Goal: Task Accomplishment & Management: Complete application form

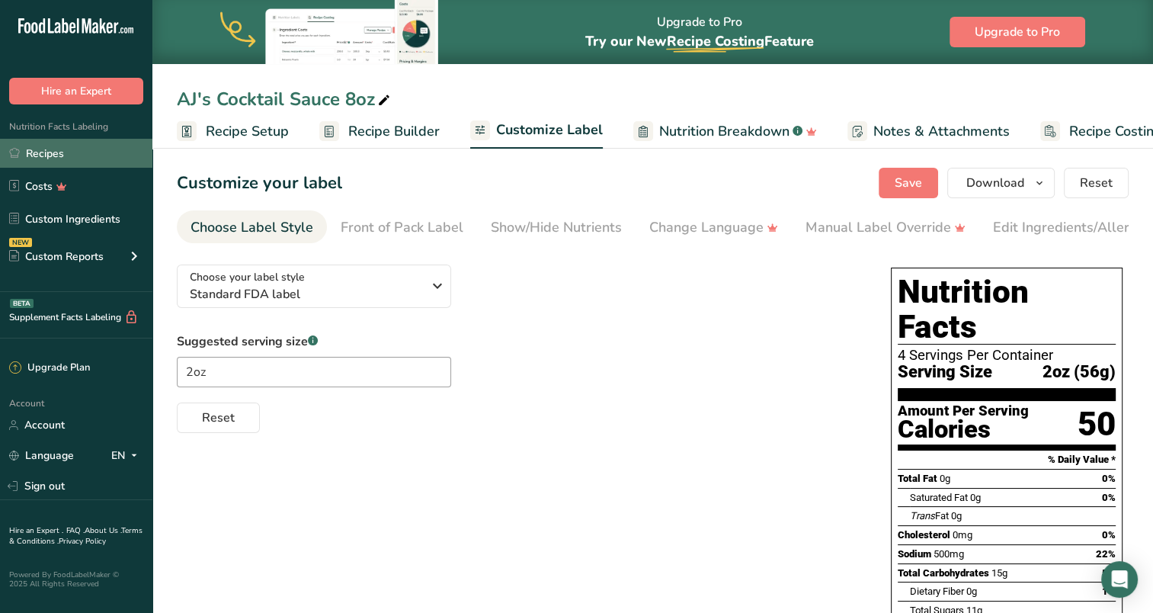
click at [66, 155] on link "Recipes" at bounding box center [76, 153] width 152 height 29
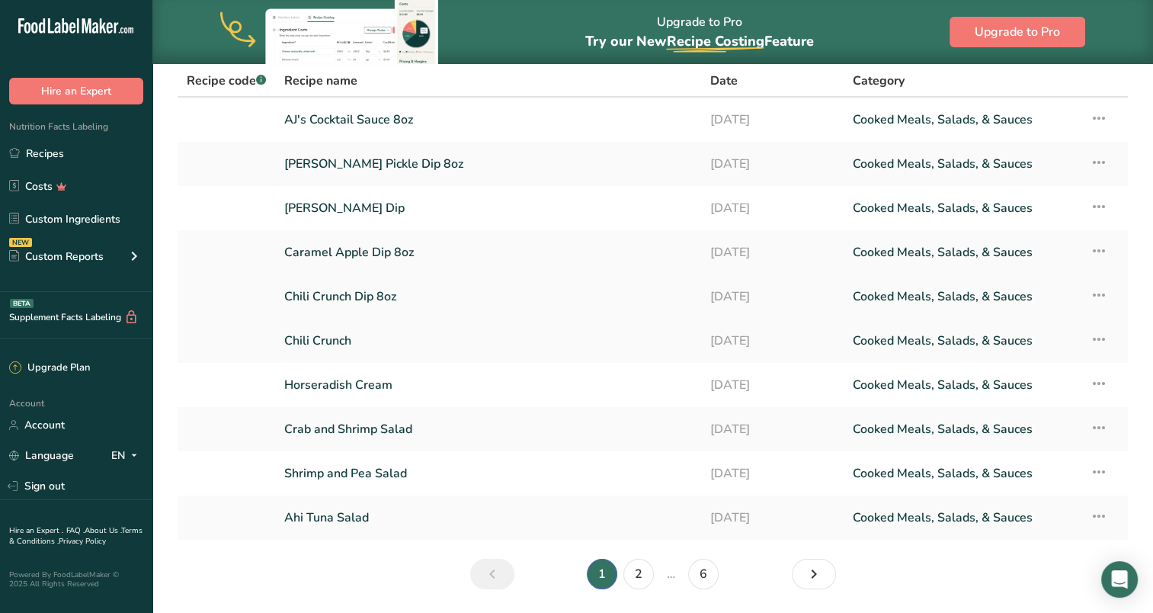
scroll to position [152, 0]
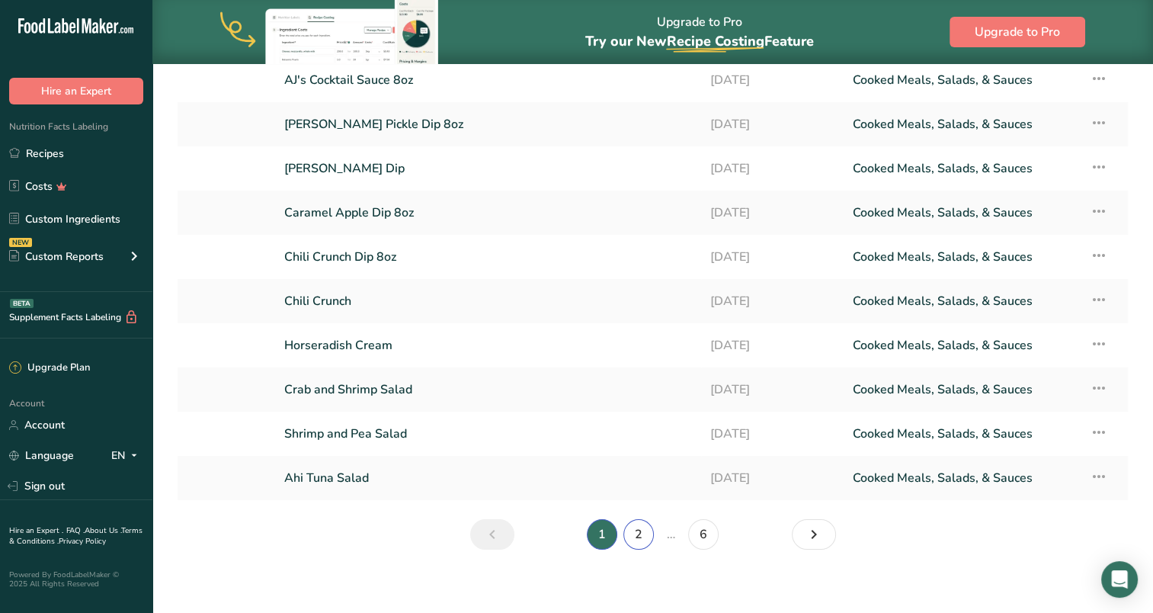
click at [642, 535] on link "2" at bounding box center [639, 534] width 30 height 30
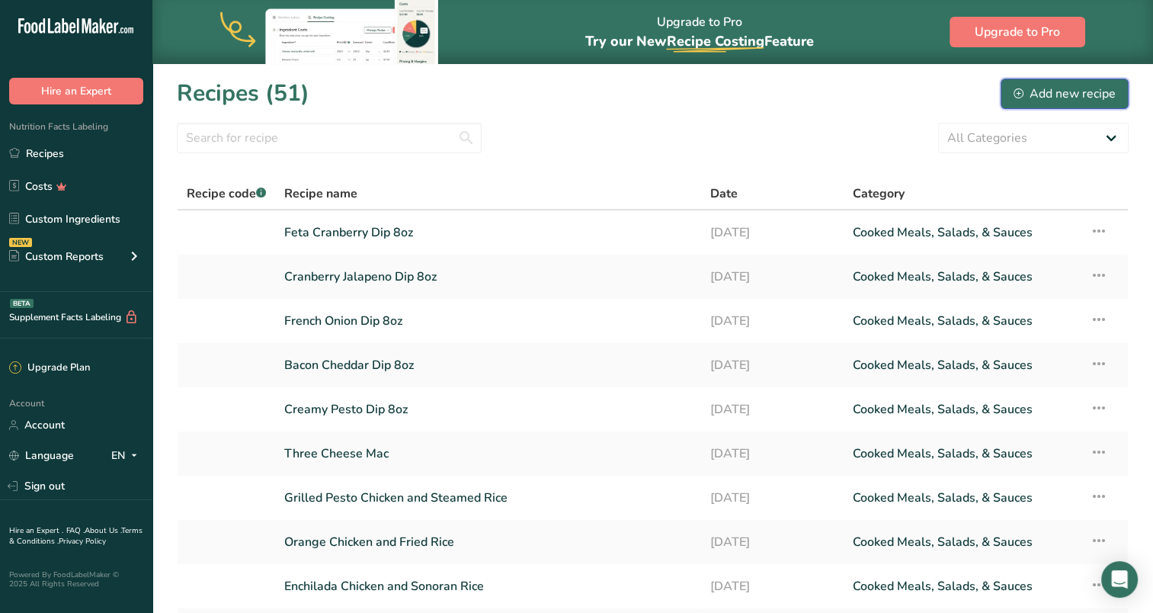
drag, startPoint x: 1069, startPoint y: 99, endPoint x: 1065, endPoint y: 117, distance: 18.9
click at [1069, 99] on div "Add new recipe" at bounding box center [1065, 94] width 102 height 18
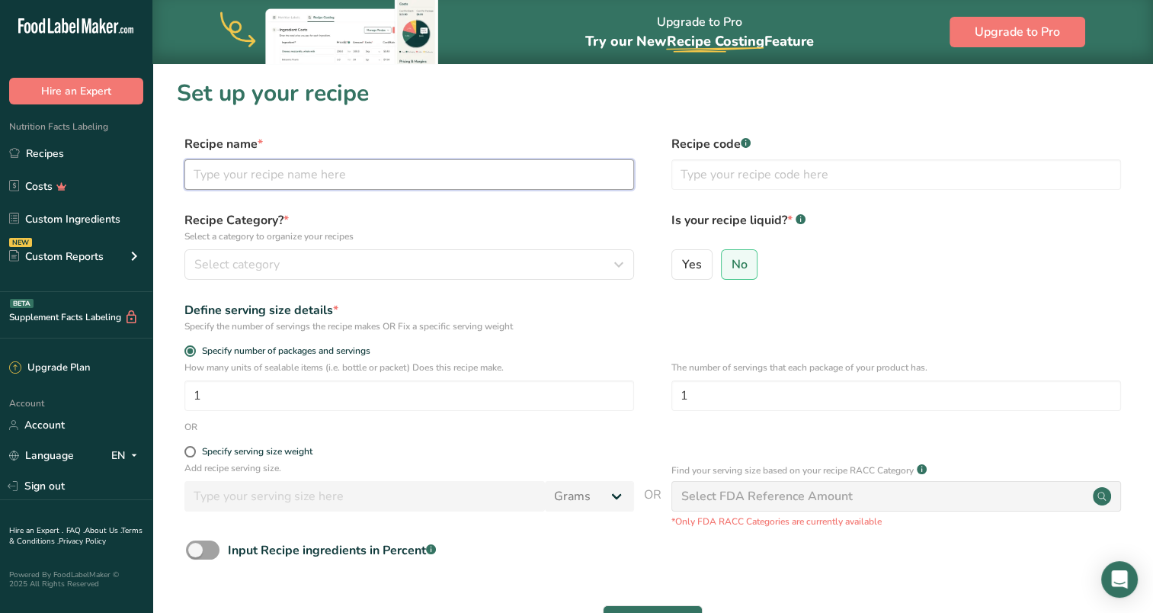
click at [368, 168] on input "text" at bounding box center [409, 174] width 450 height 30
type input "Cranberry Feta Pasta Salad"
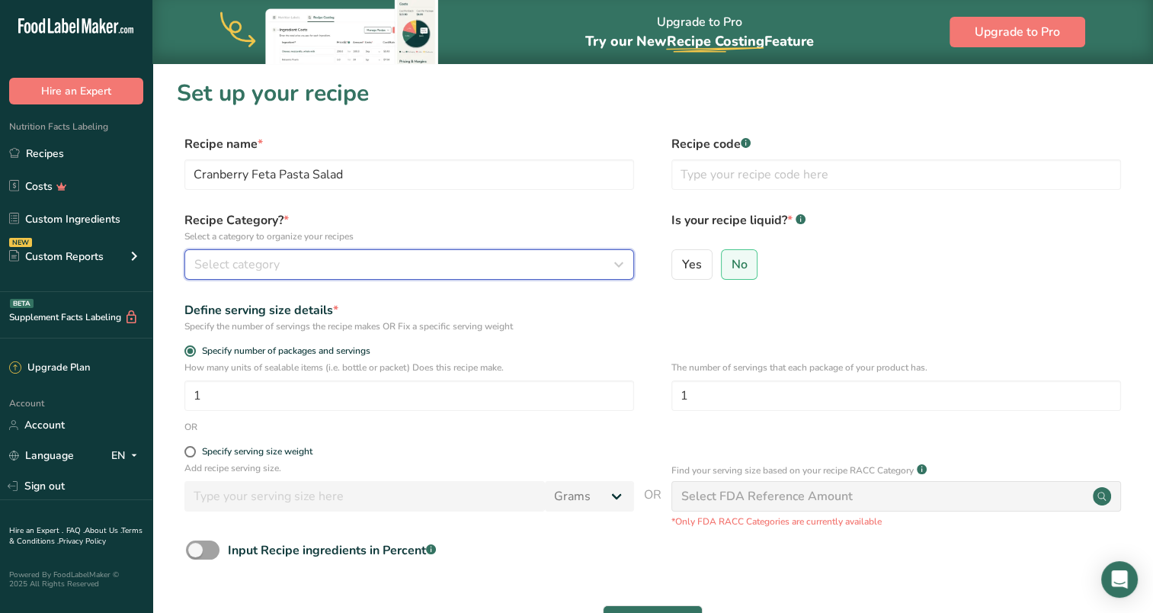
drag, startPoint x: 451, startPoint y: 271, endPoint x: 442, endPoint y: 272, distance: 8.4
click at [449, 271] on div "Select category" at bounding box center [404, 264] width 421 height 18
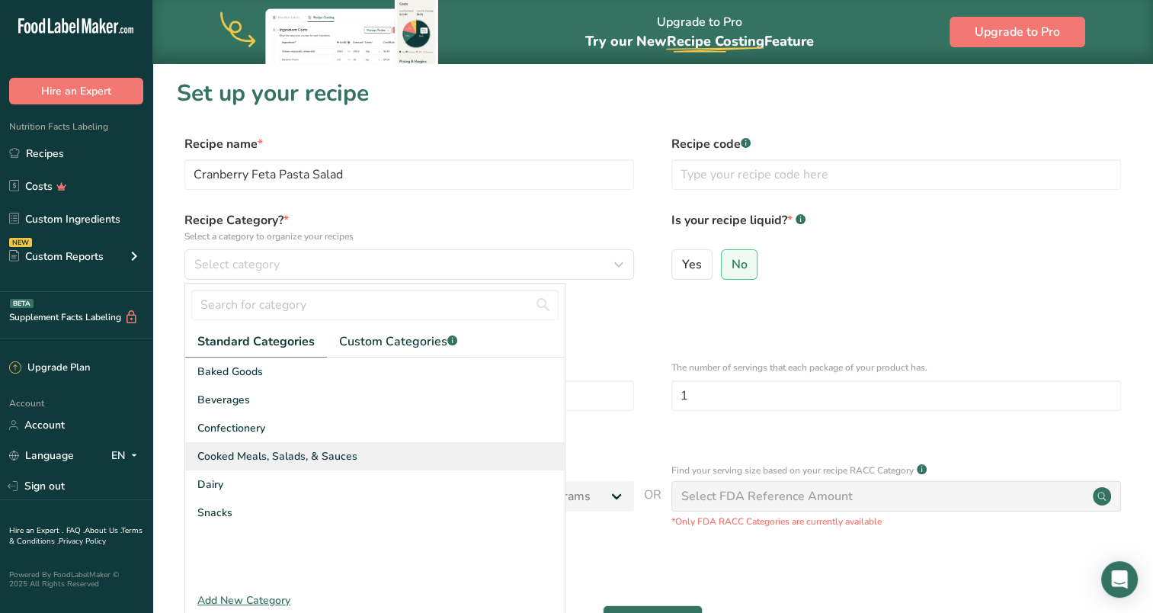
click at [310, 454] on span "Cooked Meals, Salads, & Sauces" at bounding box center [277, 456] width 160 height 16
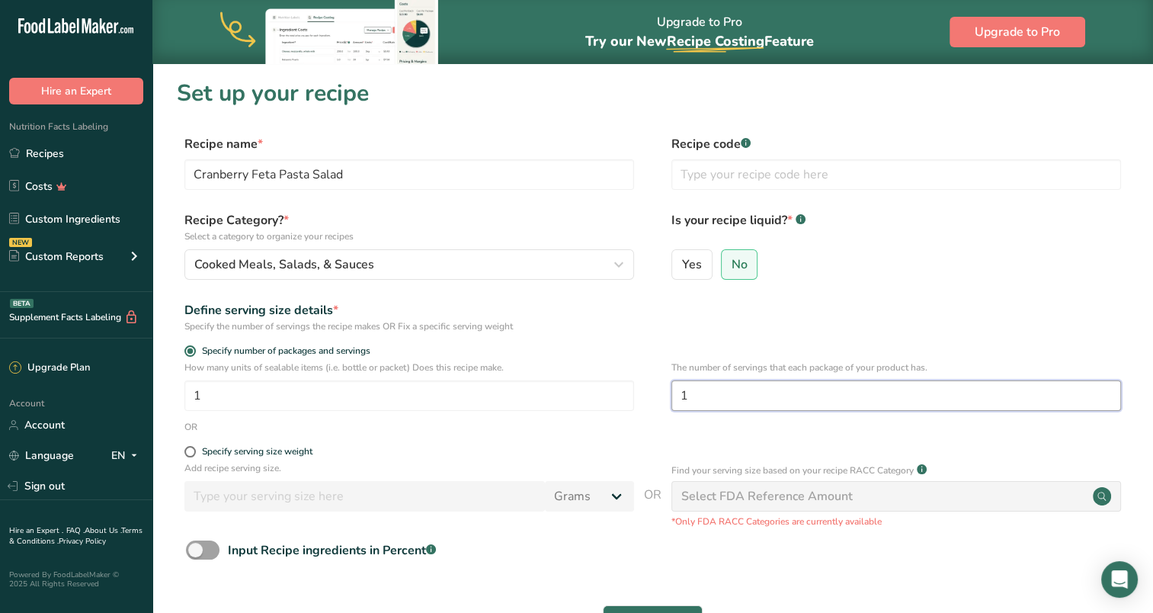
click at [694, 396] on input "1" at bounding box center [897, 395] width 450 height 30
click at [720, 398] on input "1" at bounding box center [897, 395] width 450 height 30
type input "32"
click at [736, 320] on div "Define serving size details * Specify the number of servings the recipe makes O…" at bounding box center [653, 317] width 952 height 32
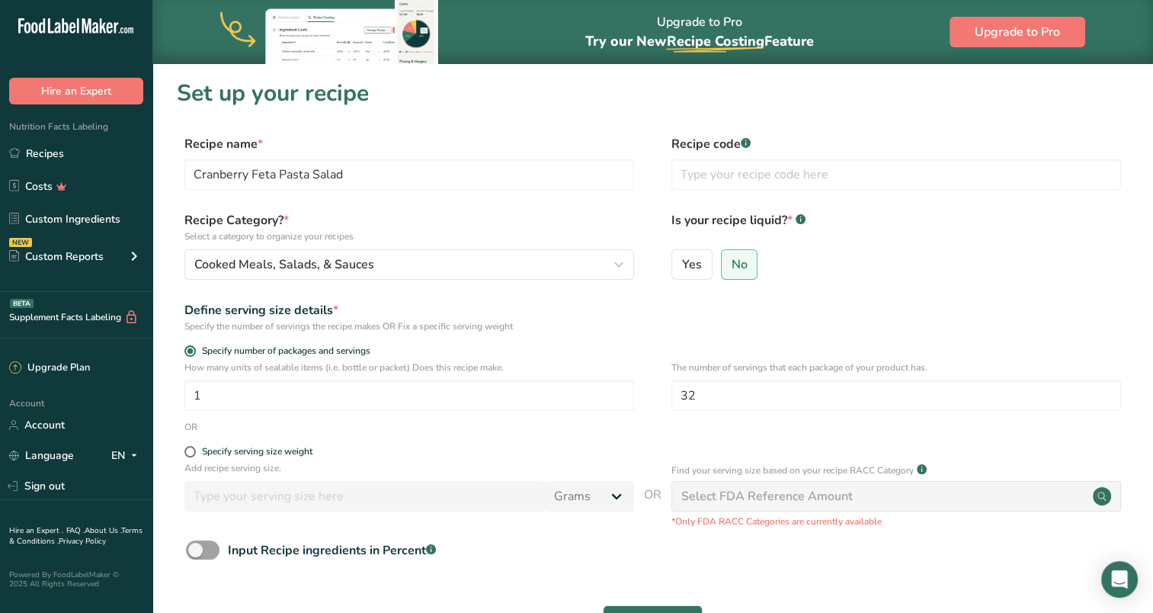
scroll to position [136, 0]
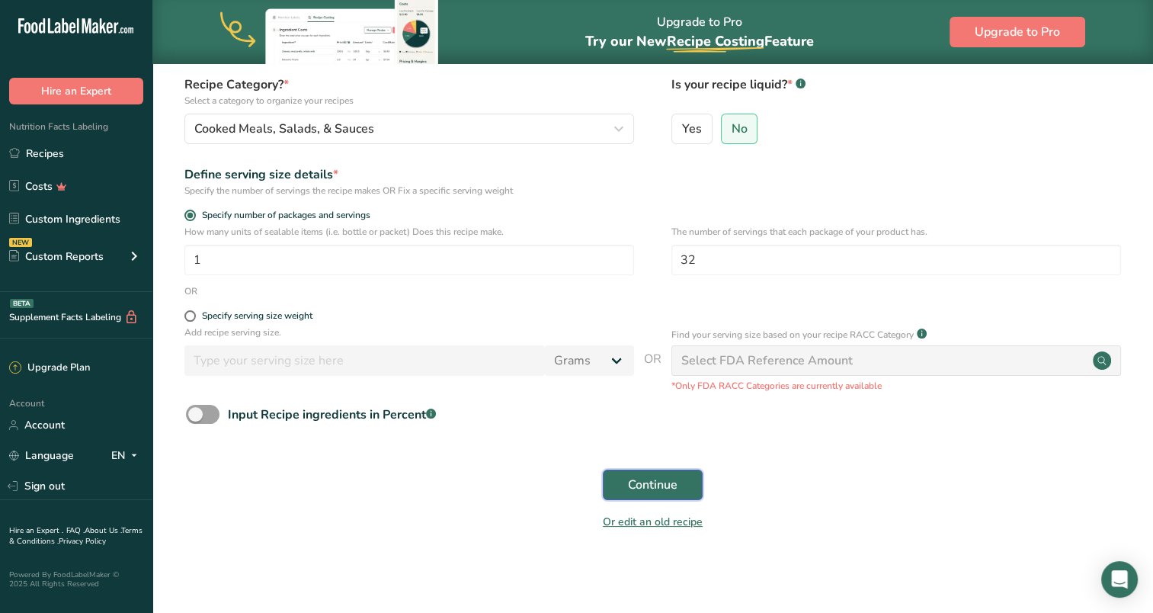
click at [635, 486] on span "Continue" at bounding box center [653, 485] width 50 height 18
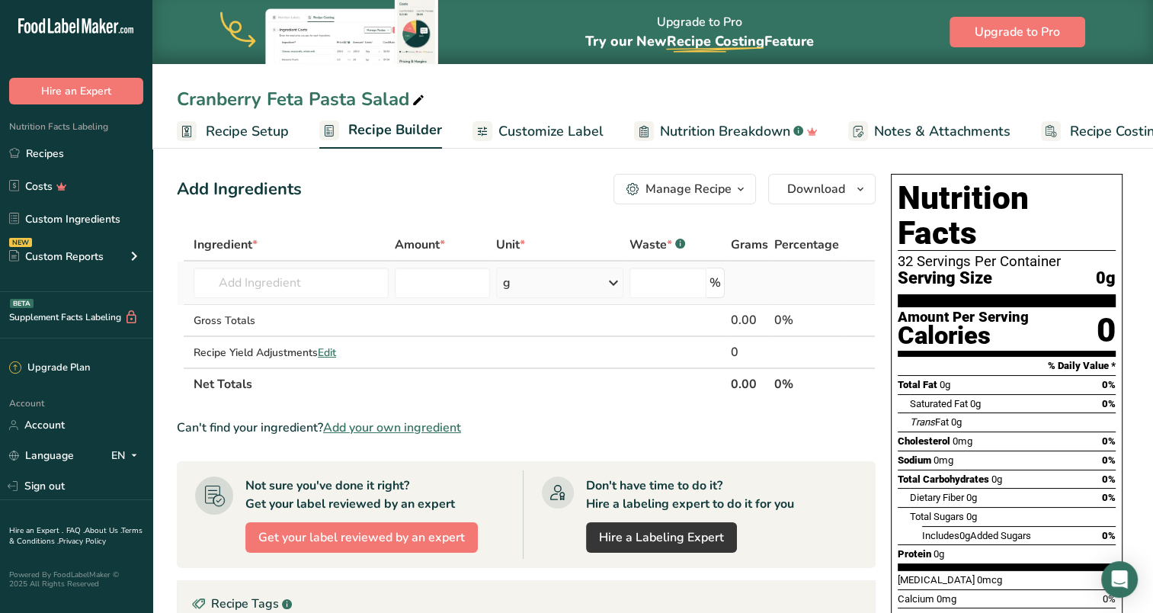
click at [268, 264] on td "Almond flour 1211 Milk, whole, 3.25% milkfat, without added vitamin A and [MEDI…" at bounding box center [291, 282] width 201 height 43
click at [274, 277] on input "text" at bounding box center [291, 283] width 195 height 30
drag, startPoint x: 271, startPoint y: 270, endPoint x: 161, endPoint y: 281, distance: 111.0
click at [161, 281] on section "Add Ingredients Manage Recipe Delete Recipe Duplicate Recipe Scale Recipe Save …" at bounding box center [652, 541] width 1001 height 796
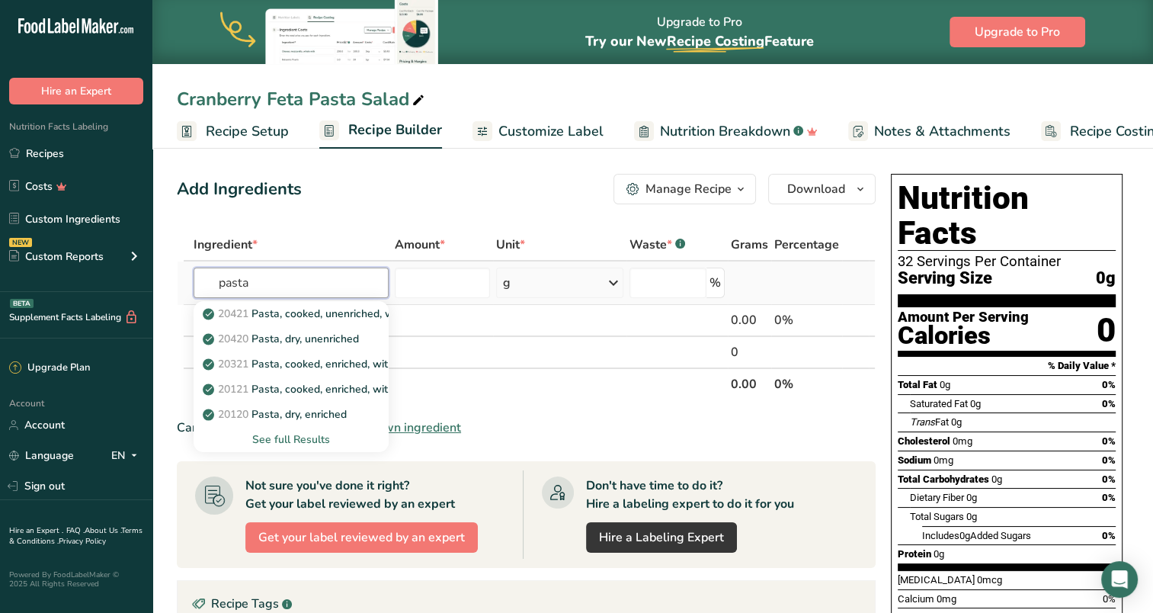
type input "pasta"
click at [305, 437] on div "See full Results" at bounding box center [291, 439] width 171 height 16
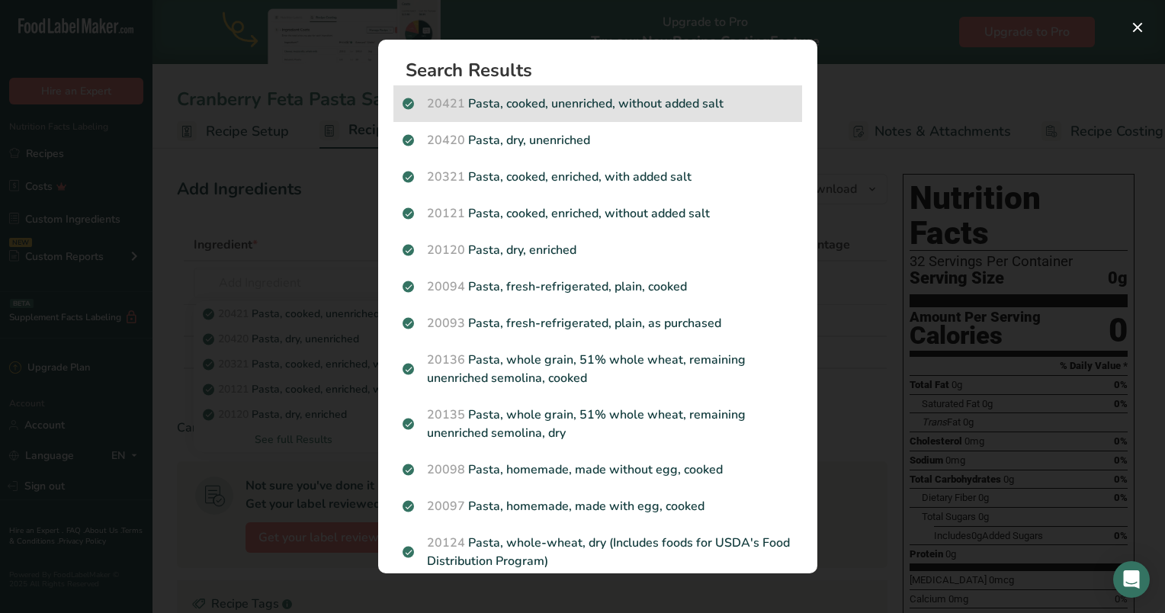
click at [669, 101] on p "20421 Pasta, cooked, unenriched, without added salt" at bounding box center [597, 104] width 390 height 18
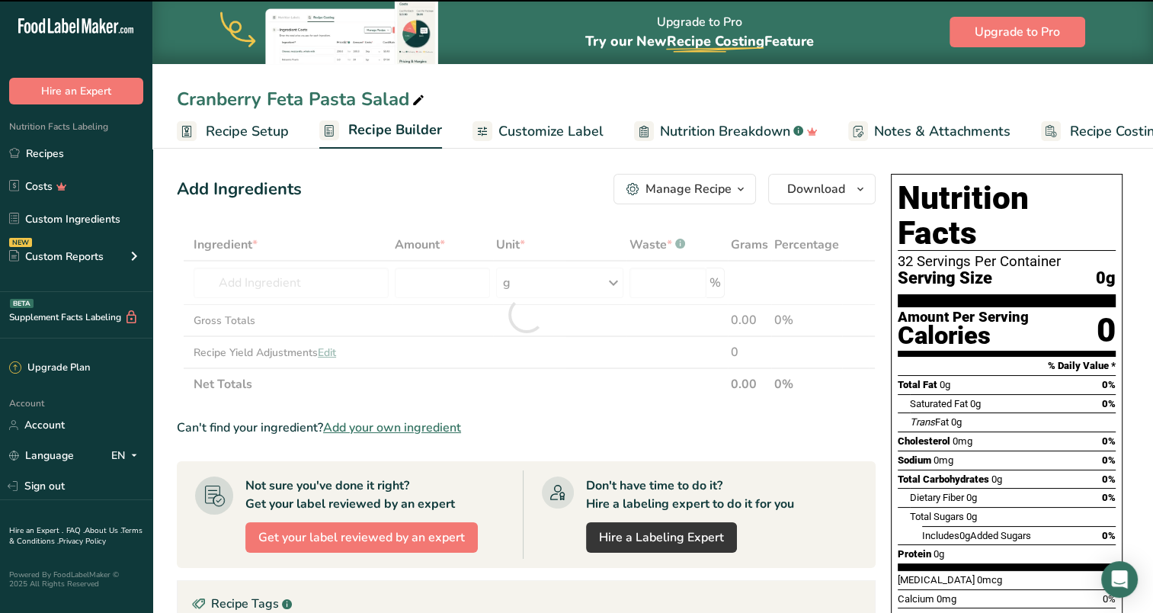
type input "0"
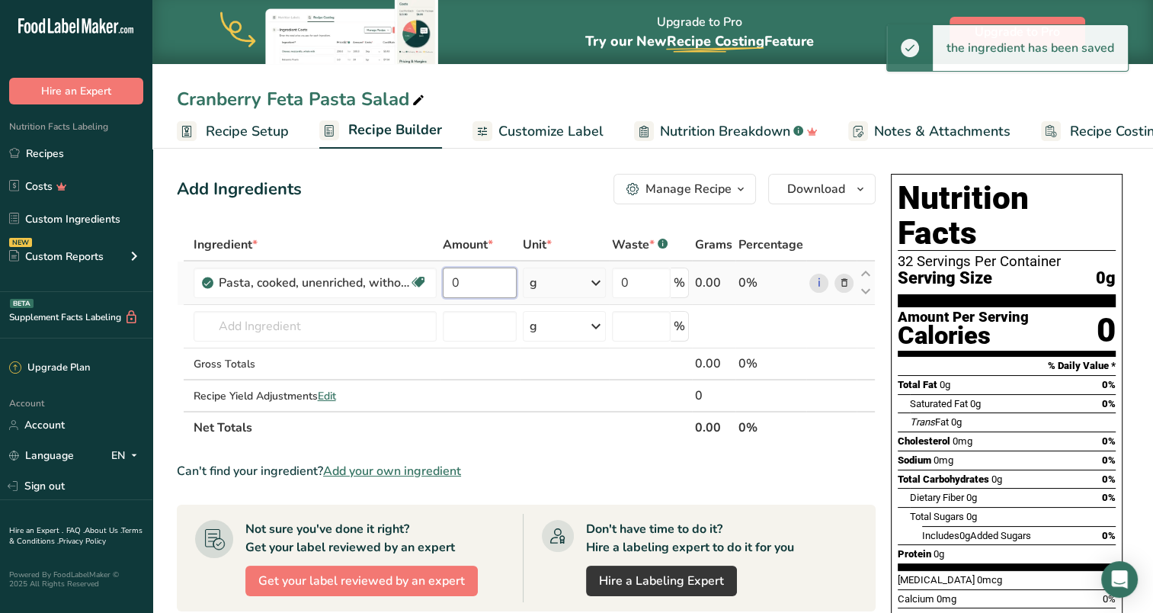
click at [499, 285] on input "0" at bounding box center [480, 283] width 74 height 30
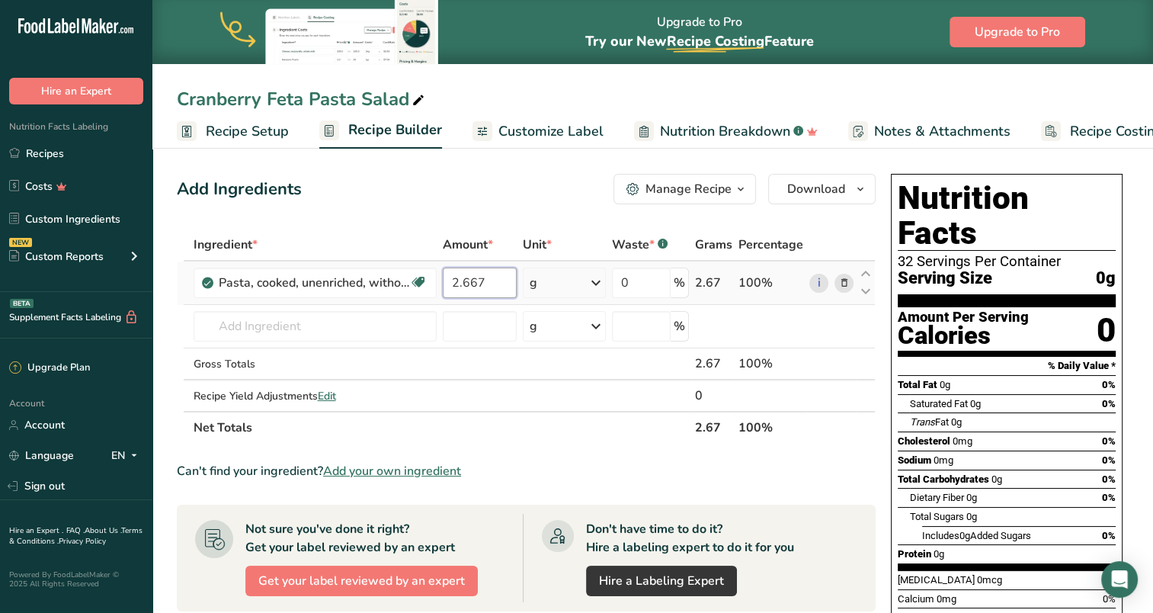
type input "2.667"
click at [598, 284] on div "Ingredient * Amount * Unit * Waste * .a-a{fill:#347362;}.b-a{fill:#fff;} Grams …" at bounding box center [526, 336] width 699 height 215
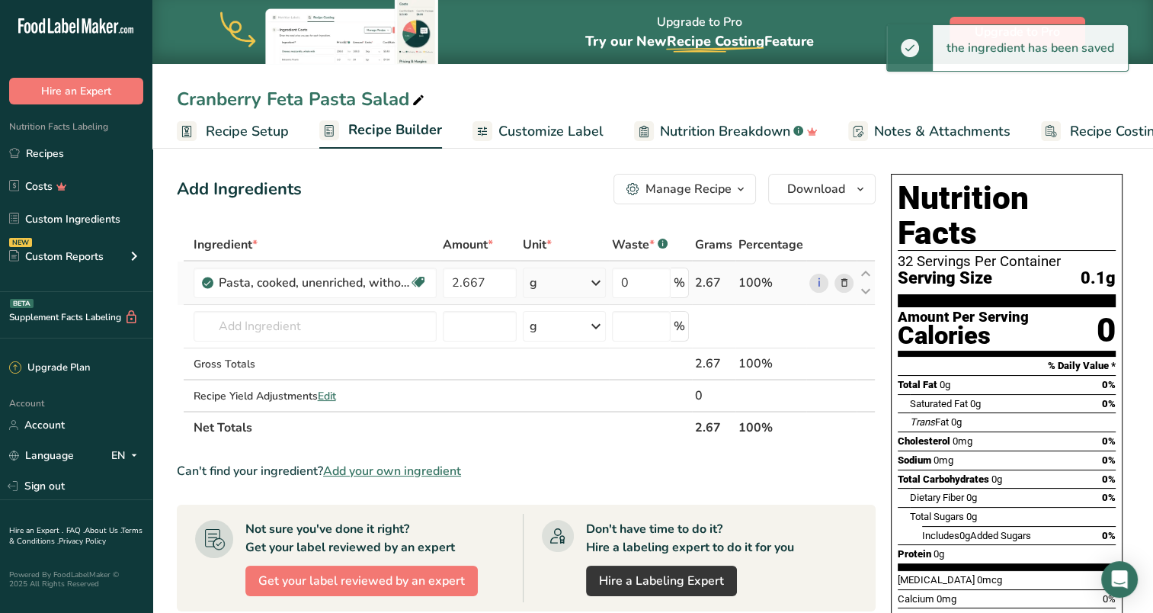
click at [598, 284] on icon at bounding box center [596, 282] width 18 height 27
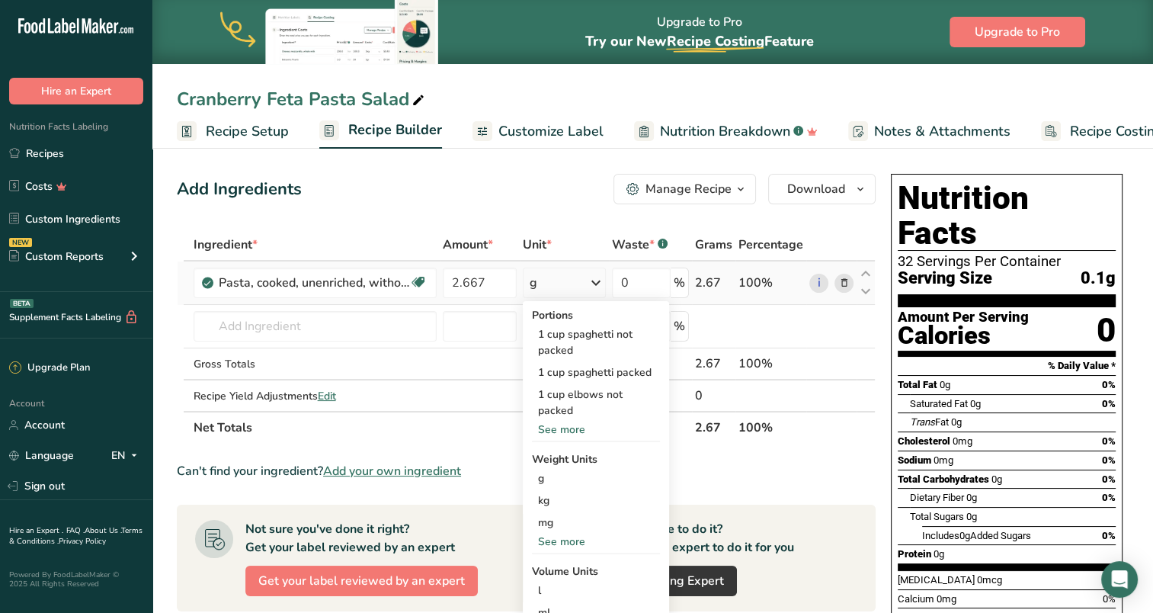
click at [561, 540] on div "See more" at bounding box center [596, 542] width 128 height 16
click at [546, 570] on div "lb" at bounding box center [596, 567] width 128 height 22
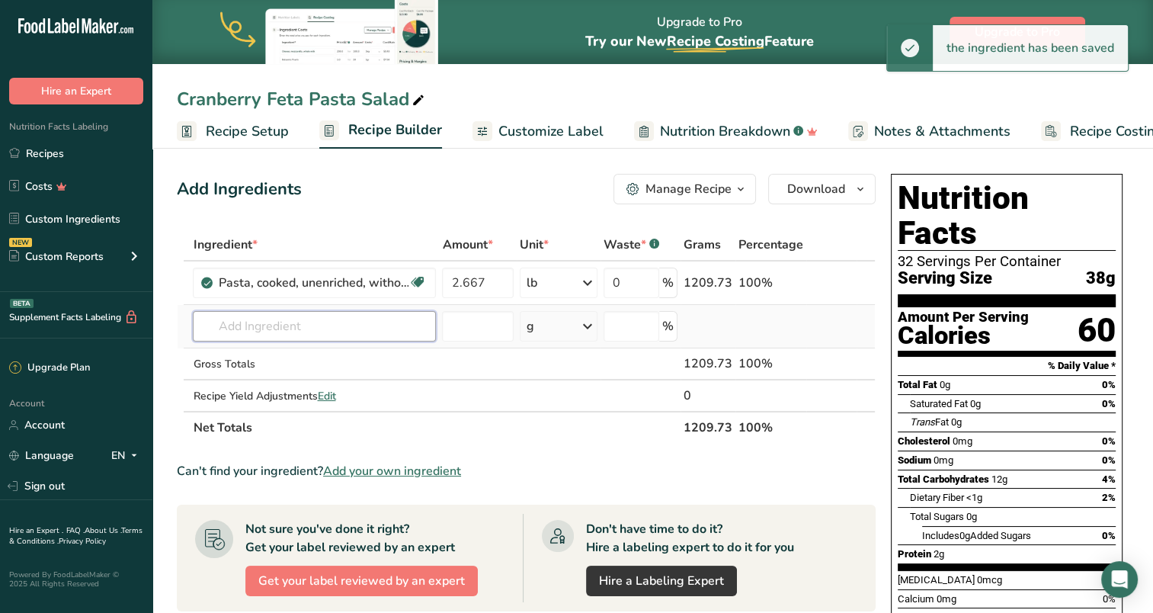
click at [297, 320] on input "text" at bounding box center [314, 326] width 243 height 30
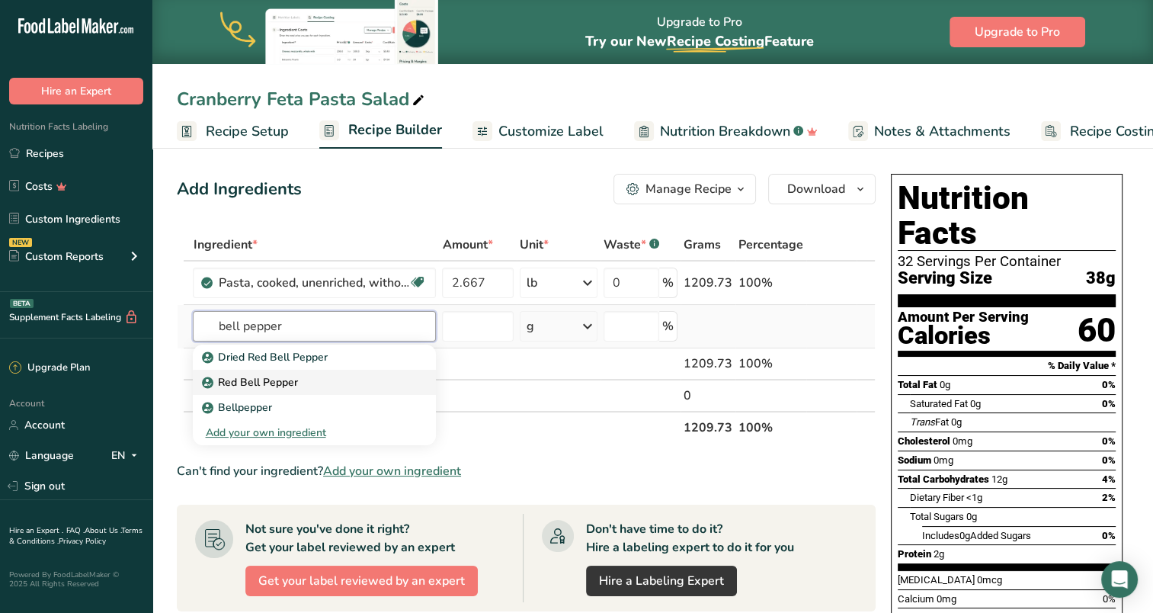
type input "bell pepper"
click at [277, 378] on p "Red Bell Pepper" at bounding box center [251, 382] width 92 height 16
type input "Red Bell Pepper"
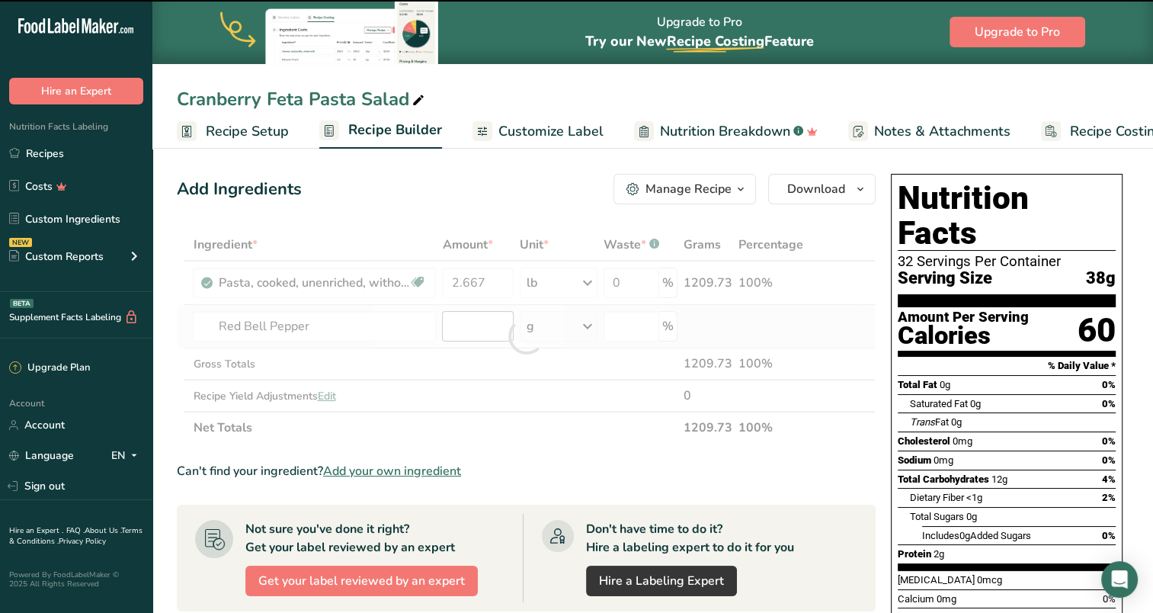
type input "0"
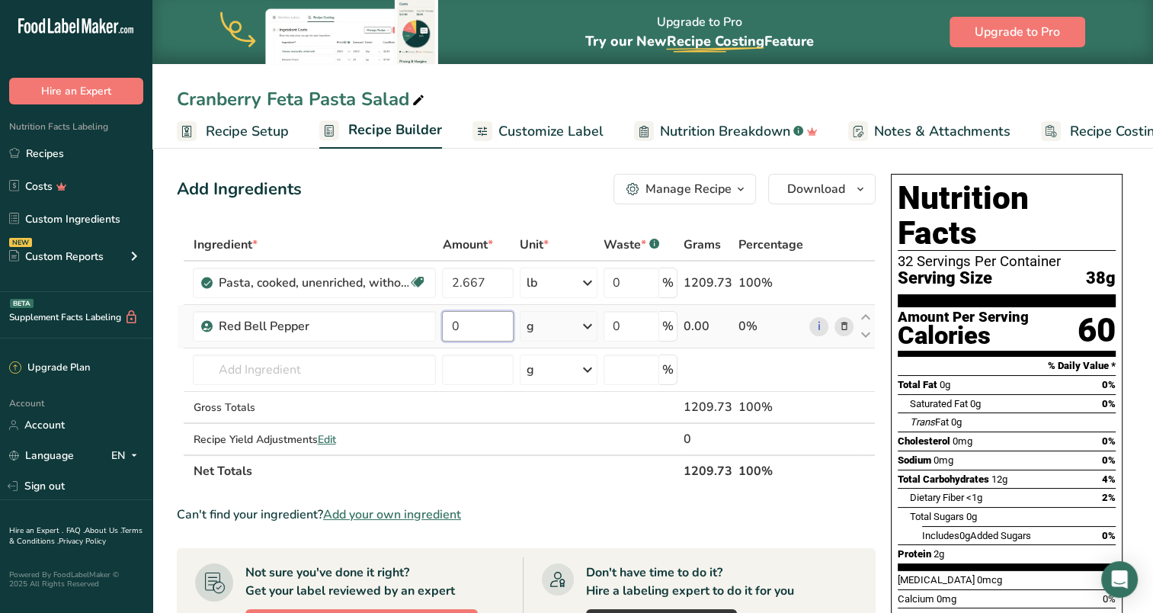
click at [482, 329] on input "0" at bounding box center [477, 326] width 71 height 30
type input "10.667"
click at [588, 322] on div "Ingredient * Amount * Unit * Waste * .a-a{fill:#347362;}.b-a{fill:#fff;} Grams …" at bounding box center [526, 358] width 699 height 258
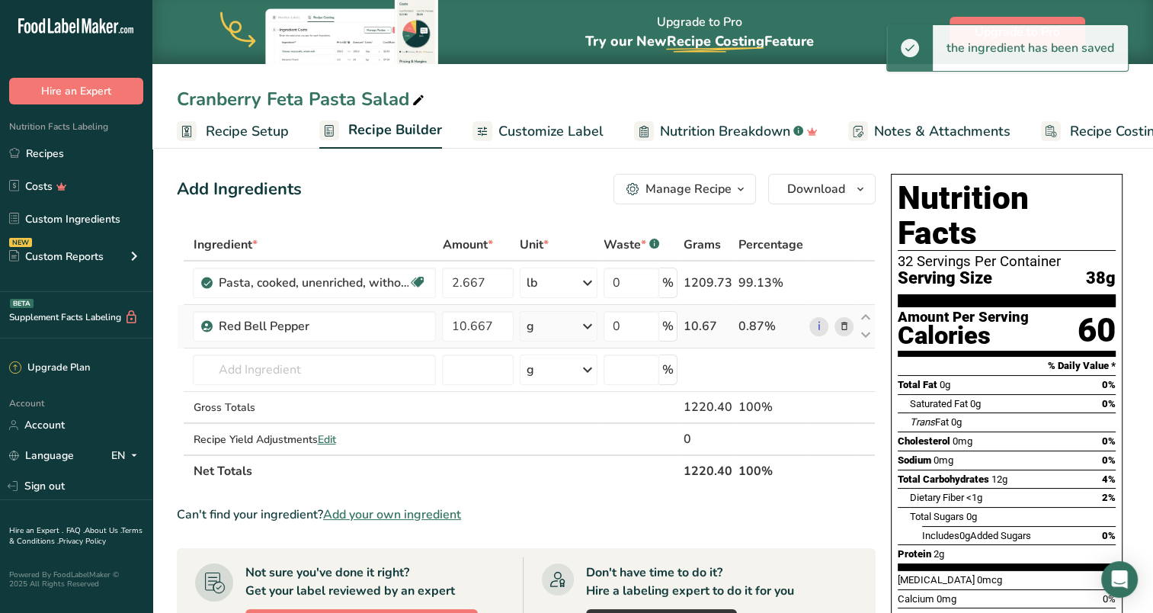
click at [588, 322] on icon at bounding box center [588, 326] width 18 height 27
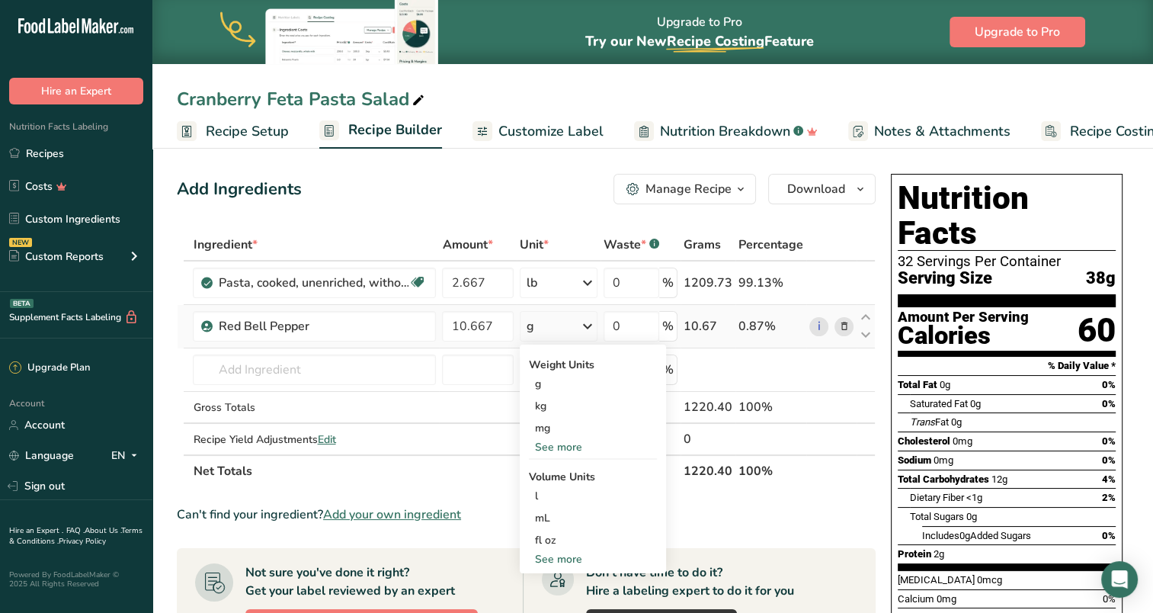
click at [560, 553] on div "See more" at bounding box center [593, 559] width 128 height 16
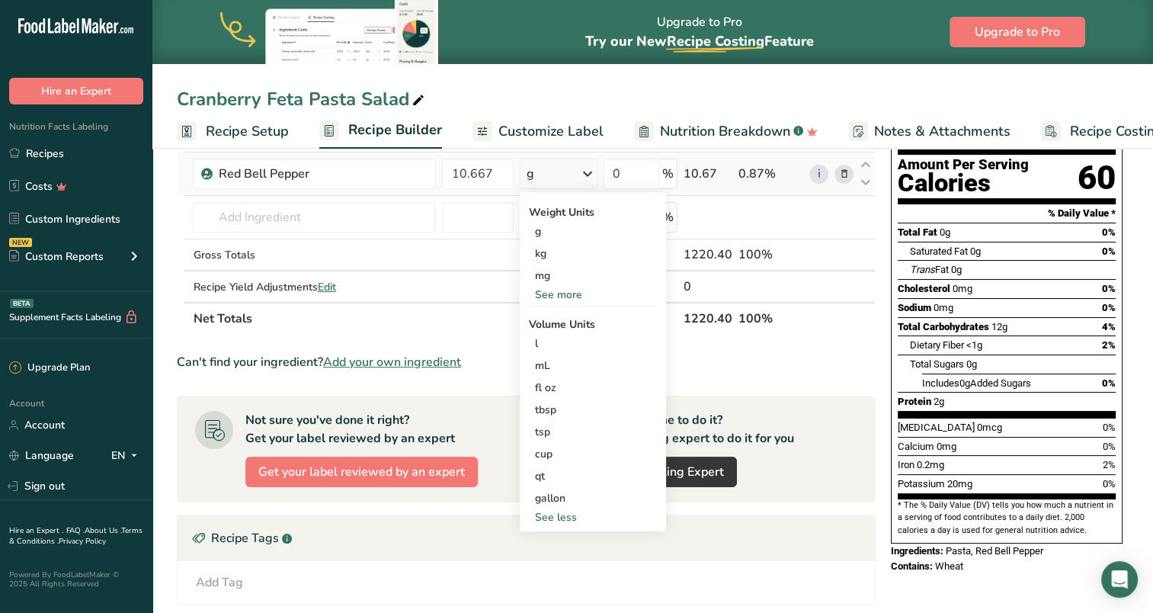
click at [558, 294] on div "See more" at bounding box center [593, 295] width 128 height 16
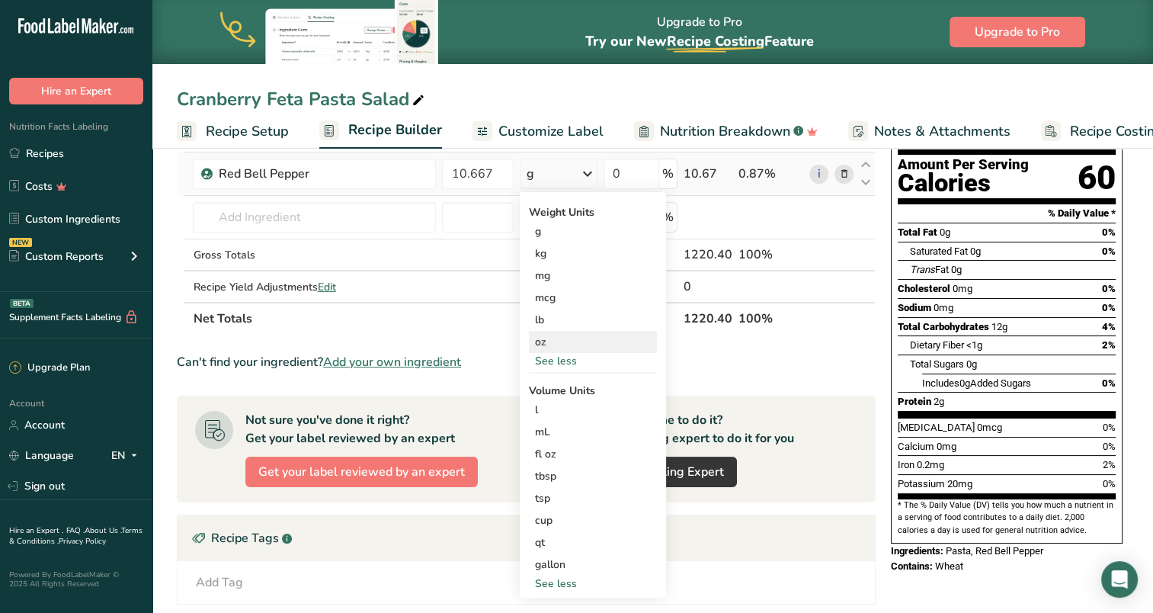
click at [552, 339] on div "oz" at bounding box center [593, 342] width 128 height 22
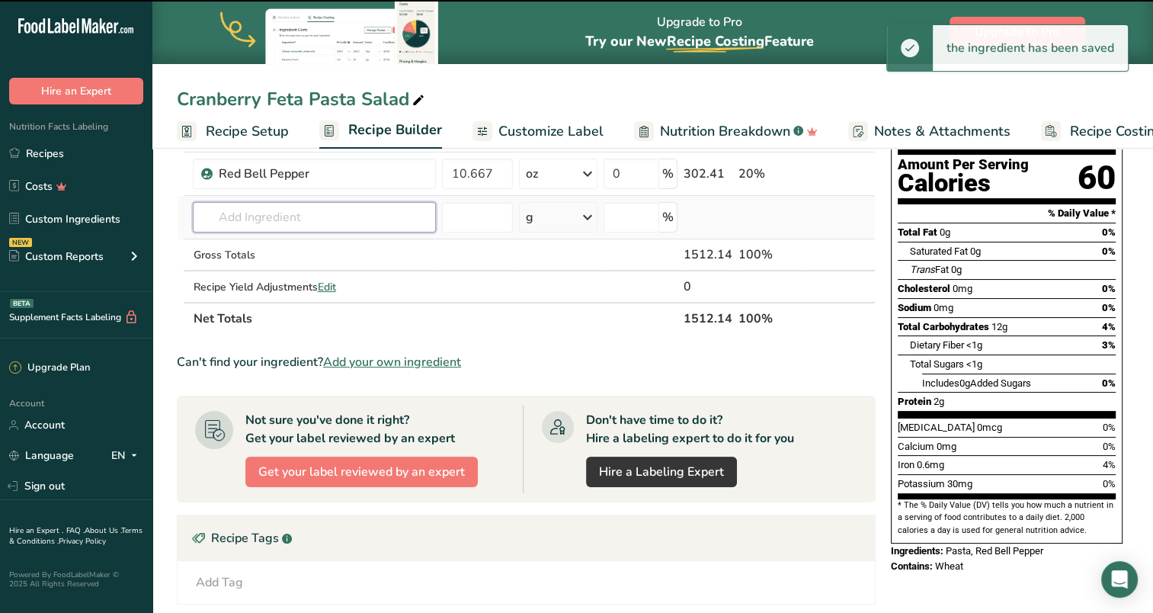
click at [268, 213] on input "text" at bounding box center [314, 217] width 243 height 30
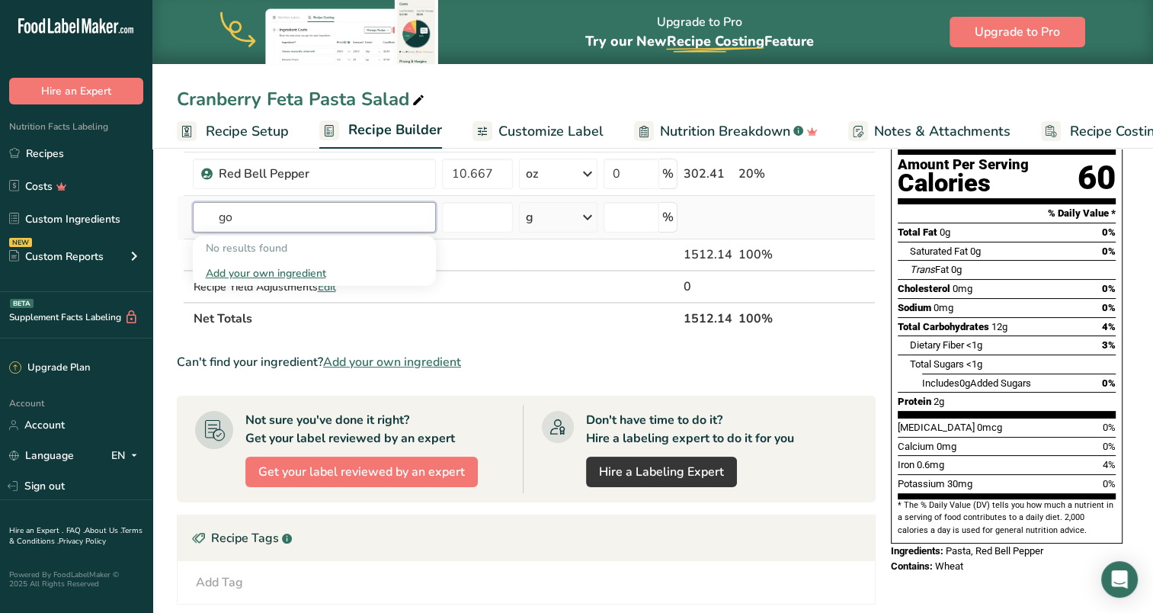
type input "g"
type input "yellow pepp"
click at [310, 251] on p "11951 Peppers, sweet, yellow, raw" at bounding box center [297, 248] width 184 height 16
type input "Peppers, sweet, yellow, raw"
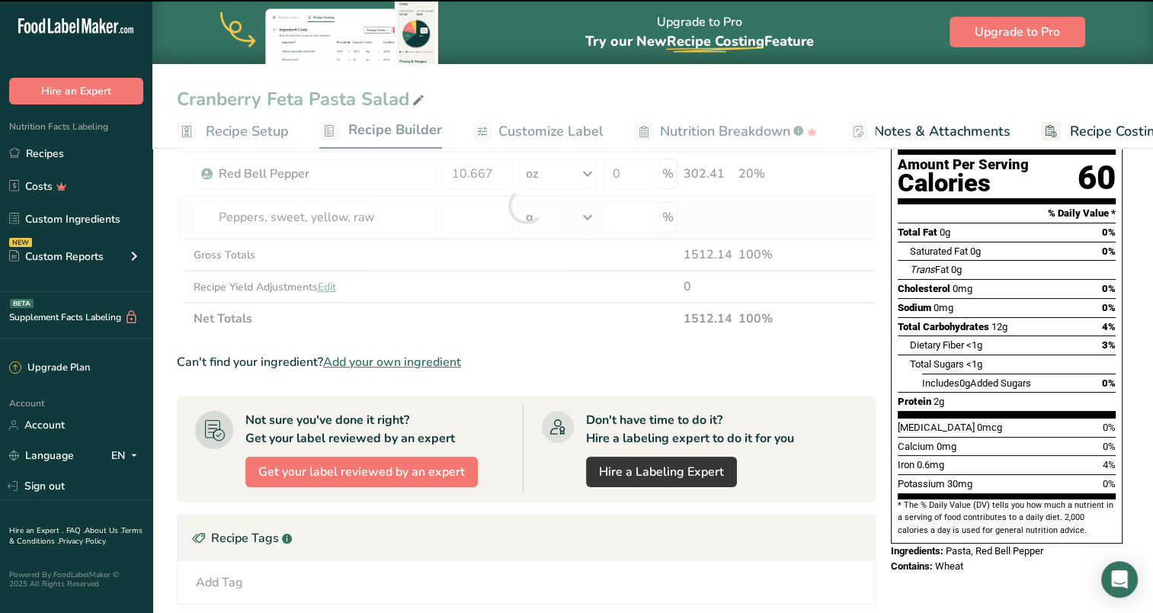
type input "0"
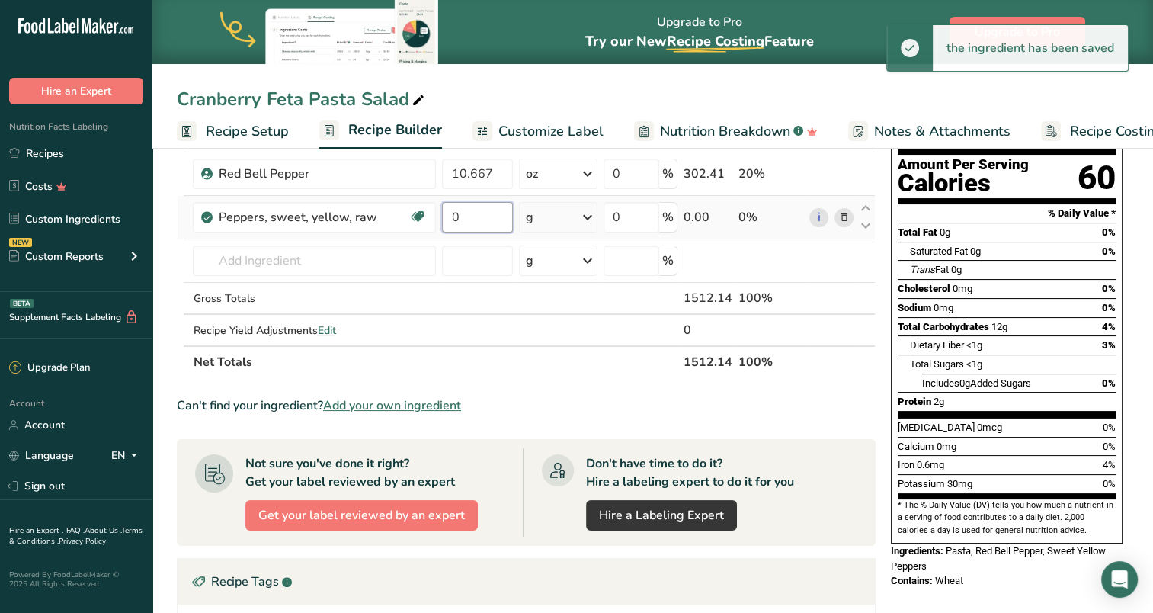
click at [472, 212] on input "0" at bounding box center [477, 217] width 71 height 30
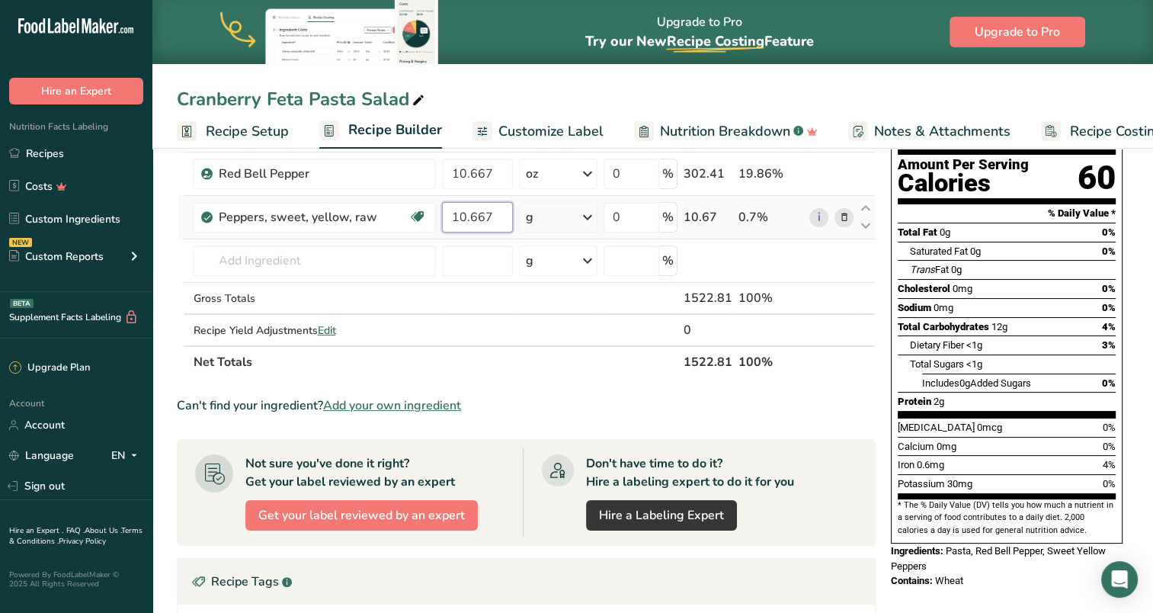
type input "10.667"
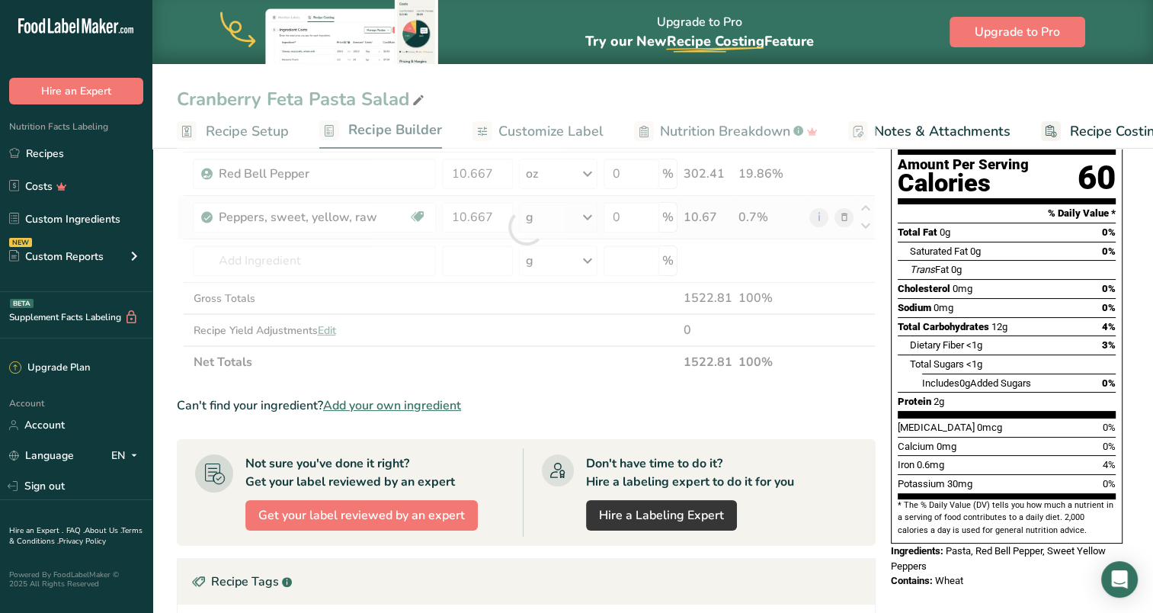
click at [588, 210] on div "Ingredient * Amount * Unit * Waste * .a-a{fill:#347362;}.b-a{fill:#fff;} Grams …" at bounding box center [526, 227] width 699 height 302
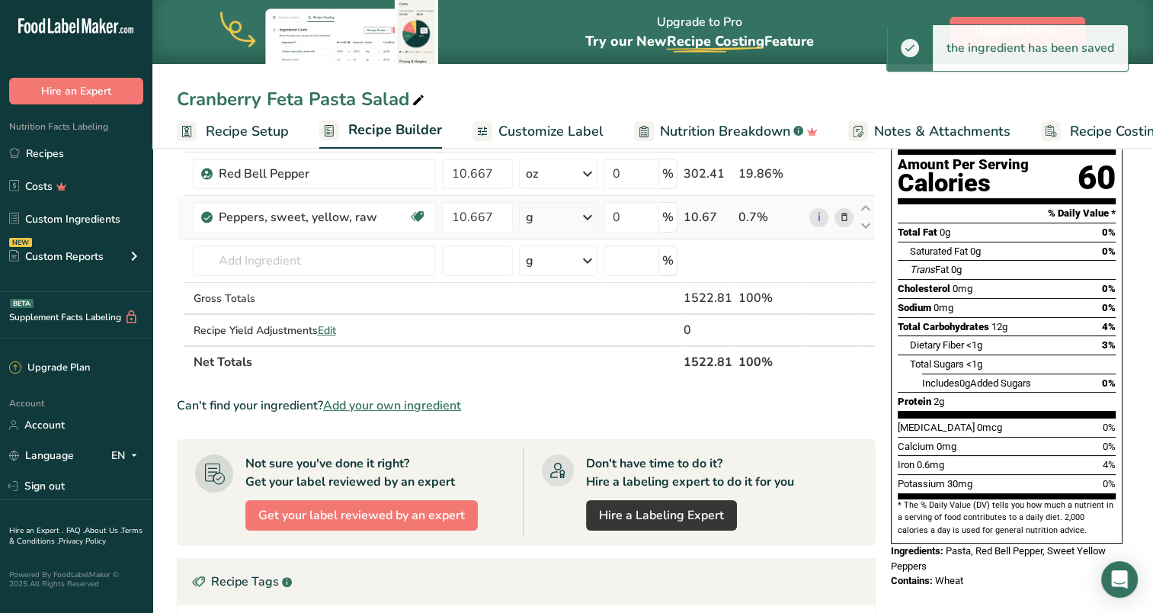
click at [591, 216] on icon at bounding box center [588, 217] width 18 height 27
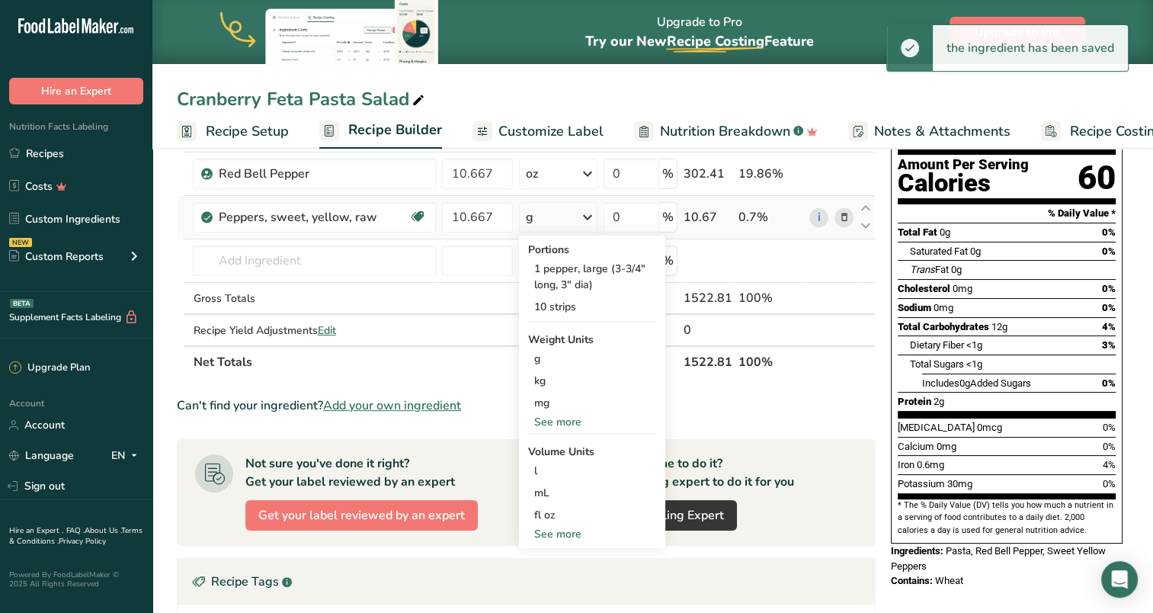
click at [581, 418] on div "See more" at bounding box center [592, 422] width 128 height 16
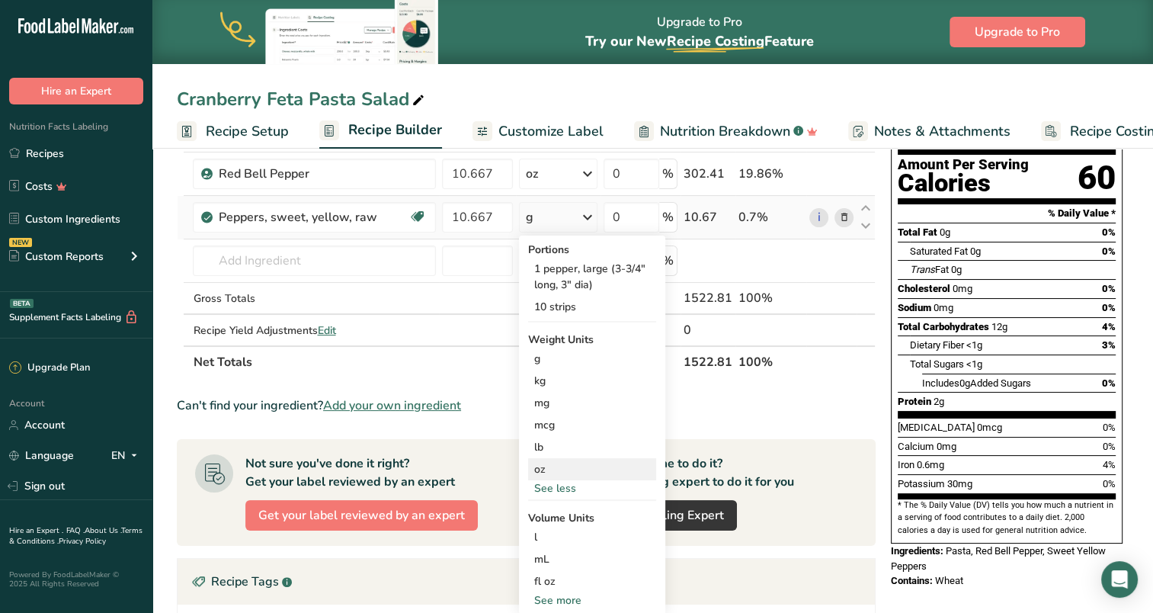
click at [545, 467] on div "oz" at bounding box center [592, 469] width 128 height 22
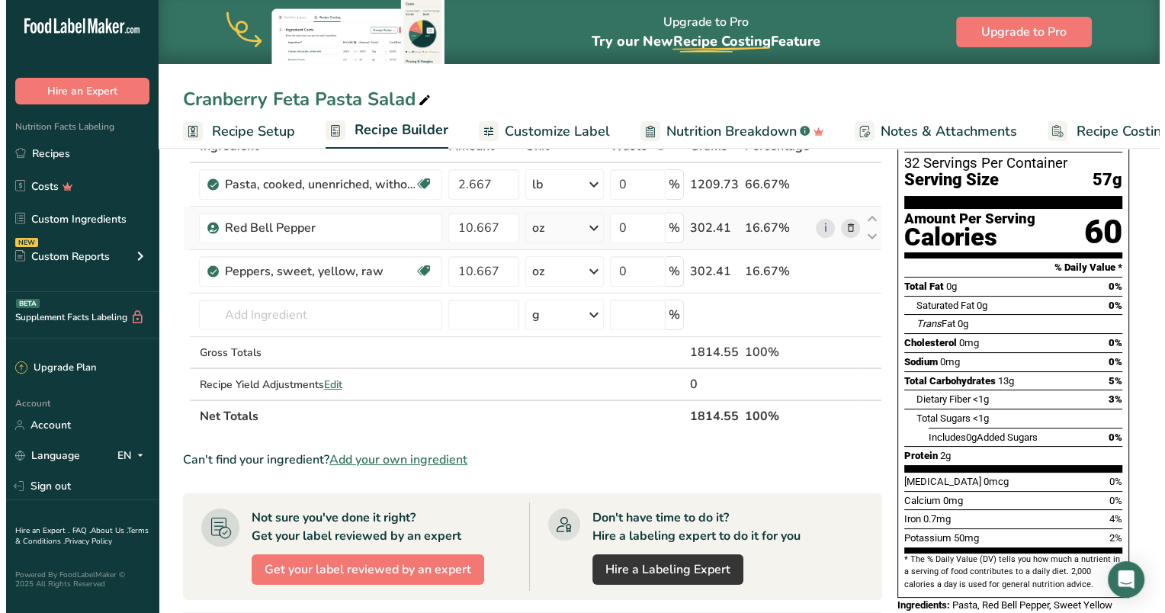
scroll to position [0, 0]
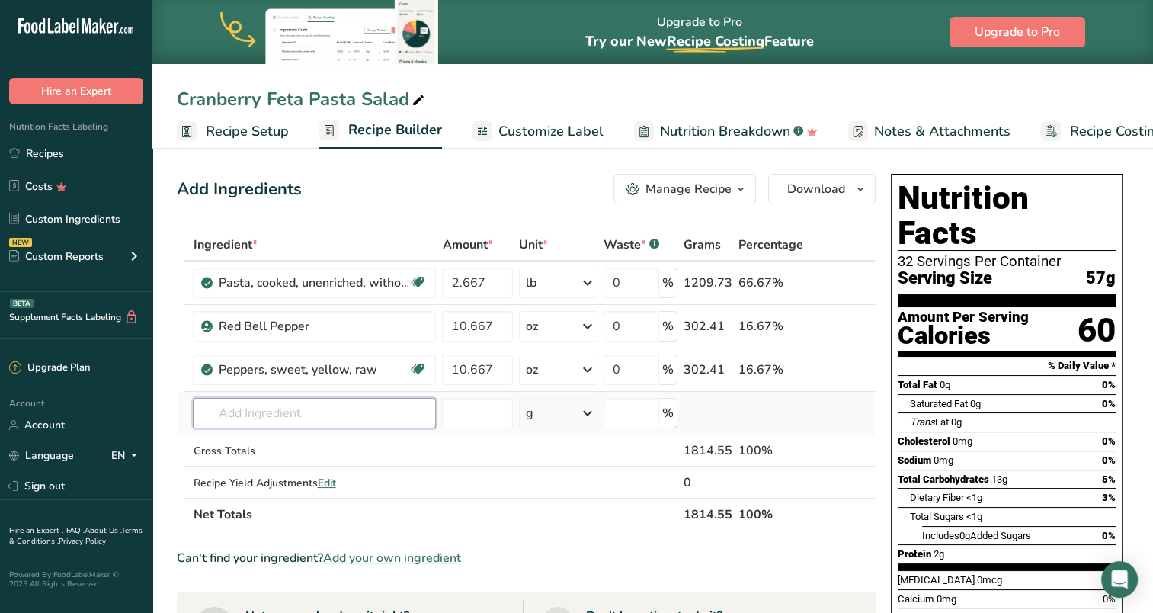
click at [366, 415] on input "text" at bounding box center [314, 413] width 243 height 30
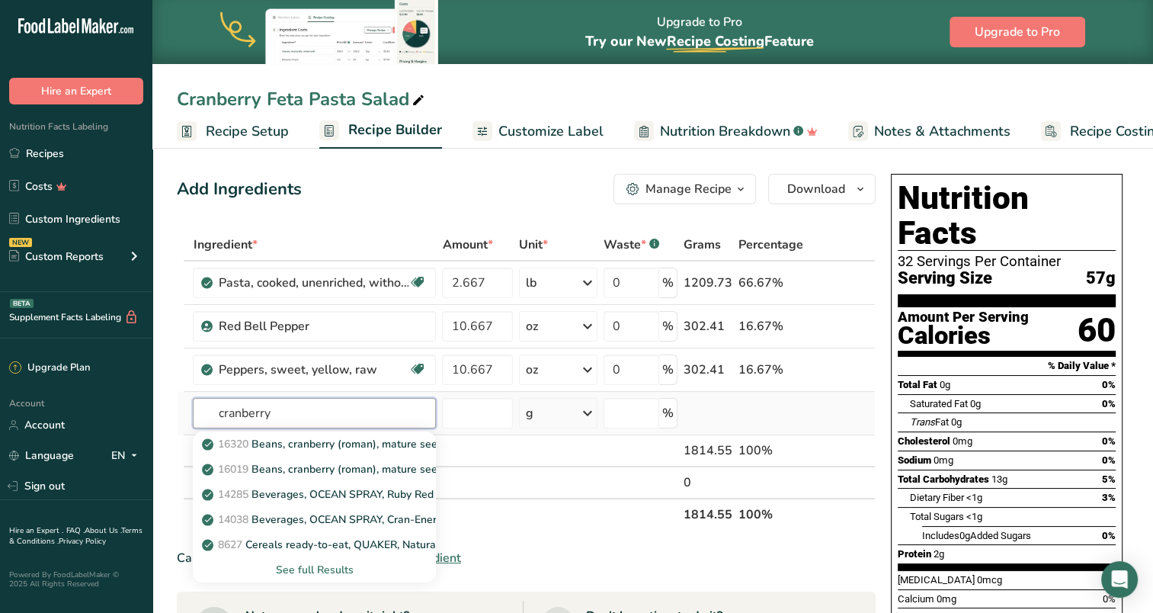
type input "cranberry"
click at [290, 571] on div "See full Results" at bounding box center [314, 570] width 219 height 16
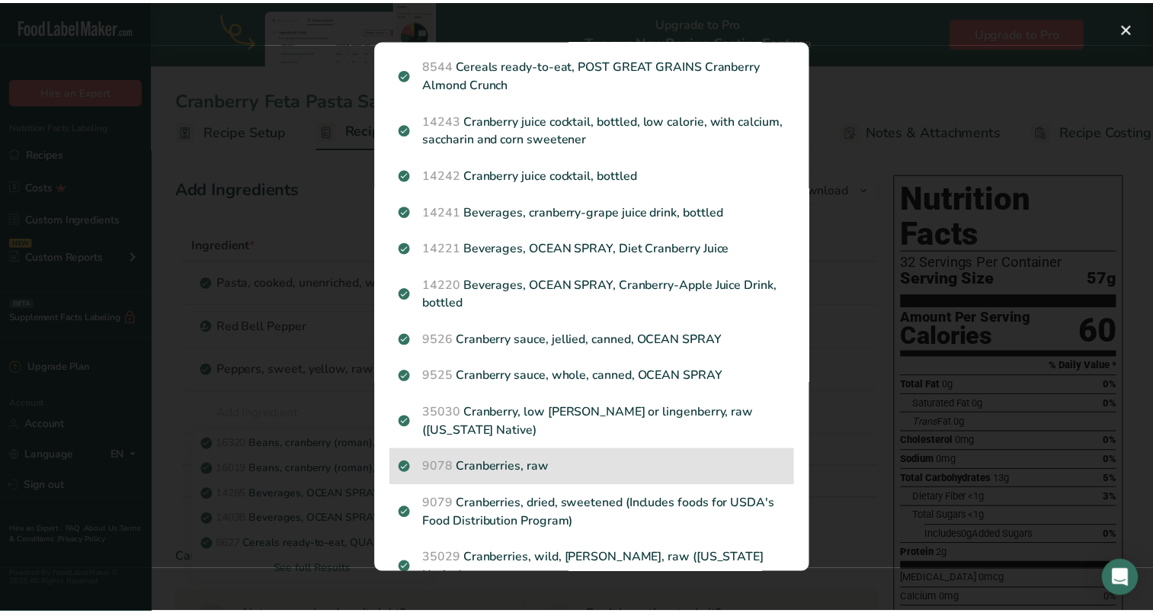
scroll to position [1028, 0]
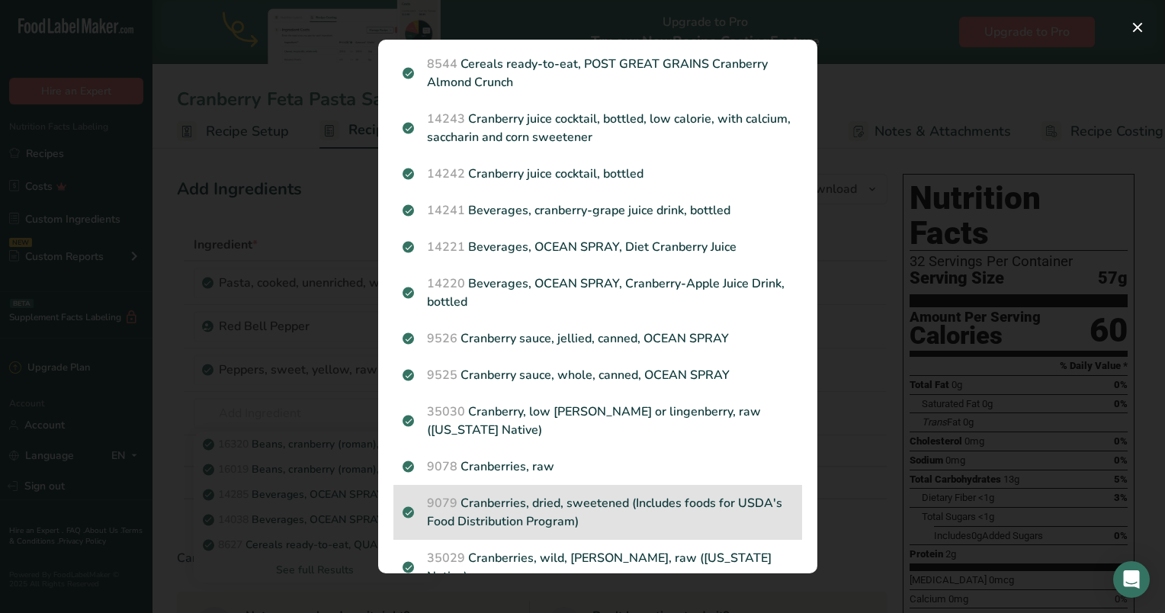
click at [545, 494] on p "9079 Cranberries, dried, sweetened (Includes foods for USDA's Food Distribution…" at bounding box center [597, 512] width 390 height 37
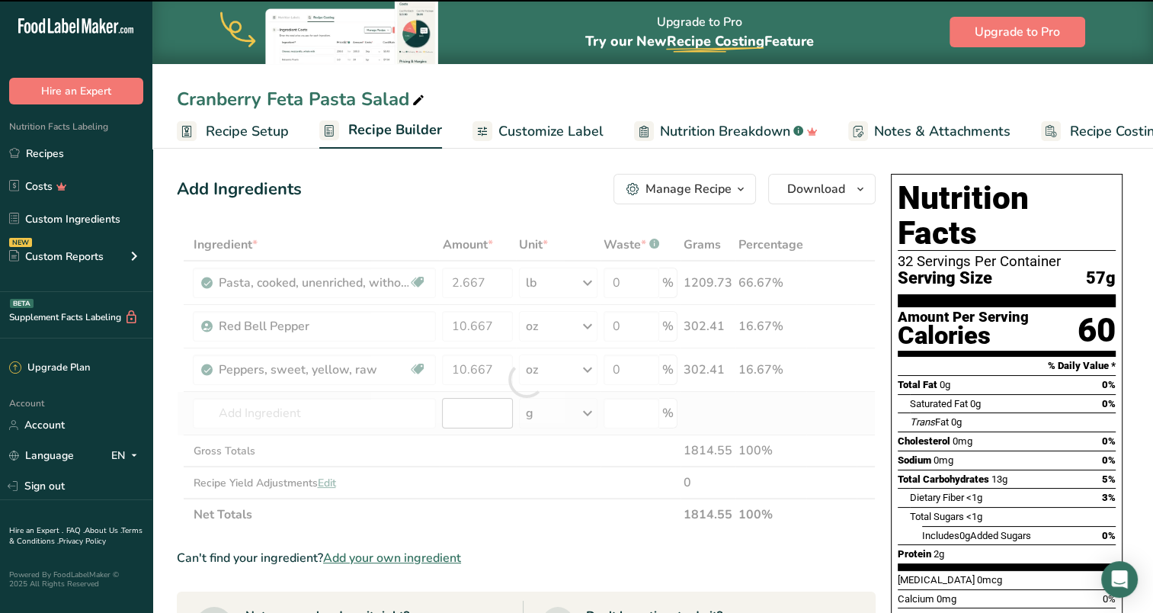
type input "0"
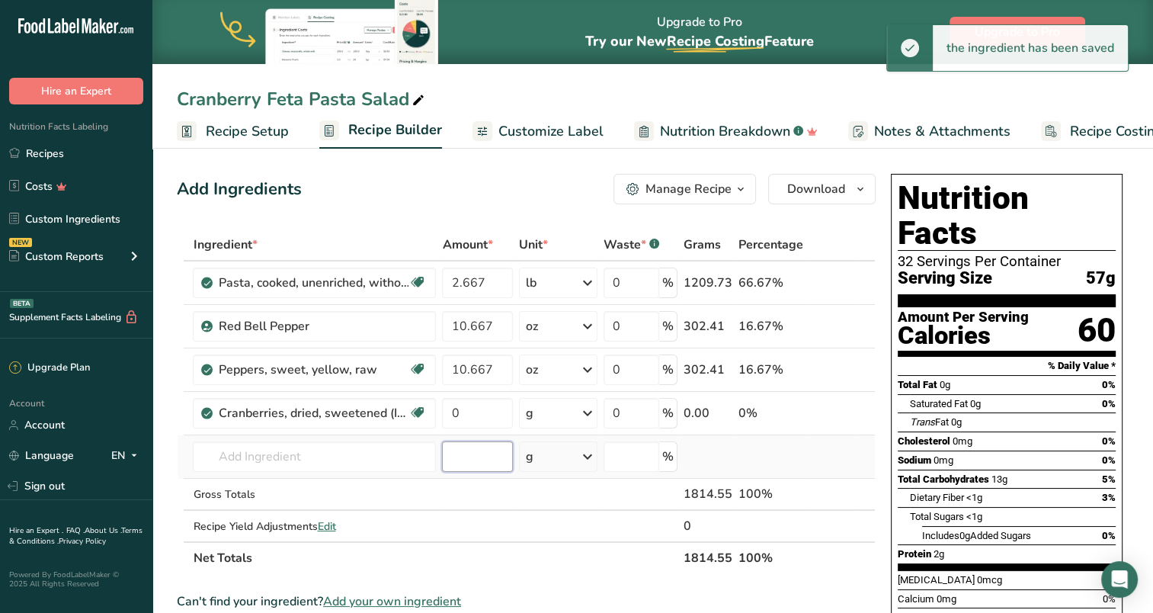
click at [467, 457] on input "number" at bounding box center [477, 456] width 71 height 30
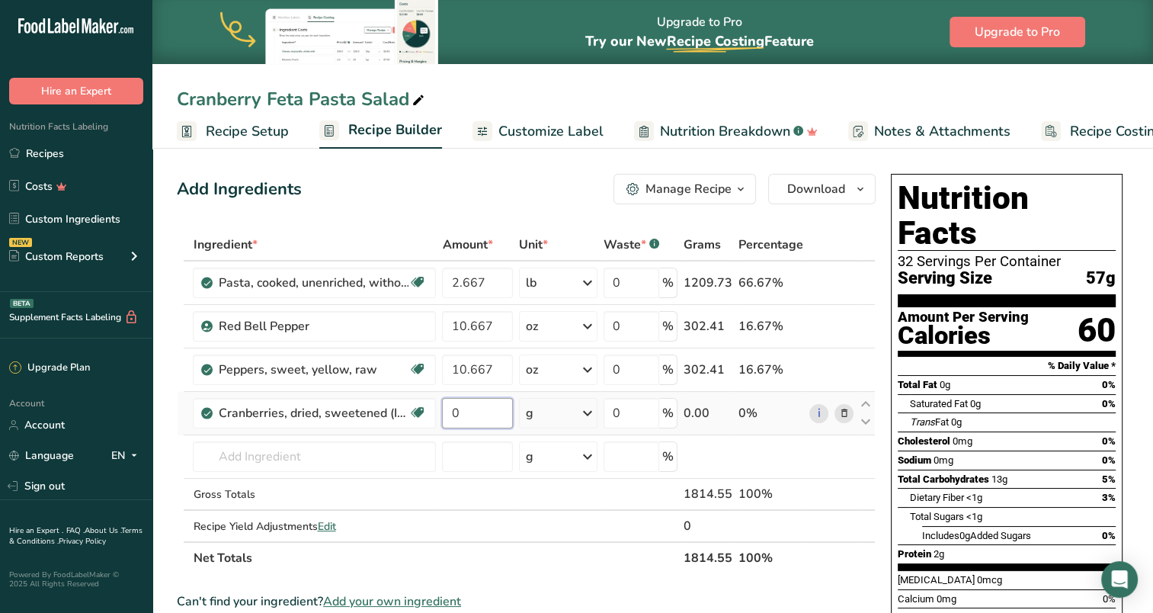
click at [476, 398] on input "0" at bounding box center [477, 413] width 71 height 30
type input "13.33"
click at [586, 411] on div "Ingredient * Amount * Unit * Waste * .a-a{fill:#347362;}.b-a{fill:#fff;} Grams …" at bounding box center [526, 401] width 699 height 345
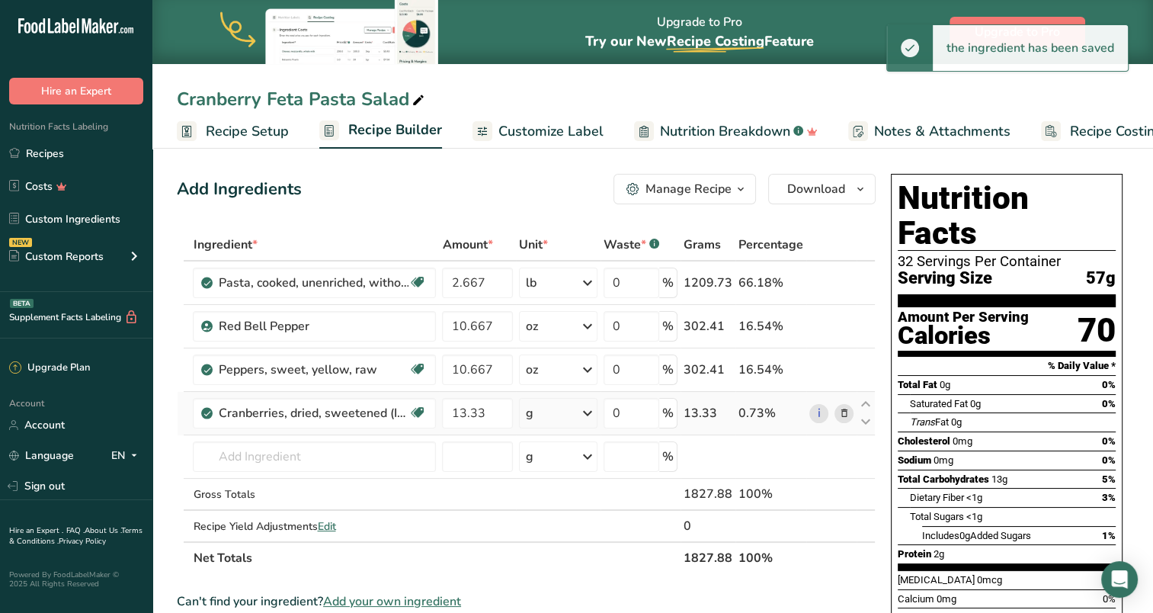
click at [595, 411] on icon at bounding box center [588, 412] width 18 height 27
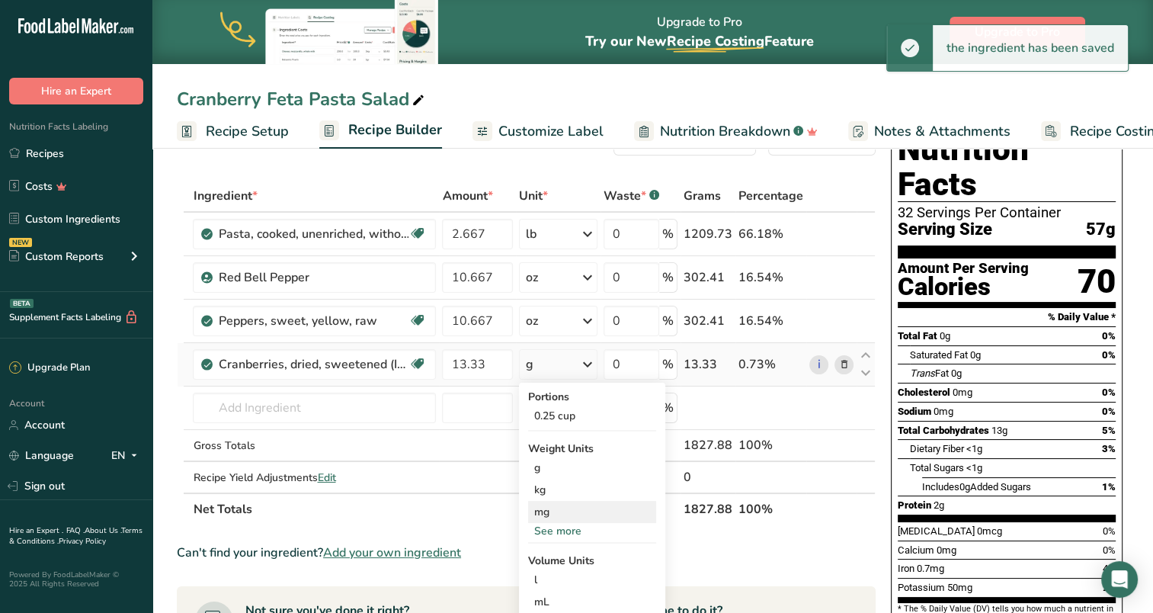
scroll to position [76, 0]
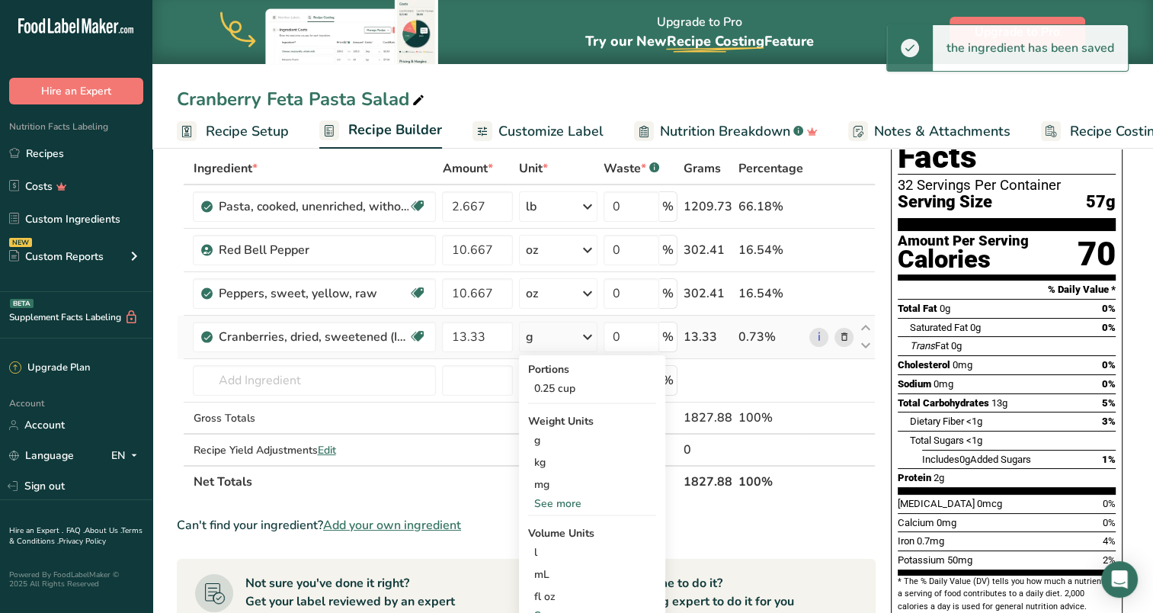
click at [563, 503] on div "See more" at bounding box center [592, 503] width 128 height 16
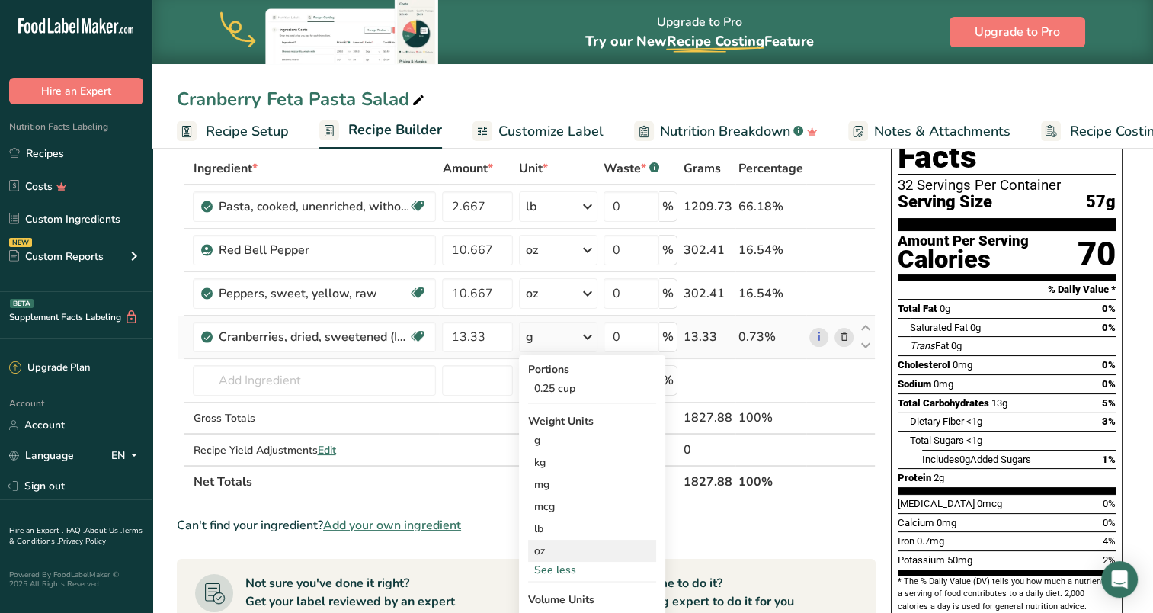
click at [561, 551] on div "oz" at bounding box center [592, 551] width 128 height 22
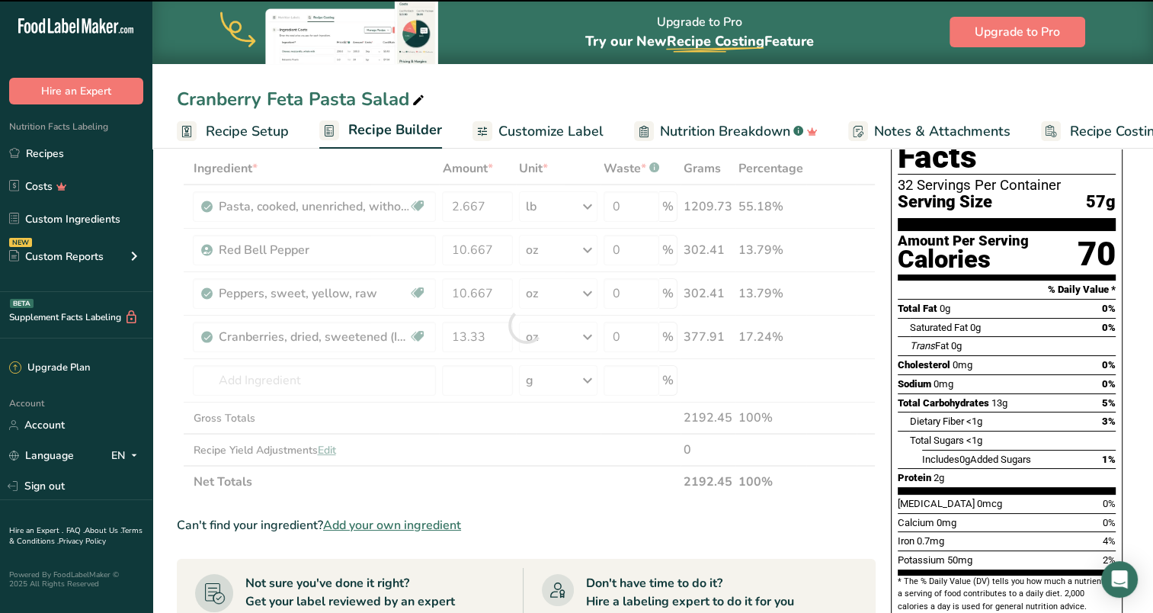
click at [314, 373] on div at bounding box center [526, 324] width 699 height 345
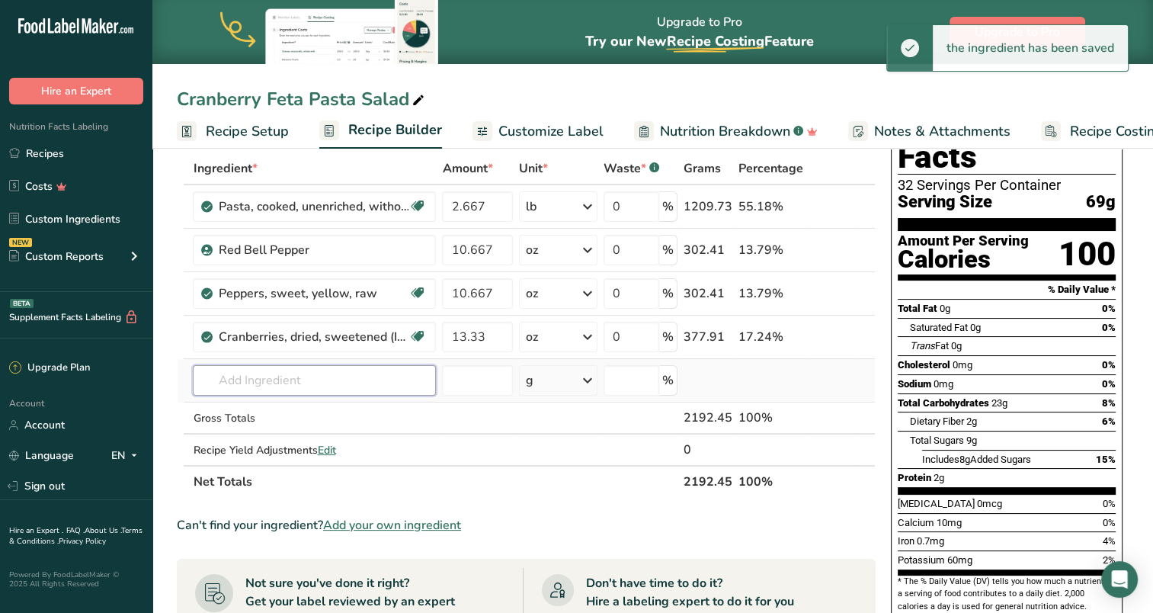
click at [271, 373] on input "text" at bounding box center [314, 380] width 243 height 30
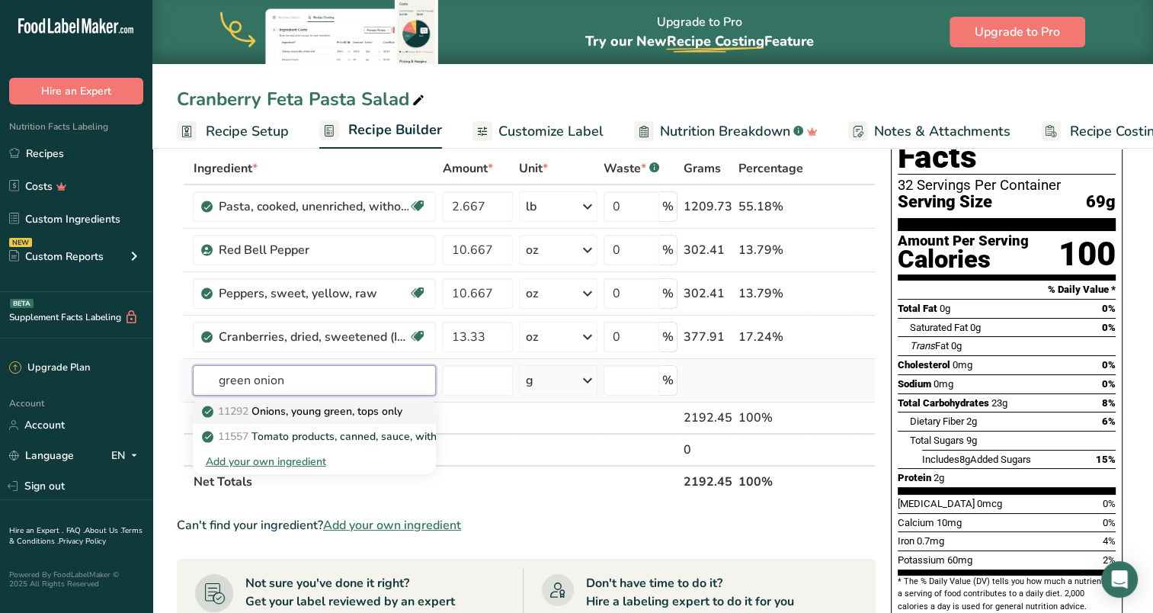
type input "green onion"
click at [277, 410] on p "11292 Onions, young green, tops only" at bounding box center [303, 411] width 197 height 16
type input "Onions, young green, tops only"
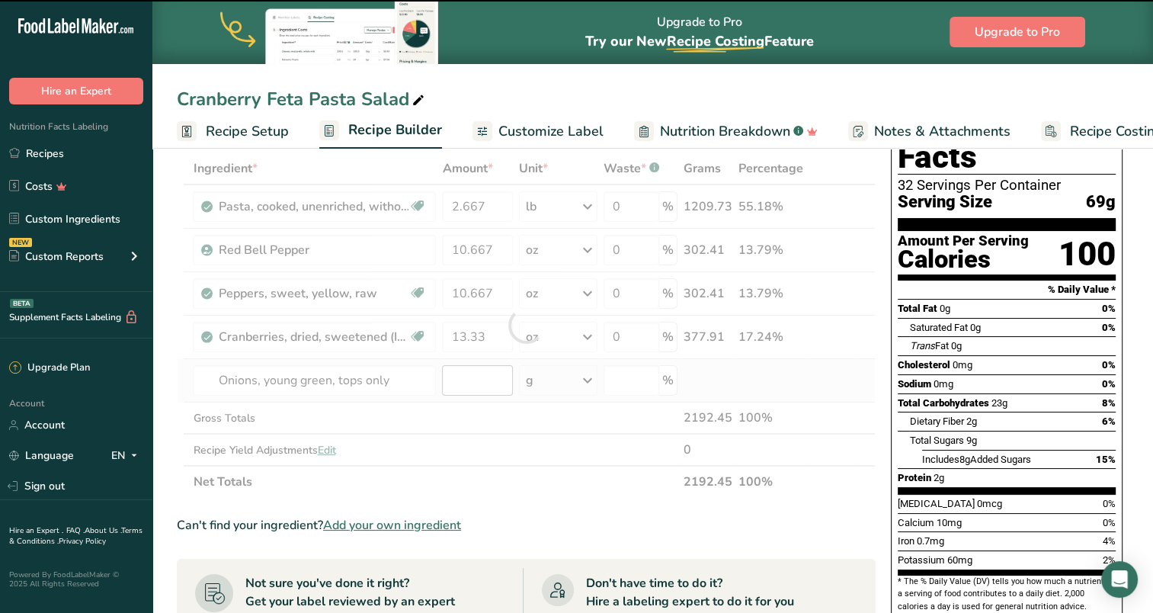
type input "0"
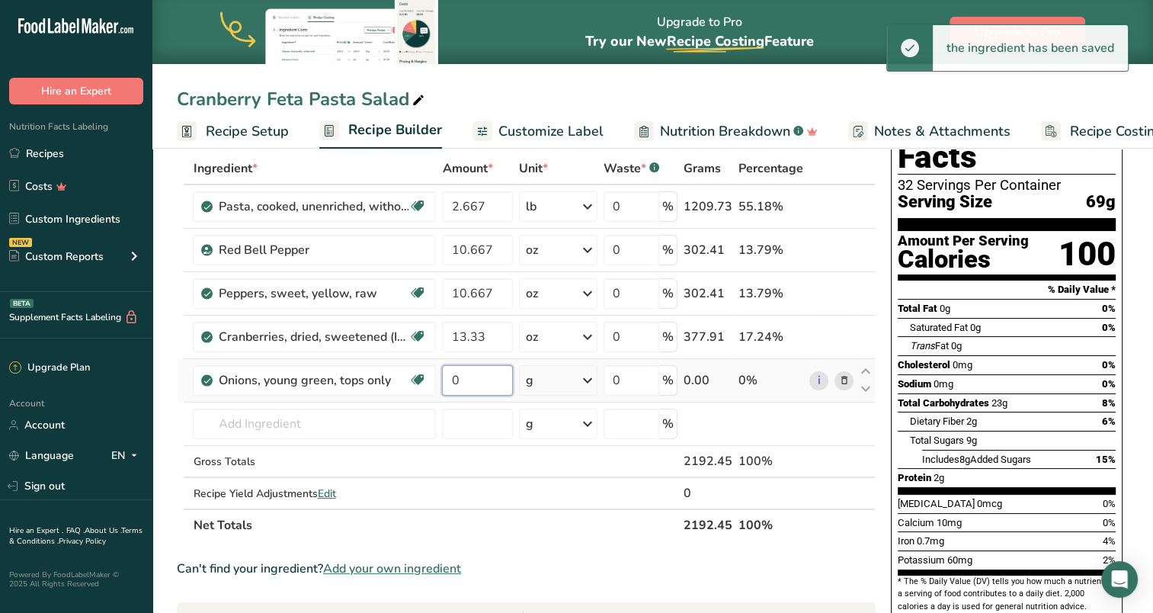
click at [491, 384] on input "0" at bounding box center [477, 380] width 71 height 30
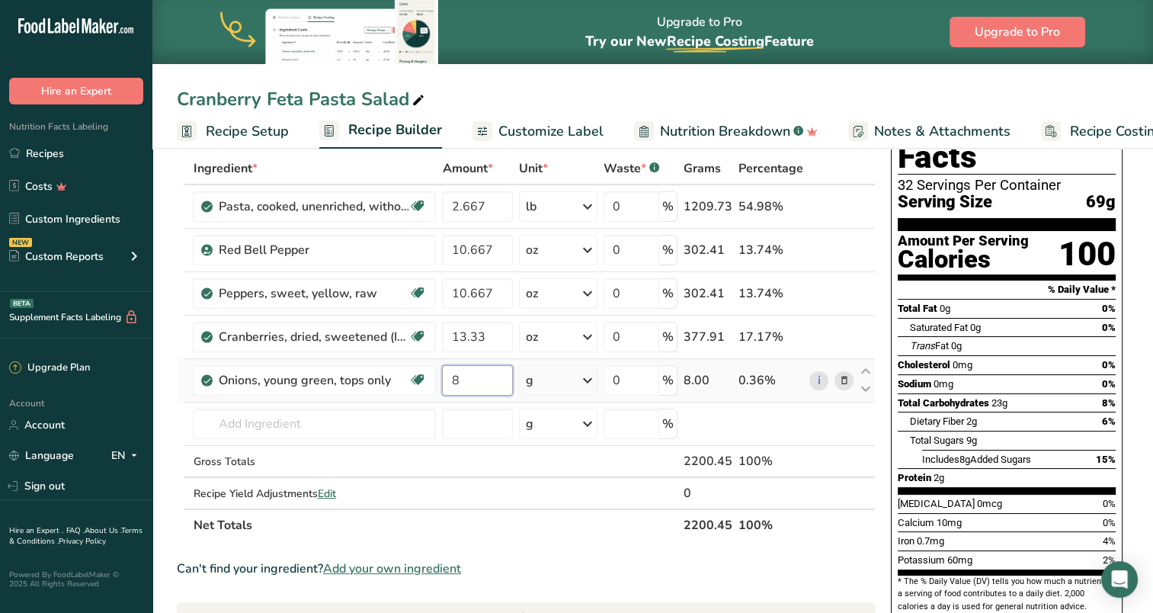
type input "8"
click at [589, 379] on div "Ingredient * Amount * Unit * Waste * .a-a{fill:#347362;}.b-a{fill:#fff;} Grams …" at bounding box center [526, 346] width 699 height 389
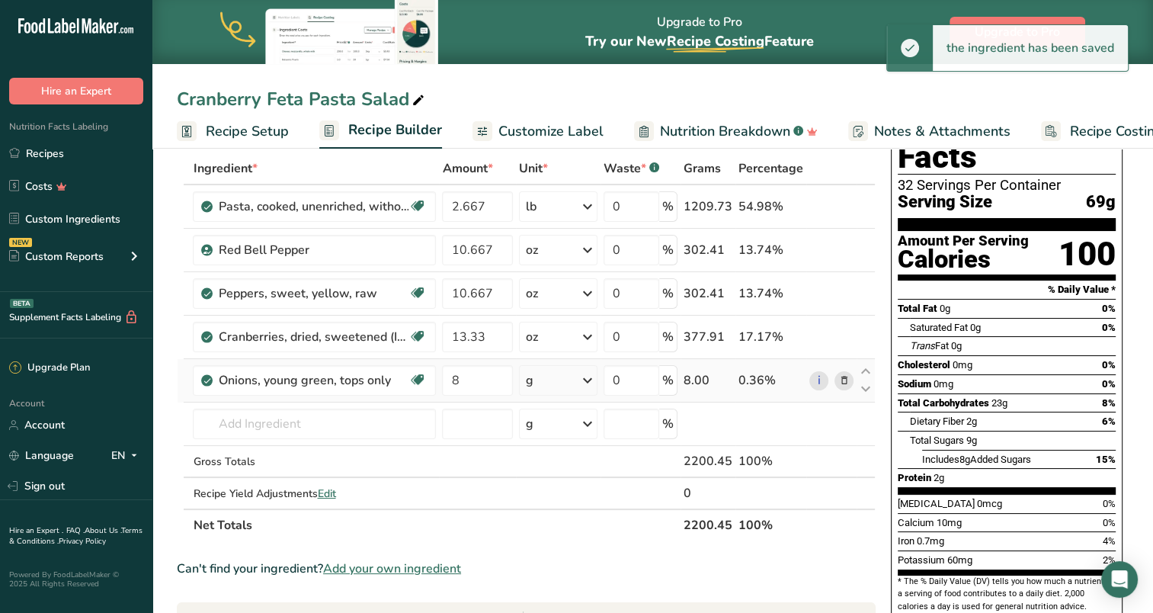
click at [588, 381] on icon at bounding box center [588, 380] width 18 height 27
click at [557, 591] on div "See more" at bounding box center [592, 591] width 128 height 16
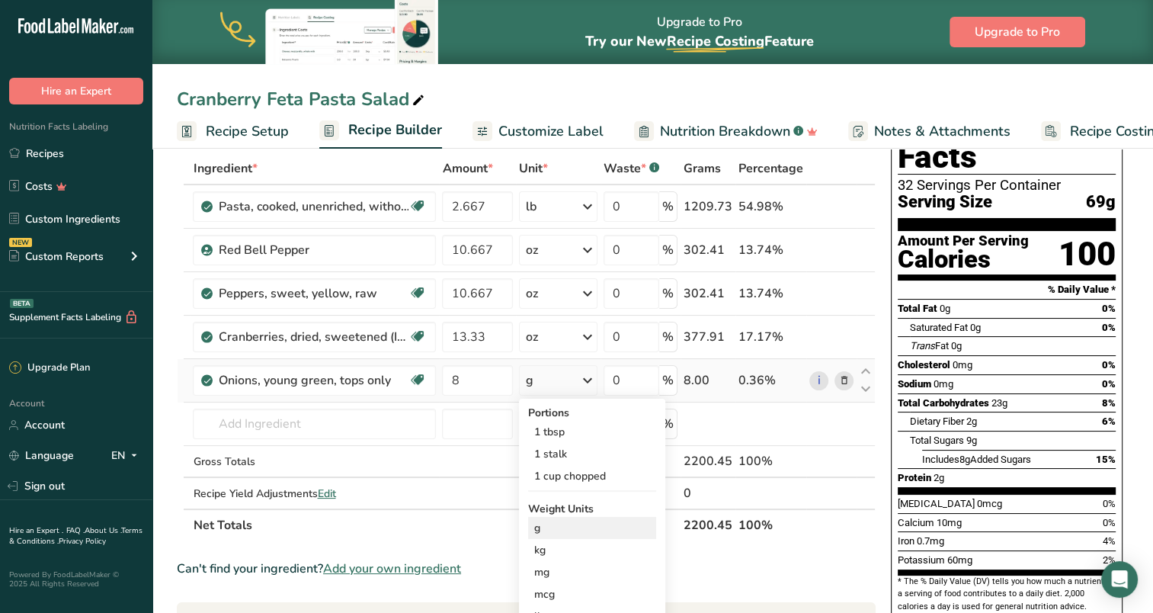
scroll to position [152, 0]
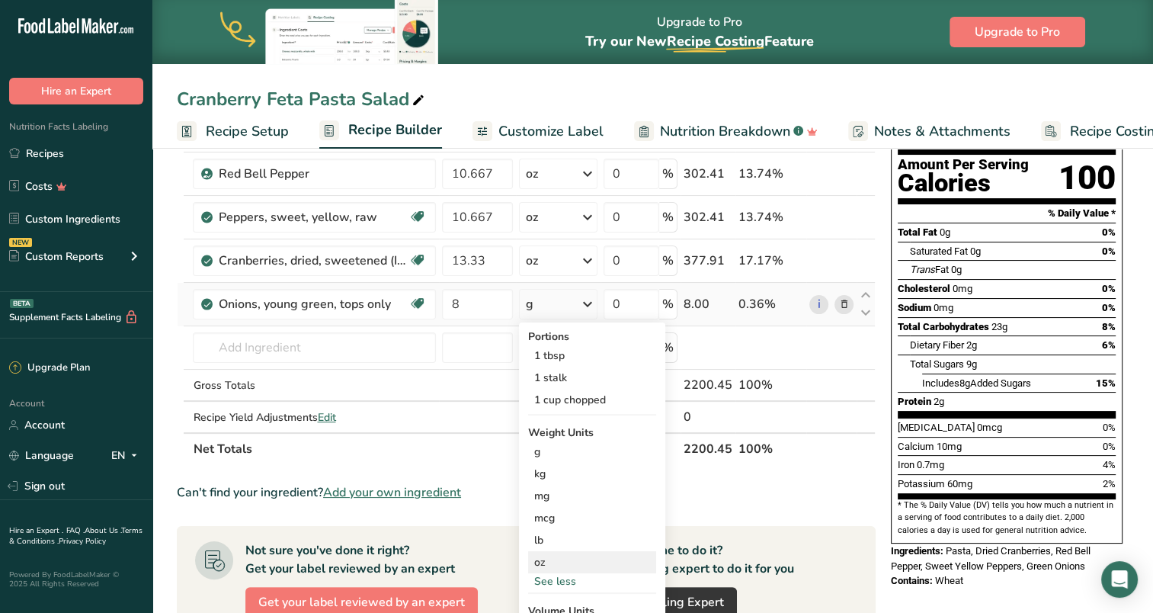
click at [541, 561] on div "oz" at bounding box center [592, 562] width 128 height 22
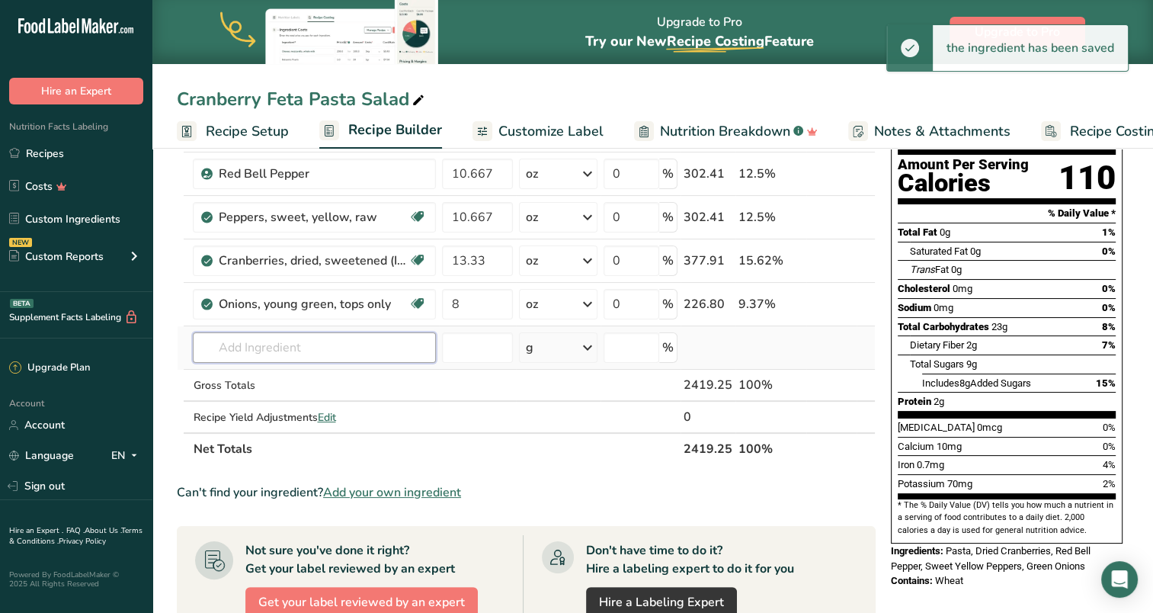
click at [297, 351] on input "text" at bounding box center [314, 347] width 243 height 30
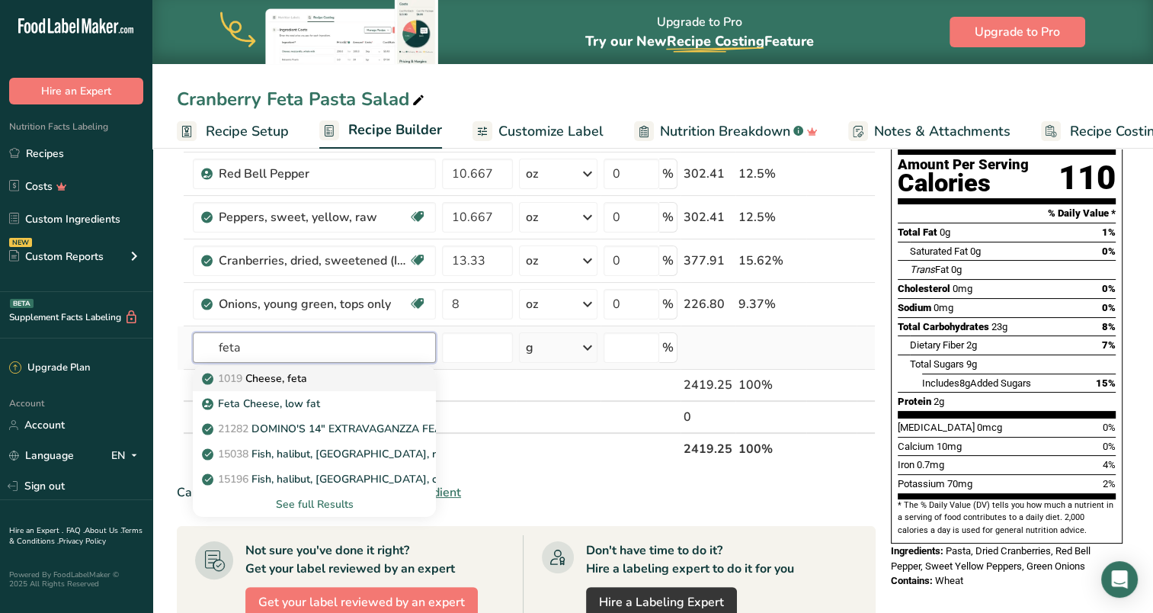
type input "feta"
click at [294, 373] on p "1019 Cheese, feta" at bounding box center [255, 378] width 101 height 16
type input "Cheese, feta"
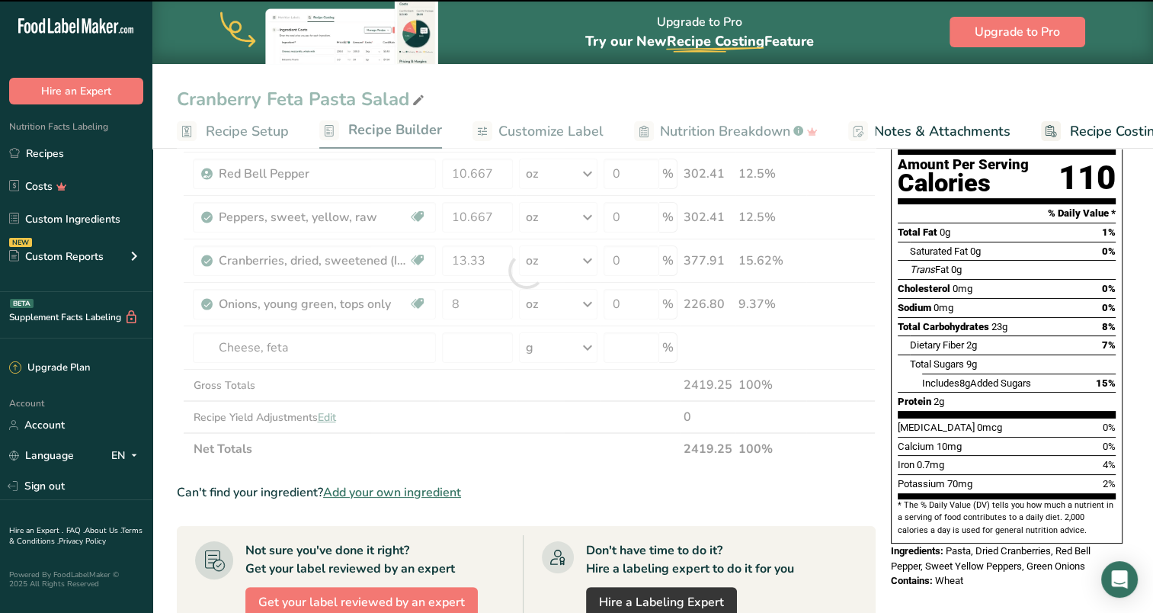
type input "0"
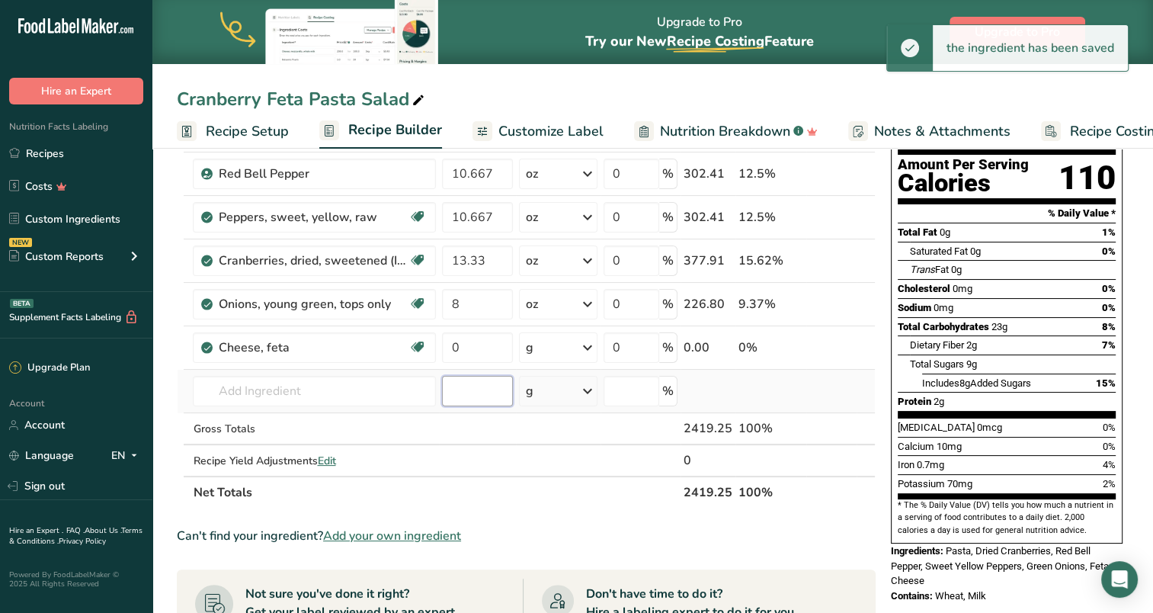
click at [482, 389] on input "number" at bounding box center [477, 391] width 71 height 30
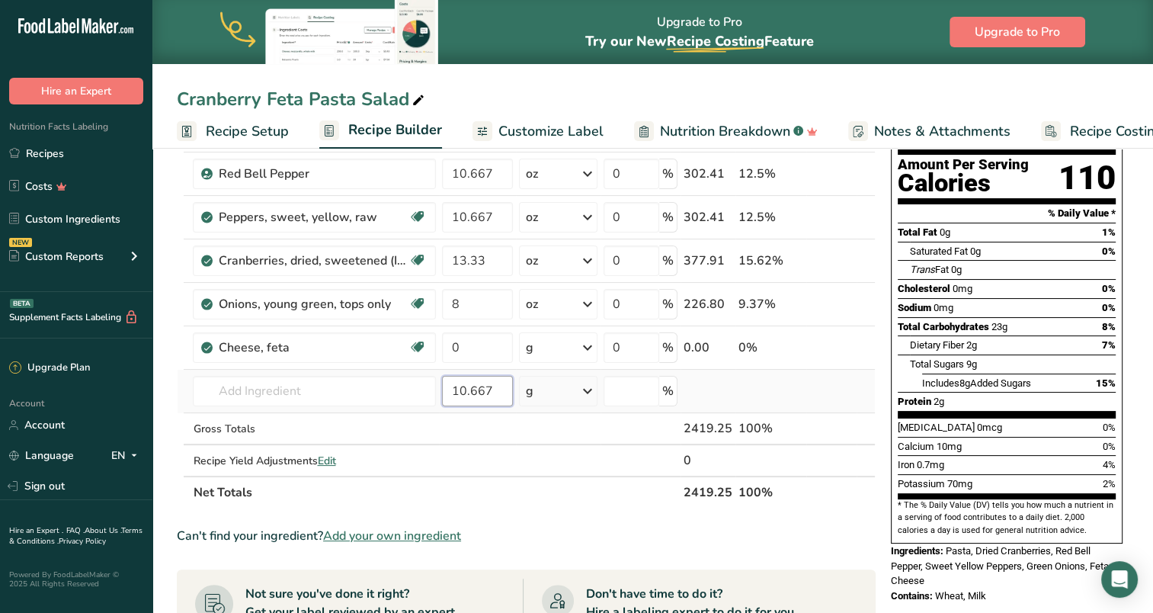
type input "10.667"
click at [588, 390] on icon at bounding box center [588, 390] width 18 height 27
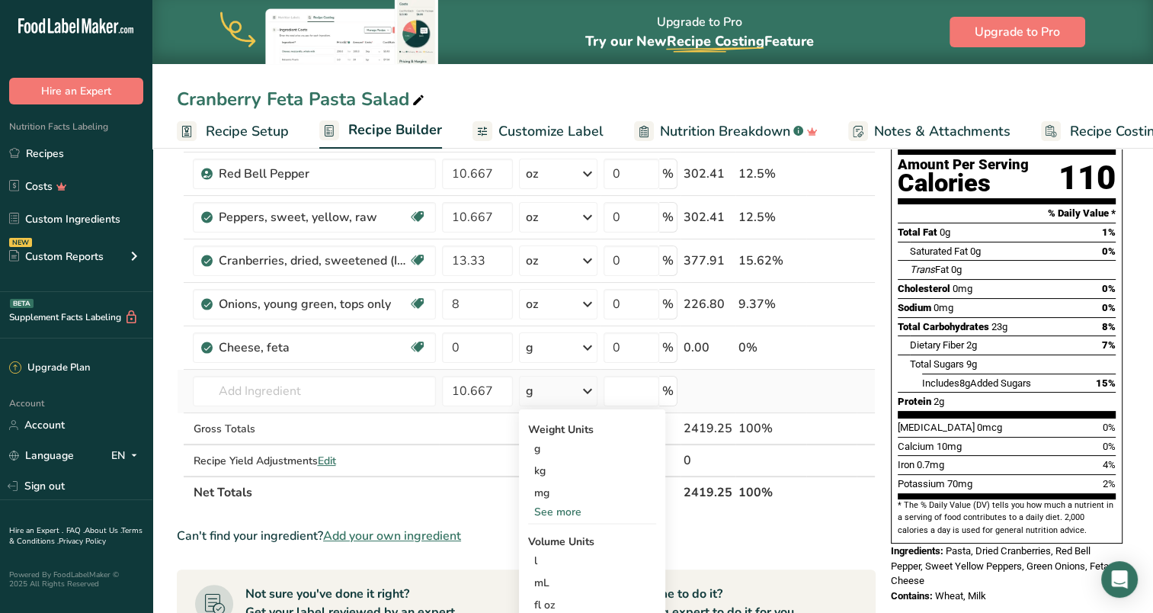
click at [555, 513] on div "See more" at bounding box center [592, 512] width 128 height 16
click at [550, 566] on div "oz" at bounding box center [592, 559] width 128 height 22
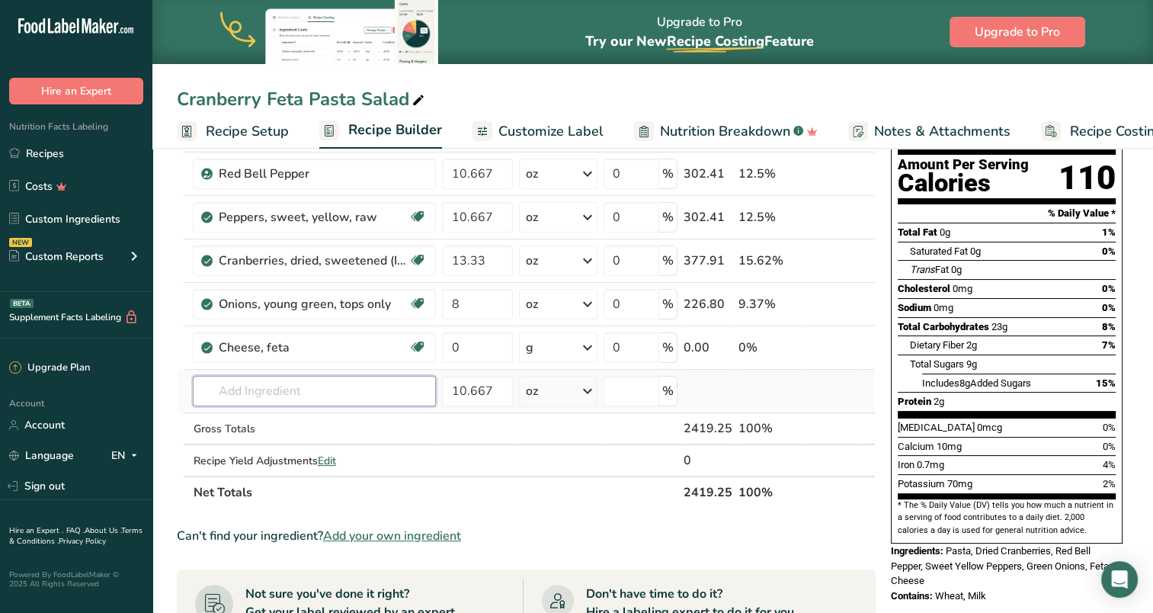
click at [316, 390] on input "text" at bounding box center [314, 391] width 243 height 30
click at [479, 347] on input "0" at bounding box center [477, 347] width 71 height 30
type input "10.667"
click at [589, 345] on div "Ingredient * Amount * Unit * Waste * .a-a{fill:#347362;}.b-a{fill:#fff;} Grams …" at bounding box center [526, 292] width 699 height 432
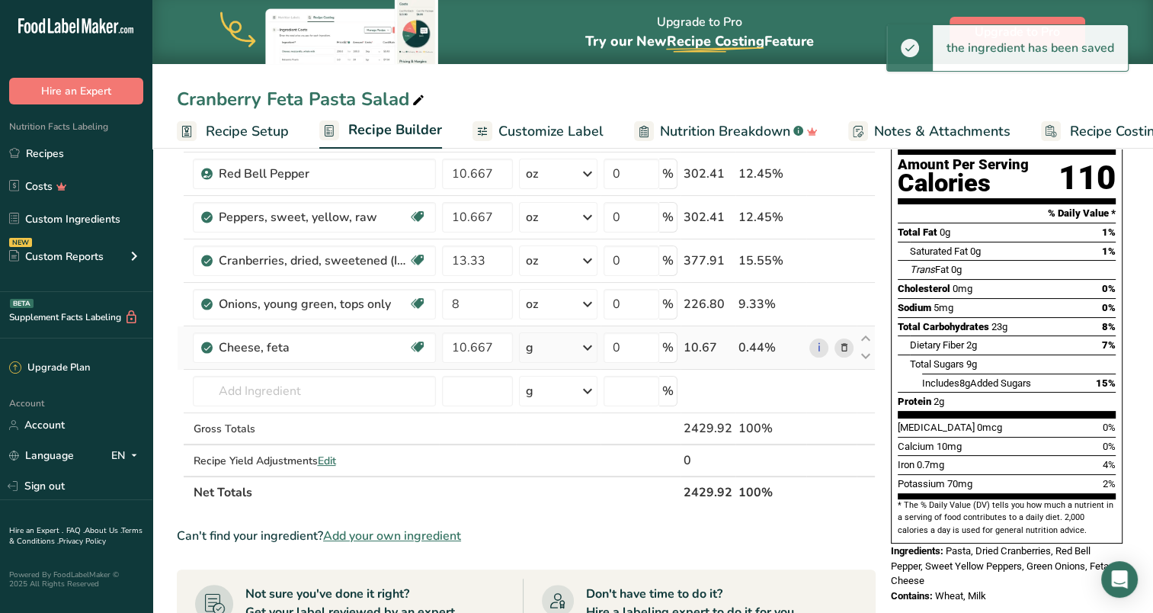
click at [590, 348] on icon at bounding box center [588, 347] width 18 height 27
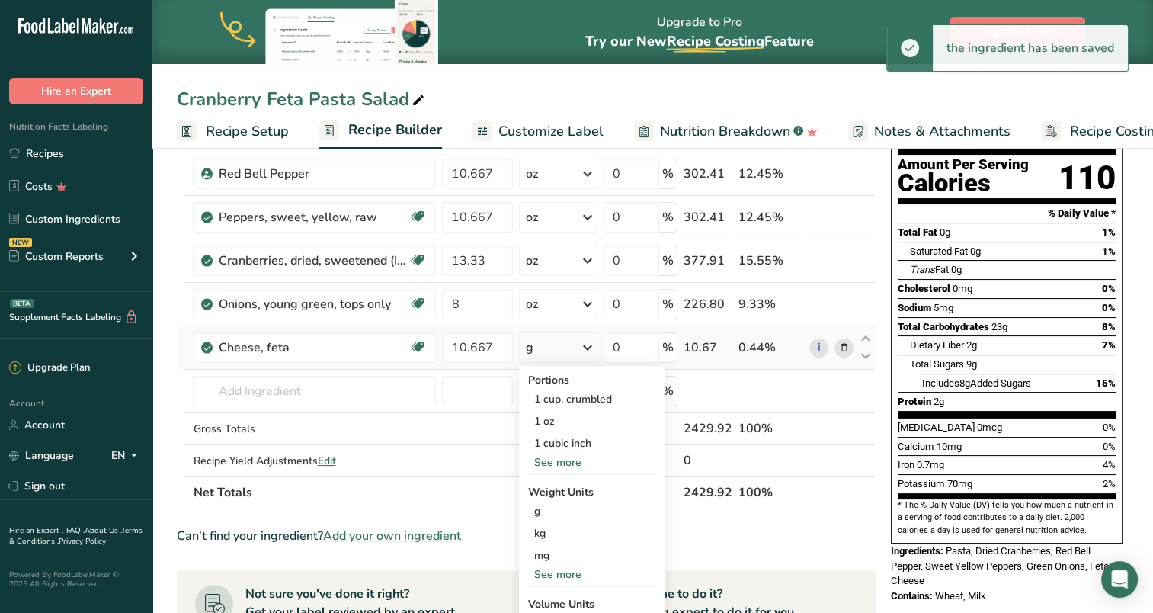
click at [557, 569] on div "See more" at bounding box center [592, 574] width 128 height 16
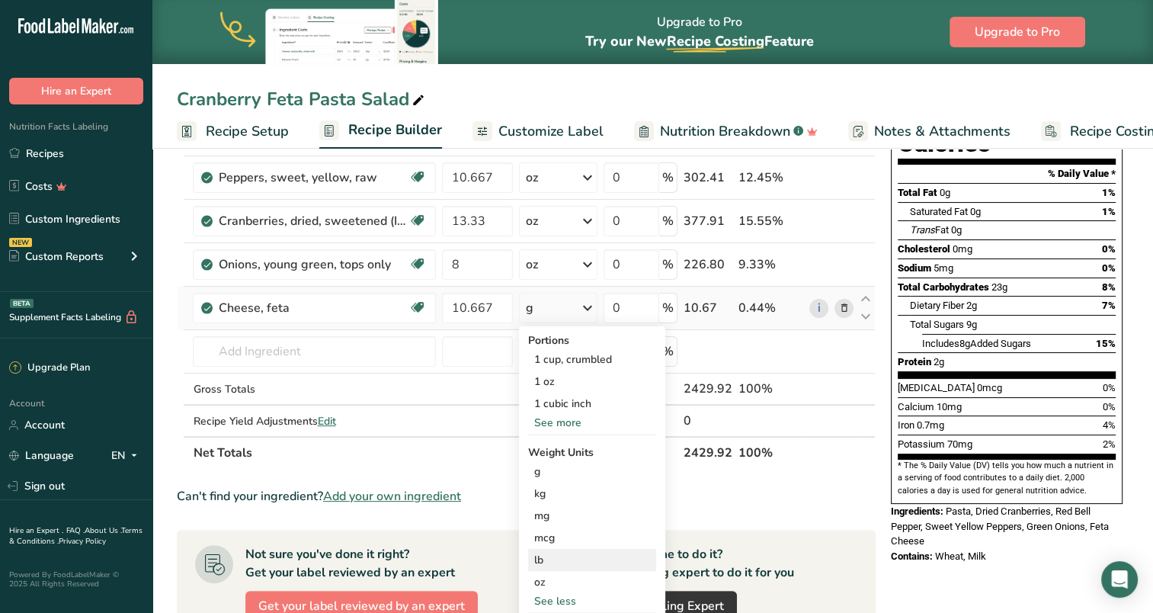
scroll to position [229, 0]
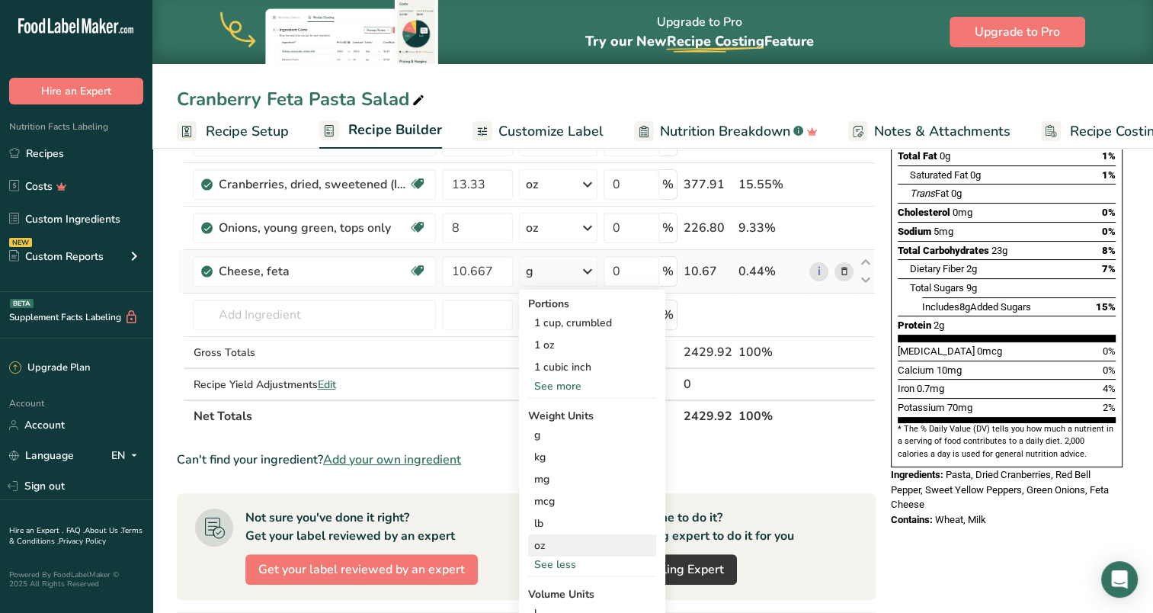
click at [545, 543] on div "oz" at bounding box center [592, 545] width 128 height 22
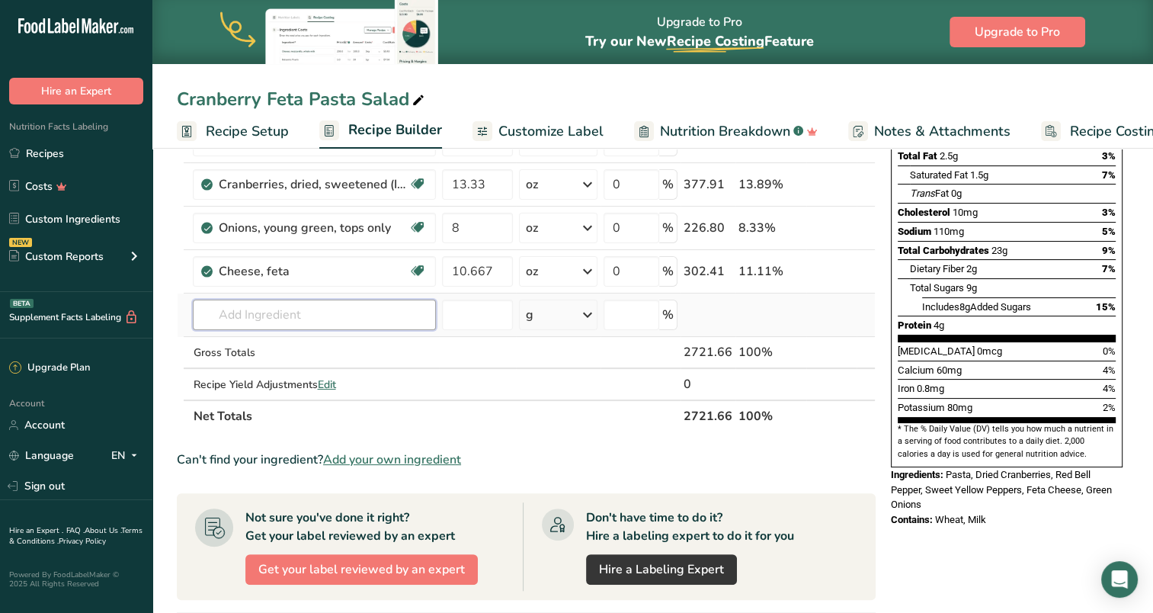
click at [292, 311] on input "text" at bounding box center [314, 315] width 243 height 30
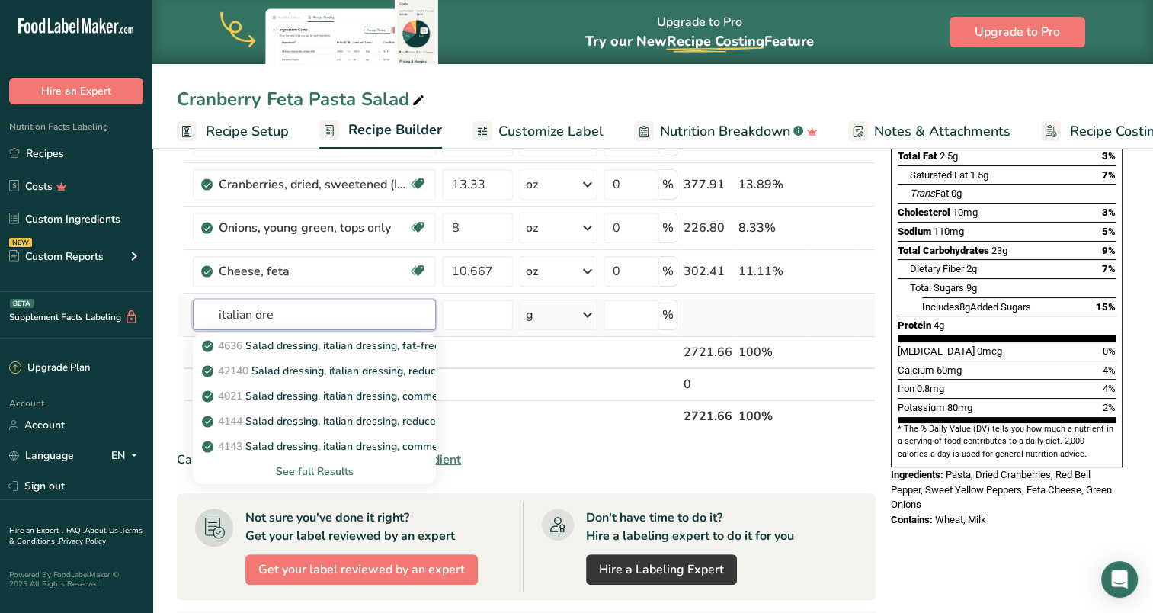
type input "italian dre"
click at [318, 469] on div "See full Results" at bounding box center [314, 471] width 219 height 16
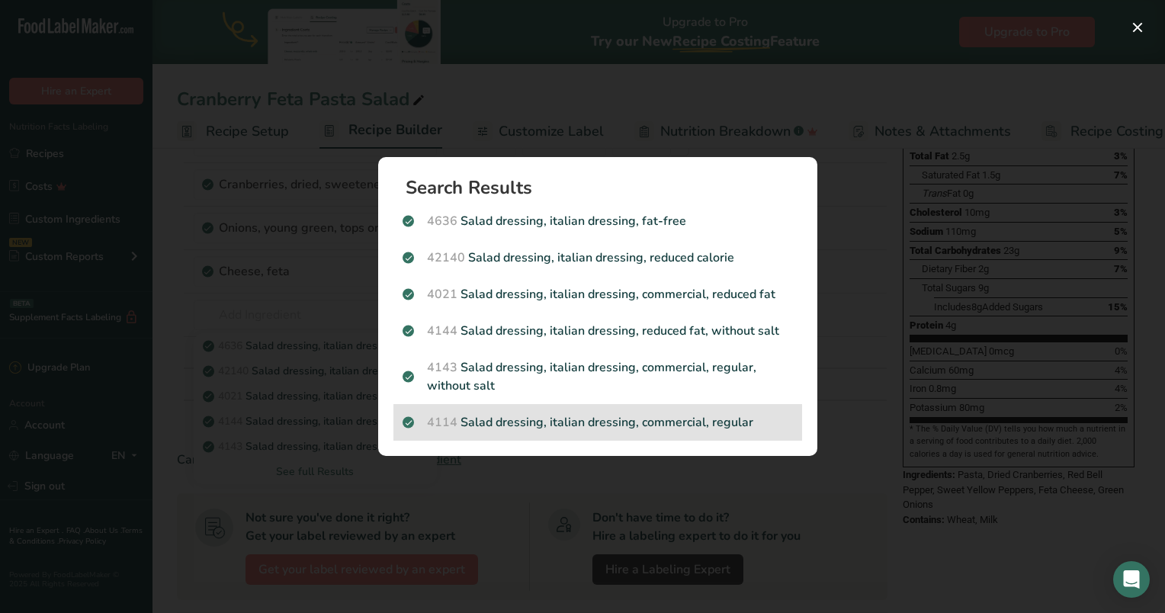
click at [624, 417] on p "4114 Salad dressing, italian dressing, commercial, regular" at bounding box center [597, 422] width 390 height 18
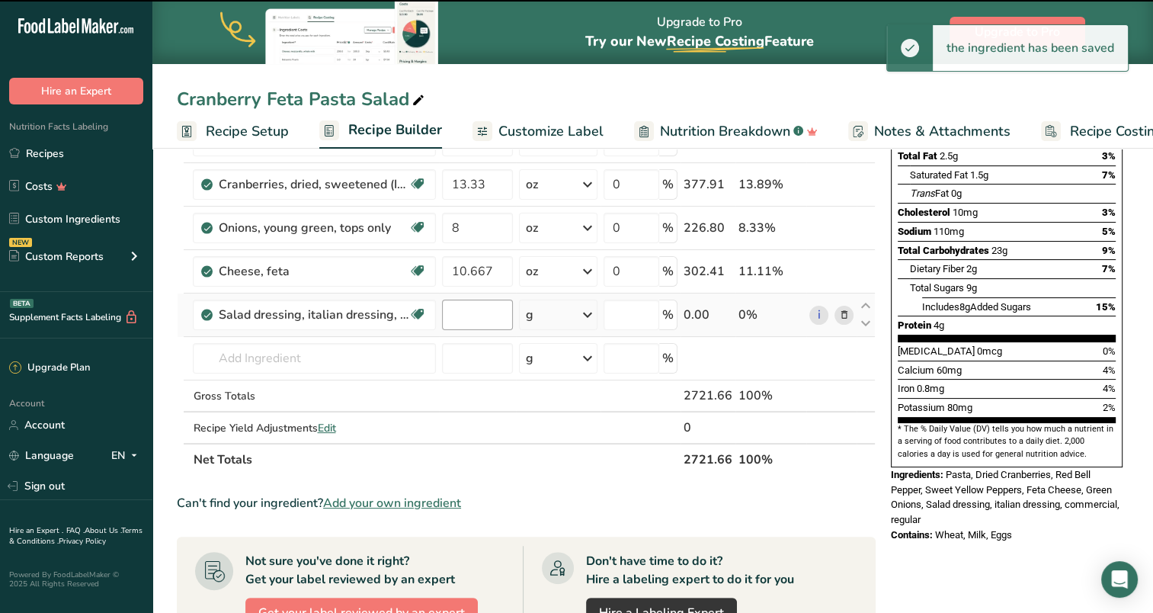
type input "0"
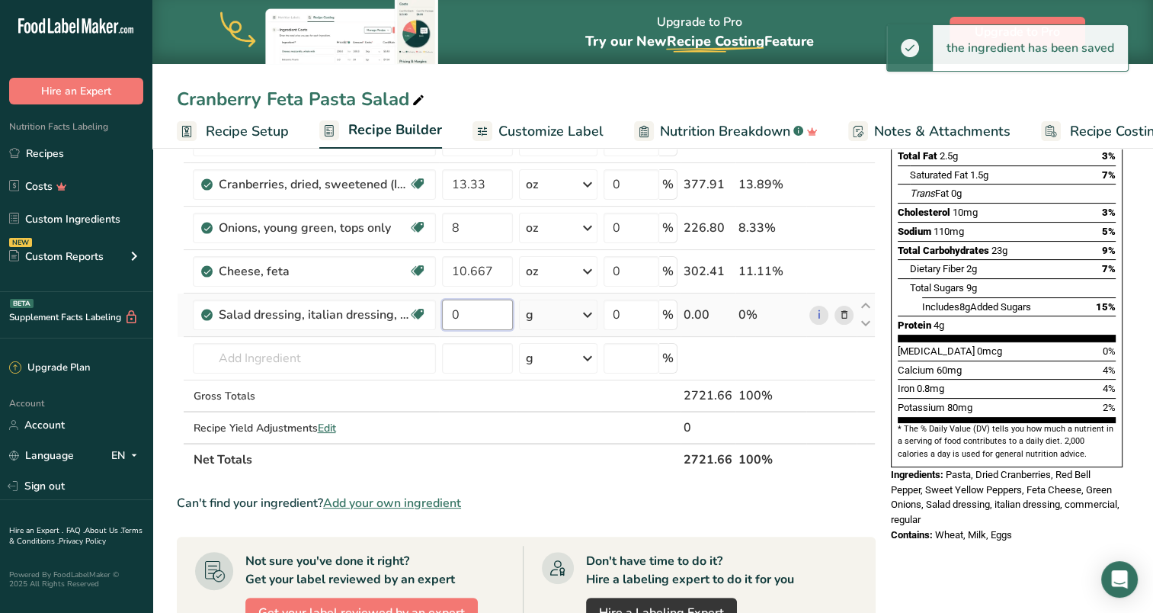
click at [482, 311] on input "0" at bounding box center [477, 315] width 71 height 30
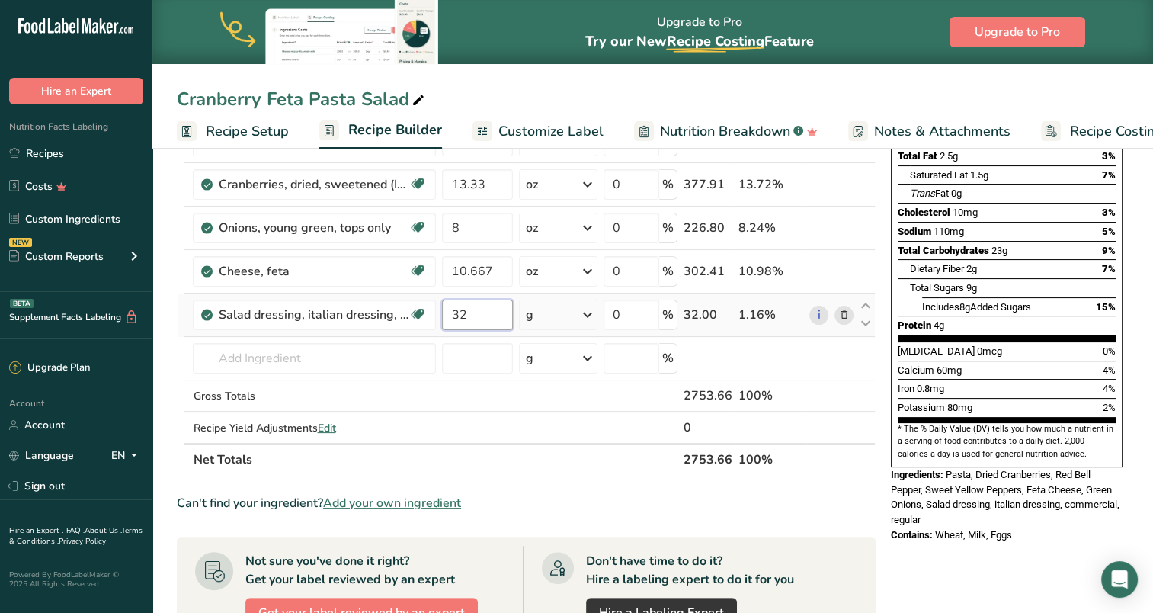
type input "32"
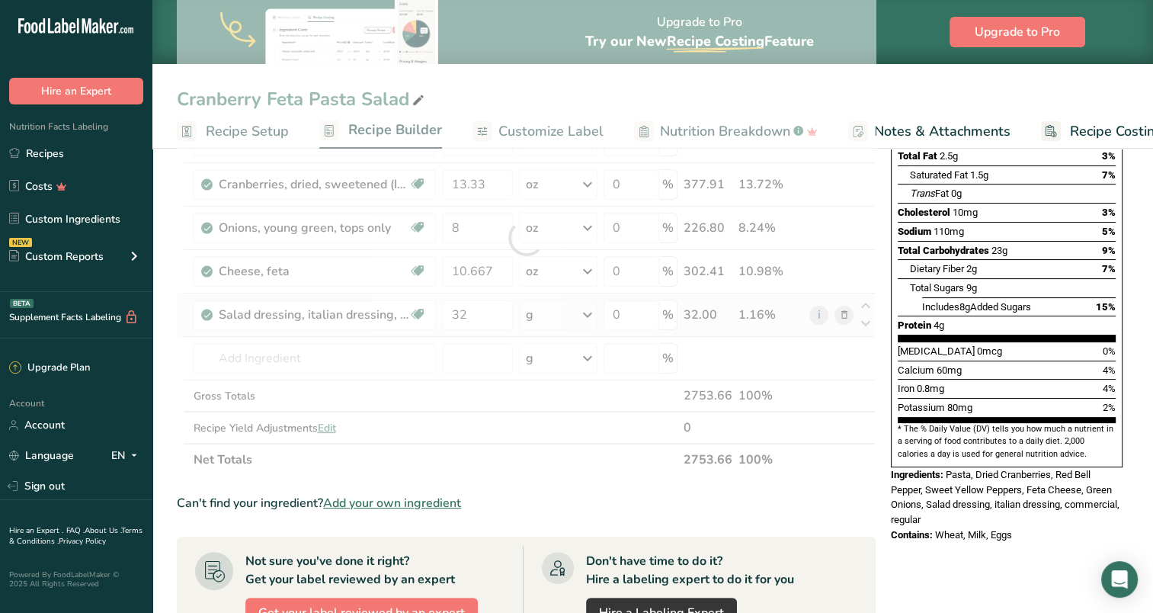
click at [588, 313] on div "Ingredient * Amount * Unit * Waste * .a-a{fill:#347362;}.b-a{fill:#fff;} Grams …" at bounding box center [526, 238] width 699 height 476
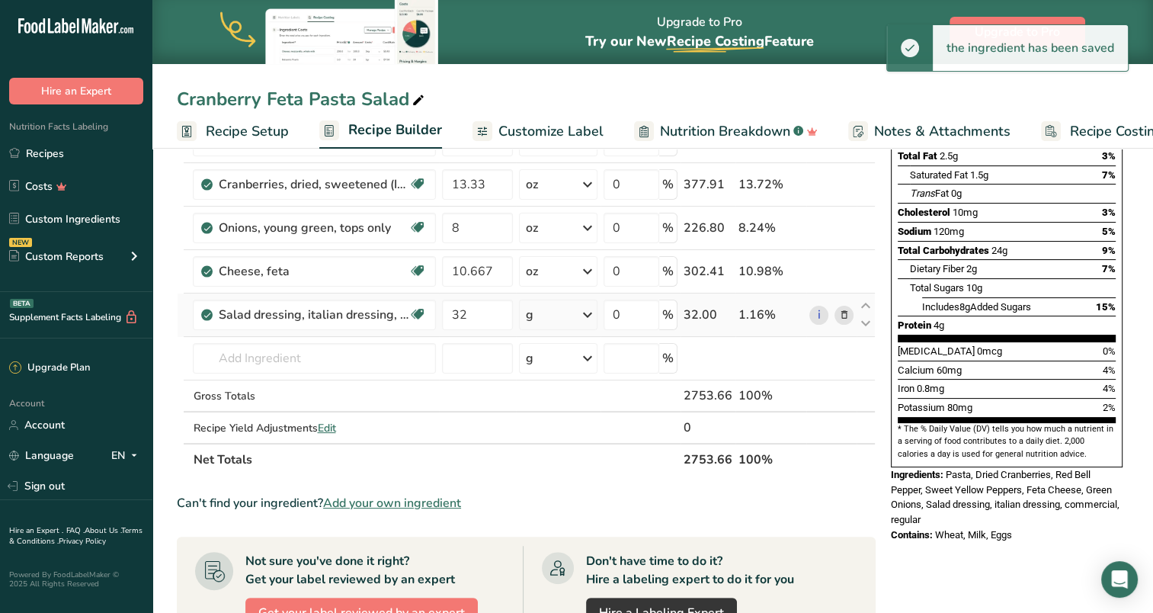
click at [592, 314] on icon at bounding box center [588, 314] width 18 height 27
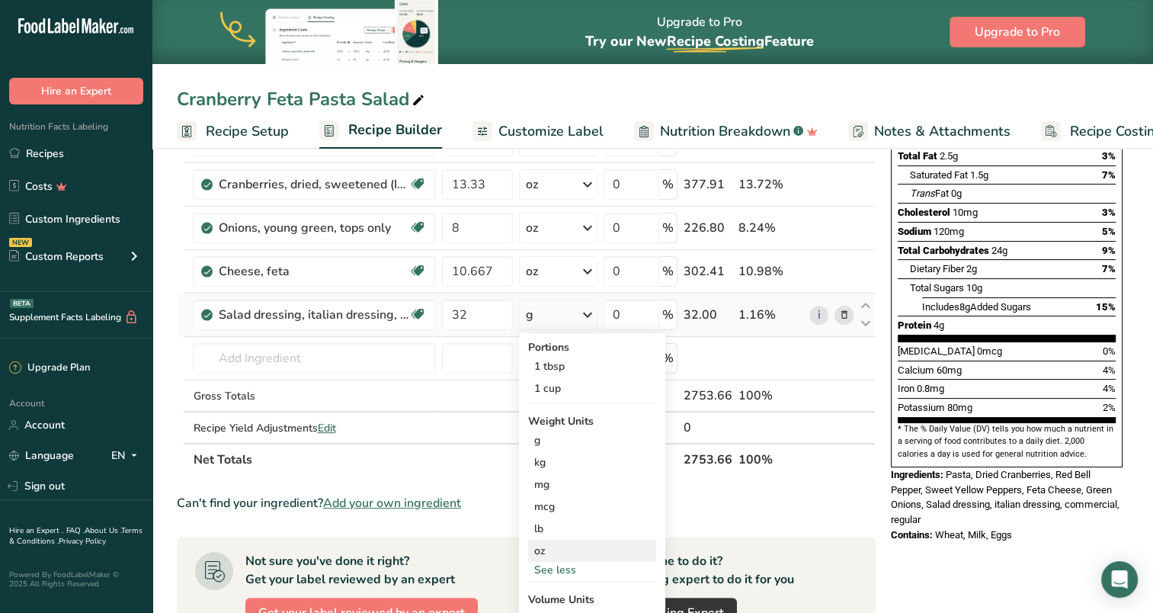
click at [546, 553] on div "oz" at bounding box center [592, 551] width 128 height 22
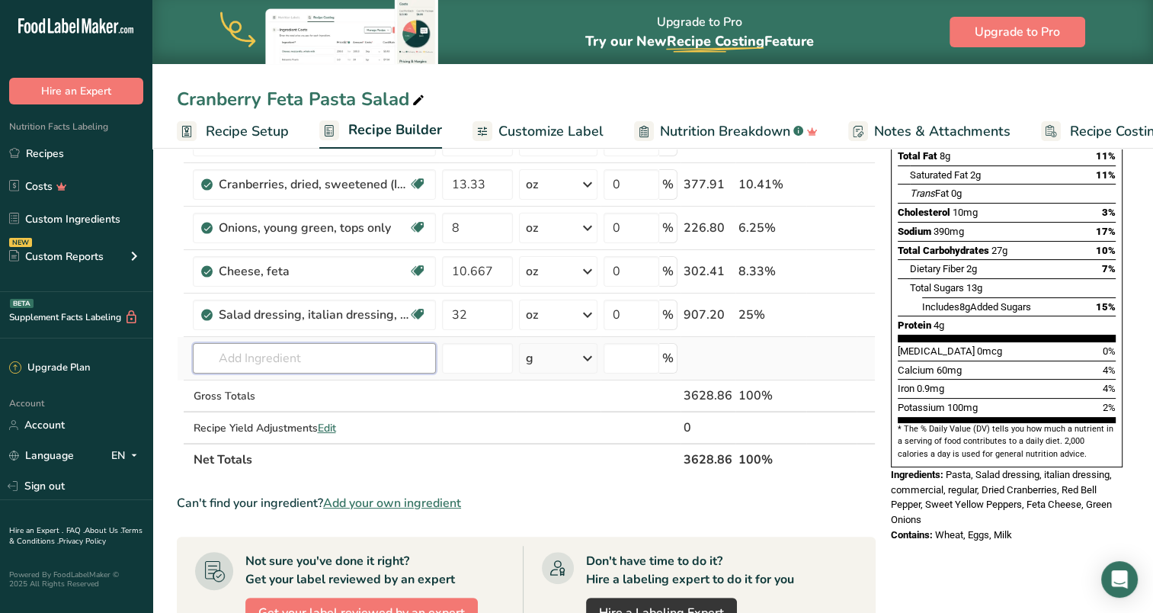
click at [363, 352] on input "text" at bounding box center [314, 358] width 243 height 30
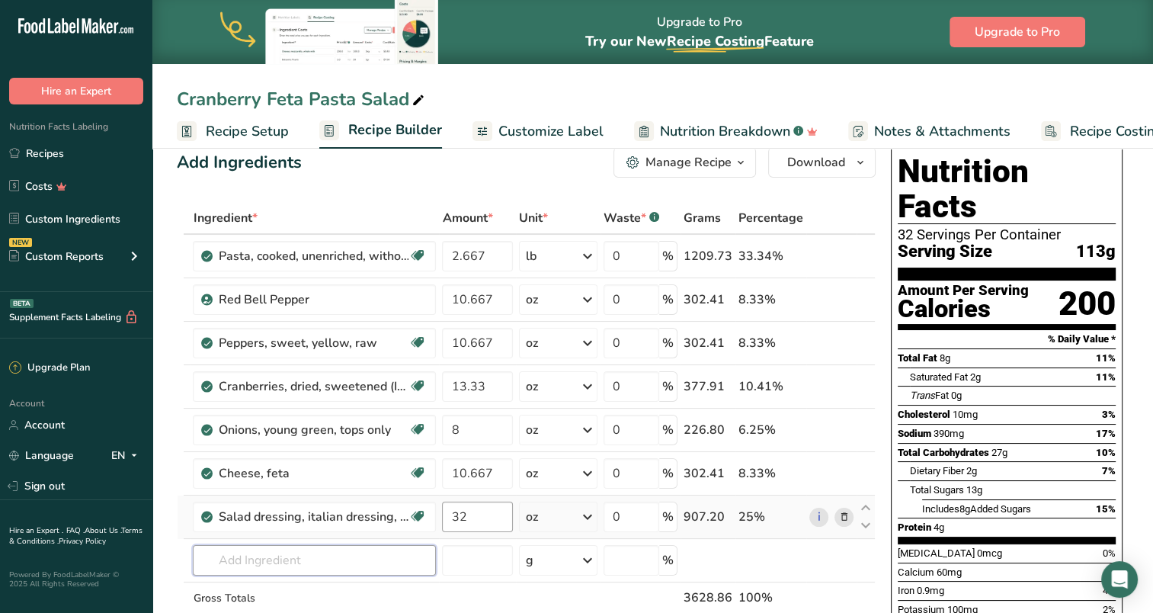
scroll to position [0, 0]
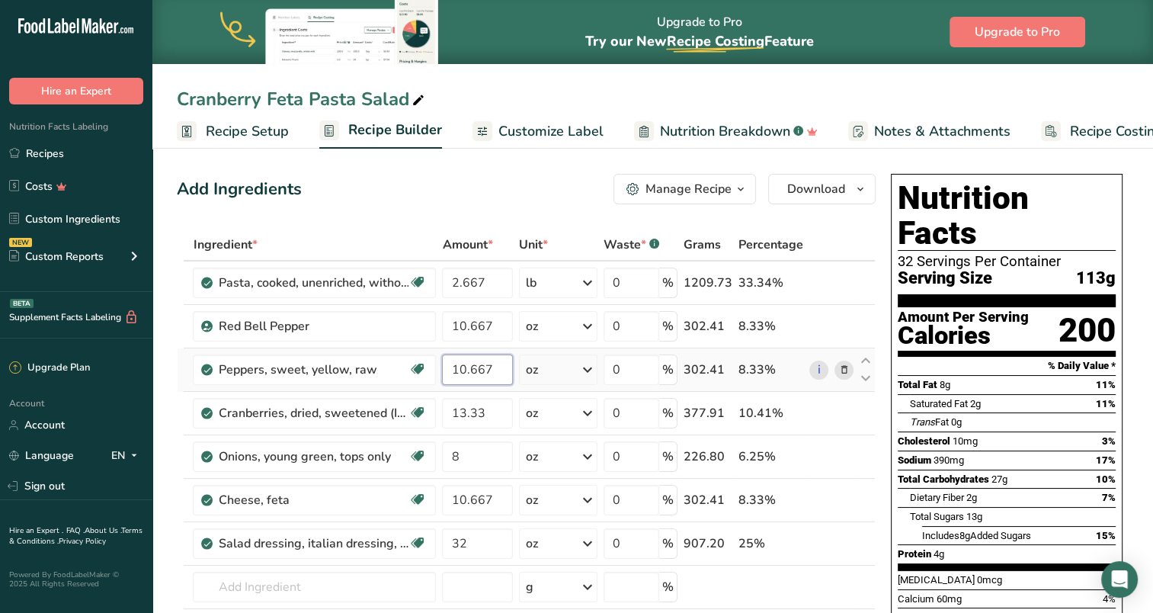
click at [496, 368] on input "10.667" at bounding box center [477, 369] width 71 height 30
type input "10.6"
click at [556, 191] on div "Add Ingredients Manage Recipe Delete Recipe Duplicate Recipe Scale Recipe Save …" at bounding box center [526, 189] width 699 height 30
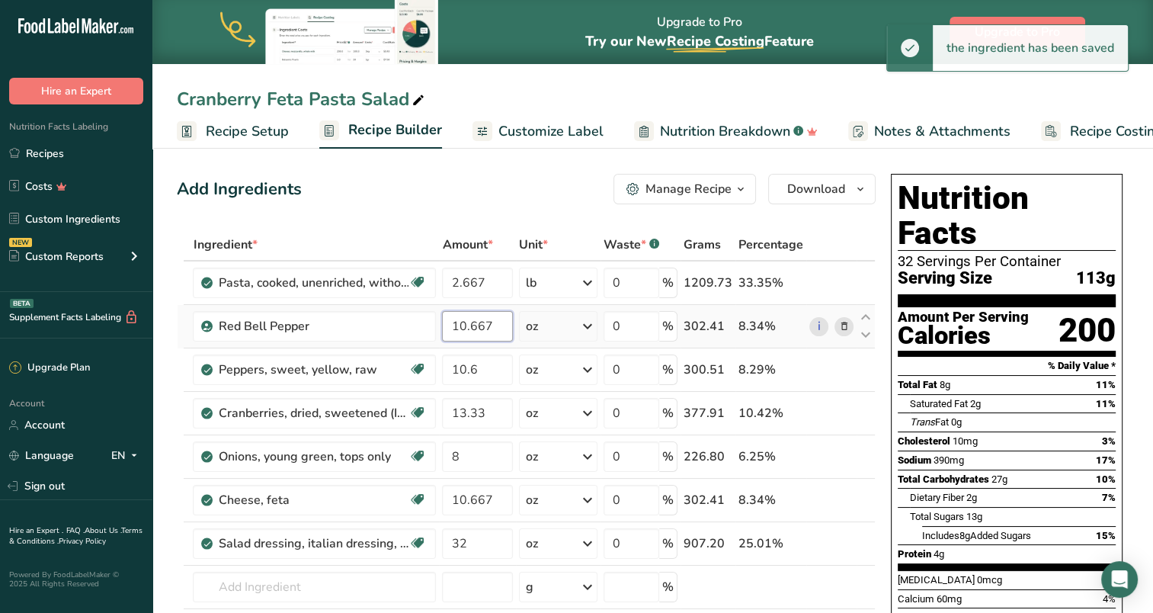
click at [492, 327] on input "10.667" at bounding box center [477, 326] width 71 height 30
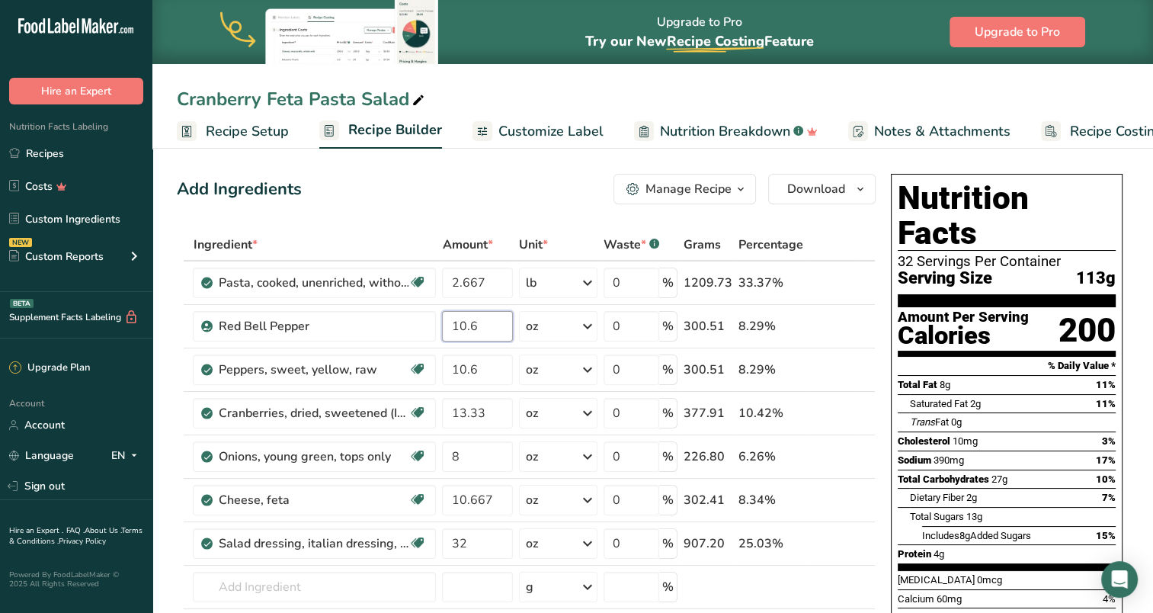
type input "10.6"
click at [528, 197] on div "Add Ingredients Manage Recipe Delete Recipe Duplicate Recipe Scale Recipe Save …" at bounding box center [526, 189] width 699 height 30
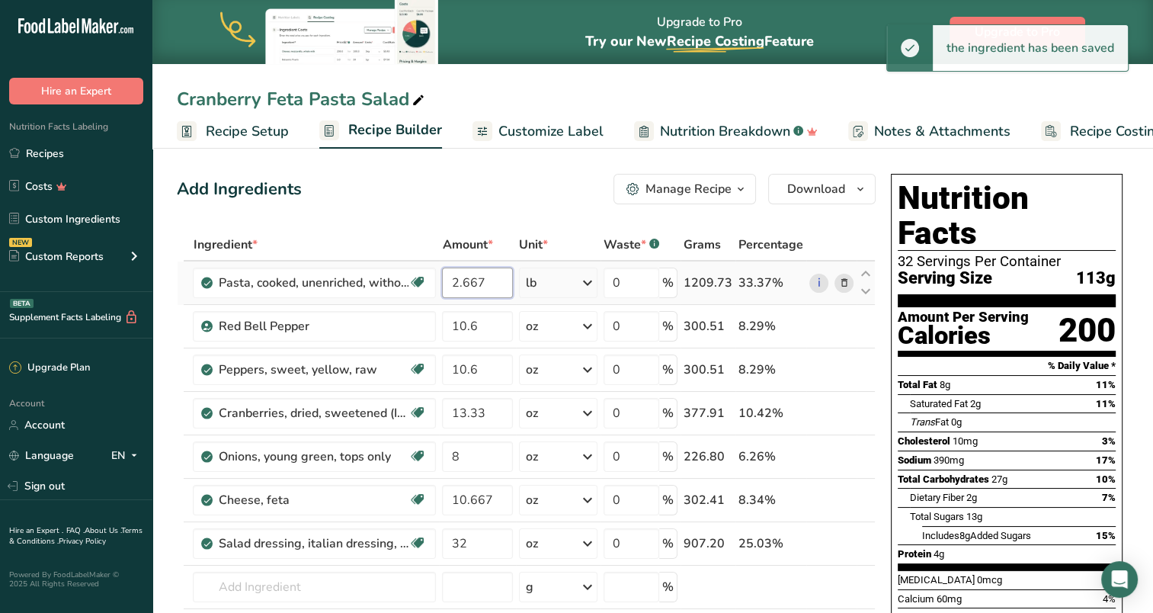
click at [492, 280] on input "2.667" at bounding box center [477, 283] width 71 height 30
type input "2.6"
click at [490, 200] on div "Add Ingredients Manage Recipe Delete Recipe Duplicate Recipe Scale Recipe Save …" at bounding box center [526, 189] width 699 height 30
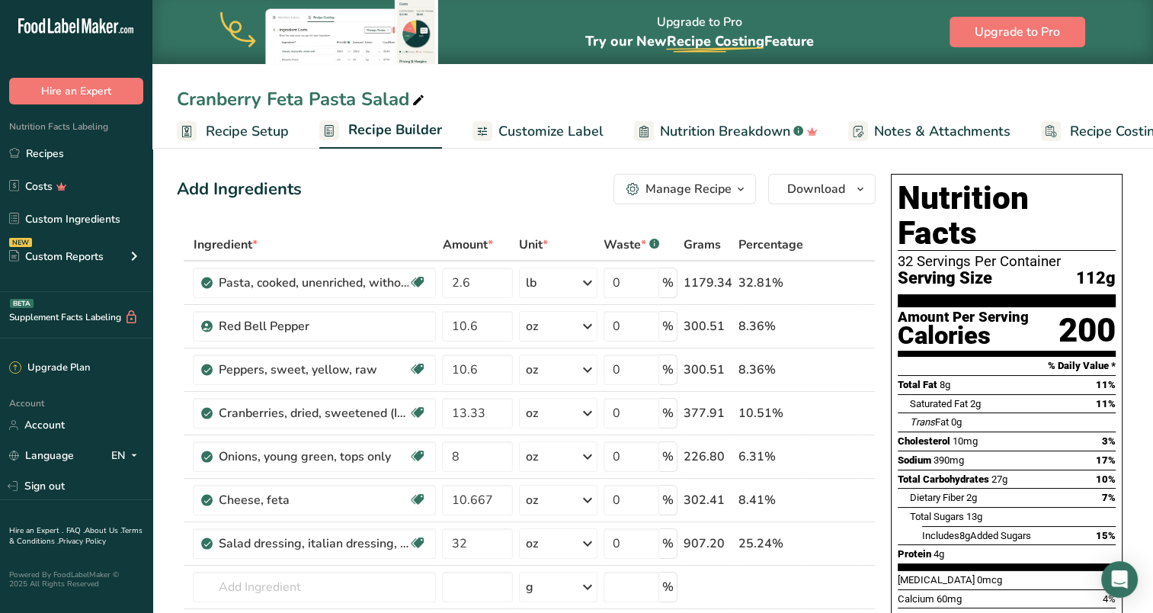
click at [426, 202] on div "Add Ingredients Manage Recipe Delete Recipe Duplicate Recipe Scale Recipe Save …" at bounding box center [526, 189] width 699 height 30
click at [818, 183] on span "Download" at bounding box center [816, 189] width 58 height 18
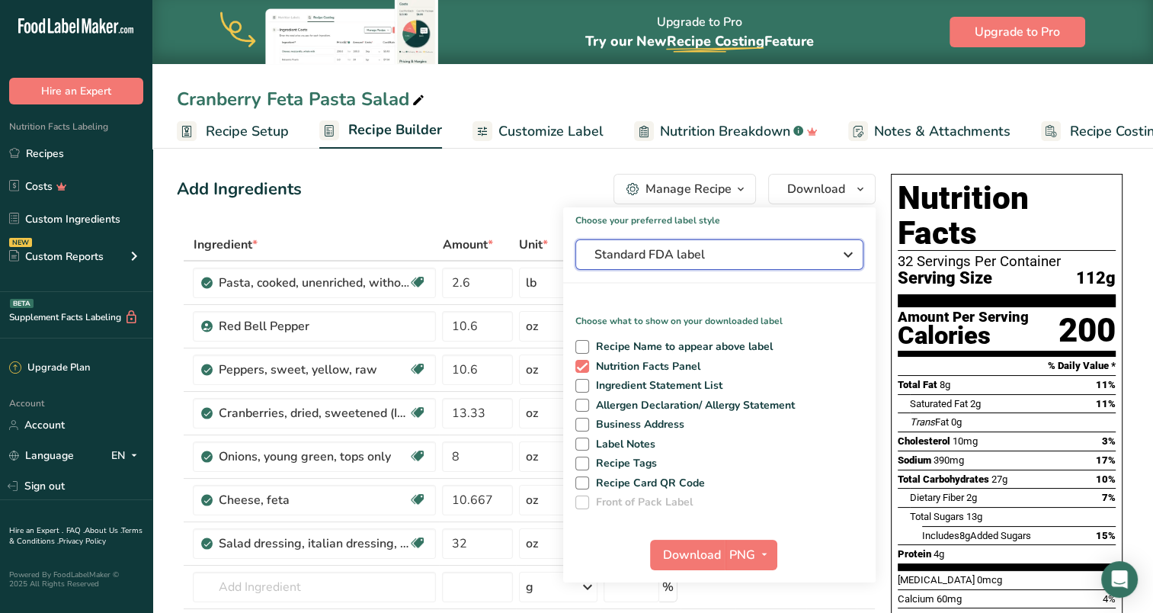
click at [813, 249] on span "Standard FDA label" at bounding box center [709, 254] width 229 height 18
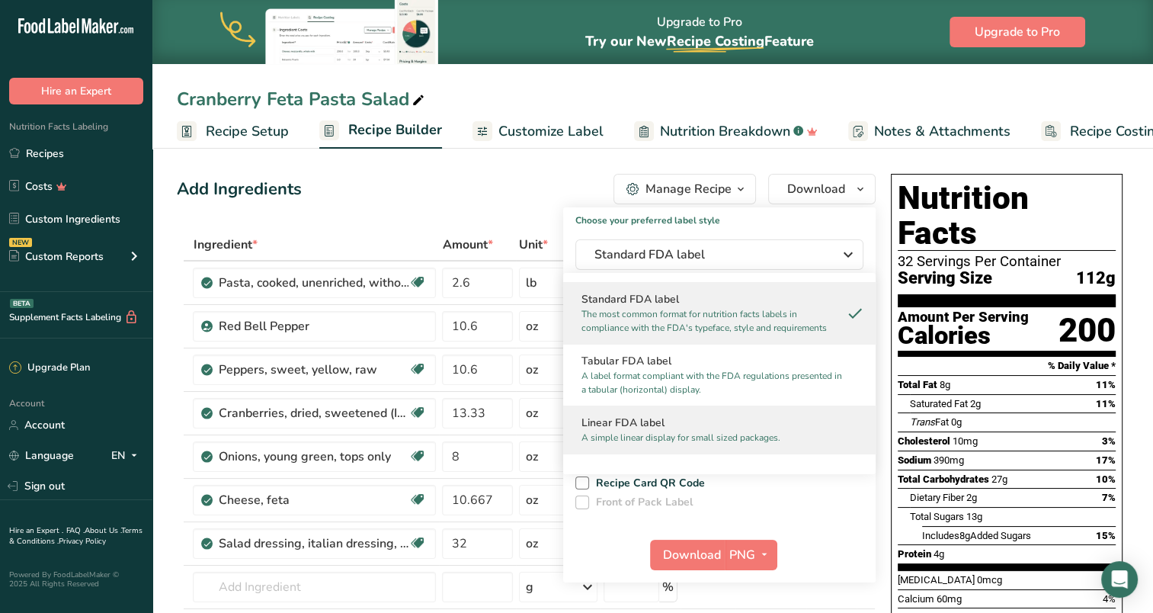
click at [646, 418] on h2 "Linear FDA label" at bounding box center [720, 423] width 276 height 16
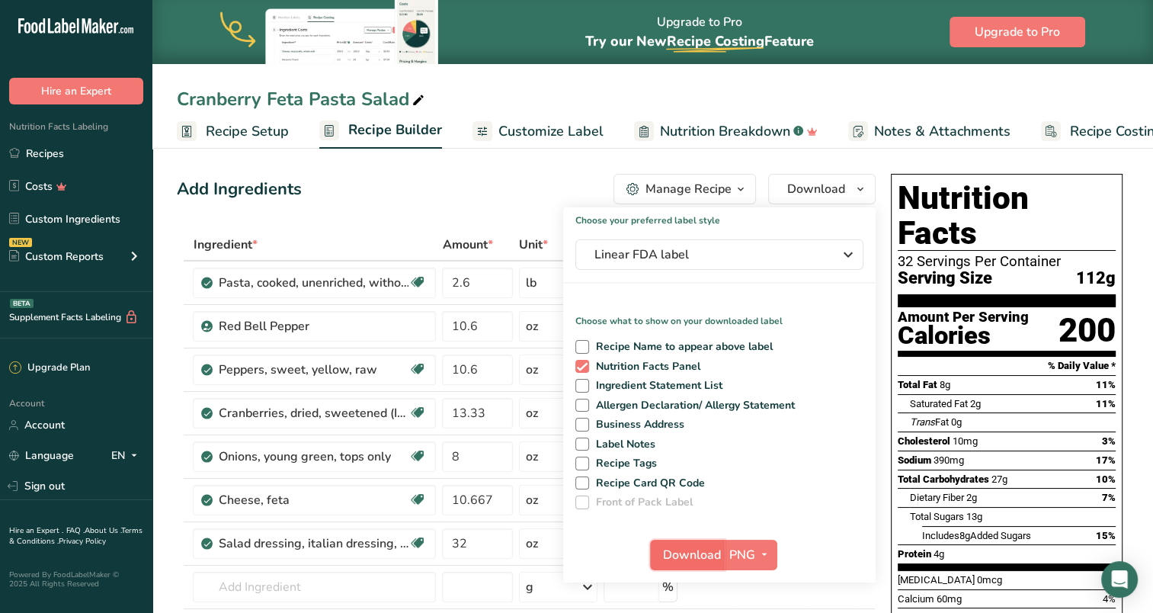
click at [697, 557] on span "Download" at bounding box center [692, 555] width 58 height 18
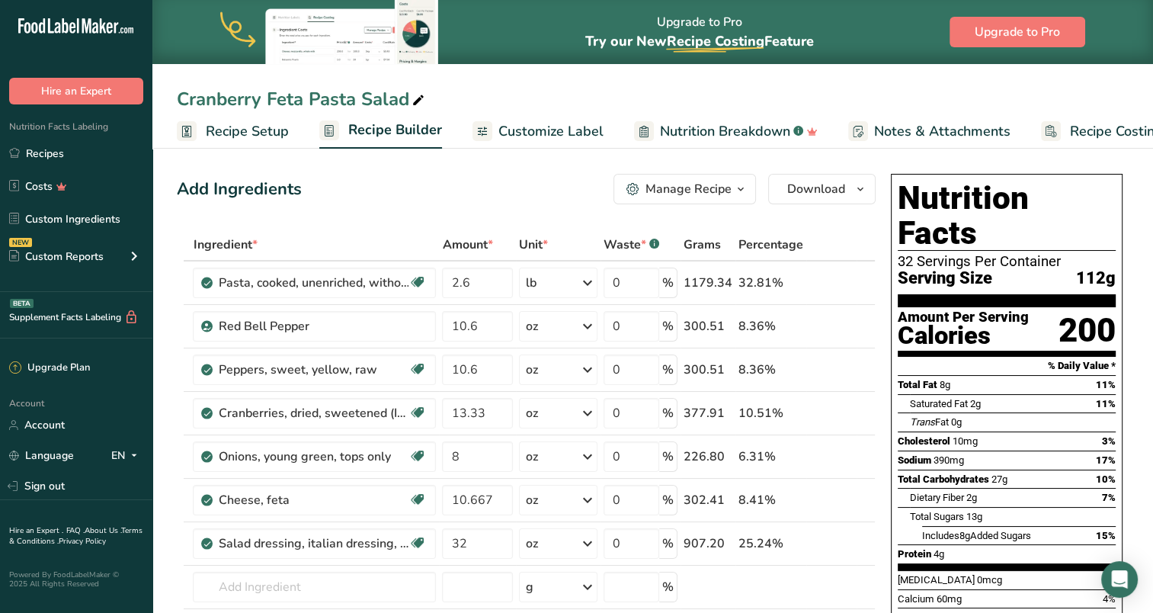
click at [427, 194] on div "Add Ingredients Manage Recipe Delete Recipe Duplicate Recipe Scale Recipe Save …" at bounding box center [526, 189] width 699 height 30
click at [34, 150] on link "Recipes" at bounding box center [76, 153] width 152 height 29
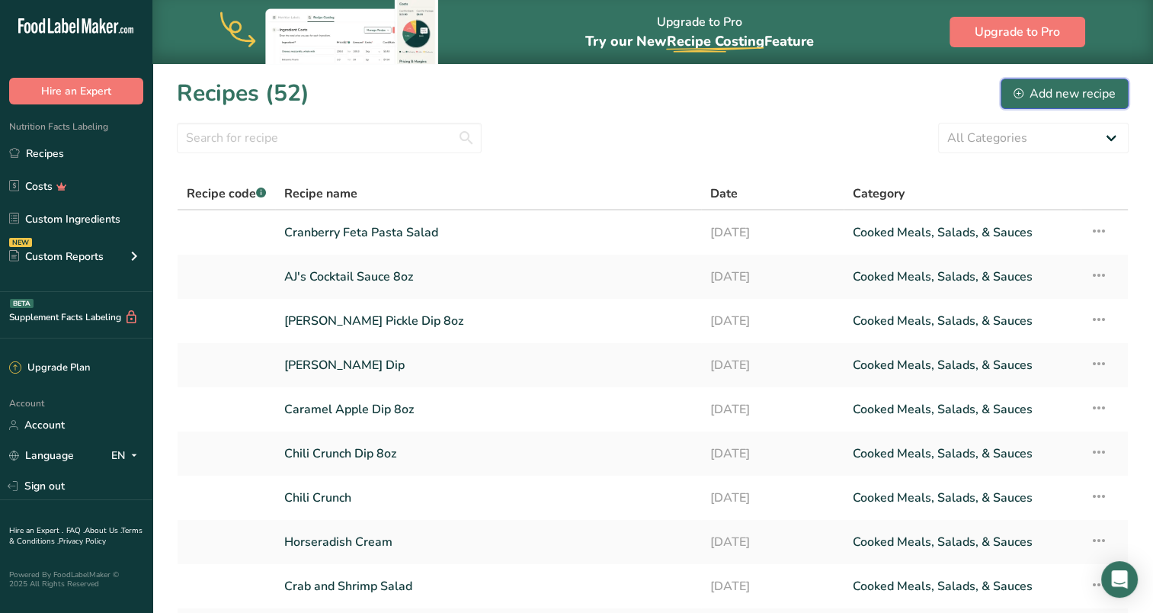
click at [1046, 94] on div "Add new recipe" at bounding box center [1065, 94] width 102 height 18
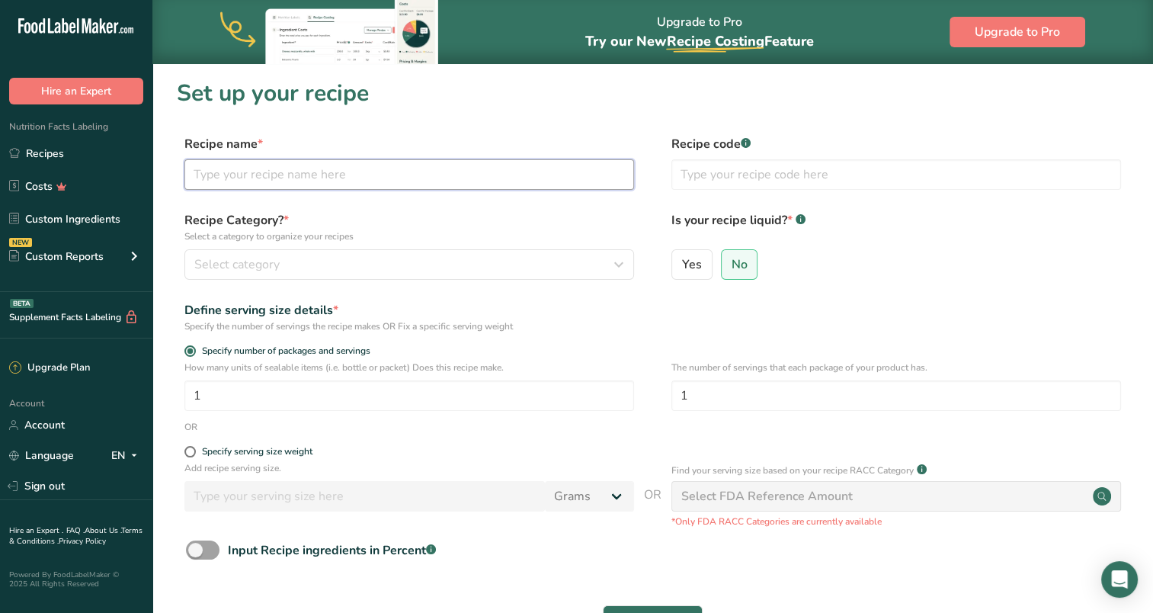
click at [316, 185] on input "text" at bounding box center [409, 174] width 450 height 30
type input "Cranberry Sauce 16oz"
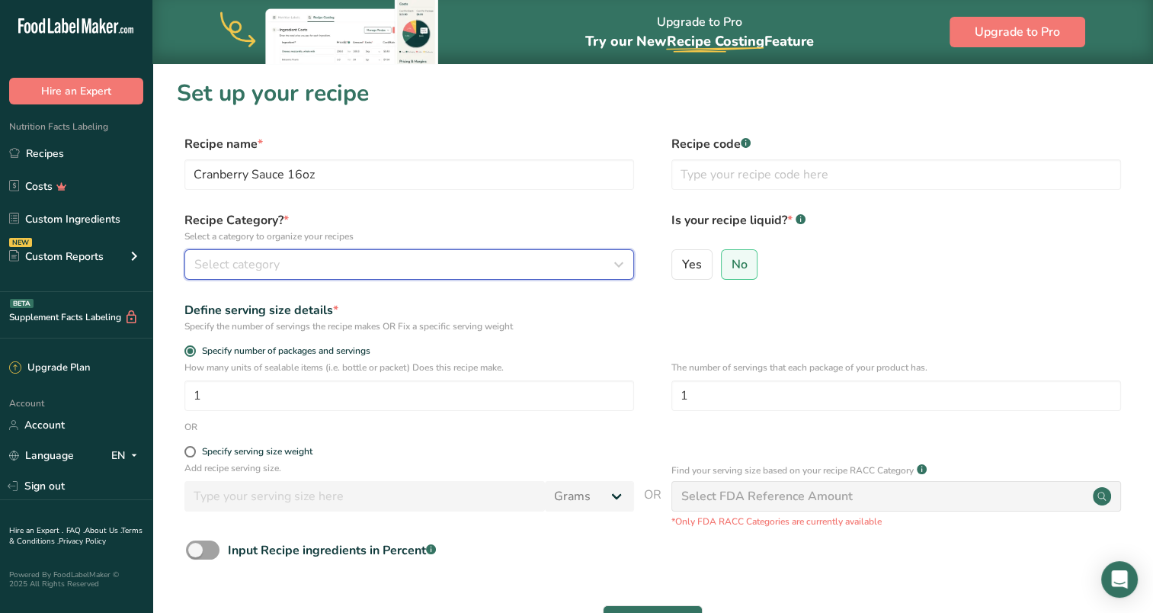
click at [329, 258] on div "Select category" at bounding box center [404, 264] width 421 height 18
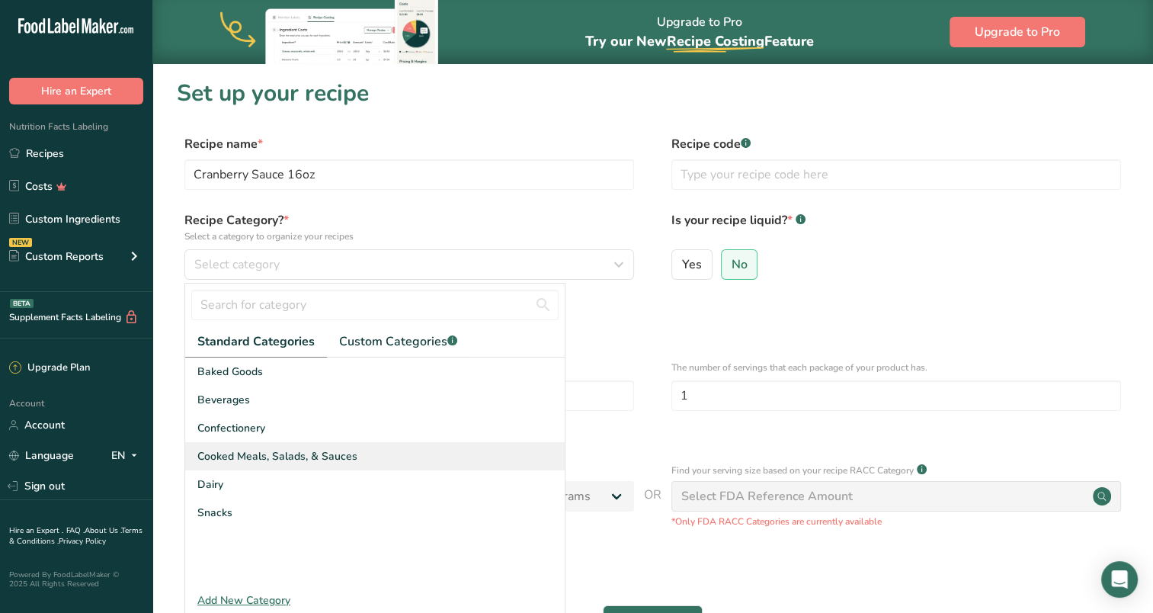
click at [351, 453] on span "Cooked Meals, Salads, & Sauces" at bounding box center [277, 456] width 160 height 16
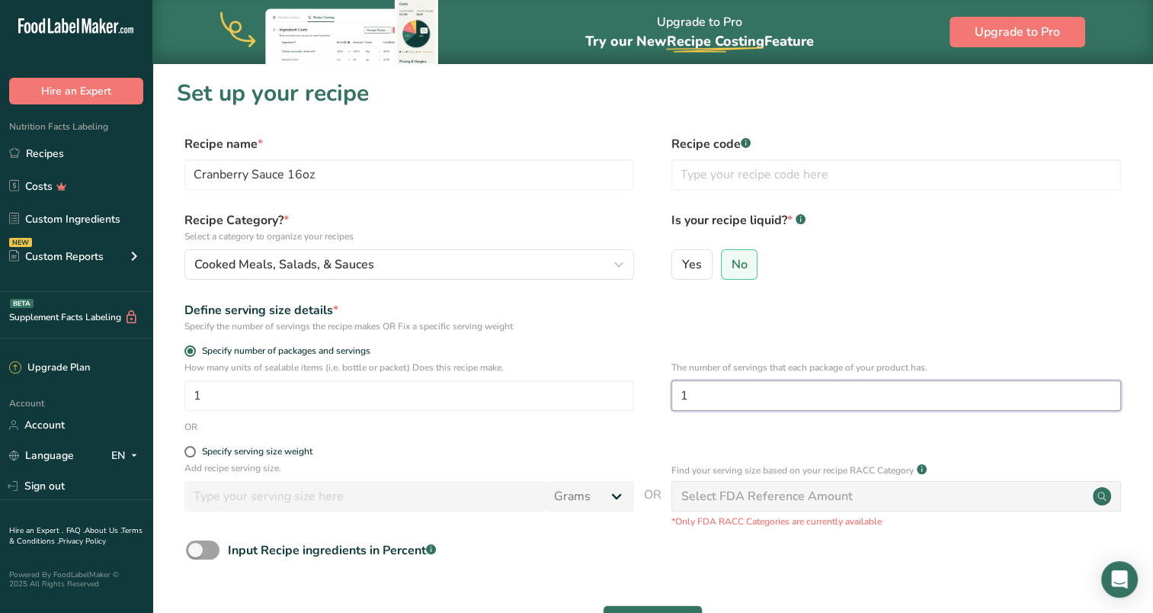
click at [722, 399] on input "1" at bounding box center [897, 395] width 450 height 30
type input "16"
click at [942, 296] on form "Recipe name * Cranberry Sauce 16oz Recipe code .a-a{fill:#347362;}.b-a{fill:#ff…" at bounding box center [653, 405] width 952 height 540
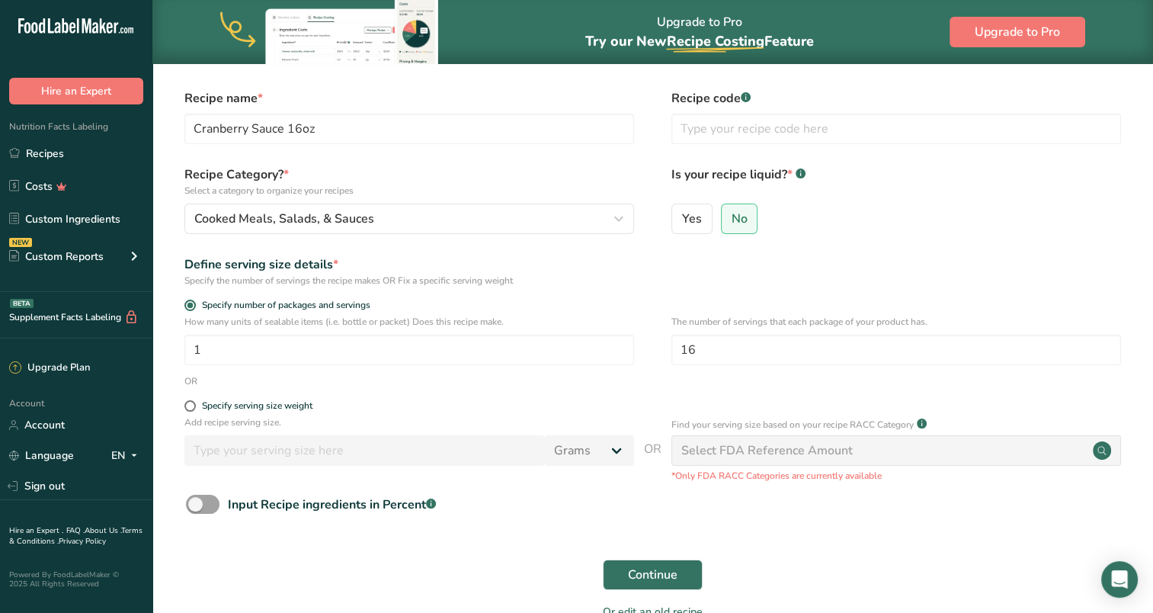
scroll to position [136, 0]
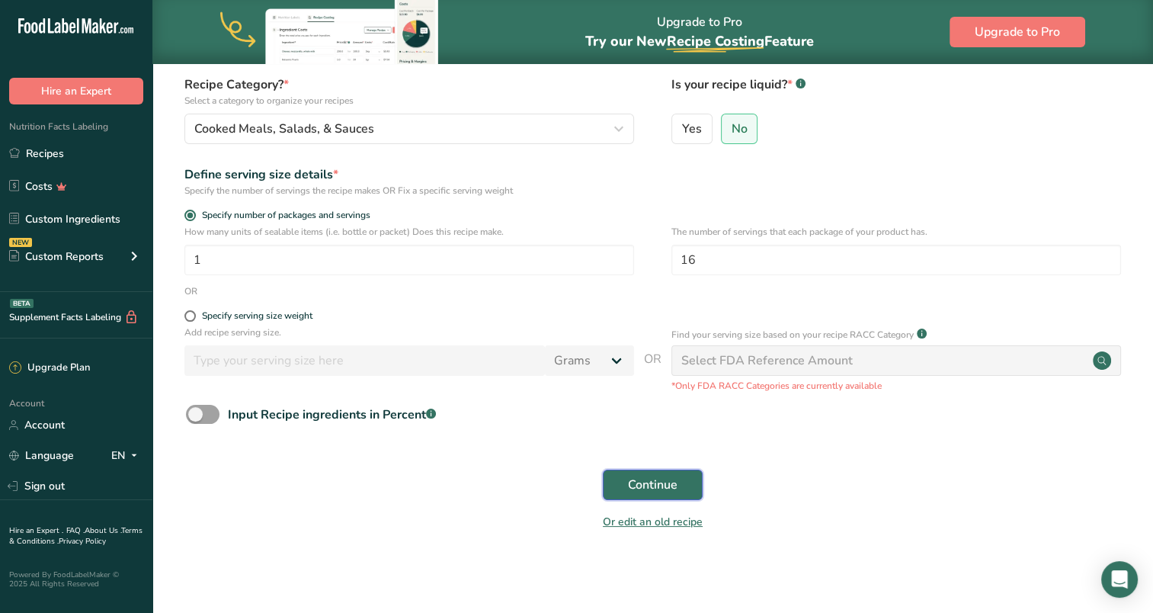
click at [633, 476] on span "Continue" at bounding box center [653, 485] width 50 height 18
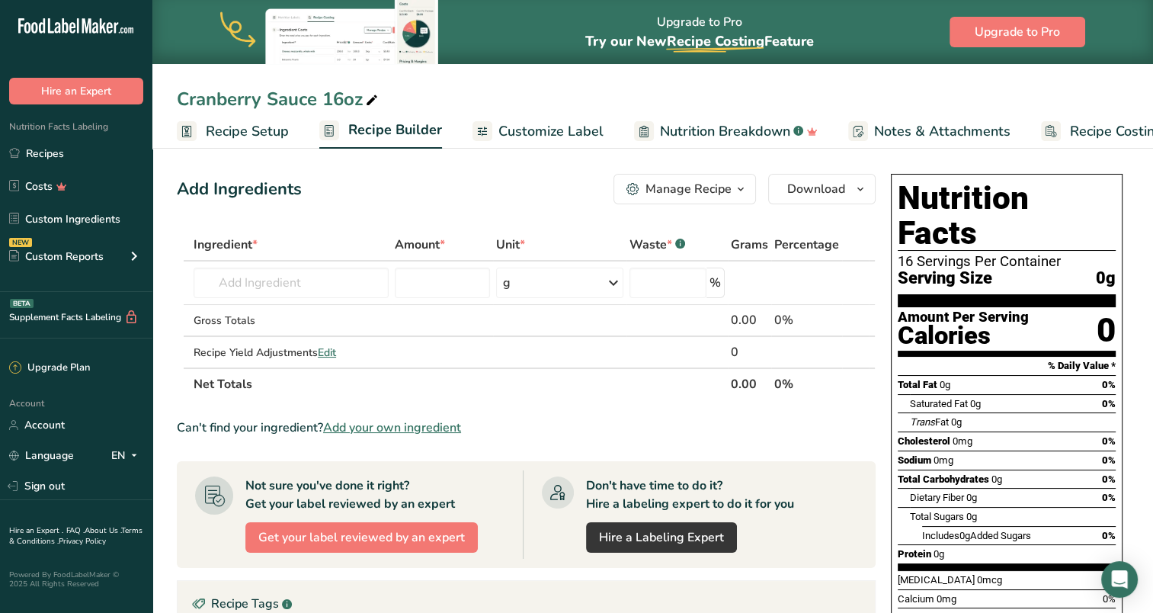
click at [540, 128] on span "Customize Label" at bounding box center [551, 131] width 105 height 21
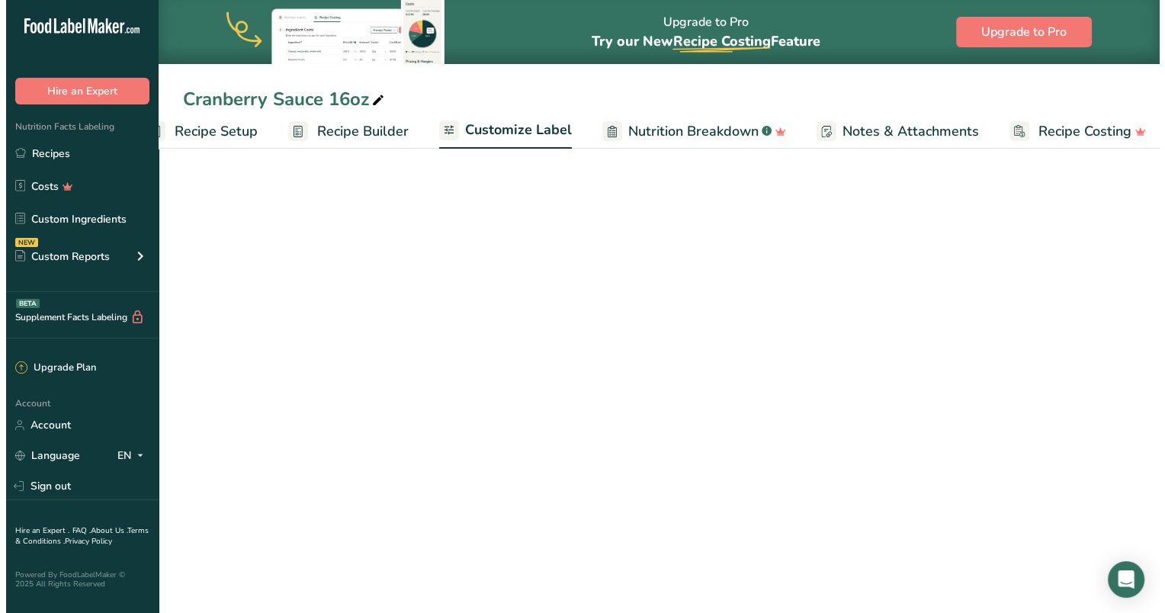
scroll to position [0, 48]
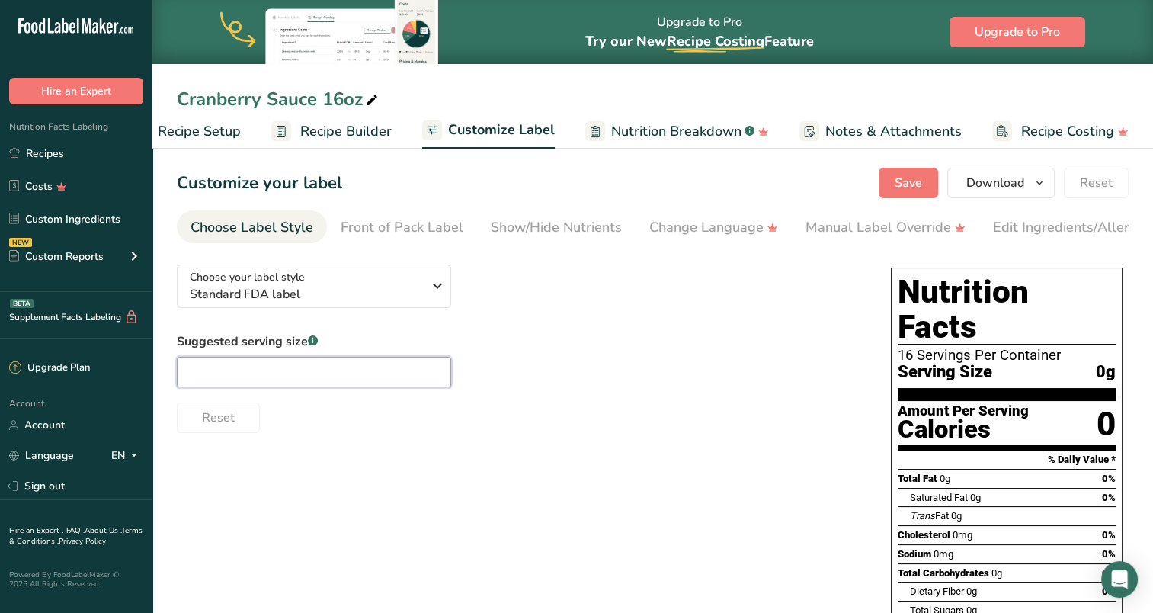
click at [313, 372] on input "text" at bounding box center [314, 372] width 274 height 30
type input "1oz"
click at [337, 128] on span "Recipe Builder" at bounding box center [345, 131] width 91 height 21
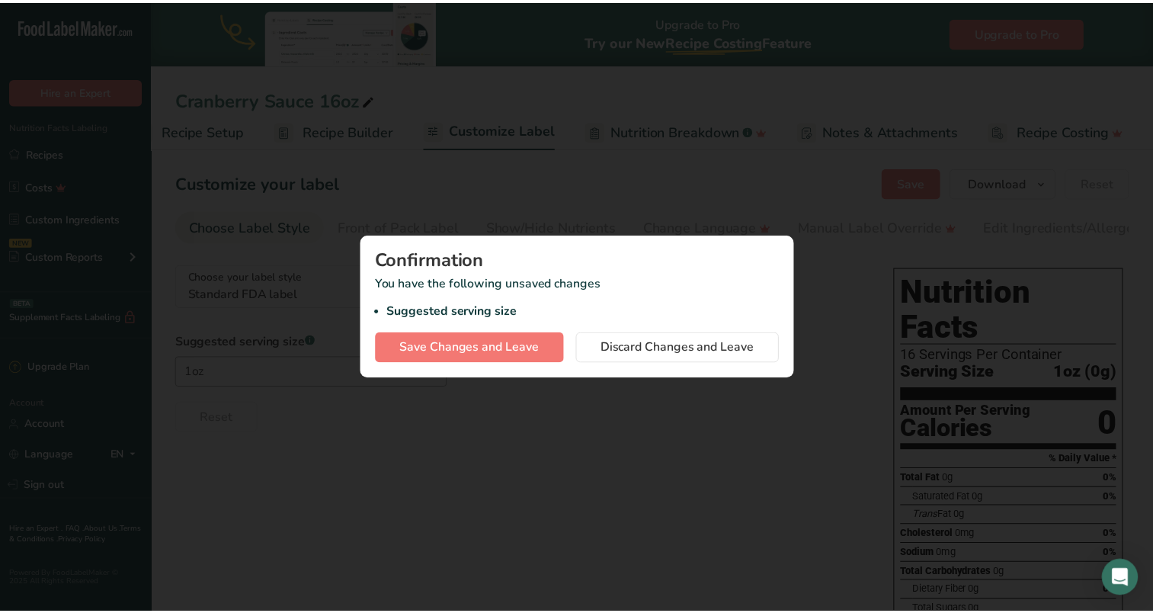
scroll to position [0, 37]
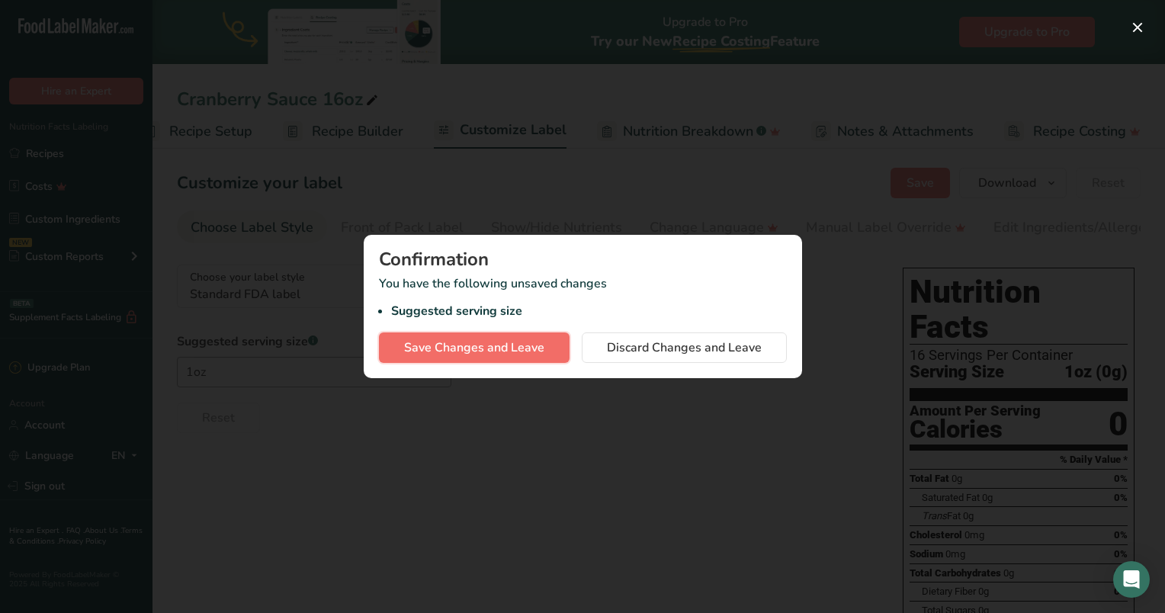
click at [479, 351] on span "Save Changes and Leave" at bounding box center [474, 347] width 140 height 18
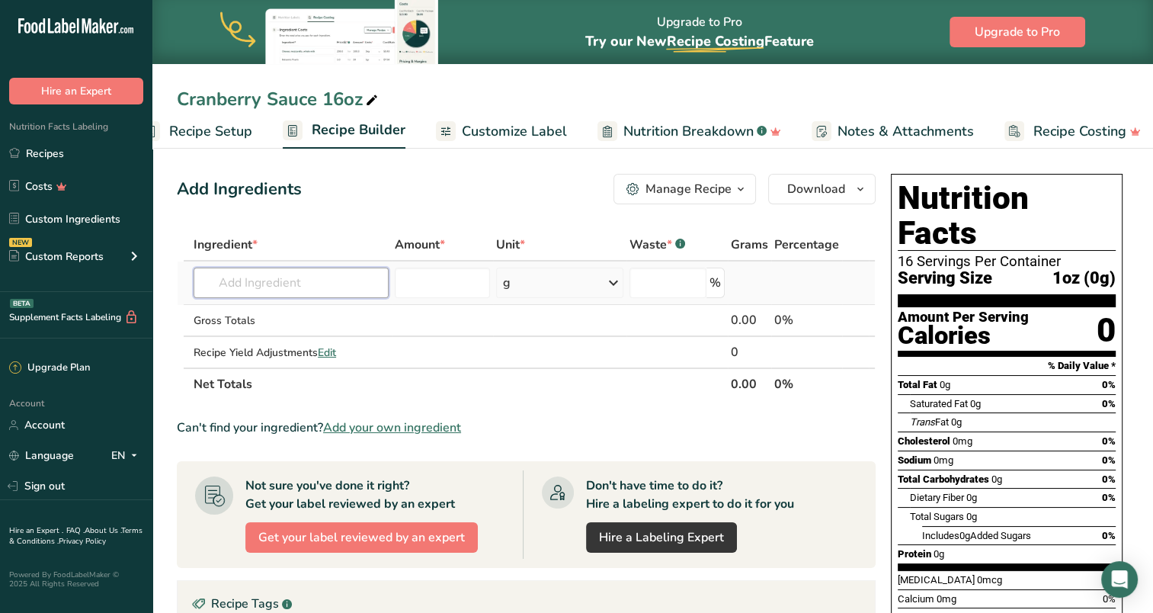
click at [296, 271] on input "text" at bounding box center [291, 283] width 195 height 30
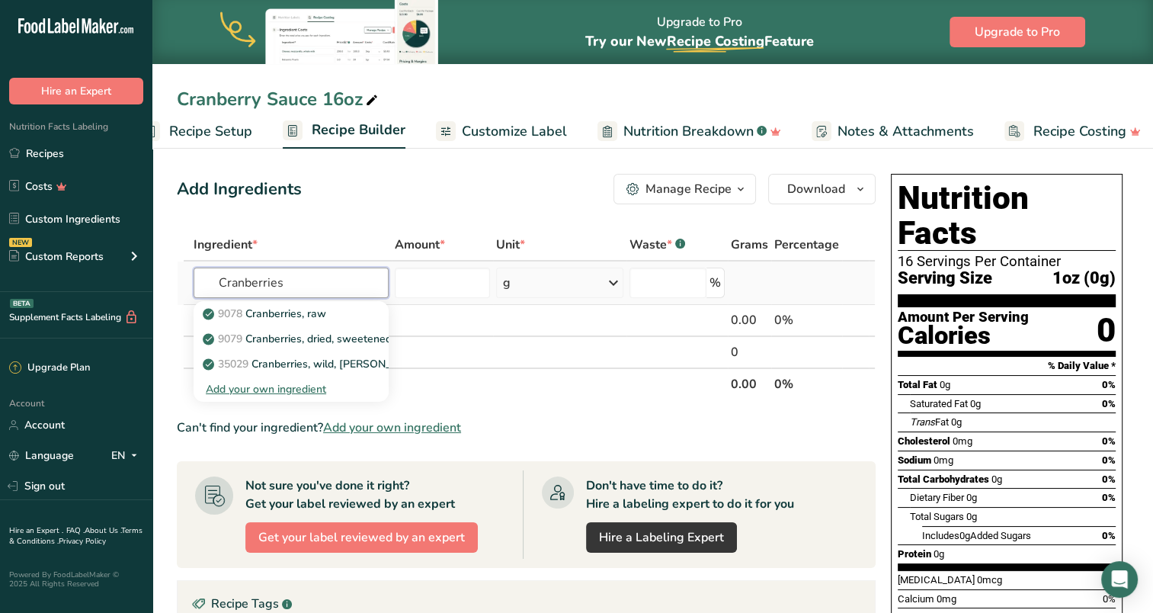
type input "Cranberries"
click at [283, 387] on div "Add your own ingredient" at bounding box center [291, 389] width 171 height 16
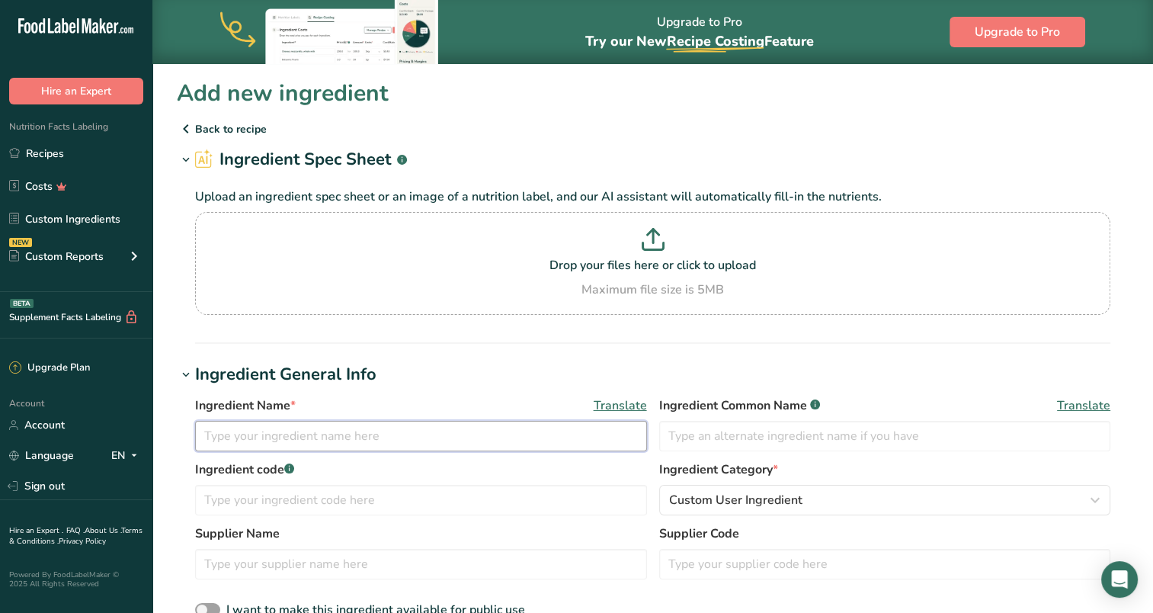
click at [402, 425] on input "text" at bounding box center [421, 436] width 452 height 30
click at [203, 124] on p "Back to recipe" at bounding box center [653, 129] width 952 height 18
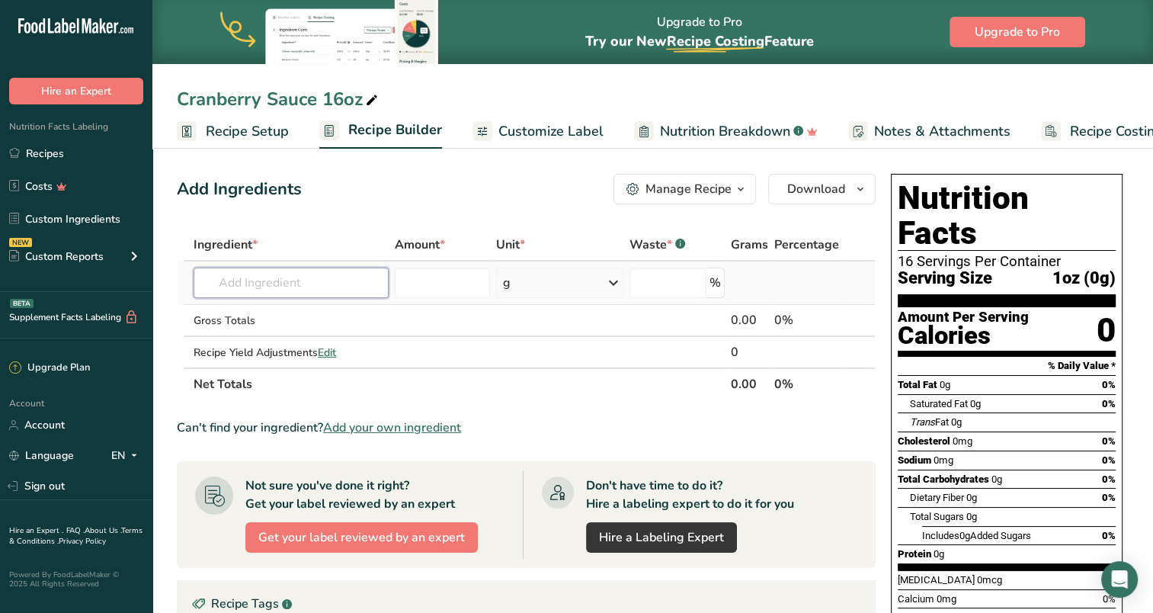
click at [335, 274] on input "text" at bounding box center [291, 283] width 195 height 30
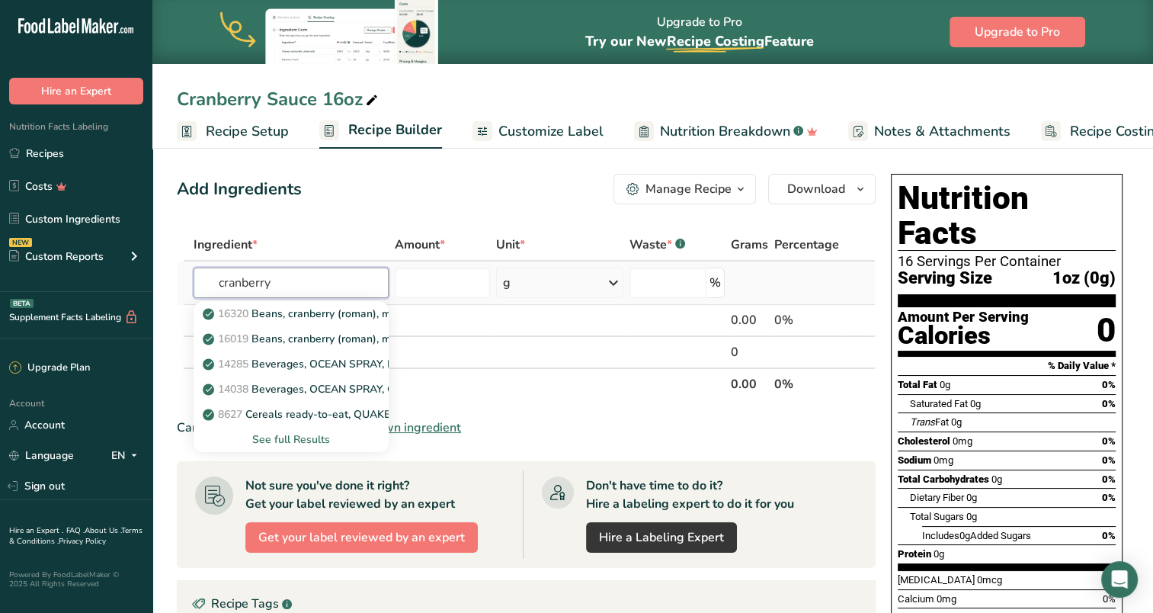
type input "cranberry"
click at [311, 436] on div "See full Results" at bounding box center [291, 439] width 171 height 16
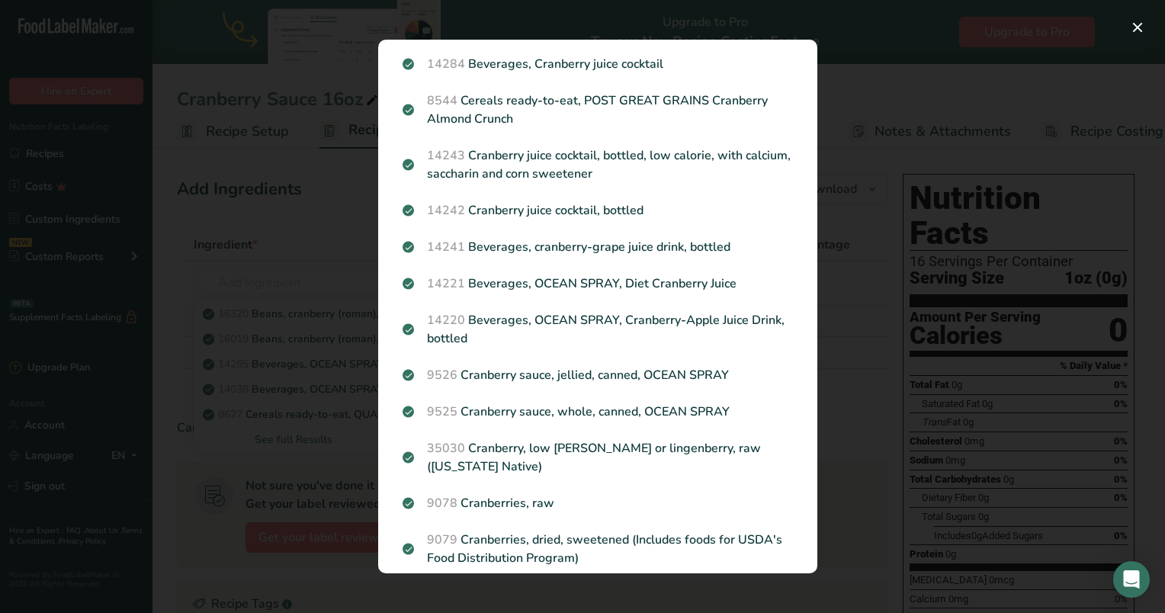
scroll to position [1028, 0]
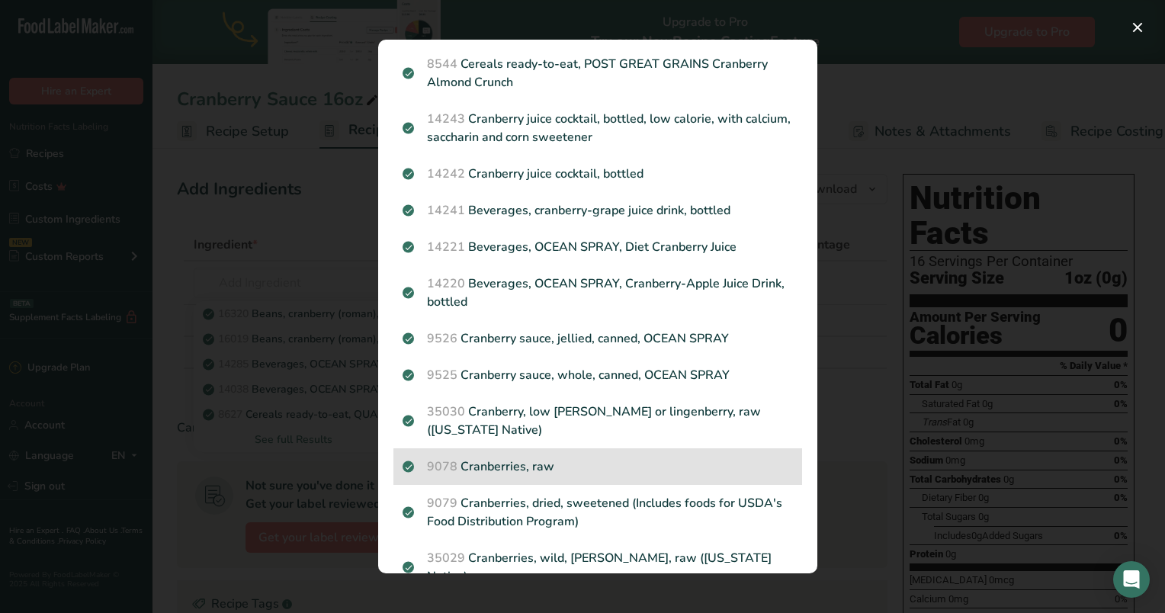
click at [609, 457] on div "9078 Cranberries, raw" at bounding box center [597, 466] width 409 height 37
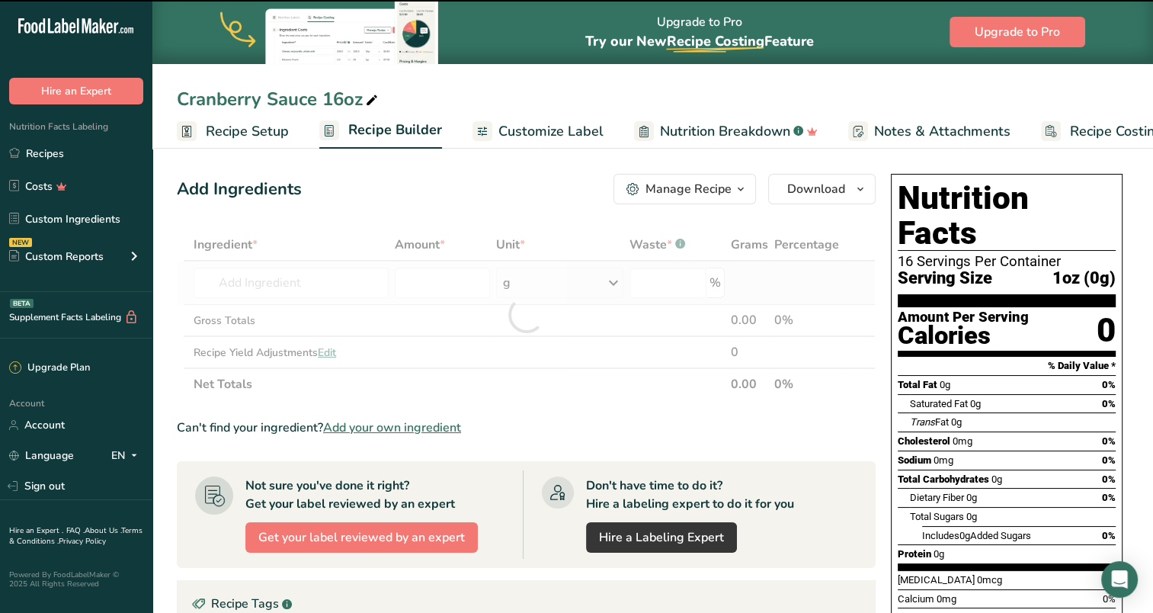
type input "0"
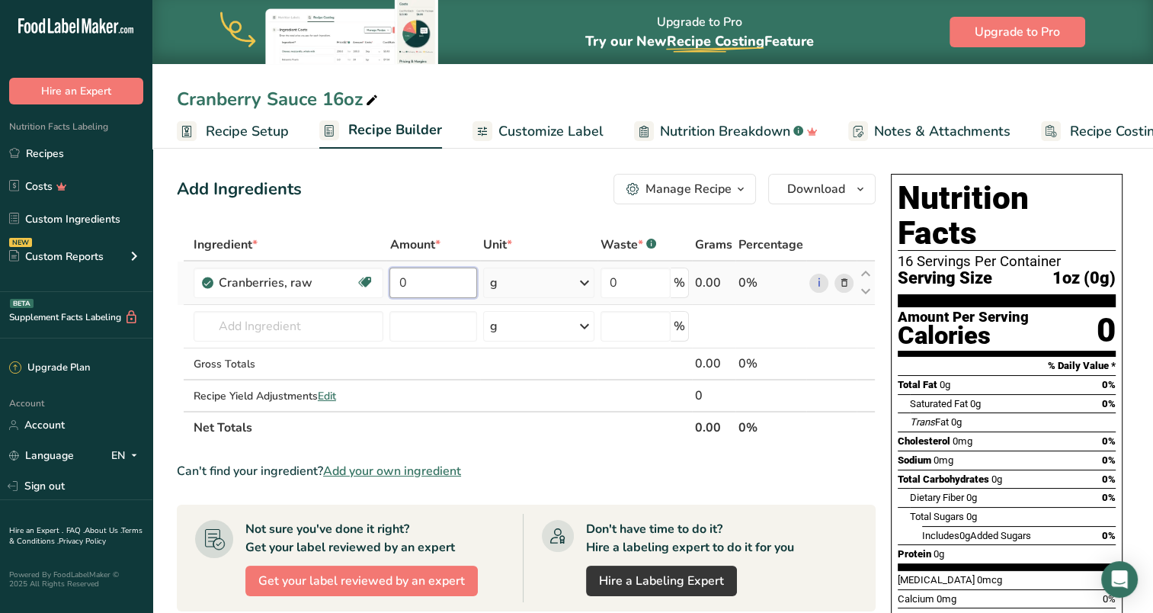
click at [429, 274] on input "0" at bounding box center [434, 283] width 88 height 30
type input "8.5"
click at [531, 279] on div "Ingredient * Amount * Unit * Waste * .a-a{fill:#347362;}.b-a{fill:#fff;} Grams …" at bounding box center [526, 336] width 699 height 215
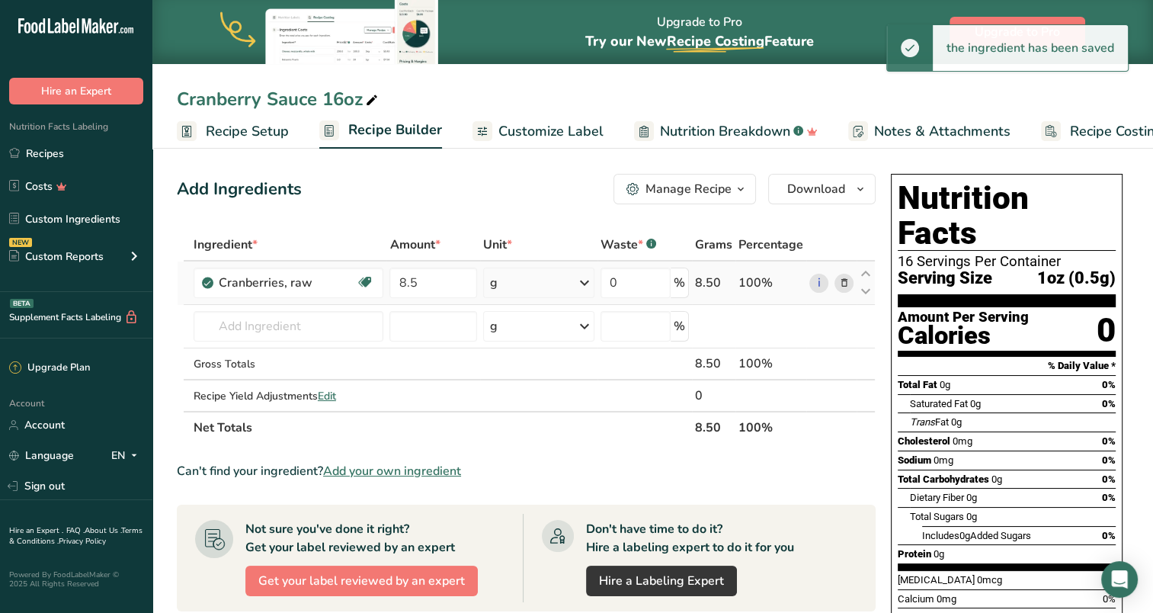
click at [584, 281] on icon at bounding box center [585, 282] width 18 height 27
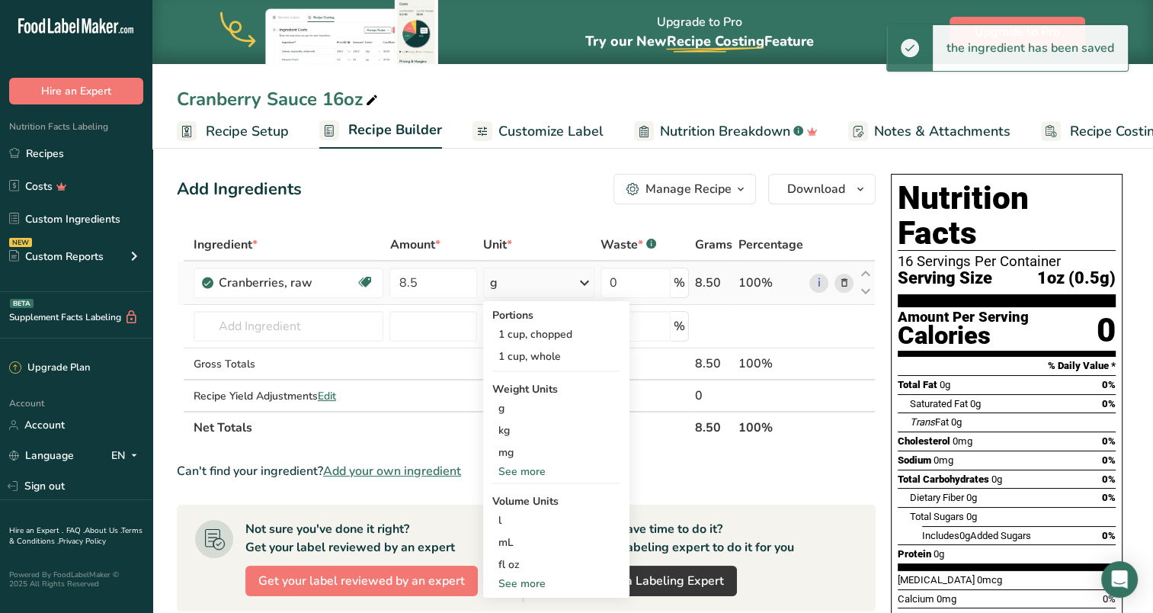
click at [523, 466] on div "See more" at bounding box center [556, 471] width 128 height 16
click at [515, 520] on div "oz" at bounding box center [556, 519] width 128 height 22
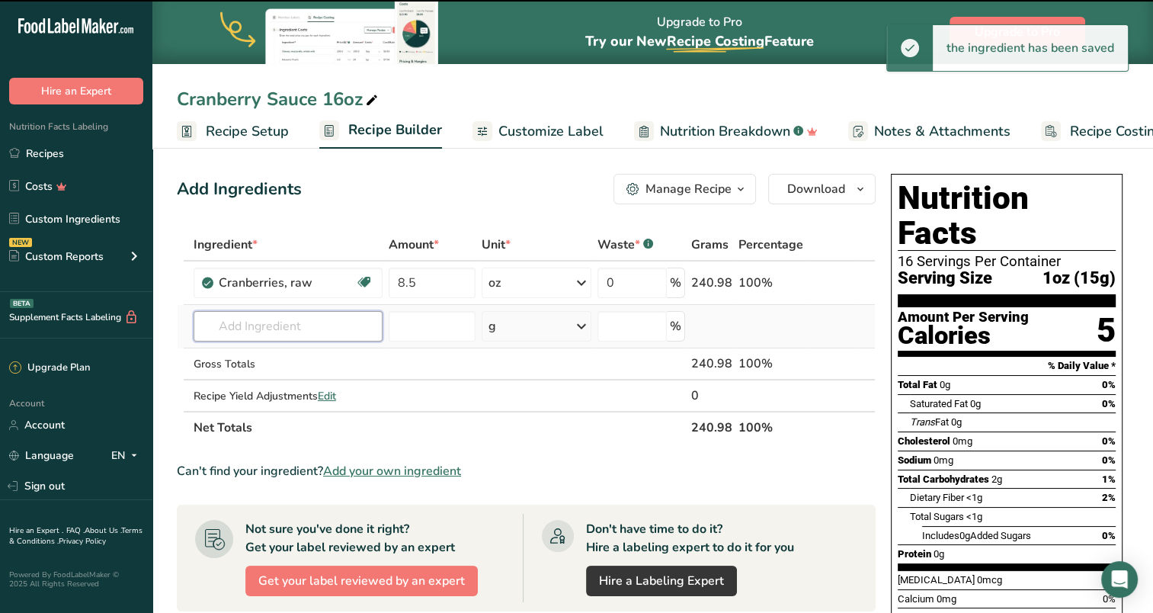
click at [299, 317] on input "text" at bounding box center [288, 326] width 189 height 30
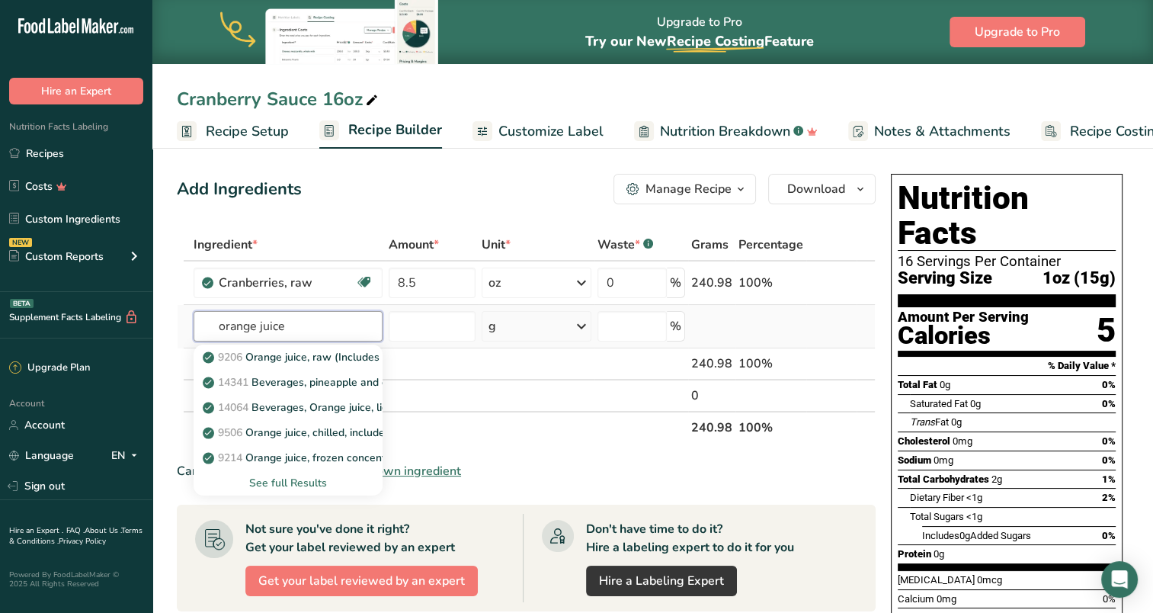
type input "orange juice"
click at [299, 483] on div "See full Results" at bounding box center [288, 483] width 165 height 16
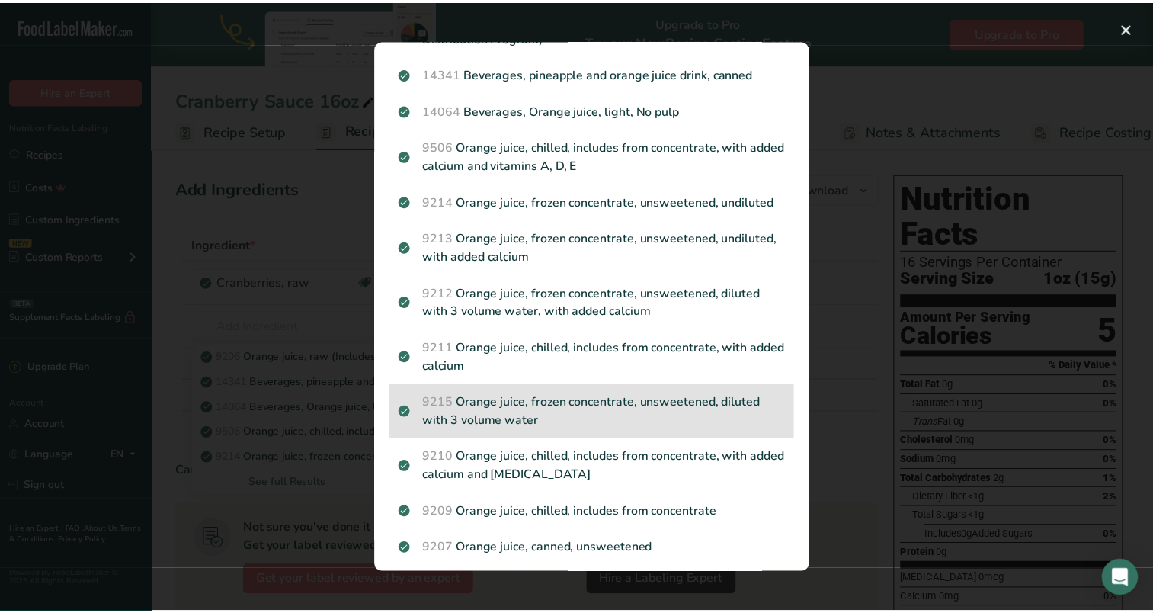
scroll to position [76, 0]
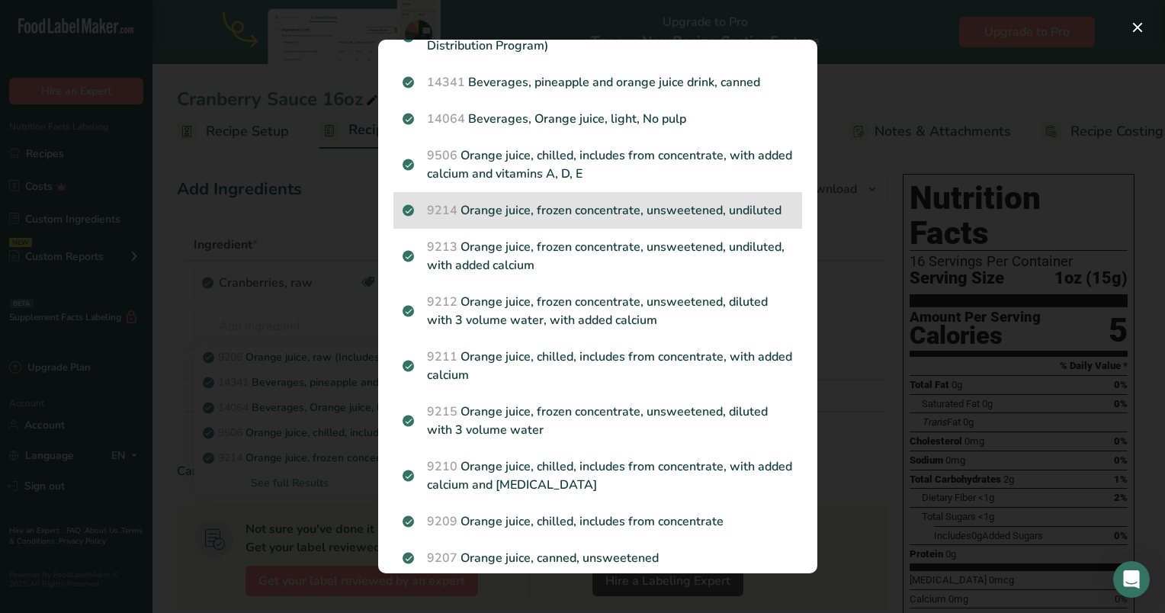
click at [595, 212] on p "9214 Orange juice, frozen concentrate, unsweetened, undiluted" at bounding box center [597, 210] width 390 height 18
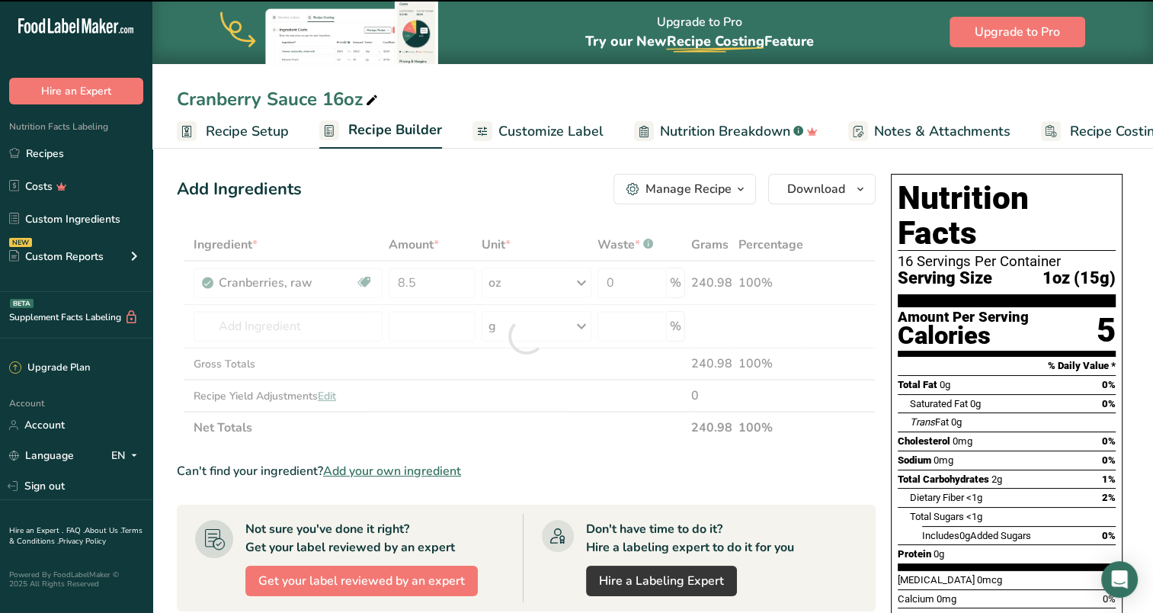
type input "0"
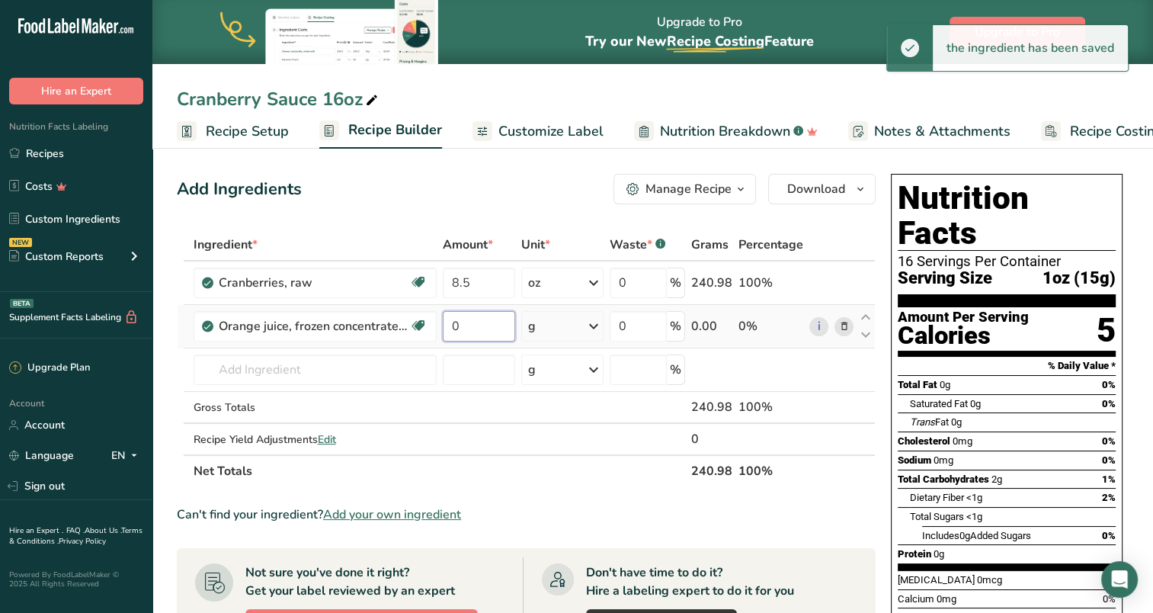
click at [498, 331] on input "0" at bounding box center [479, 326] width 72 height 30
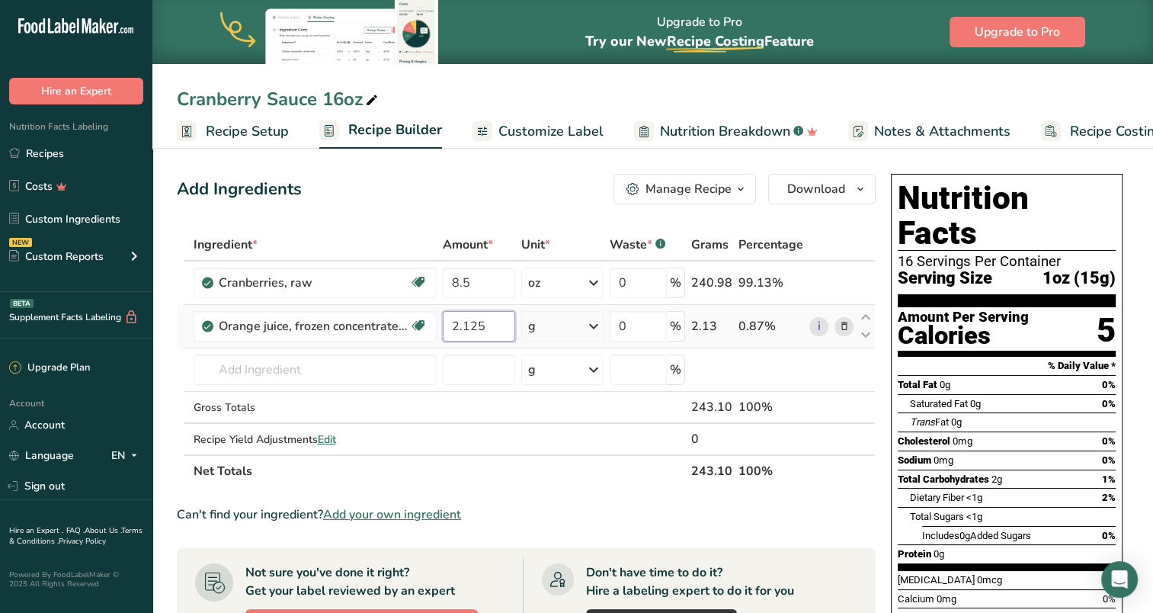
type input "2.125"
click at [595, 325] on div "Ingredient * Amount * Unit * Waste * .a-a{fill:#347362;}.b-a{fill:#fff;} Grams …" at bounding box center [526, 358] width 699 height 258
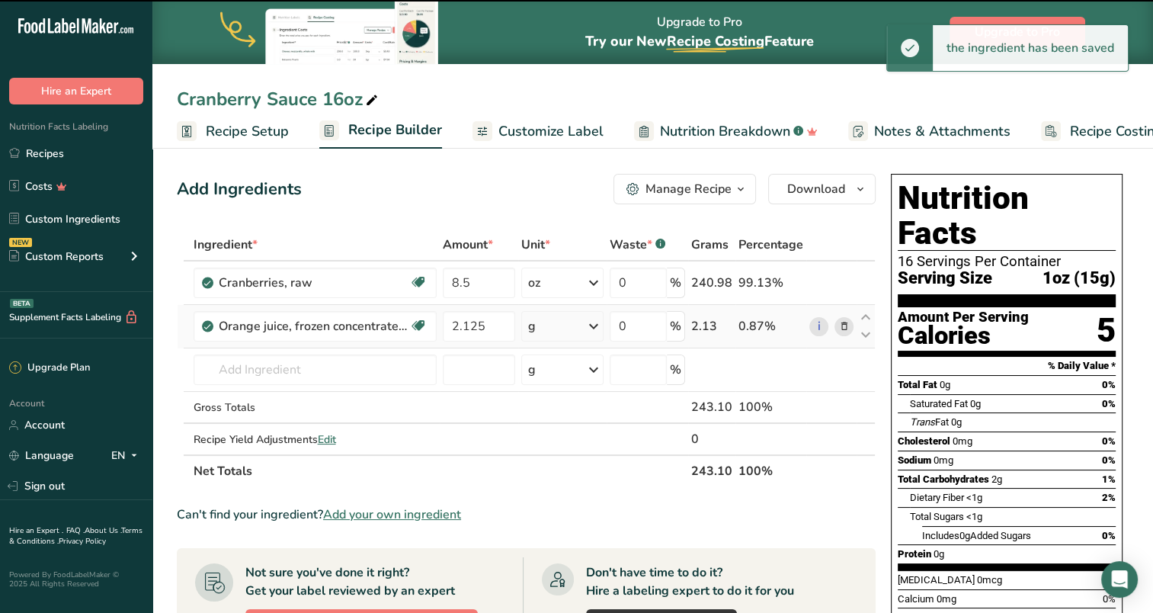
click at [595, 325] on icon at bounding box center [594, 326] width 18 height 27
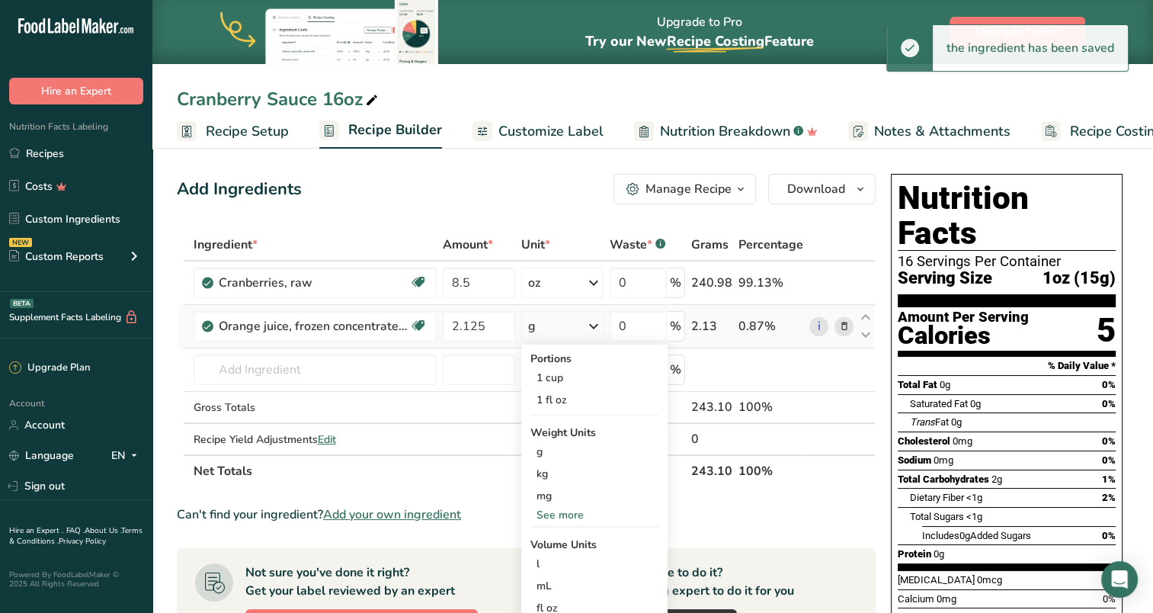
click at [565, 518] on div "See more" at bounding box center [595, 515] width 128 height 16
click at [552, 561] on div "oz" at bounding box center [595, 562] width 128 height 22
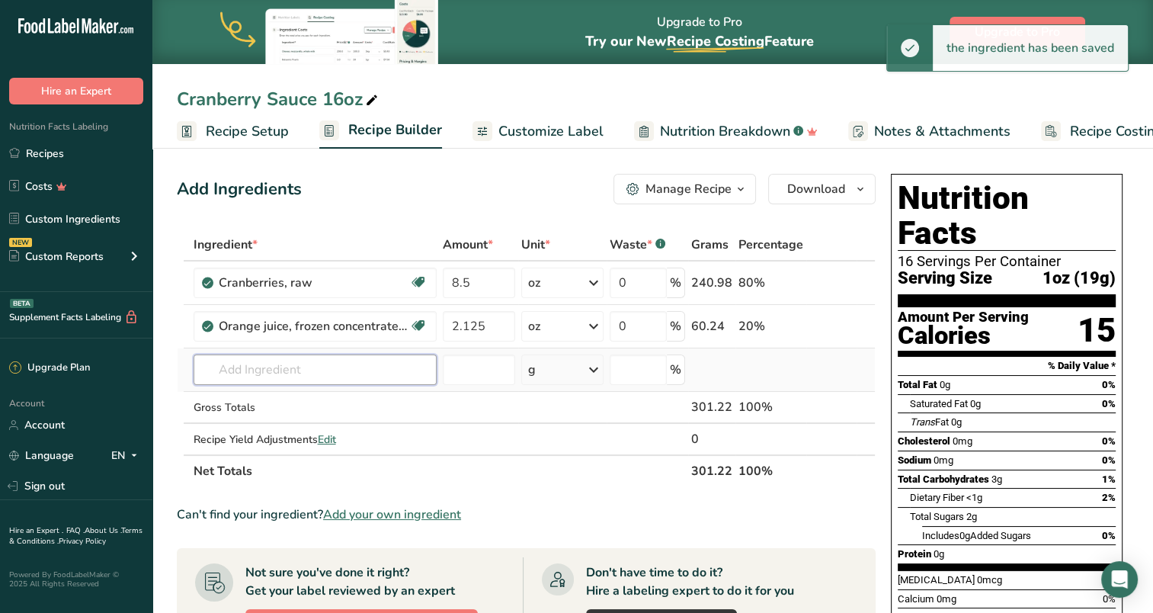
click at [343, 368] on input "text" at bounding box center [315, 369] width 243 height 30
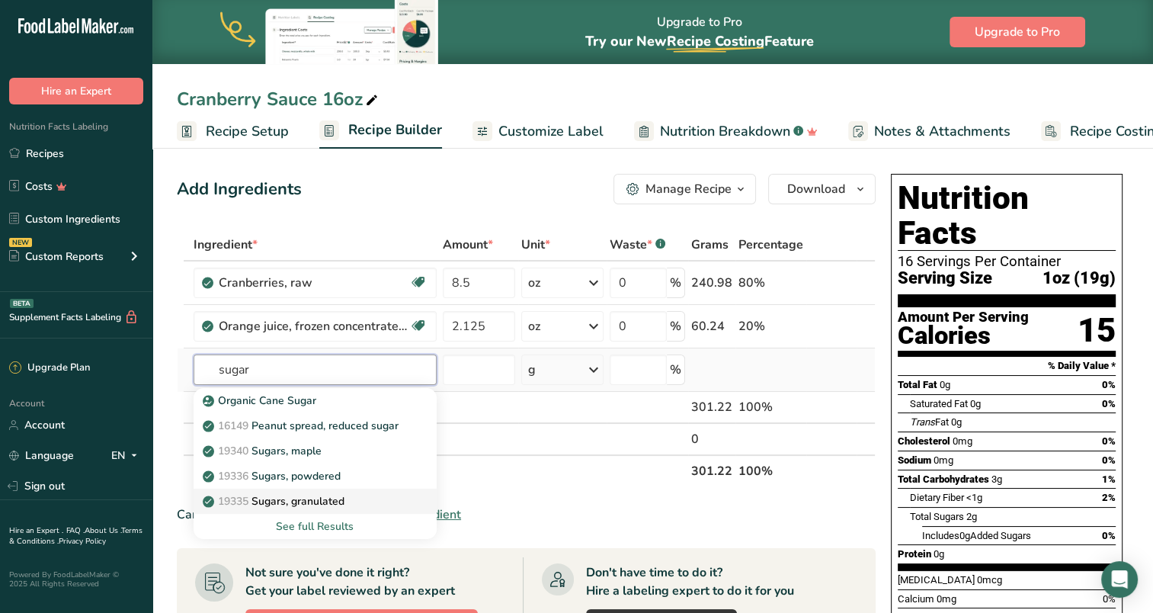
type input "sugar"
click at [315, 499] on p "19335 [GEOGRAPHIC_DATA], granulated" at bounding box center [275, 501] width 139 height 16
type input "Sugars, granulated"
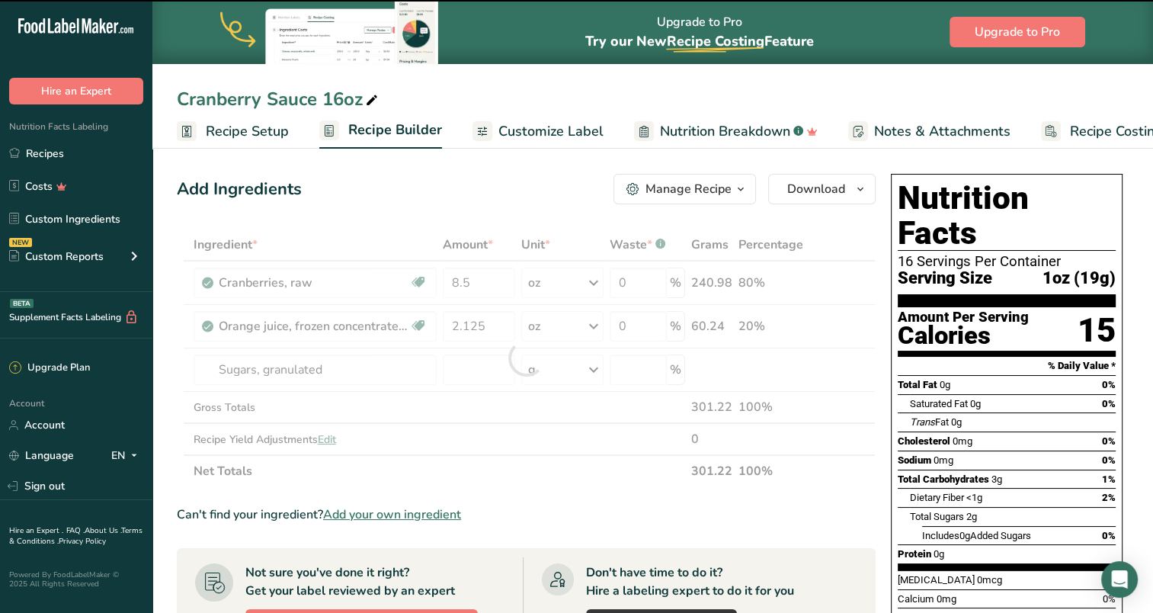
type input "0"
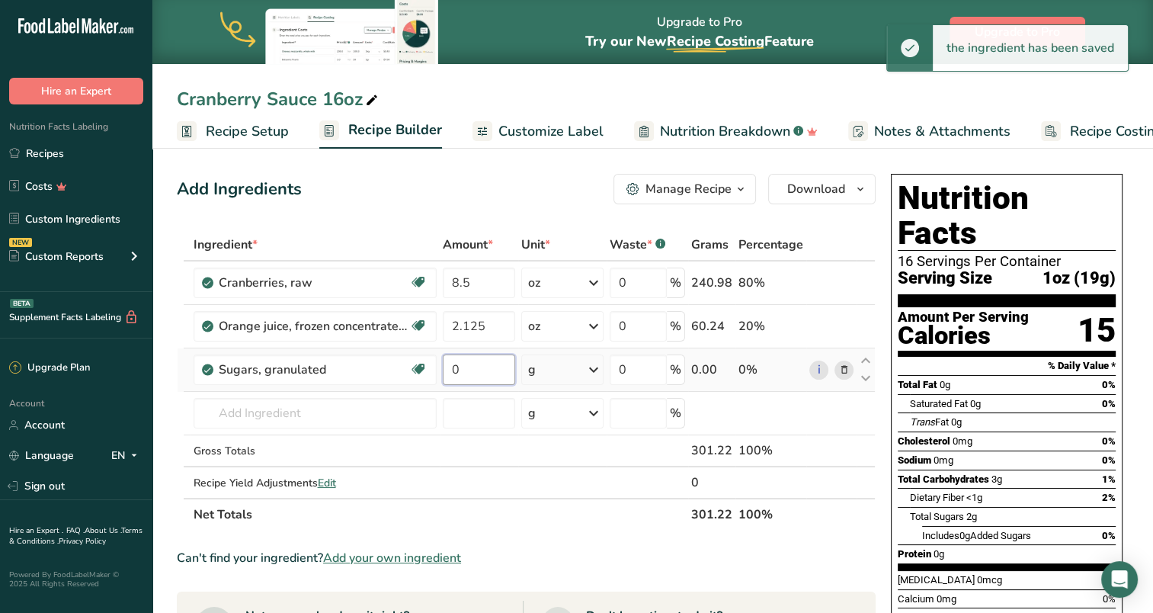
click at [479, 365] on input "0" at bounding box center [479, 369] width 72 height 30
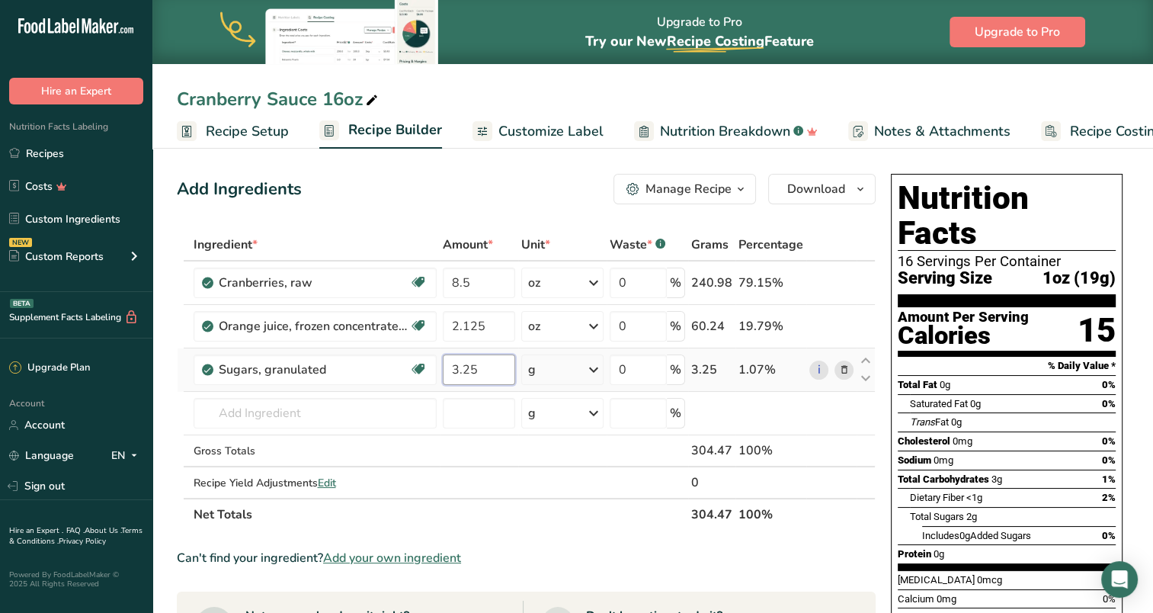
type input "3.25"
click at [595, 369] on div "Ingredient * Amount * Unit * Waste * .a-a{fill:#347362;}.b-a{fill:#fff;} Grams …" at bounding box center [526, 380] width 699 height 302
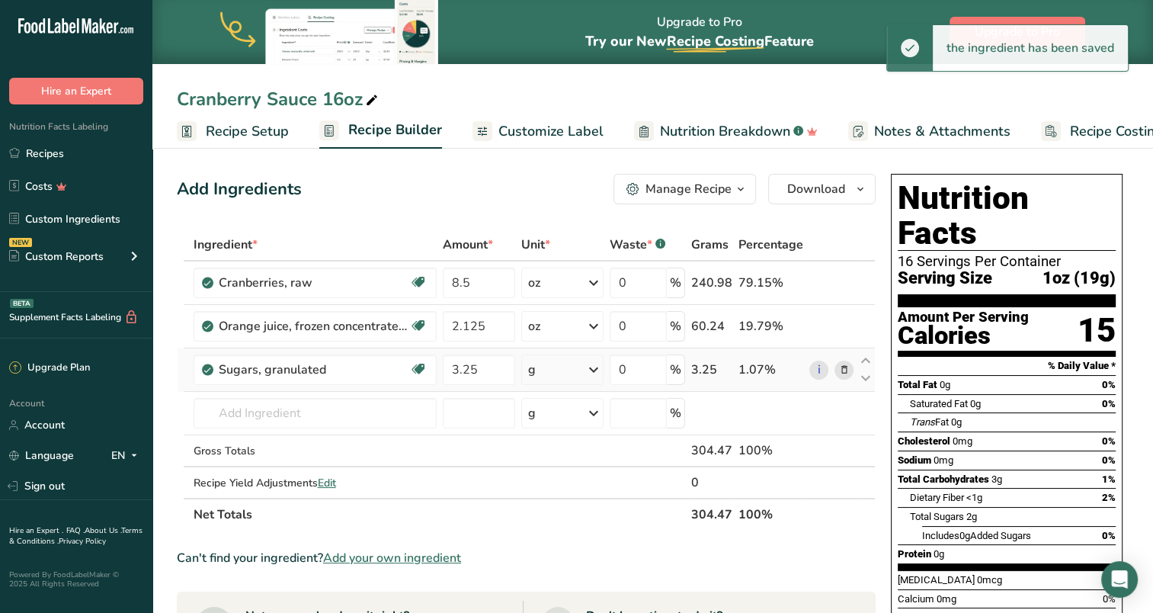
click at [595, 369] on icon at bounding box center [594, 369] width 18 height 27
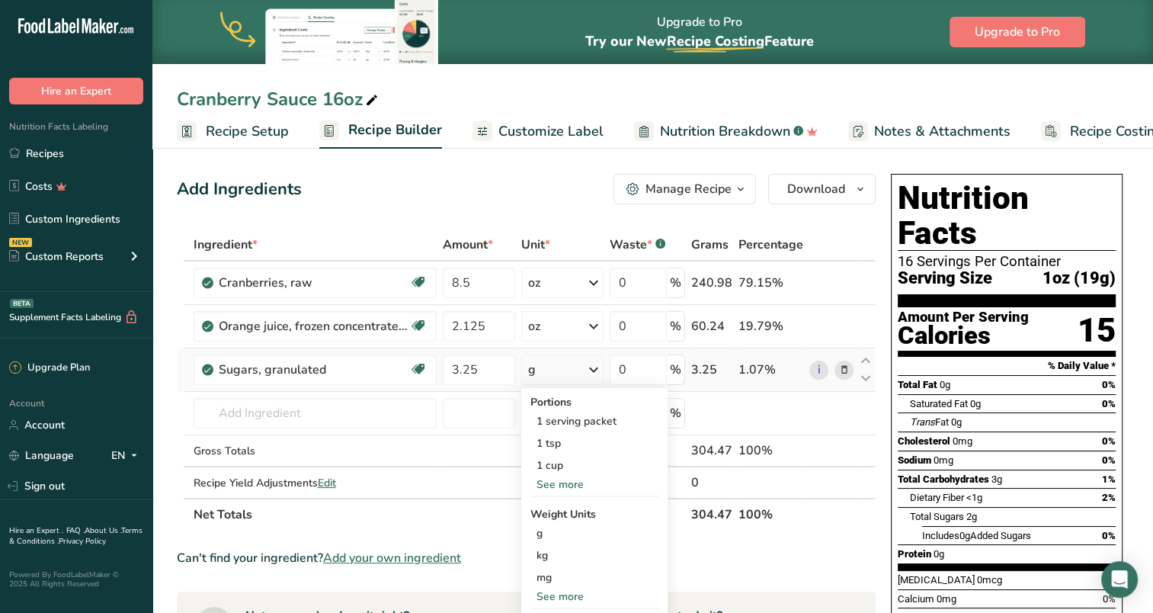
click at [561, 589] on div "See more" at bounding box center [595, 596] width 128 height 16
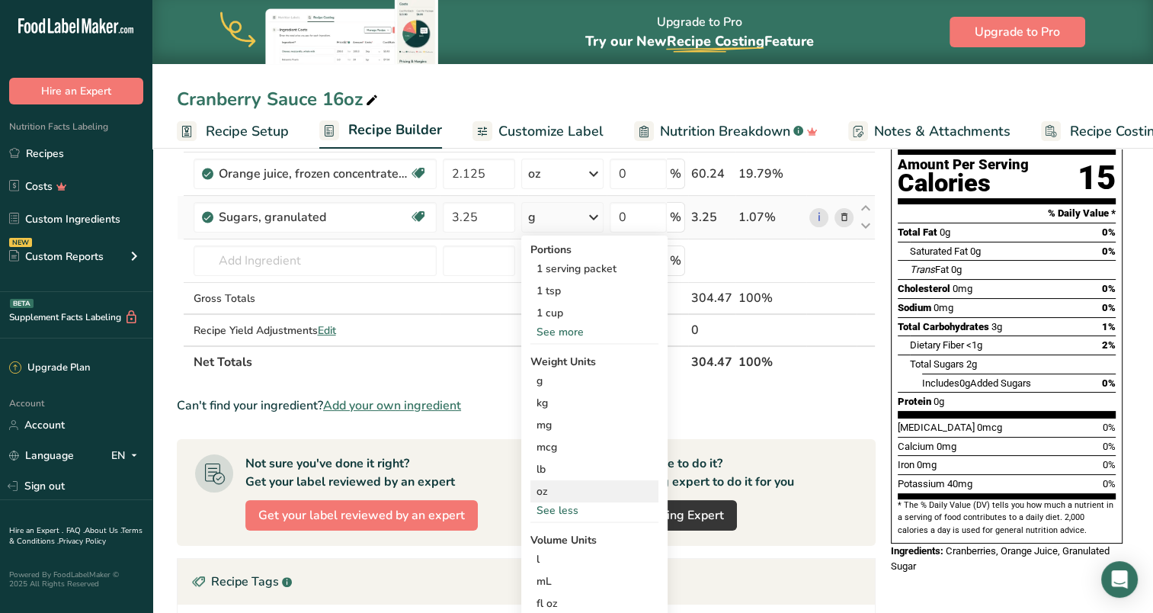
click at [548, 485] on div "oz" at bounding box center [595, 491] width 128 height 22
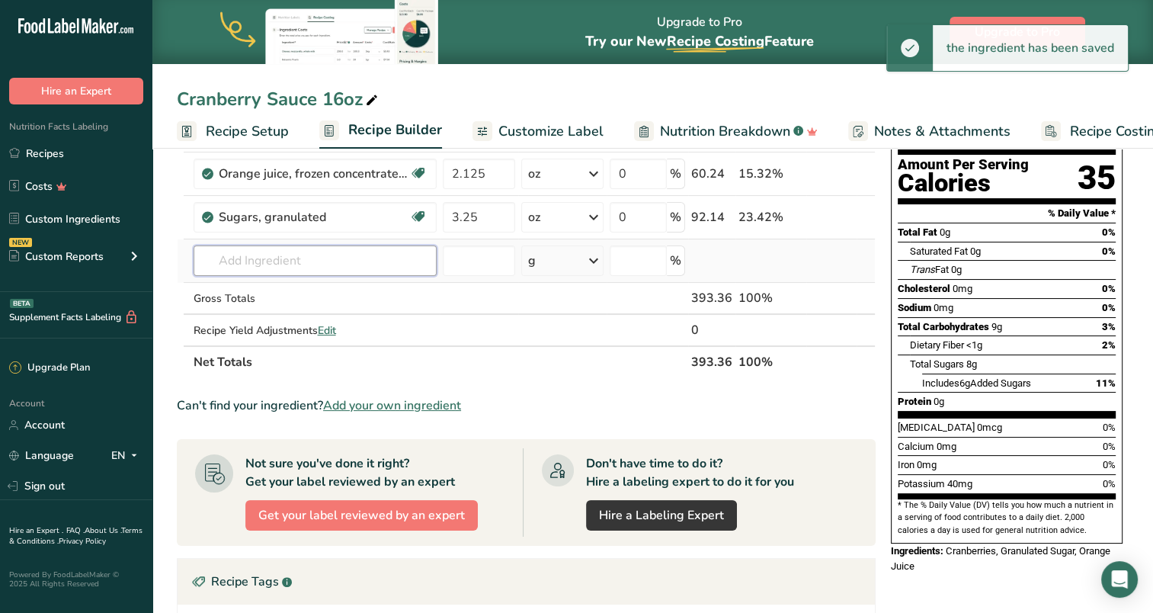
click at [329, 259] on input "text" at bounding box center [315, 260] width 243 height 30
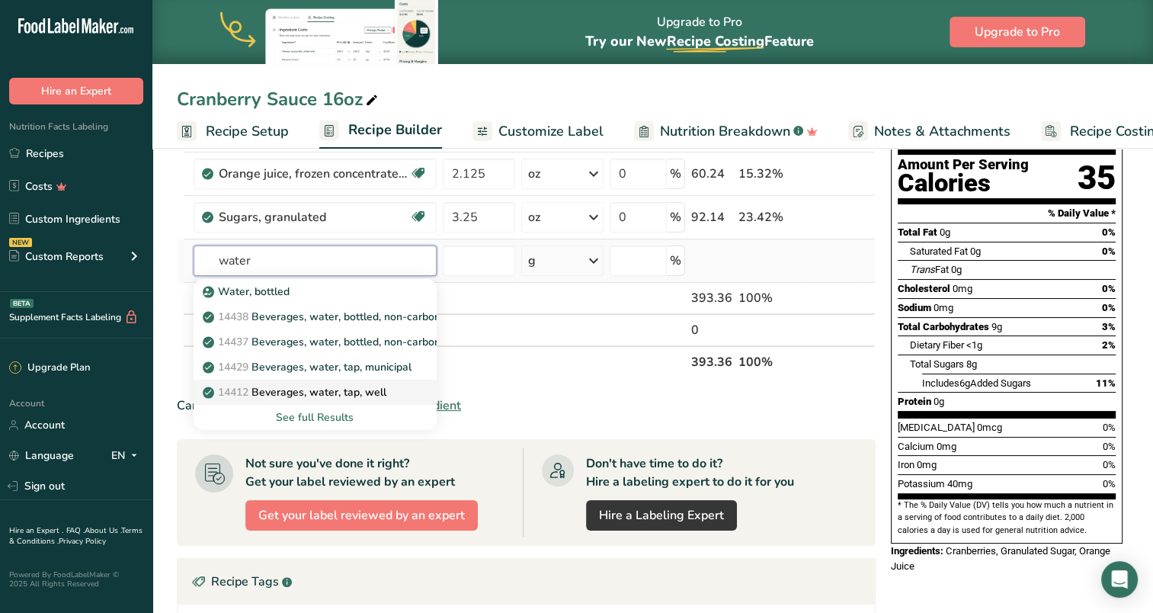
type input "water"
click at [346, 390] on p "14412 [GEOGRAPHIC_DATA], water, tap, well" at bounding box center [296, 392] width 181 height 16
type input "Beverages, water, tap, well"
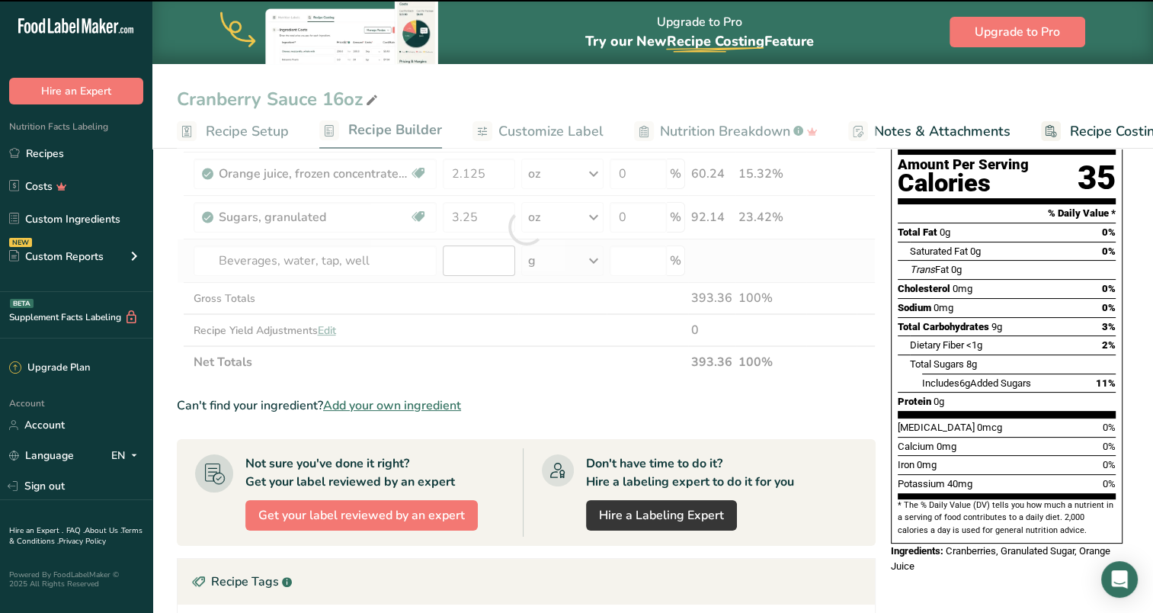
type input "0"
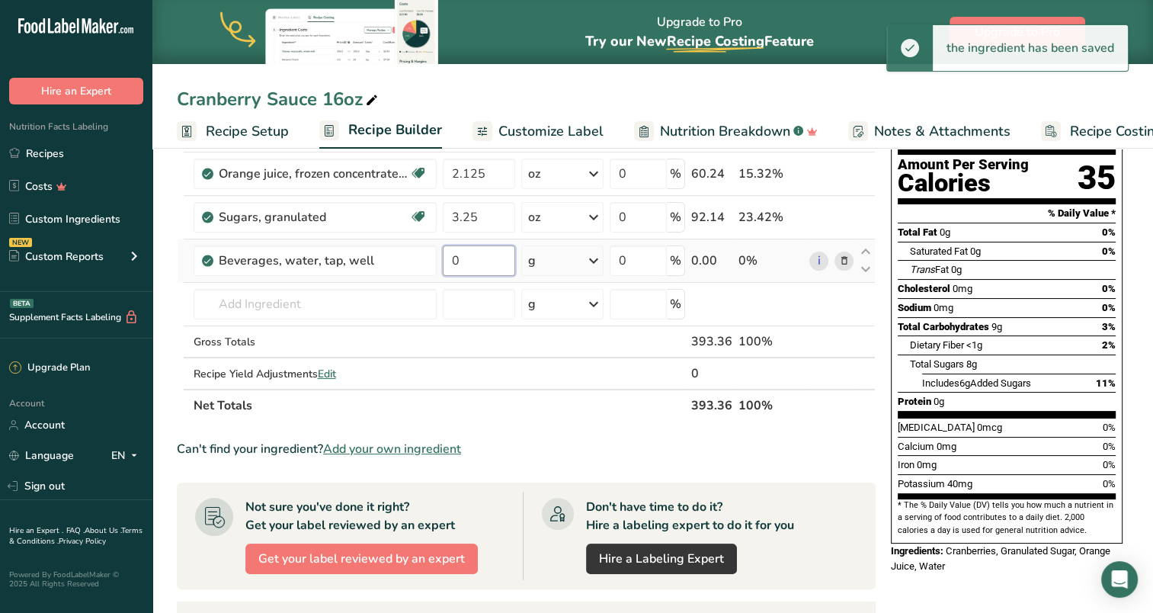
click at [470, 261] on input "0" at bounding box center [479, 260] width 72 height 30
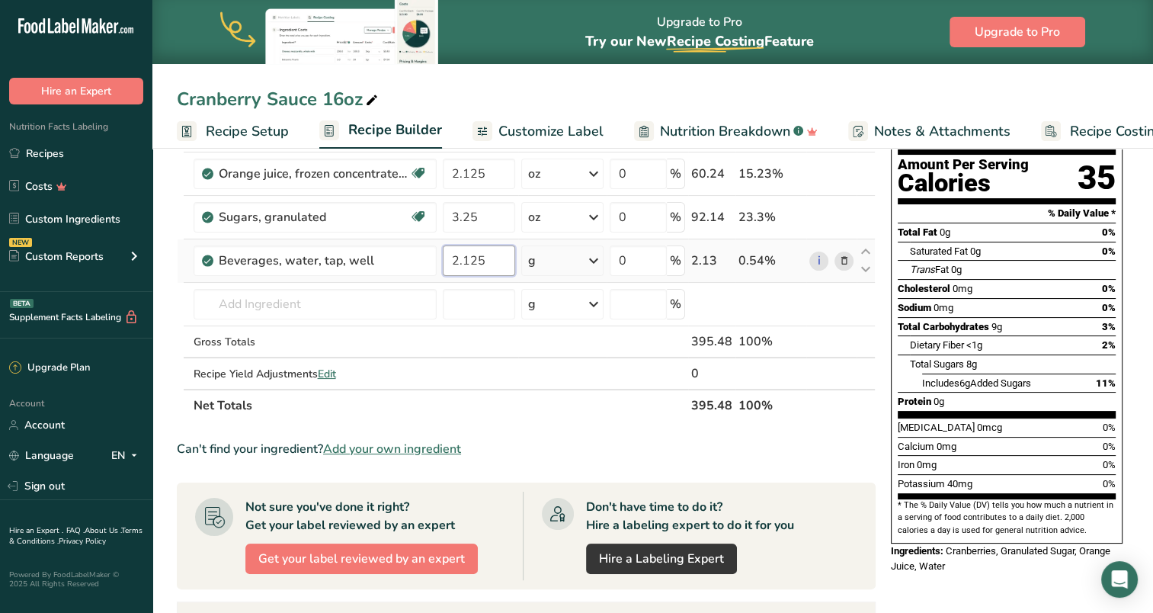
type input "2.125"
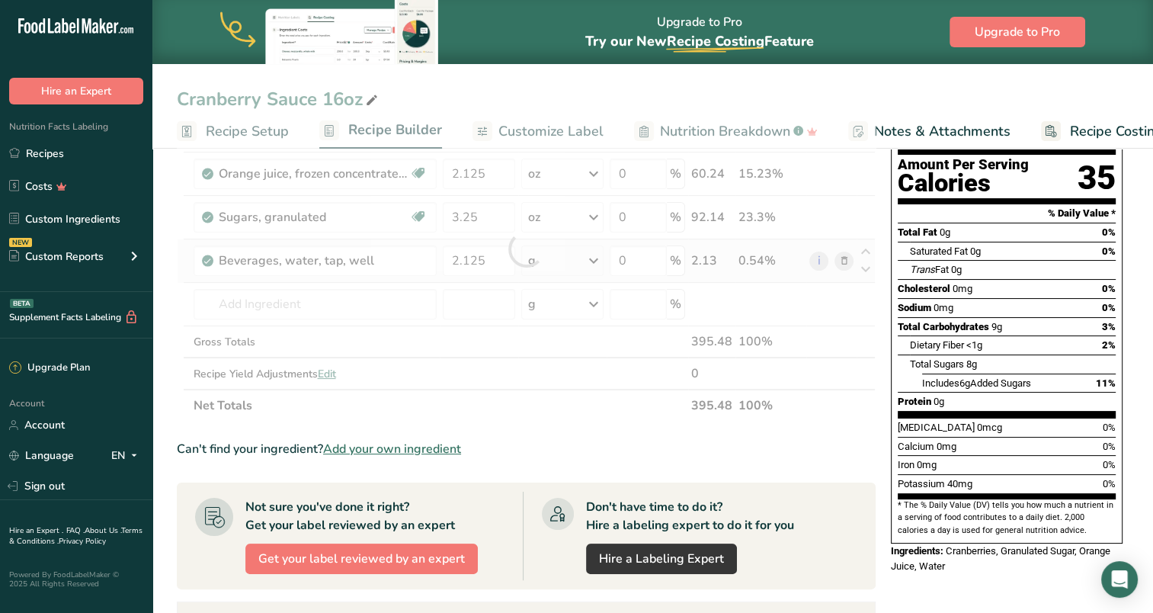
click at [595, 260] on div "Ingredient * Amount * Unit * Waste * .a-a{fill:#347362;}.b-a{fill:#fff;} Grams …" at bounding box center [526, 248] width 699 height 345
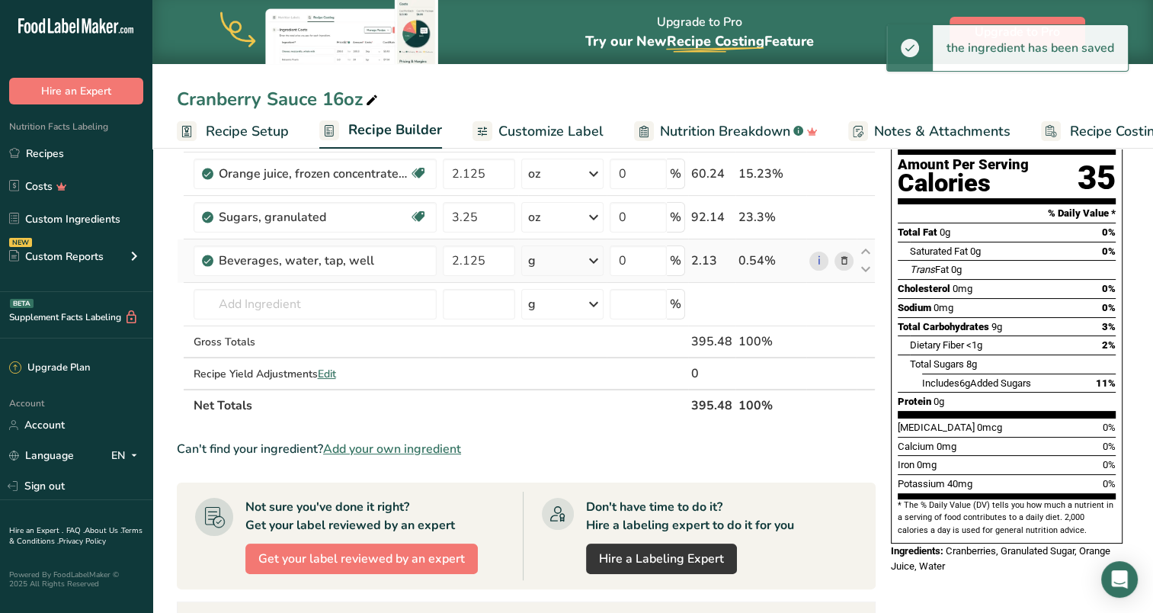
click at [595, 260] on icon at bounding box center [594, 260] width 18 height 27
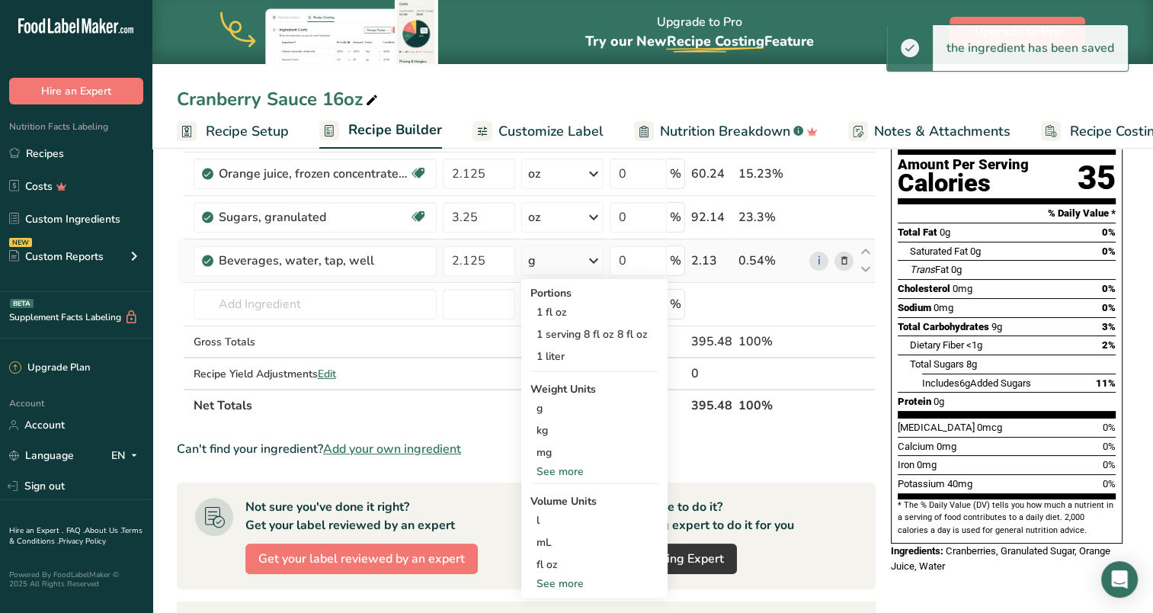
click at [572, 469] on div "See more" at bounding box center [595, 471] width 128 height 16
click at [559, 514] on div "oz" at bounding box center [595, 519] width 128 height 22
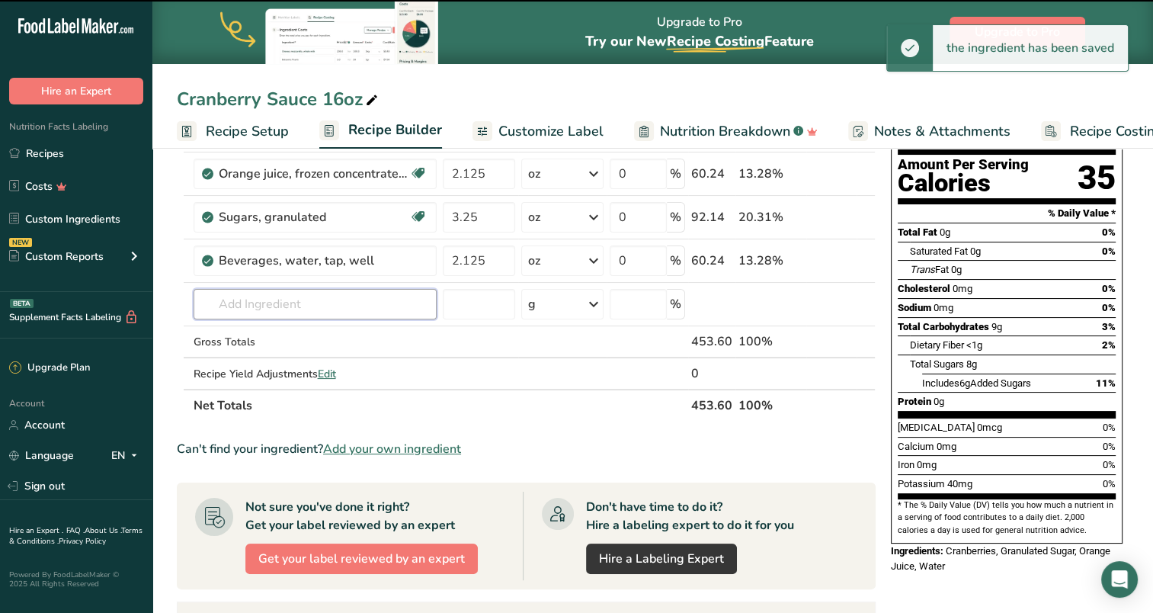
click at [316, 305] on input "text" at bounding box center [315, 304] width 243 height 30
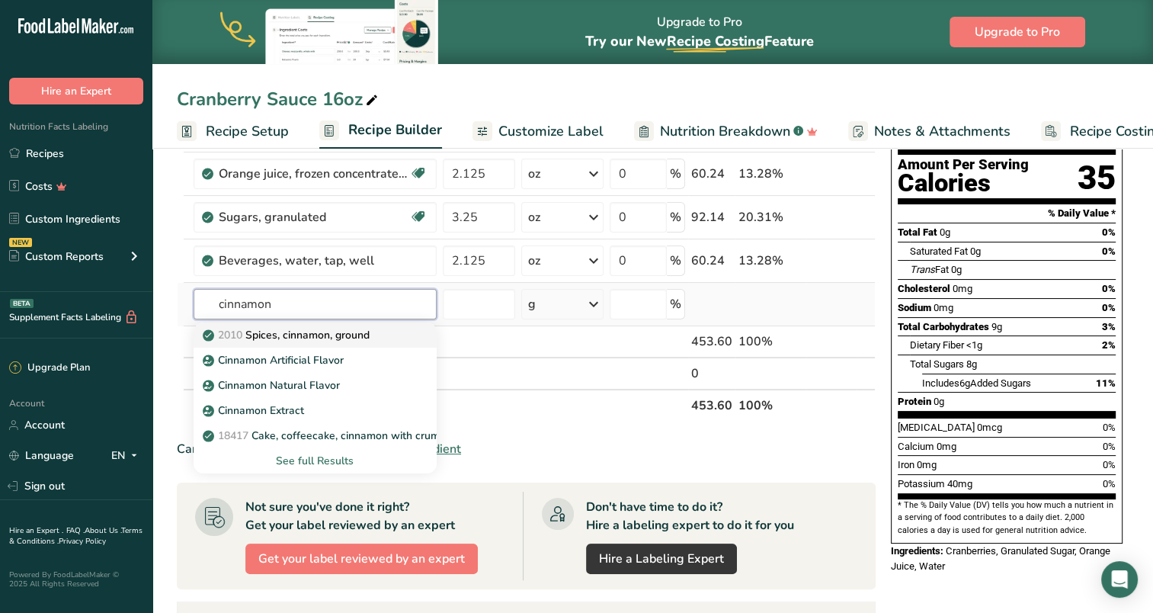
type input "cinnamon"
click at [320, 335] on p "2010 Spices, cinnamon, ground" at bounding box center [288, 335] width 164 height 16
type input "Spices, cinnamon, ground"
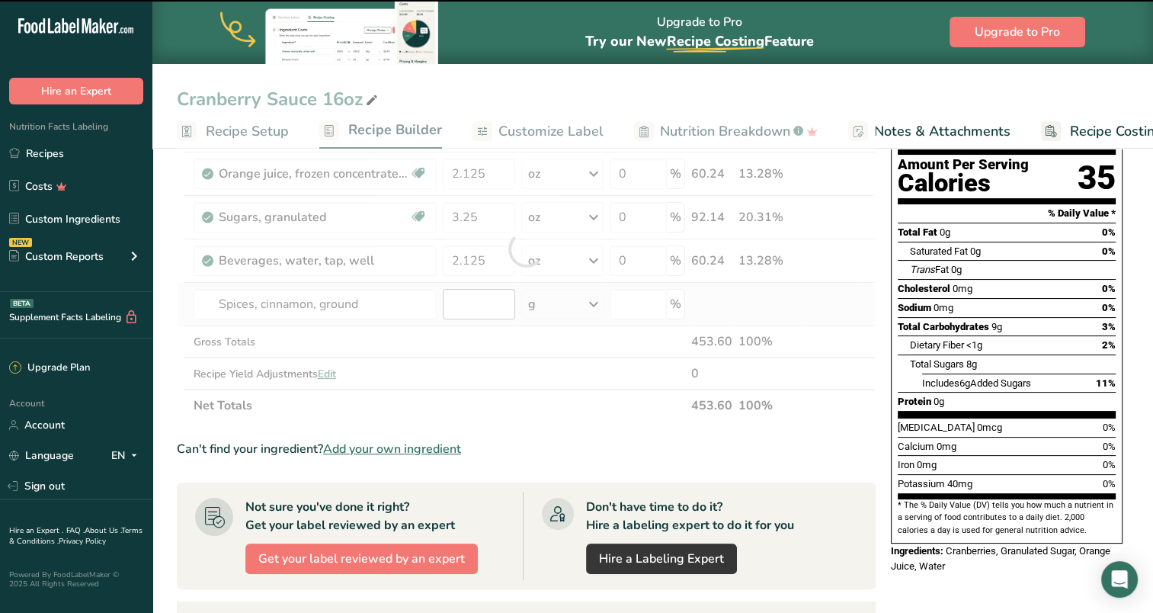
type input "0"
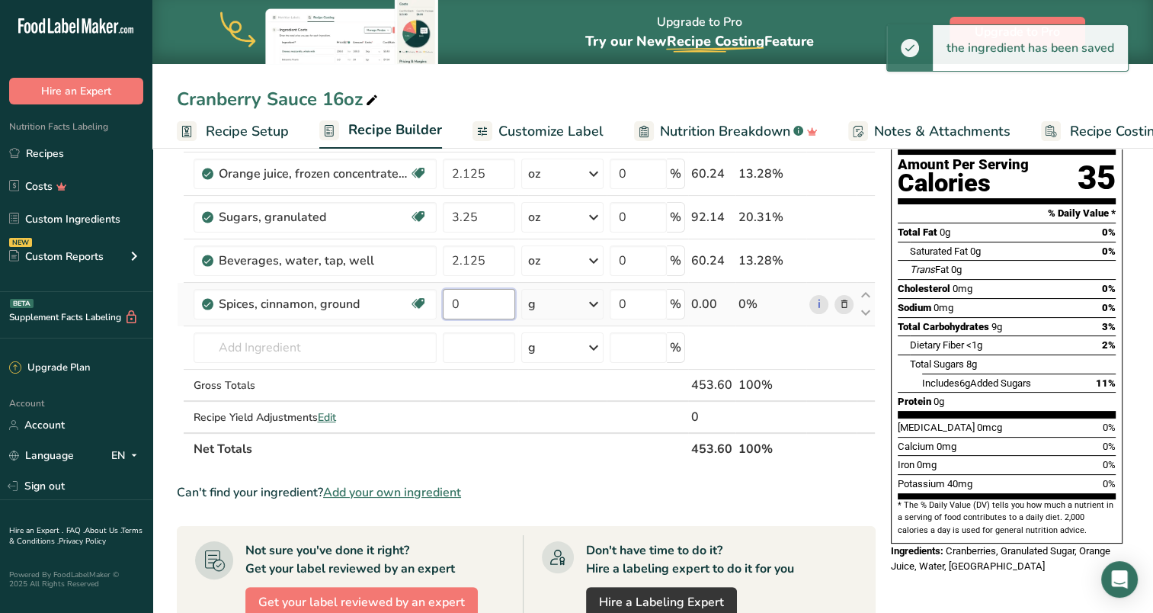
click at [476, 308] on input "0" at bounding box center [479, 304] width 72 height 30
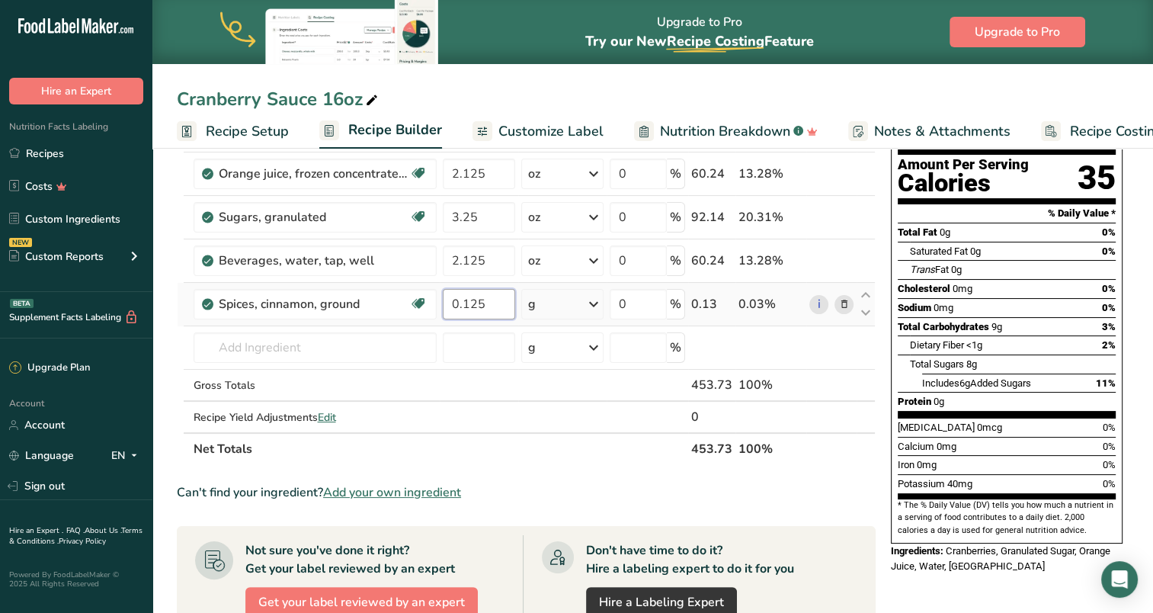
type input "0.125"
click at [591, 307] on div "Ingredient * Amount * Unit * Waste * .a-a{fill:#347362;}.b-a{fill:#fff;} Grams …" at bounding box center [526, 270] width 699 height 389
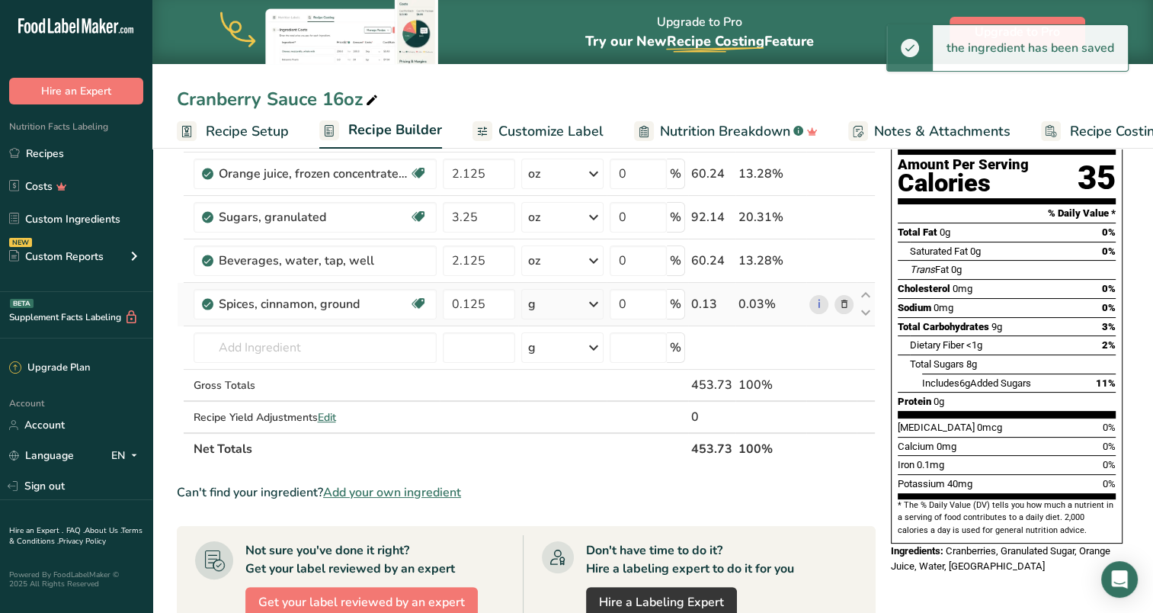
click at [598, 306] on icon at bounding box center [594, 303] width 18 height 27
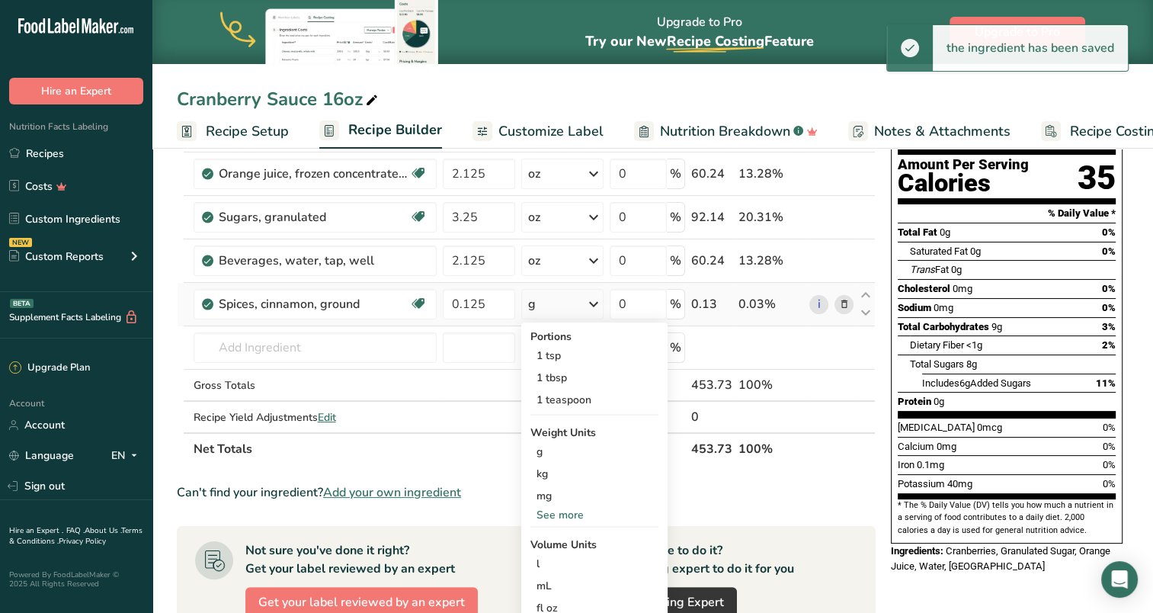
click at [580, 507] on div "See more" at bounding box center [595, 515] width 128 height 16
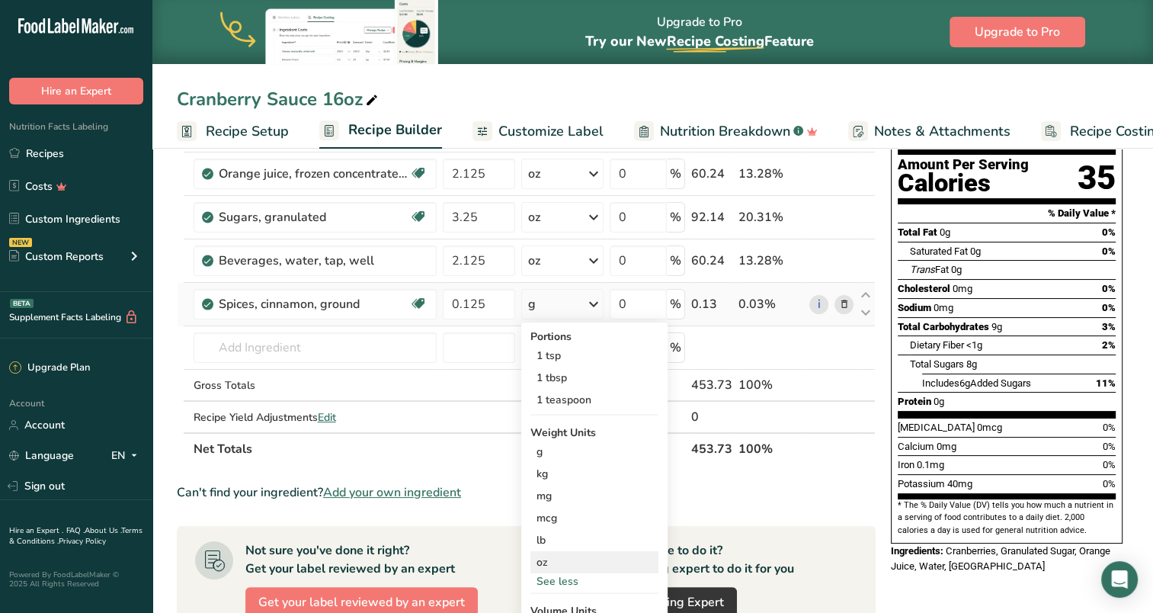
click at [557, 558] on div "oz" at bounding box center [595, 562] width 128 height 22
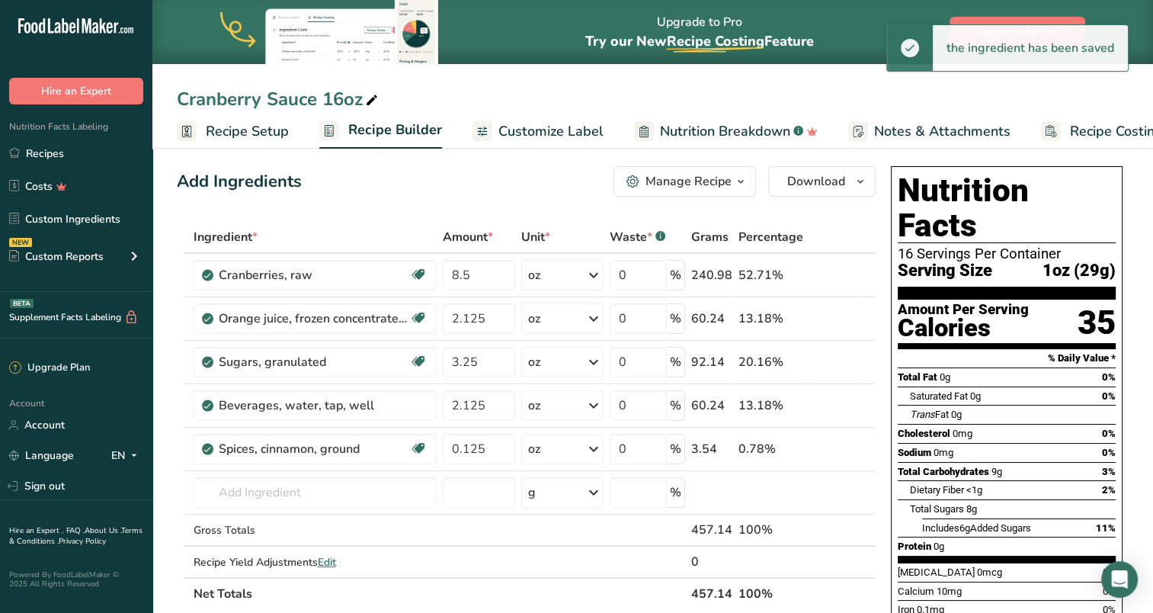
scroll to position [0, 0]
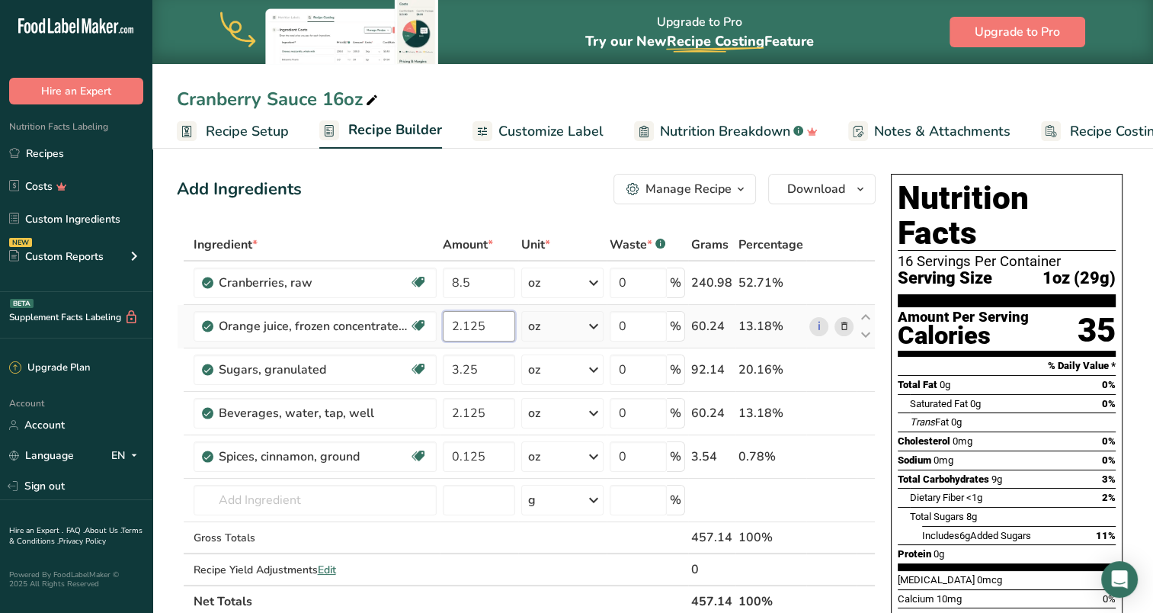
click at [487, 325] on input "2.125" at bounding box center [479, 326] width 72 height 30
type input "2.12"
click at [491, 413] on div "Ingredient * Amount * Unit * Waste * .a-a{fill:#347362;}.b-a{fill:#fff;} Grams …" at bounding box center [526, 423] width 699 height 389
type input "2.1"
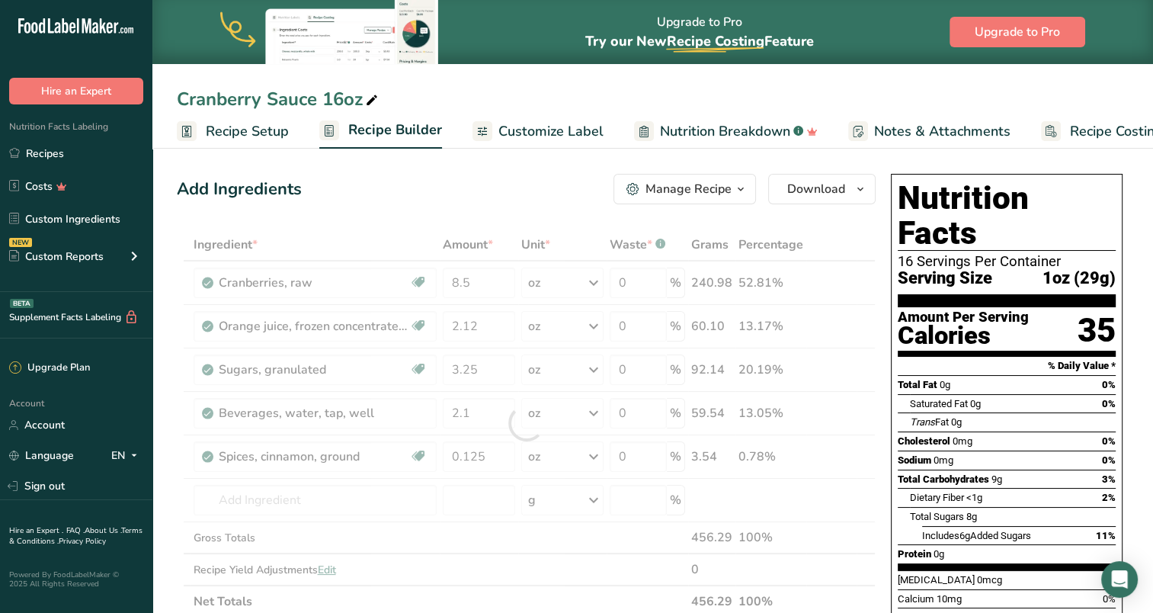
click at [531, 181] on div "Add Ingredients Manage Recipe Delete Recipe Duplicate Recipe Scale Recipe Save …" at bounding box center [526, 189] width 699 height 30
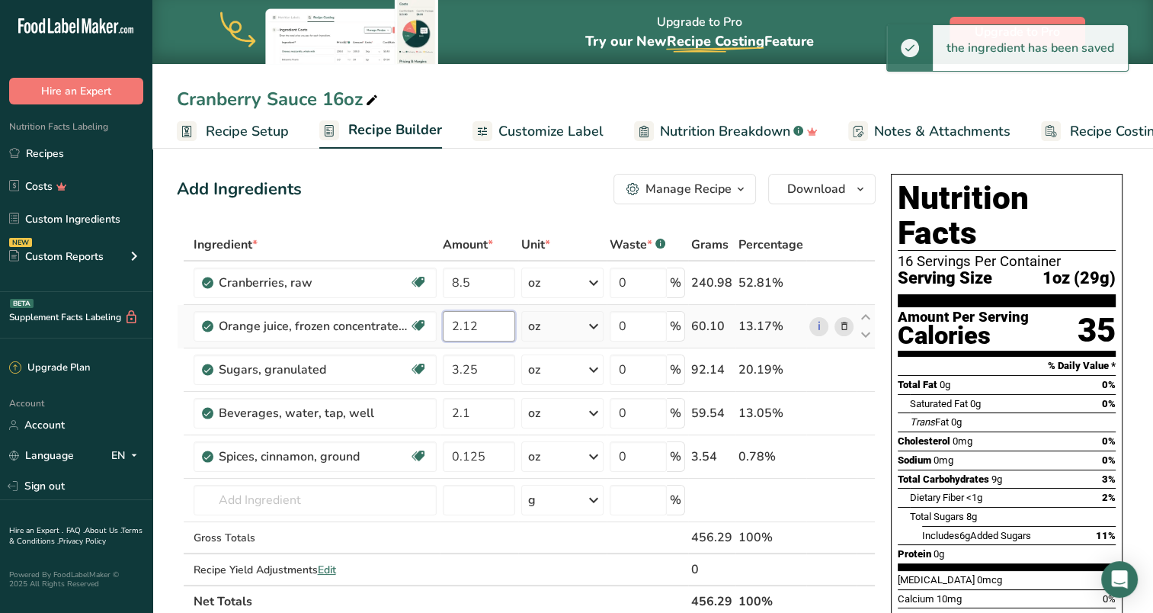
click at [484, 321] on input "2.12" at bounding box center [479, 326] width 72 height 30
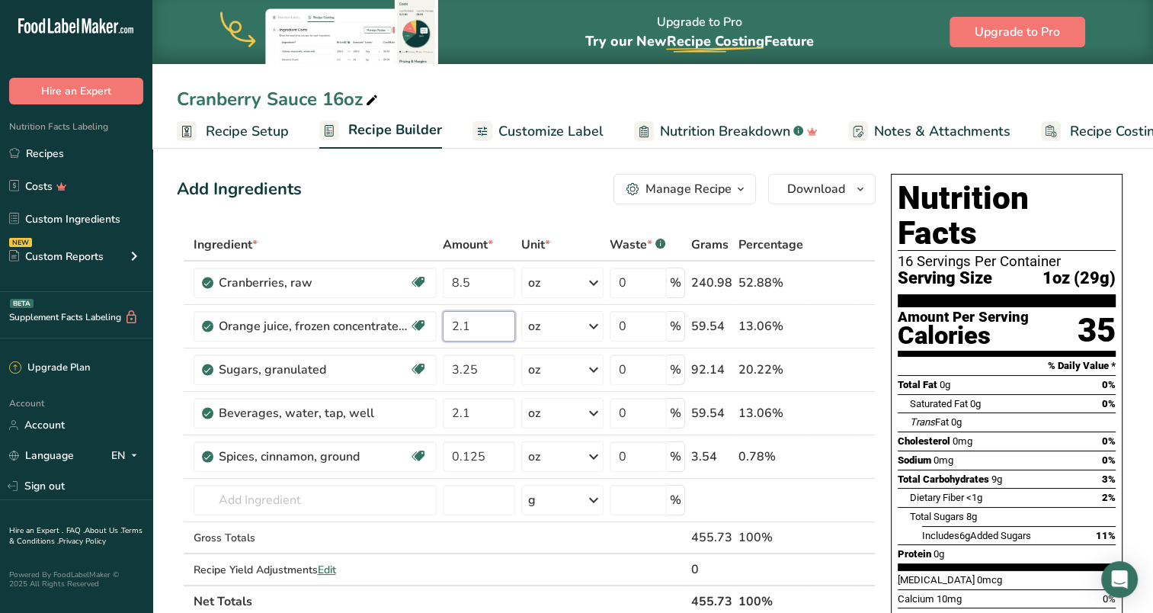
type input "2.1"
click at [528, 186] on div "Add Ingredients Manage Recipe Delete Recipe Duplicate Recipe Scale Recipe Save …" at bounding box center [526, 189] width 699 height 30
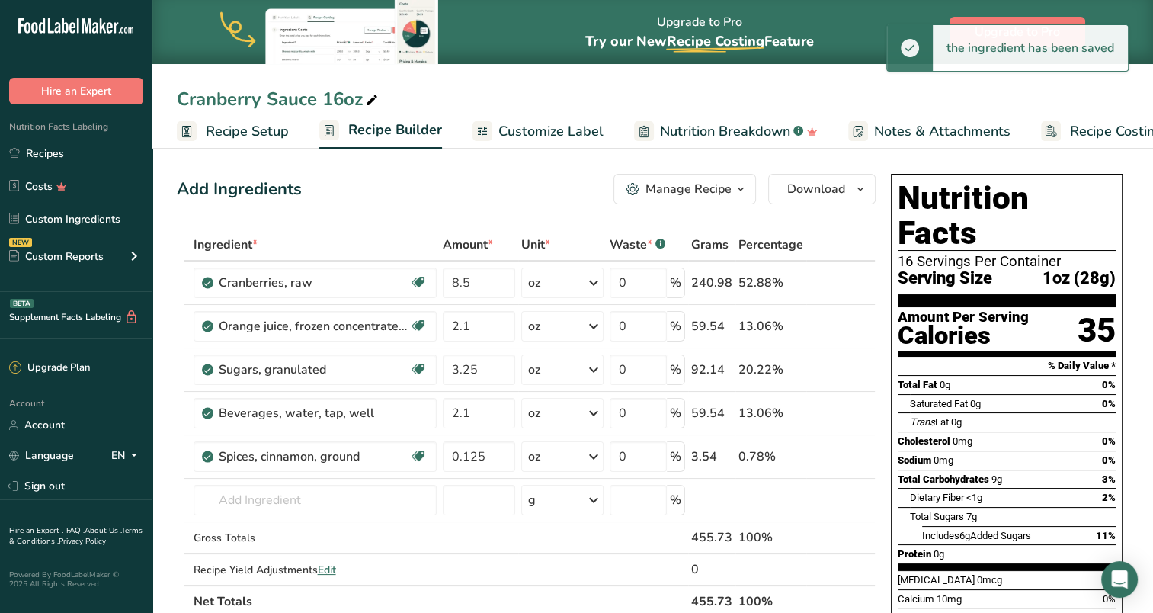
click at [481, 198] on div "Add Ingredients Manage Recipe Delete Recipe Duplicate Recipe Scale Recipe Save …" at bounding box center [526, 189] width 699 height 30
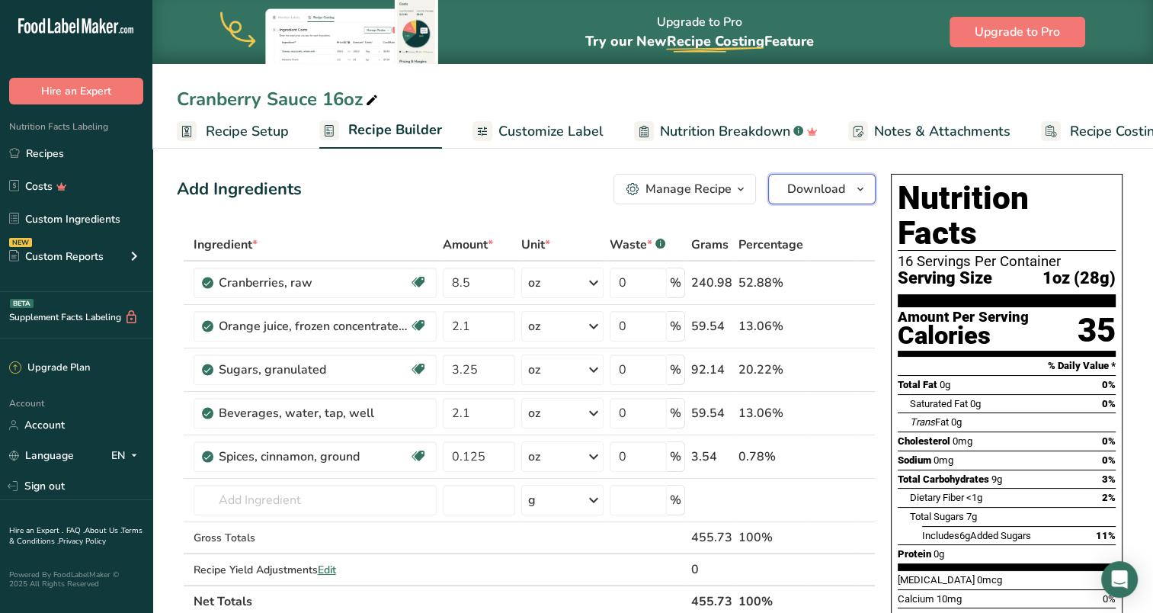
click at [819, 181] on span "Download" at bounding box center [816, 189] width 58 height 18
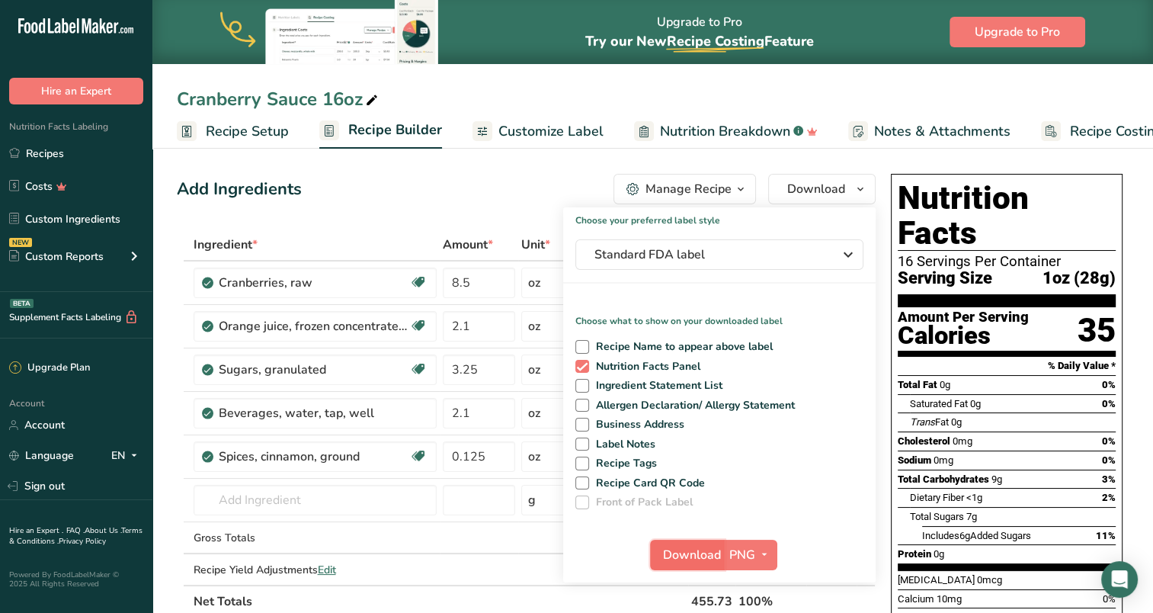
click at [710, 554] on span "Download" at bounding box center [692, 555] width 58 height 18
click at [519, 193] on div "Add Ingredients Manage Recipe Delete Recipe Duplicate Recipe Scale Recipe Save …" at bounding box center [526, 189] width 699 height 30
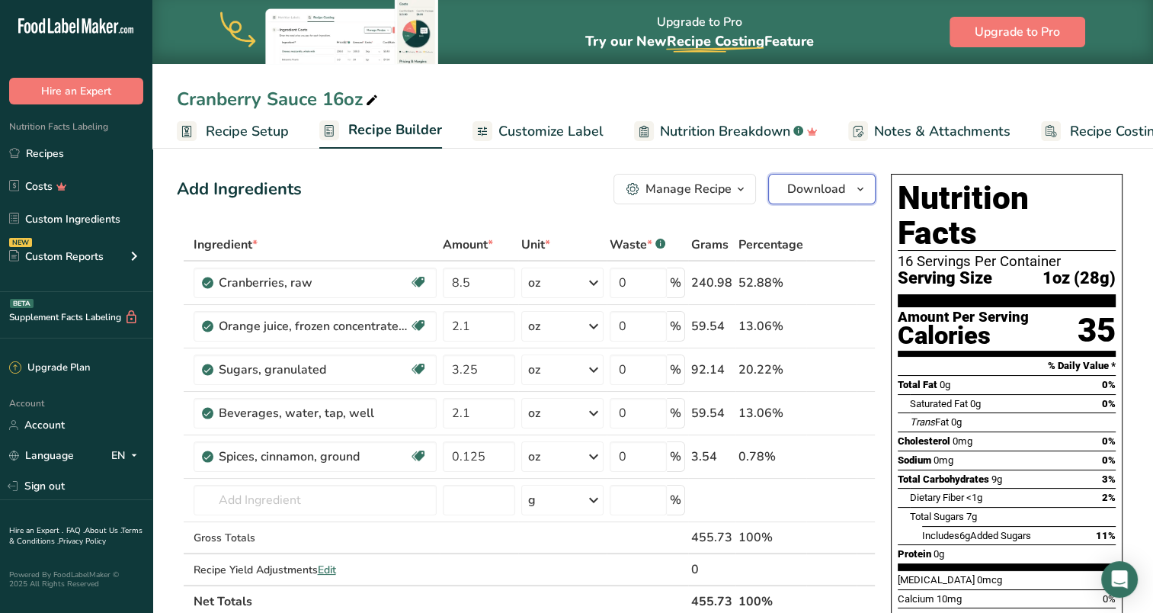
click at [802, 191] on span "Download" at bounding box center [816, 189] width 58 height 18
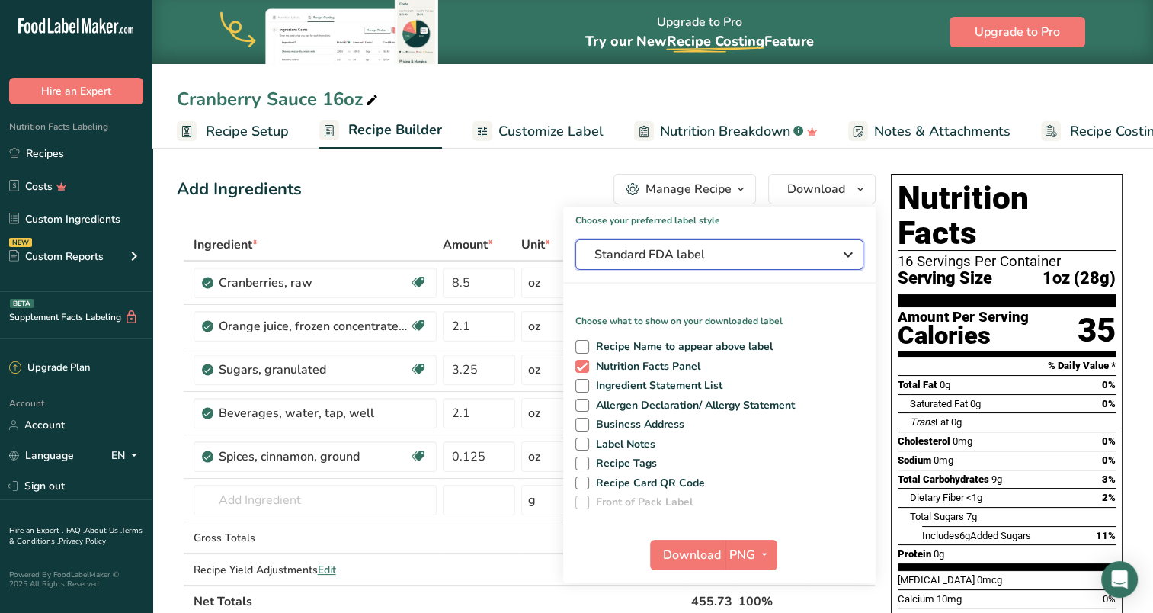
click at [685, 256] on span "Standard FDA label" at bounding box center [709, 254] width 229 height 18
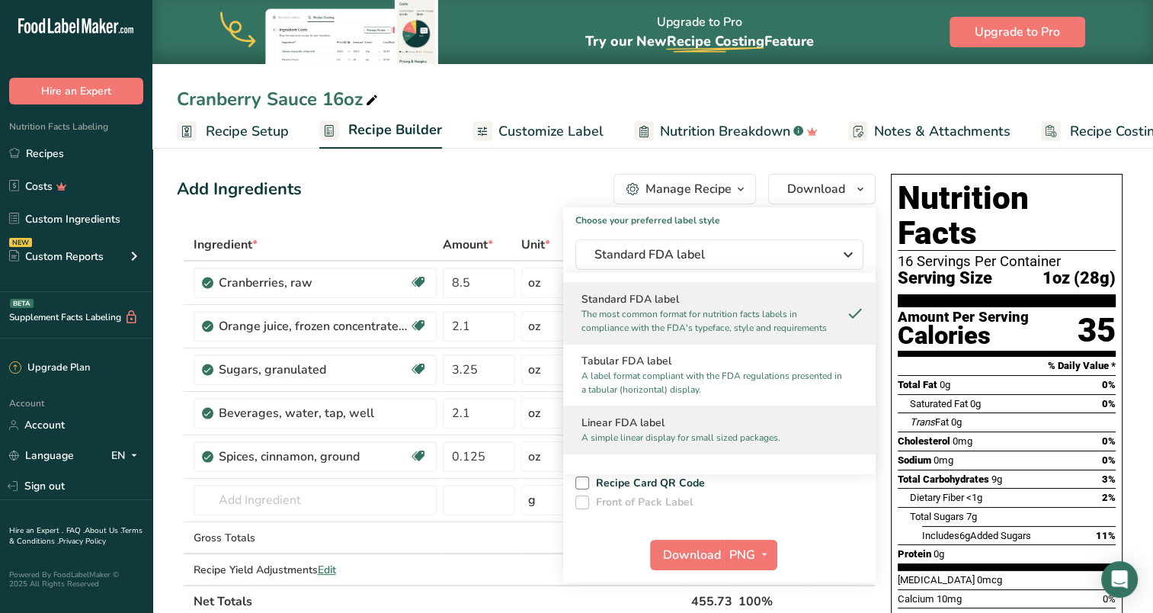
click at [654, 434] on p "A simple linear display for small sized packages." at bounding box center [713, 438] width 262 height 14
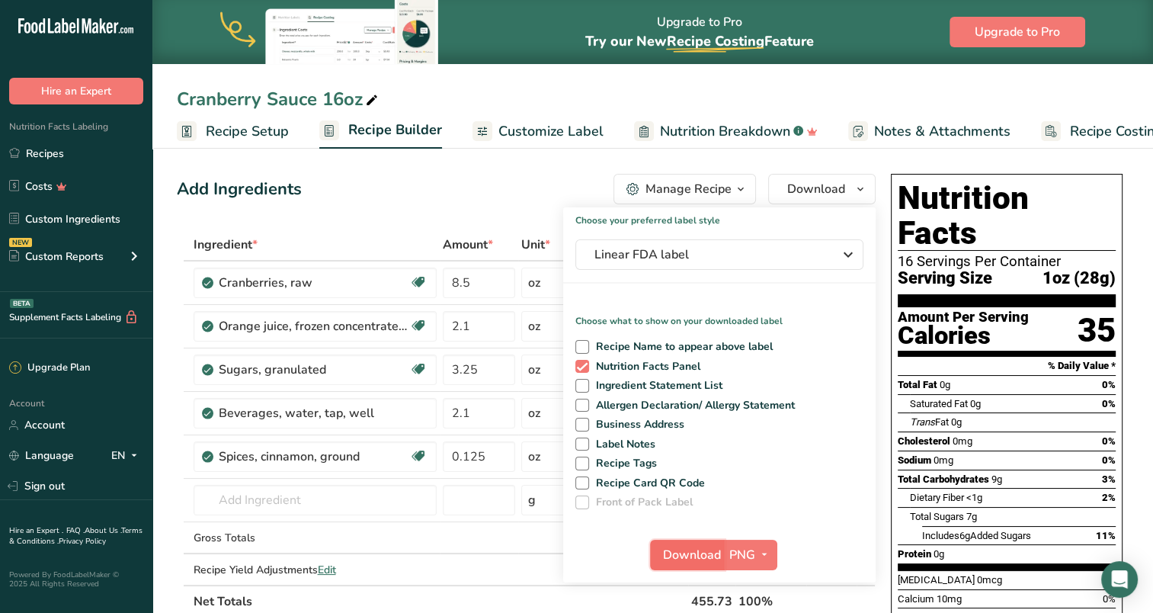
click at [701, 553] on span "Download" at bounding box center [692, 555] width 58 height 18
click at [687, 77] on div "Cranberry Sauce 16oz Recipe Setup Recipe Builder Customize Label Nutrition Brea…" at bounding box center [652, 74] width 1001 height 149
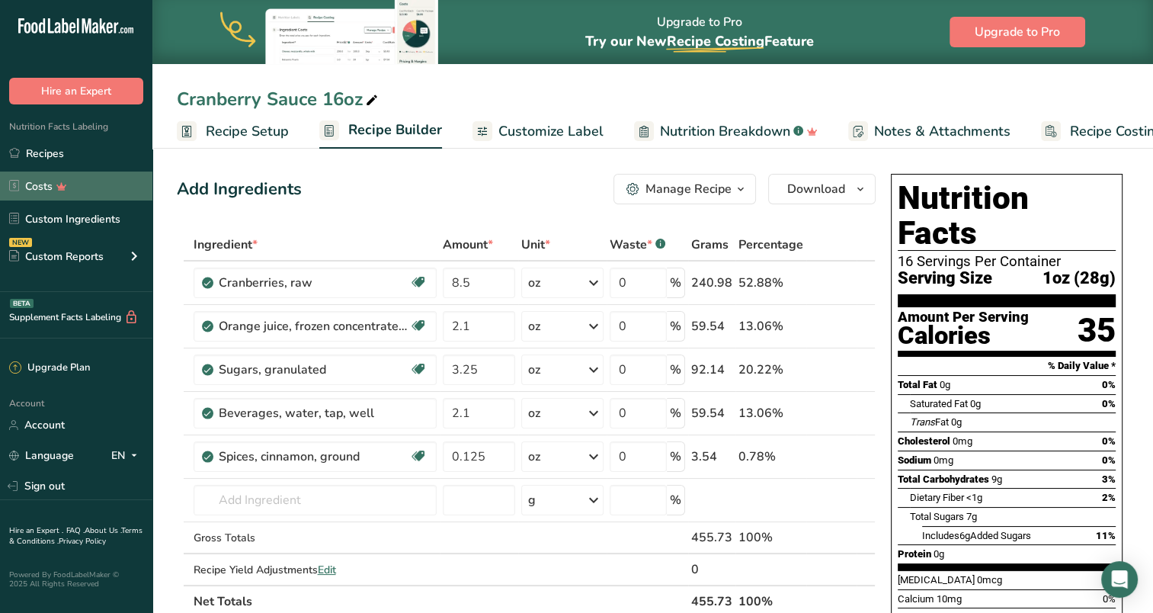
drag, startPoint x: 48, startPoint y: 151, endPoint x: 8, endPoint y: 184, distance: 52.5
click at [48, 150] on link "Recipes" at bounding box center [76, 153] width 152 height 29
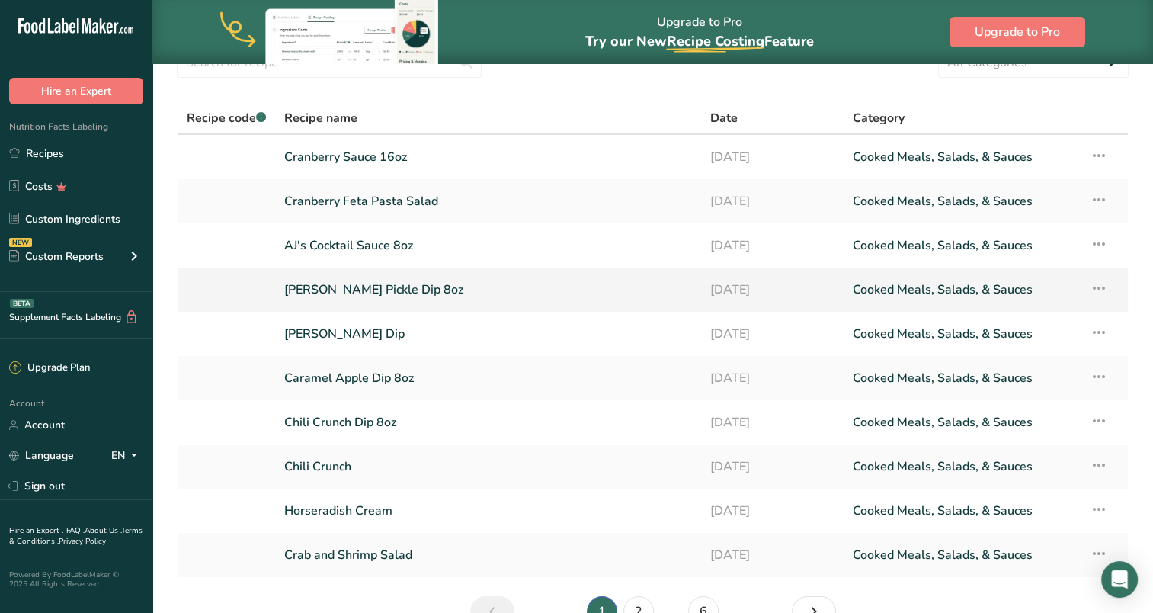
scroll to position [162, 0]
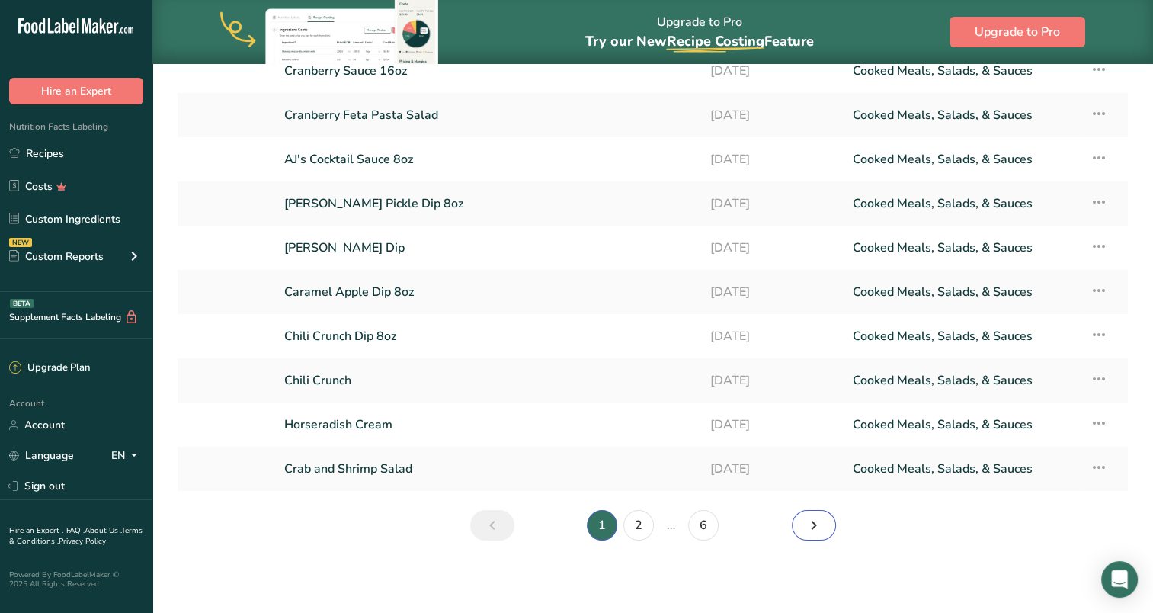
click at [819, 524] on icon "Next page" at bounding box center [814, 524] width 18 height 27
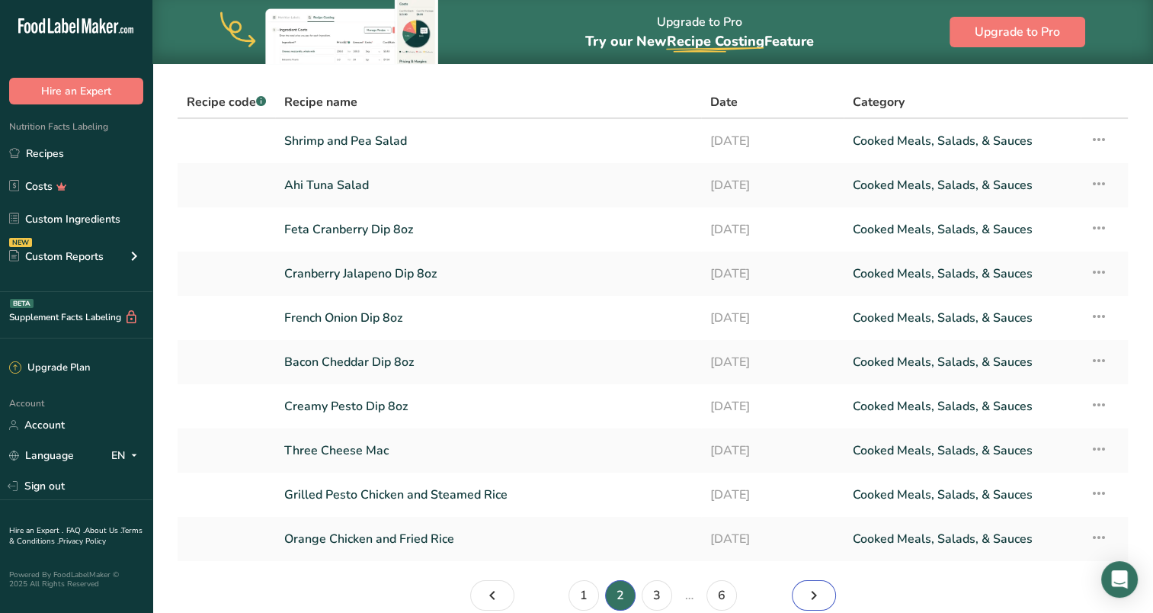
scroll to position [162, 0]
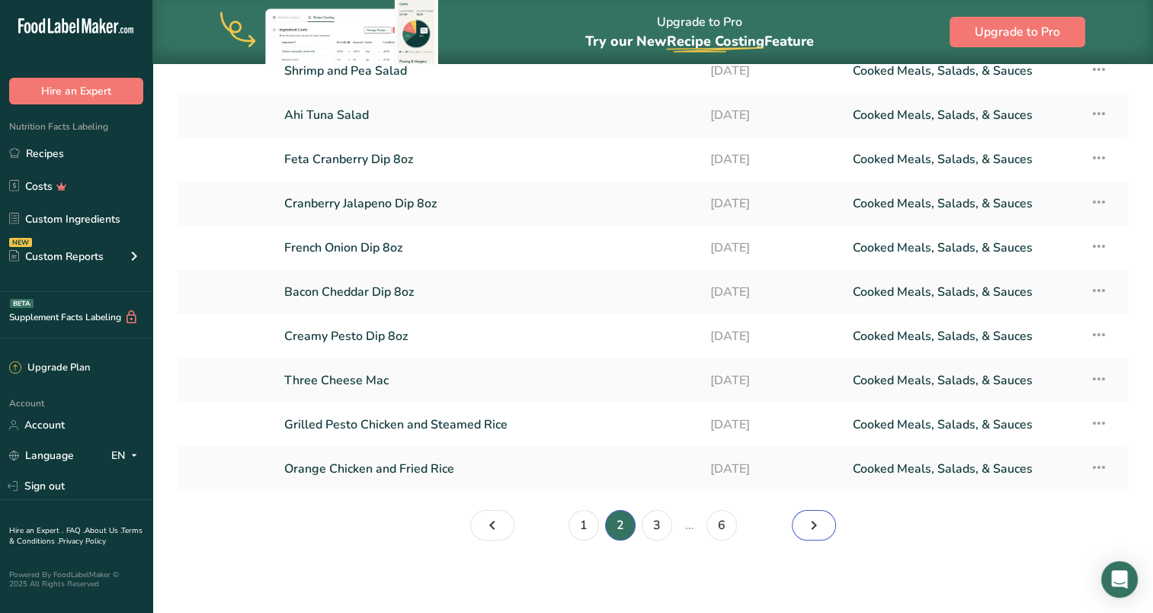
click at [825, 521] on link "Page 3." at bounding box center [814, 525] width 44 height 30
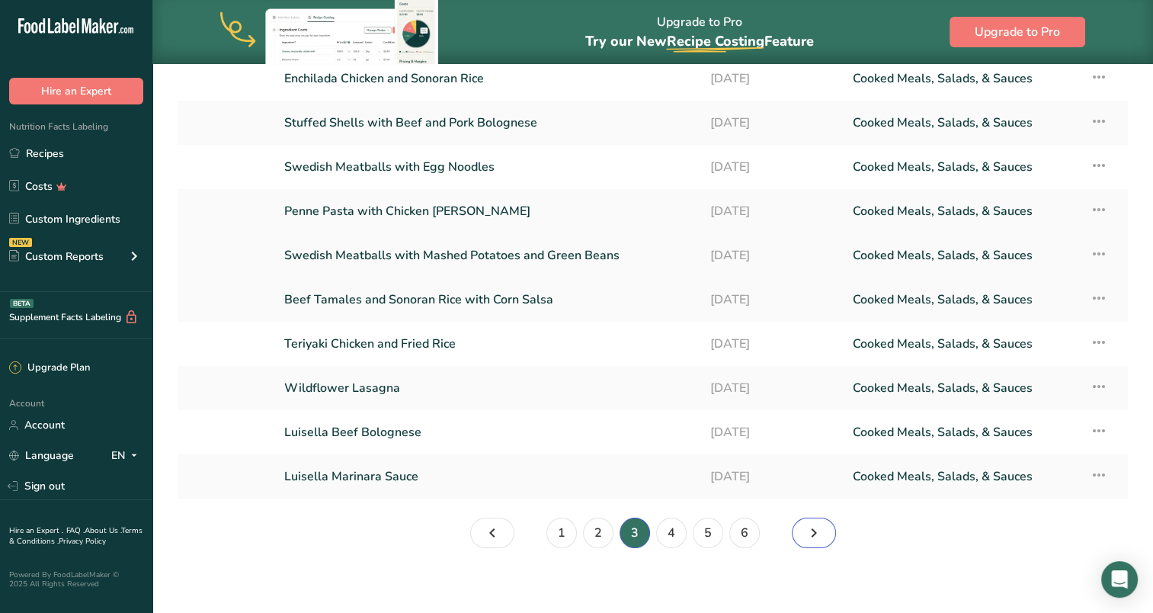
scroll to position [162, 0]
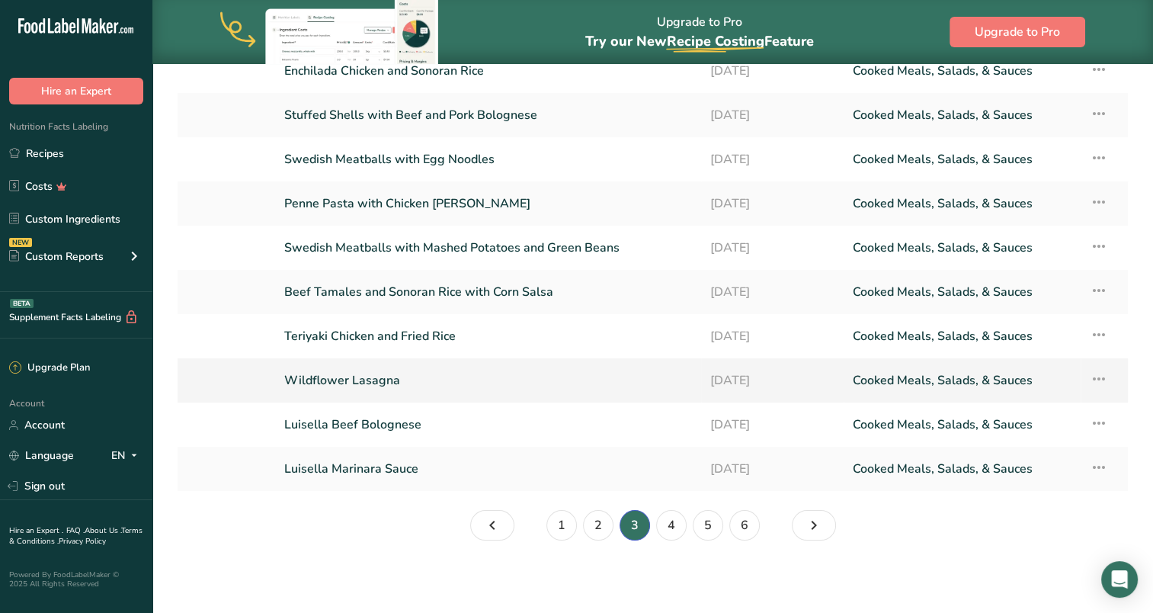
click at [359, 373] on link "Wildflower Lasagna" at bounding box center [488, 380] width 408 height 32
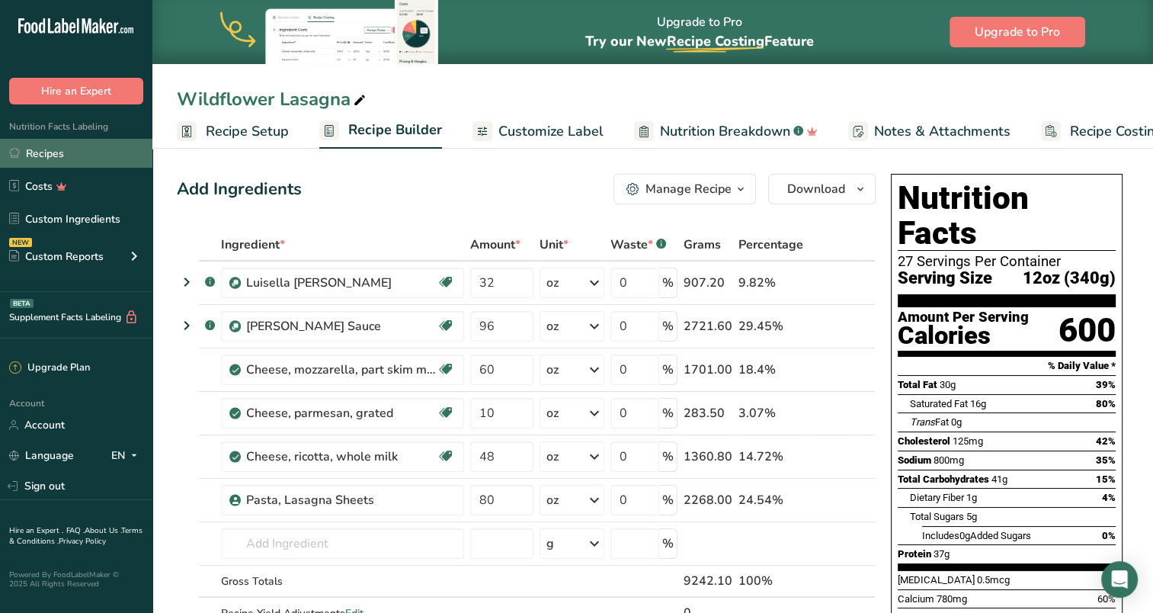
click at [80, 159] on link "Recipes" at bounding box center [76, 153] width 152 height 29
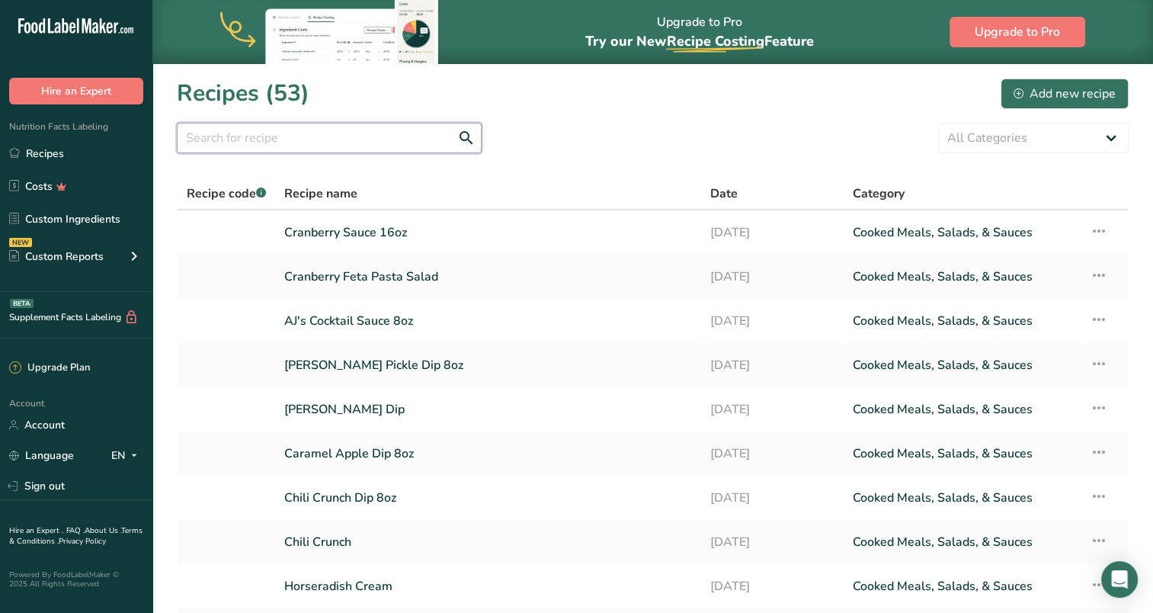
click at [404, 141] on input "text" at bounding box center [329, 138] width 305 height 30
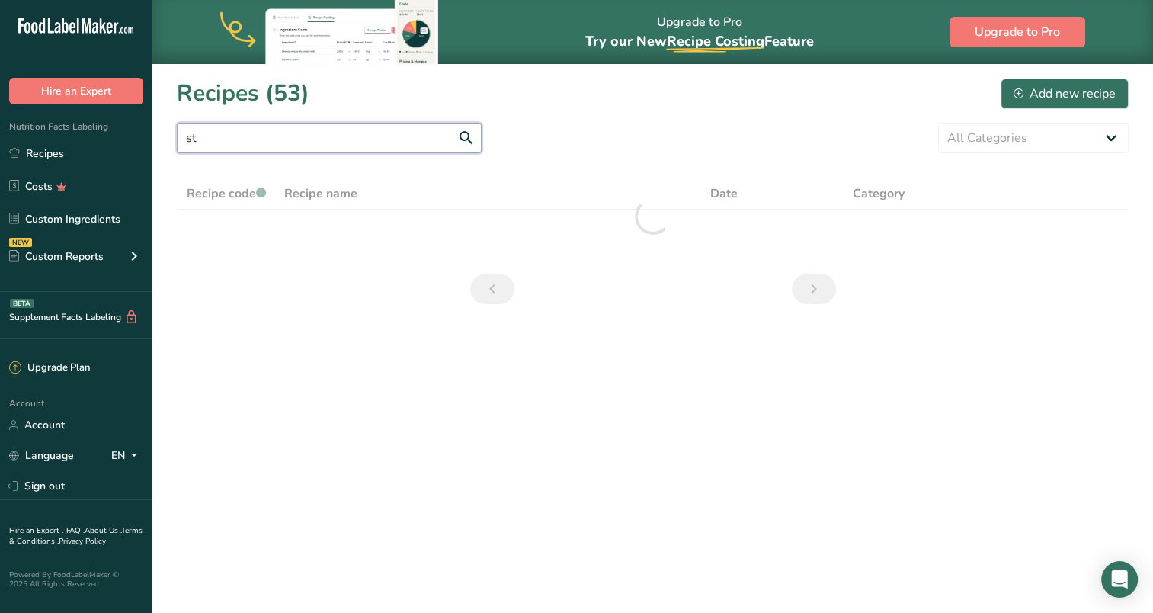
type input "s"
click at [1047, 91] on div "Add new recipe" at bounding box center [1065, 94] width 102 height 18
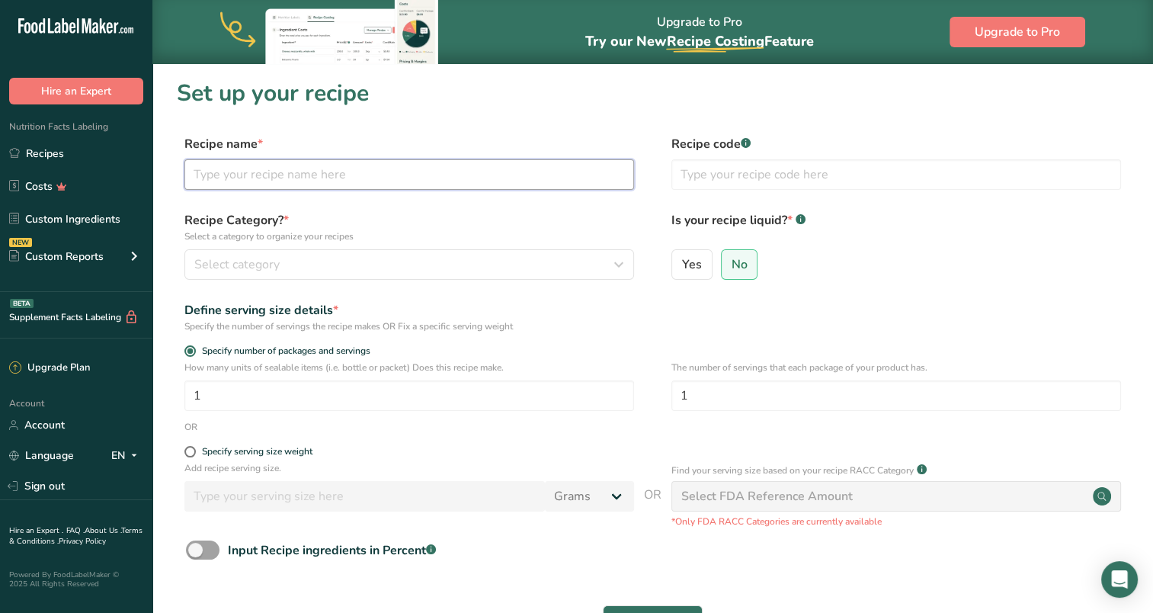
click at [308, 170] on input "text" at bounding box center [409, 174] width 450 height 30
type input "Holiday Stuffing"
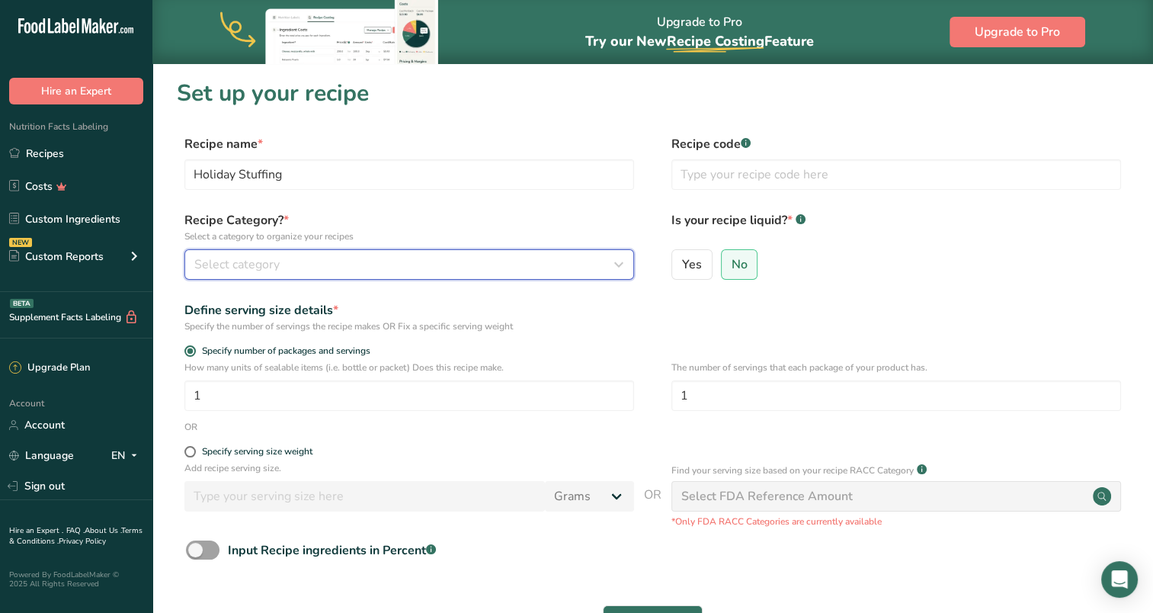
click at [296, 261] on div "Select category" at bounding box center [404, 264] width 421 height 18
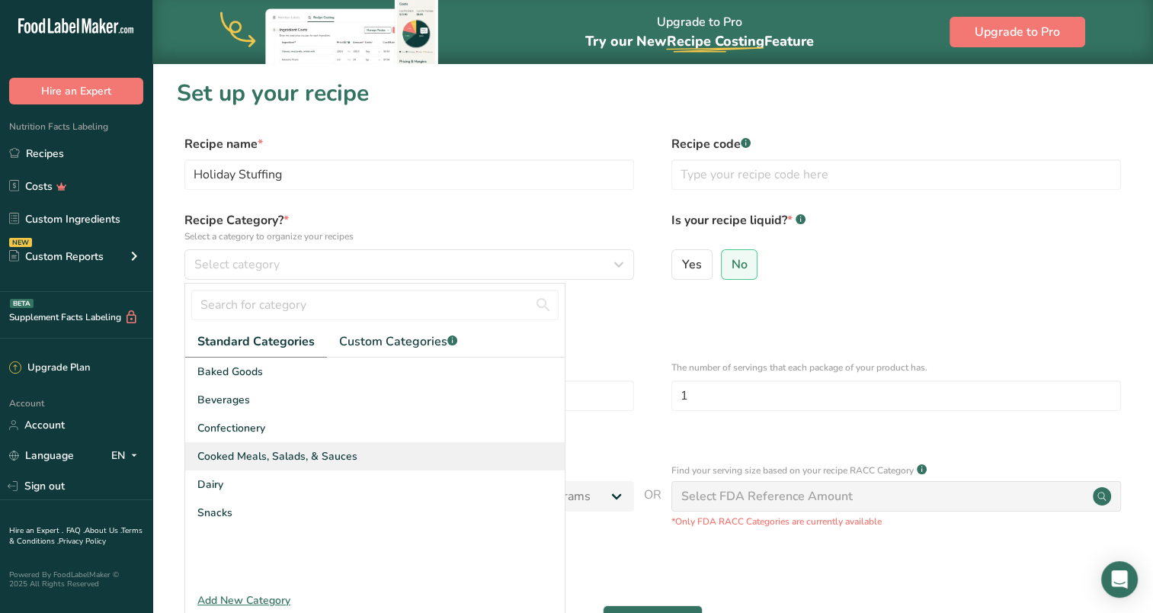
click at [360, 450] on div "Cooked Meals, Salads, & Sauces" at bounding box center [375, 456] width 380 height 28
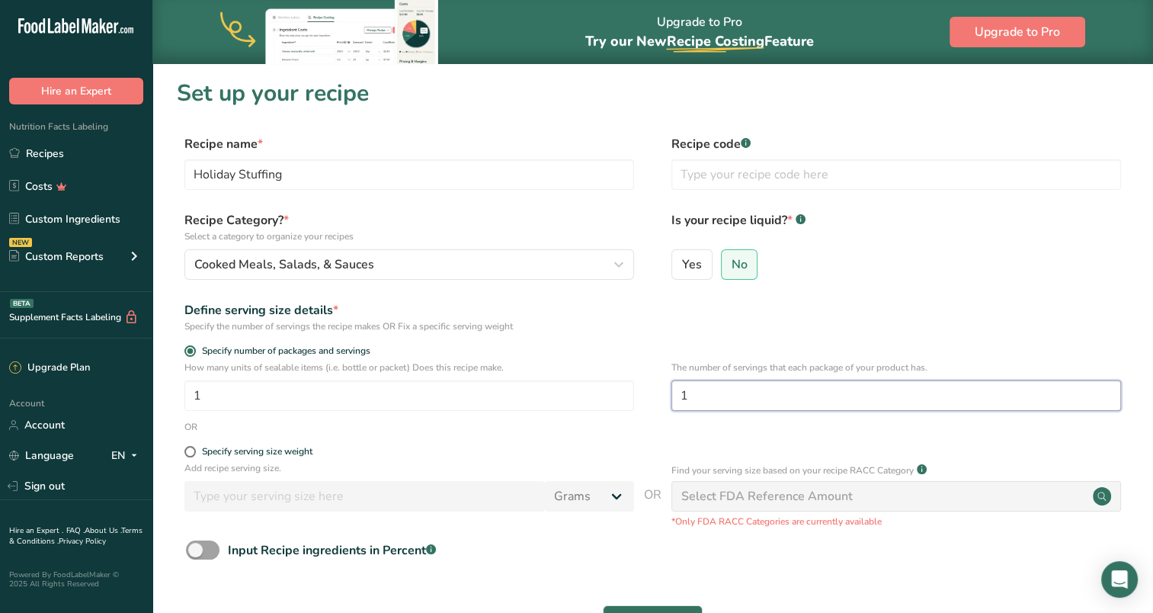
drag, startPoint x: 720, startPoint y: 400, endPoint x: 681, endPoint y: 396, distance: 39.1
click at [681, 396] on input "1" at bounding box center [897, 395] width 450 height 30
type input "80"
click at [980, 301] on div "Define serving size details * Specify the number of servings the recipe makes O…" at bounding box center [653, 317] width 952 height 32
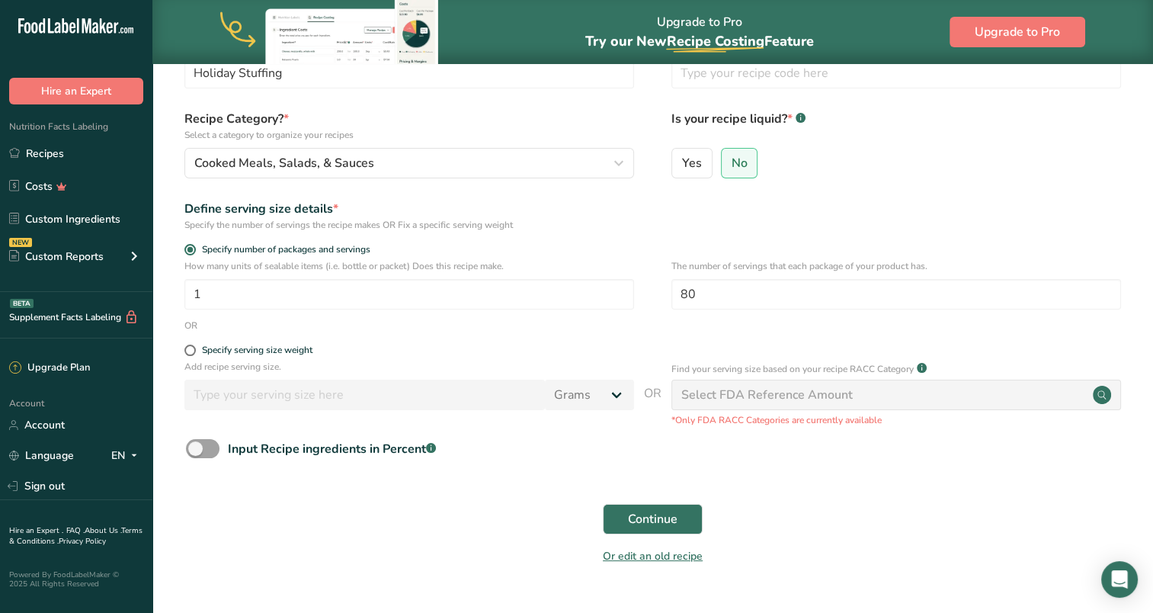
scroll to position [136, 0]
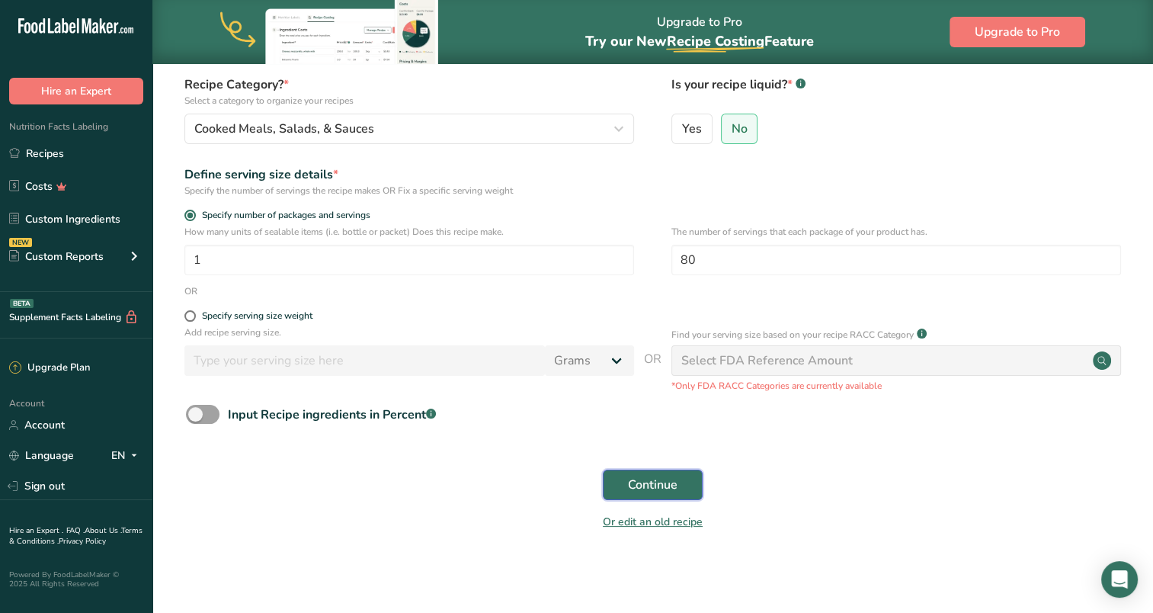
click at [653, 485] on span "Continue" at bounding box center [653, 485] width 50 height 18
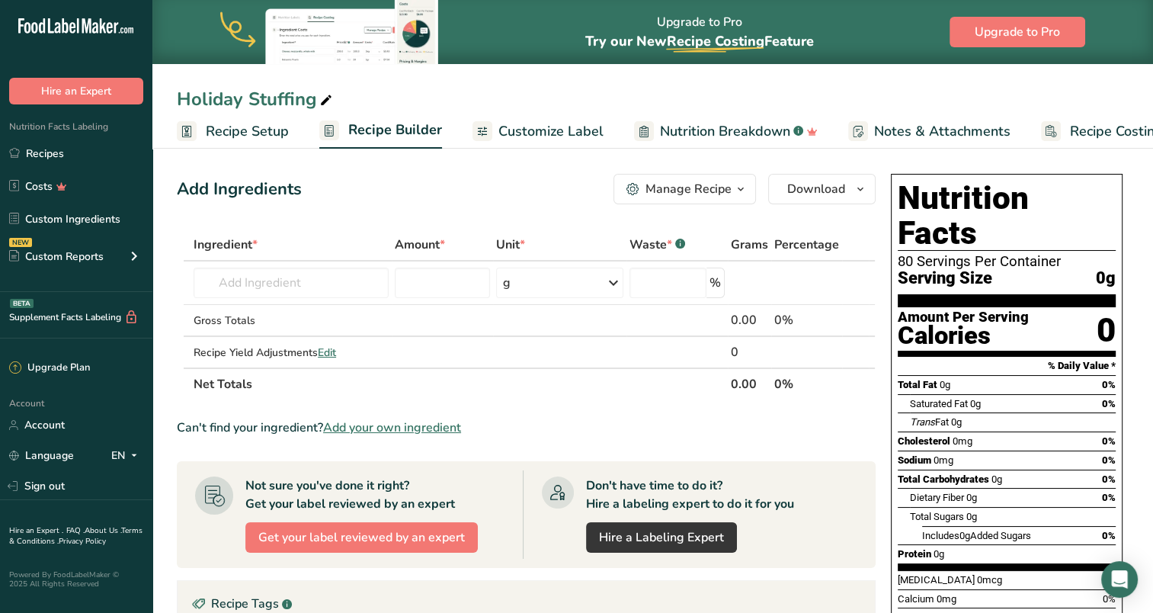
click at [450, 187] on div "Add Ingredients Manage Recipe Delete Recipe Duplicate Recipe Scale Recipe Save …" at bounding box center [526, 189] width 699 height 30
click at [499, 123] on span "Customize Label" at bounding box center [551, 131] width 105 height 21
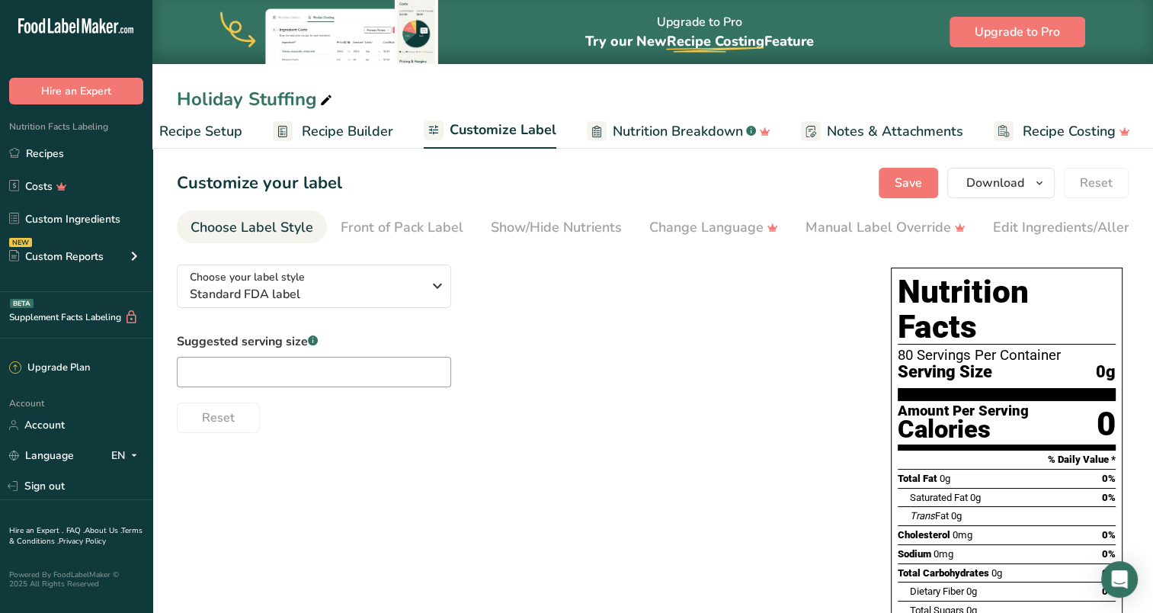
scroll to position [0, 48]
click at [348, 370] on input "text" at bounding box center [314, 372] width 274 height 30
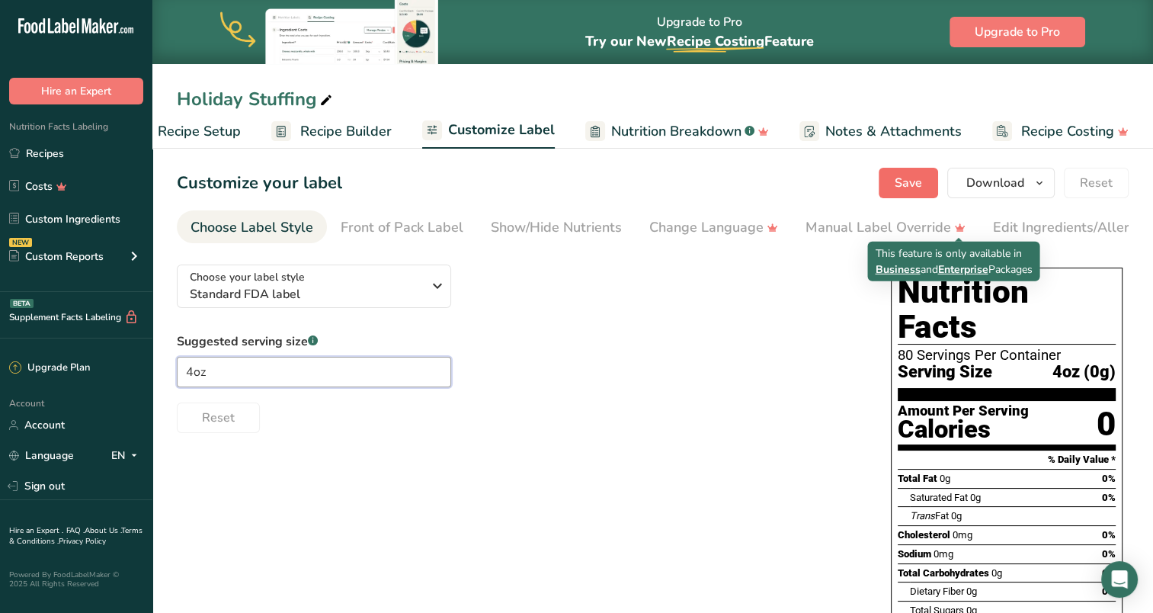
type input "4oz"
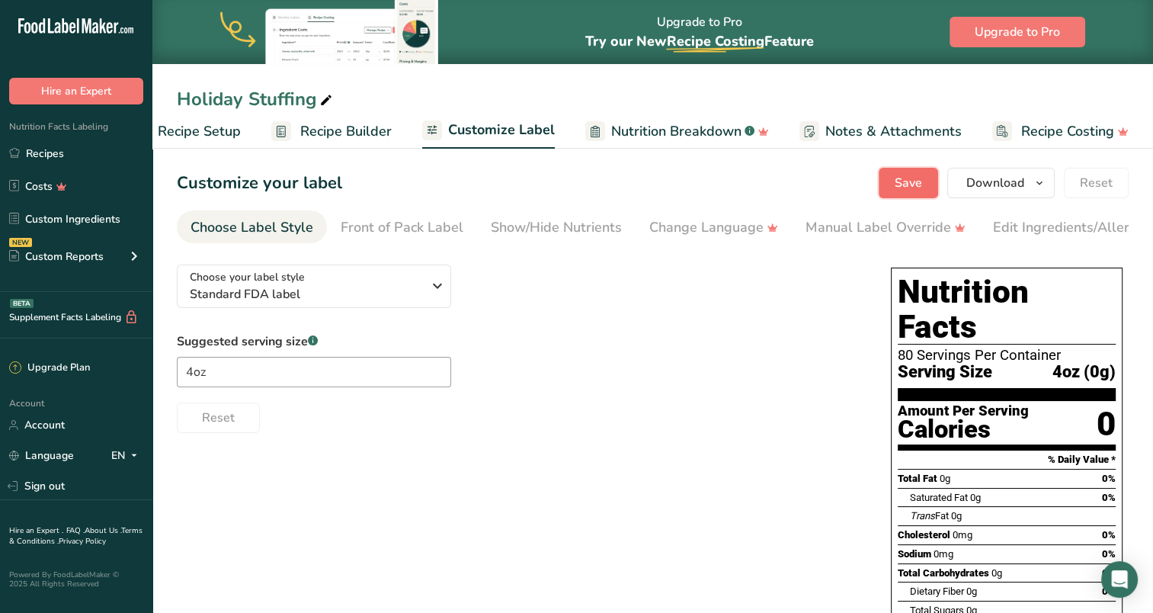
click at [916, 172] on button "Save" at bounding box center [908, 183] width 59 height 30
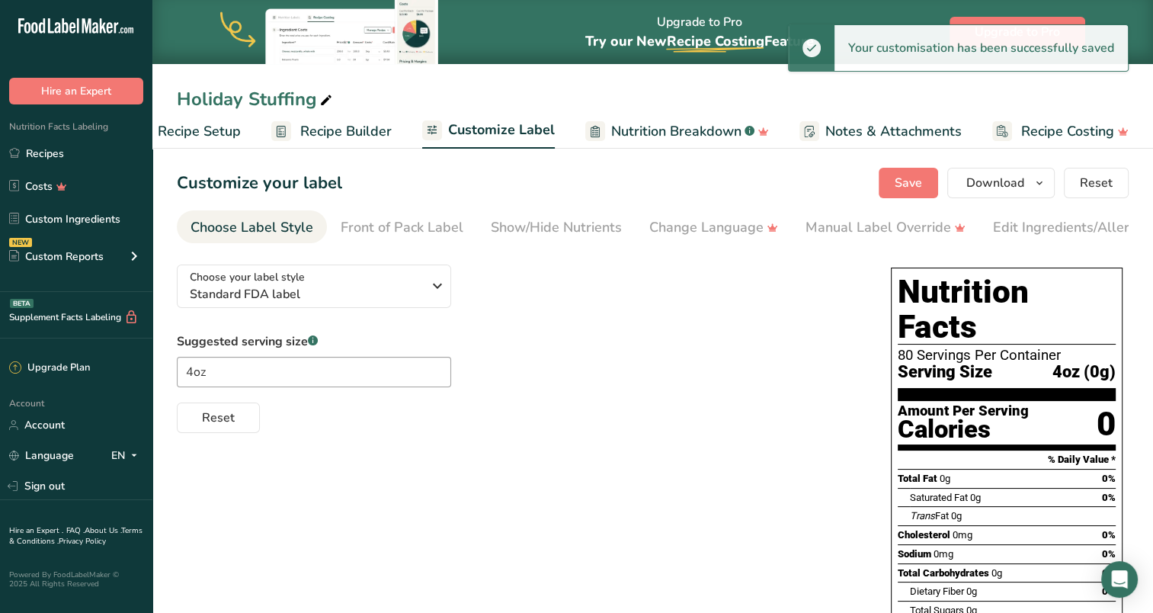
click at [330, 125] on span "Recipe Builder" at bounding box center [345, 131] width 91 height 21
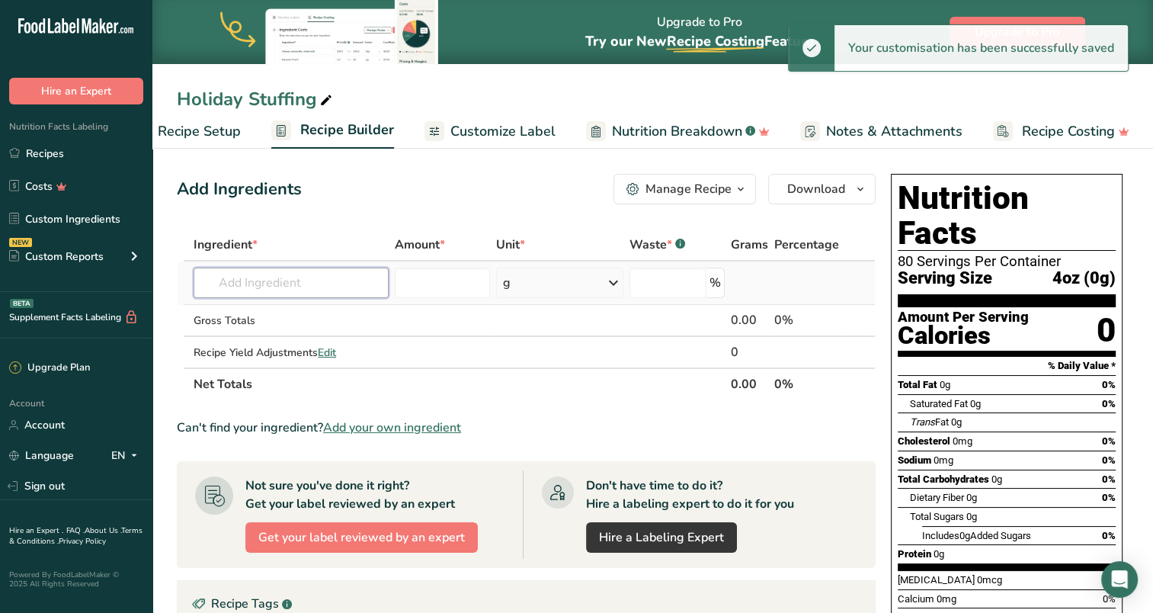
click at [300, 281] on input "text" at bounding box center [291, 283] width 195 height 30
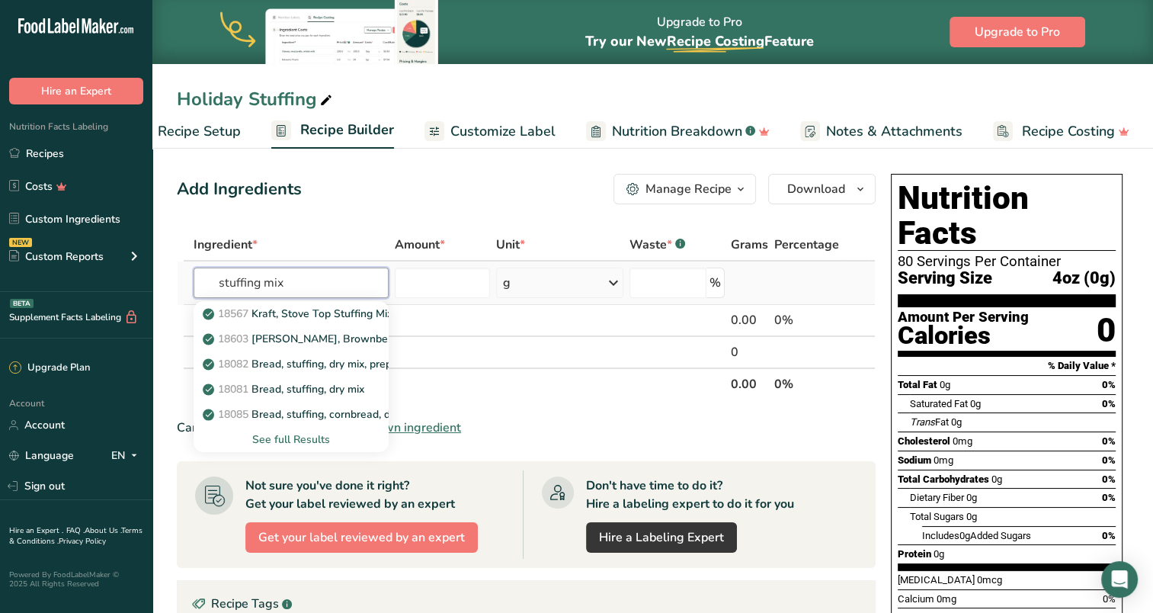
type input "stuffing mix"
click at [303, 436] on div "See full Results" at bounding box center [291, 439] width 171 height 16
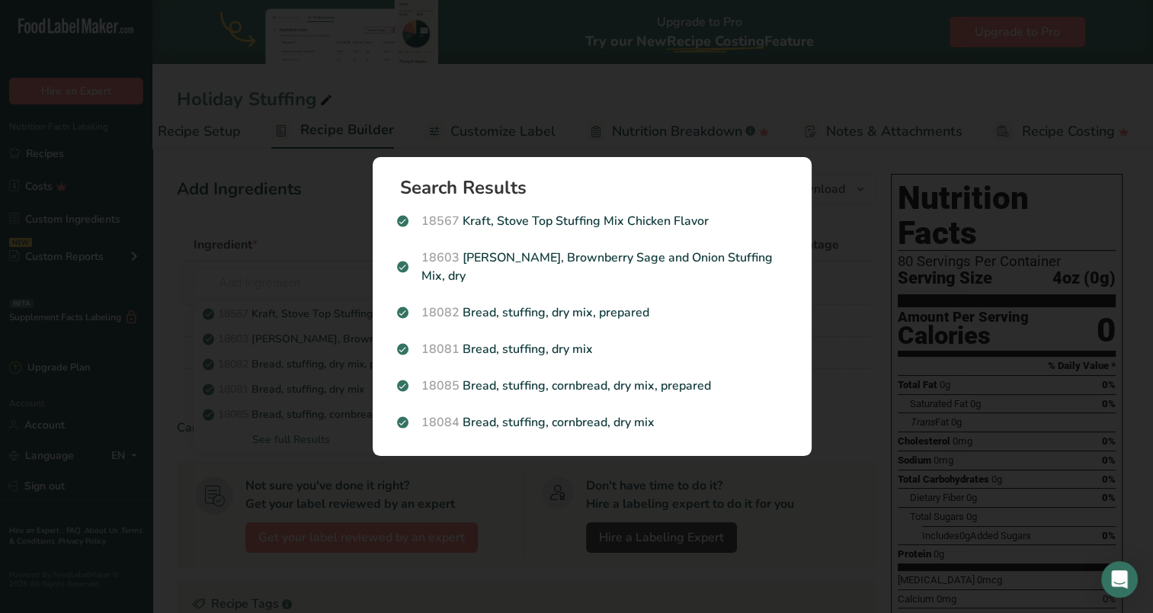
scroll to position [0, 37]
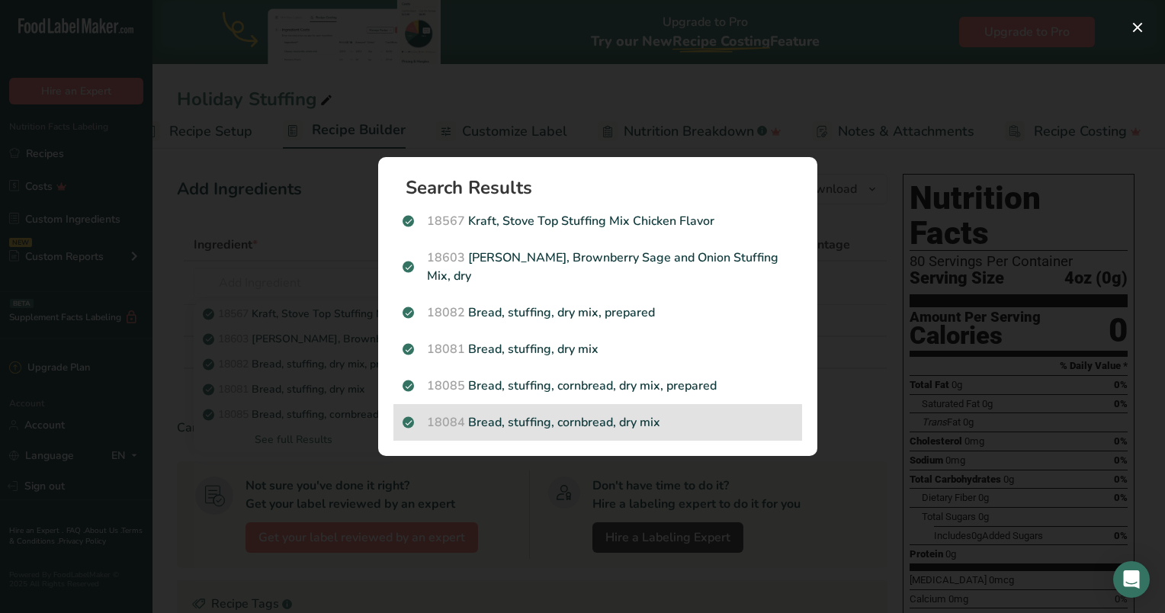
click at [643, 419] on p "18084 Bread, stuffing, cornbread, dry mix" at bounding box center [597, 422] width 390 height 18
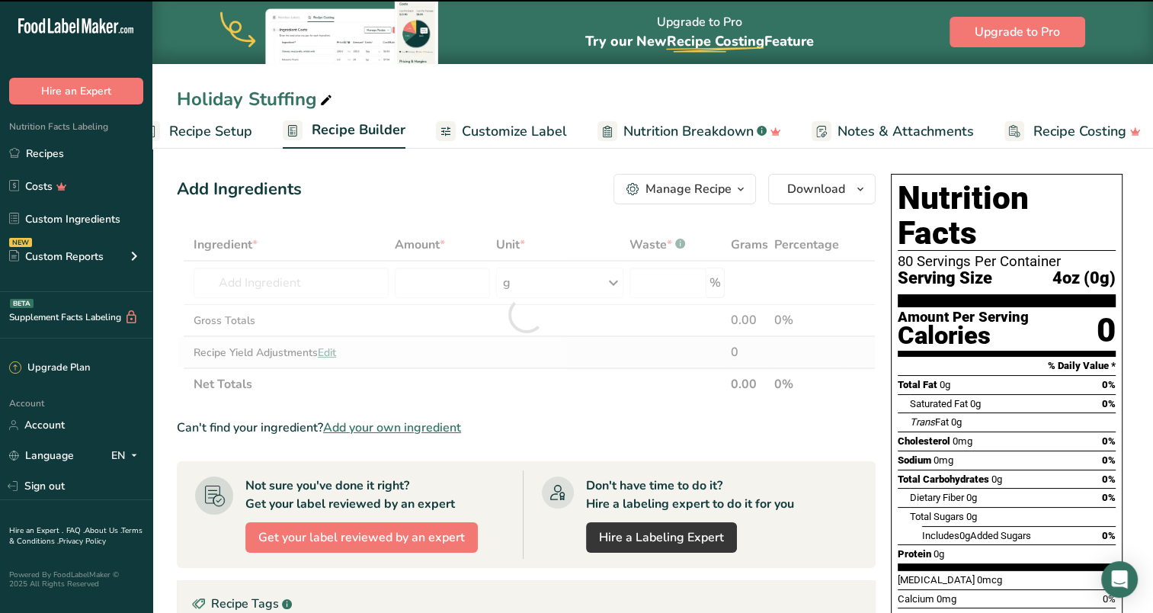
type input "0"
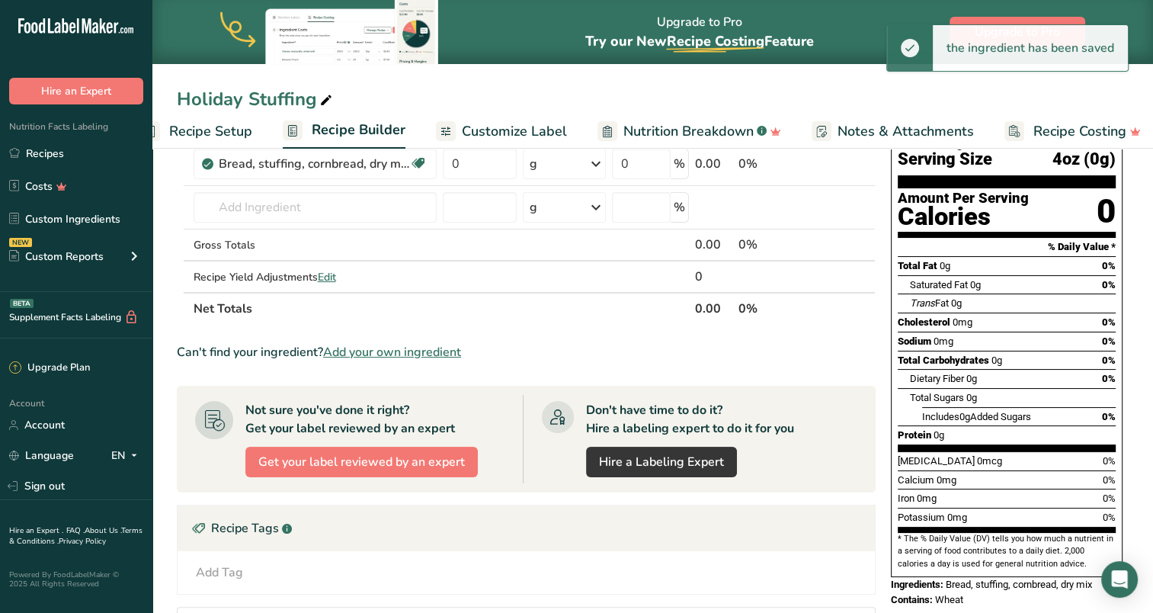
scroll to position [0, 0]
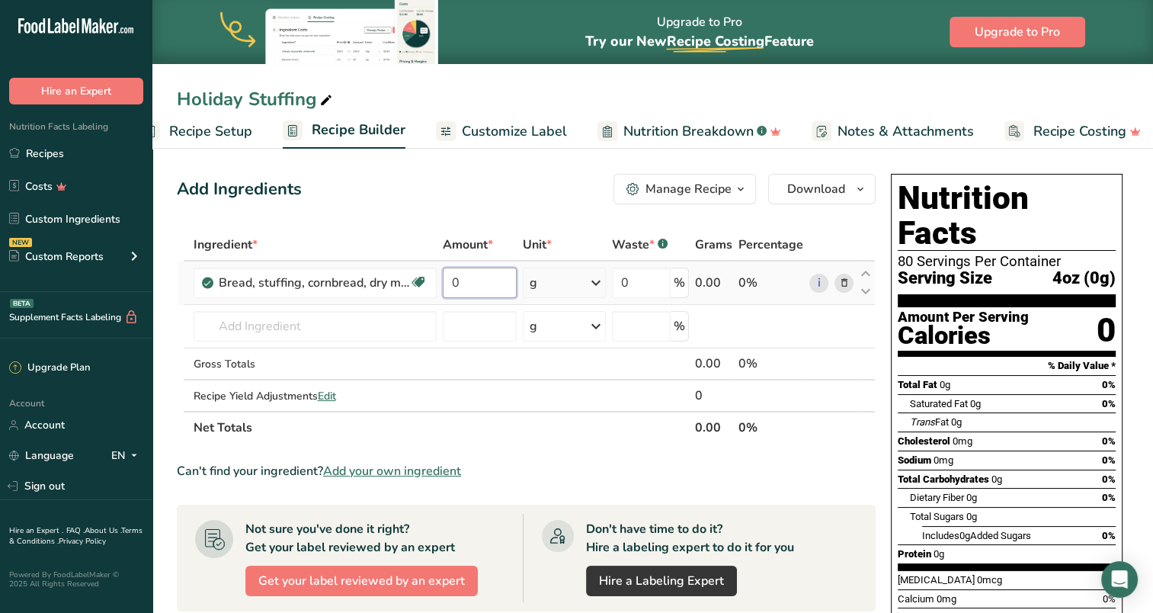
click at [494, 286] on input "0" at bounding box center [480, 283] width 74 height 30
type input "8"
click at [597, 279] on div "Ingredient * Amount * Unit * Waste * .a-a{fill:#347362;}.b-a{fill:#fff;} Grams …" at bounding box center [526, 336] width 699 height 215
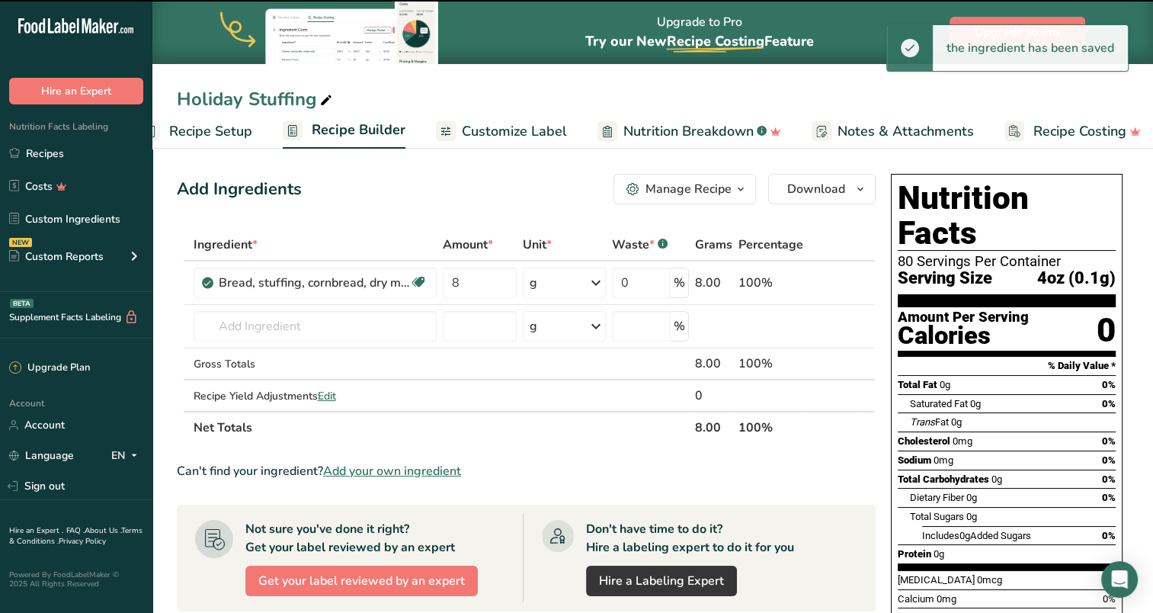
click at [598, 279] on icon at bounding box center [596, 282] width 18 height 27
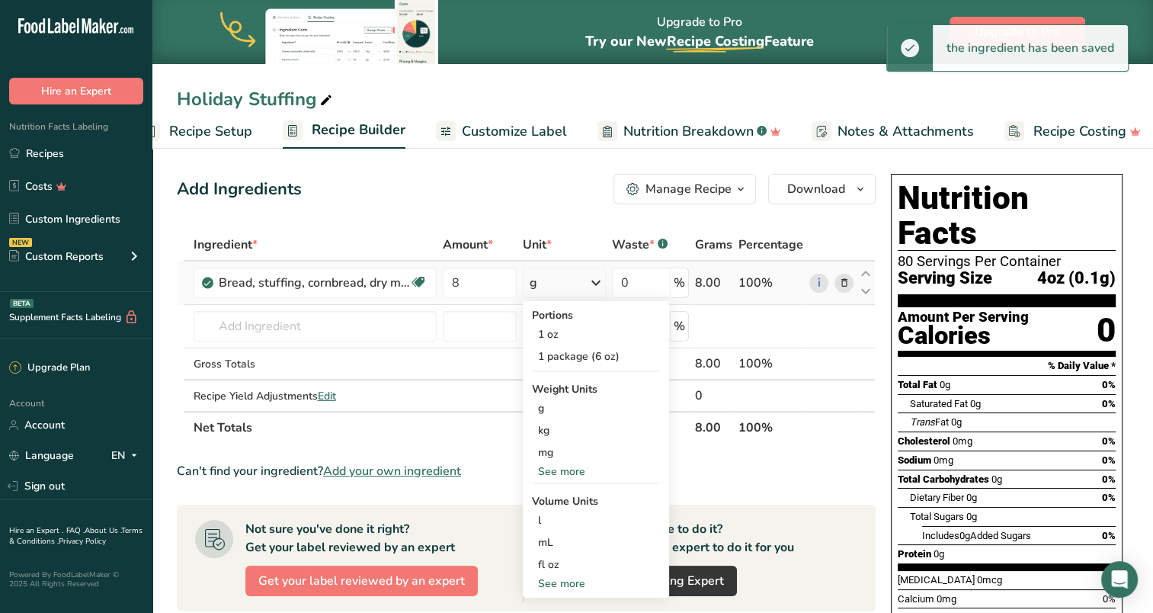
click at [576, 470] on div "See more" at bounding box center [596, 471] width 128 height 16
click at [548, 494] on div "lb" at bounding box center [596, 497] width 128 height 22
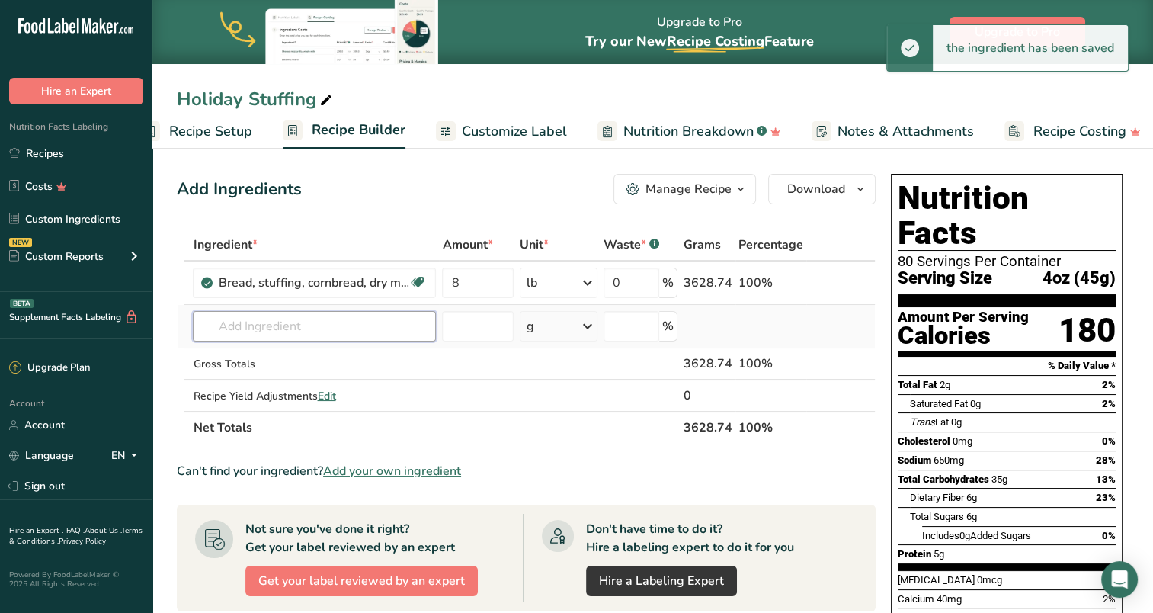
click at [277, 322] on input "text" at bounding box center [314, 326] width 243 height 30
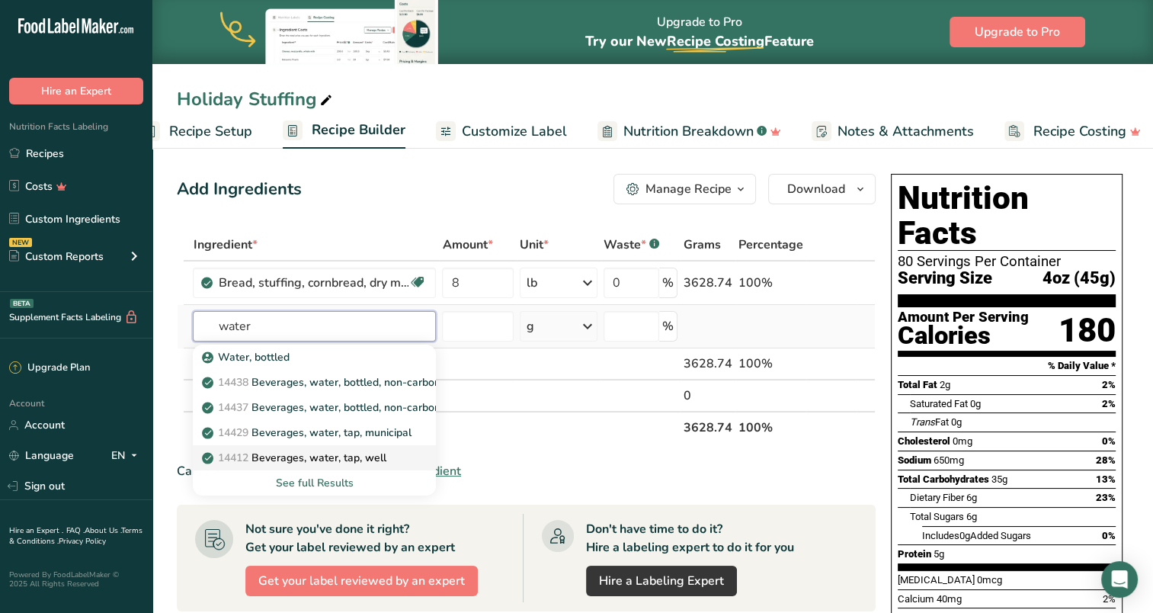
type input "water"
click at [332, 452] on p "14412 [GEOGRAPHIC_DATA], water, tap, well" at bounding box center [295, 458] width 181 height 16
type input "Beverages, water, tap, well"
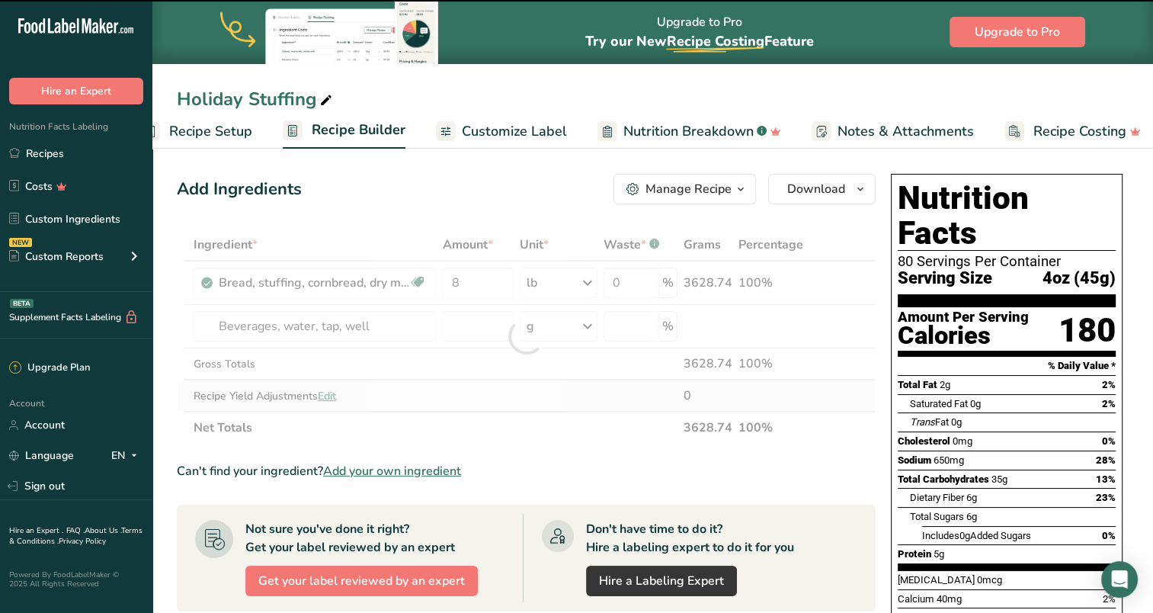
type input "0"
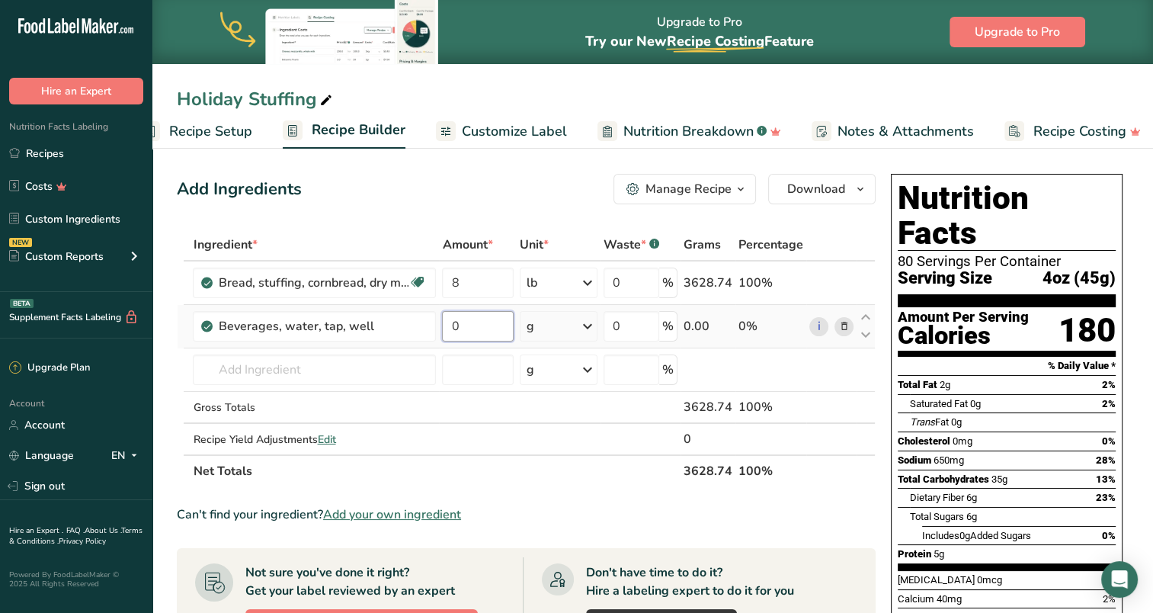
click at [477, 323] on input "0" at bounding box center [477, 326] width 71 height 30
type input "192"
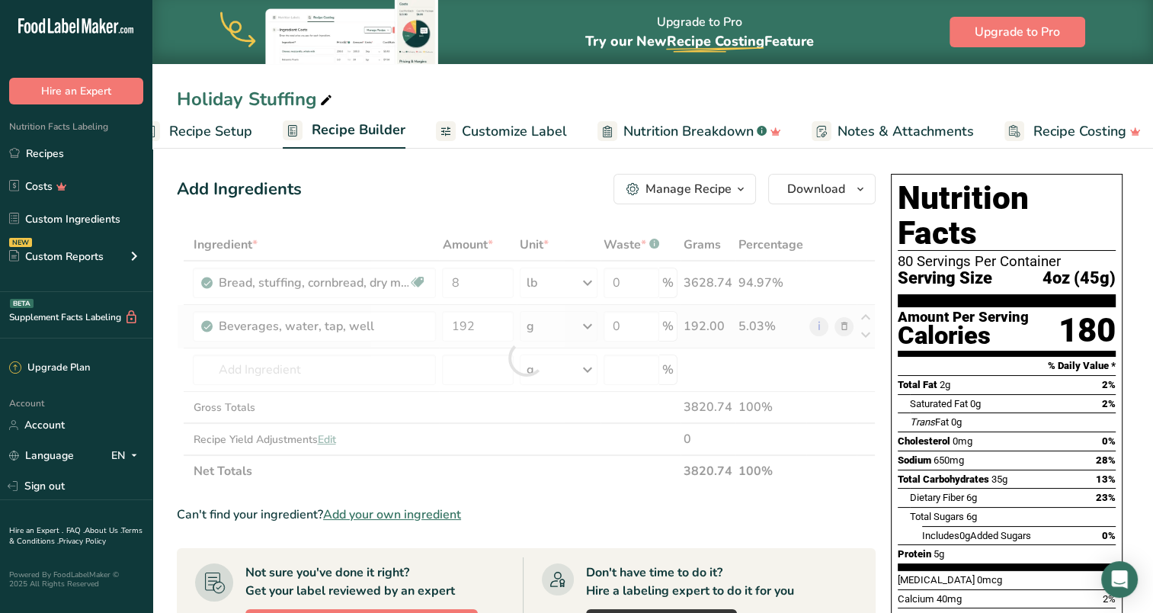
click at [591, 323] on div "Ingredient * Amount * Unit * Waste * .a-a{fill:#347362;}.b-a{fill:#fff;} Grams …" at bounding box center [526, 358] width 699 height 258
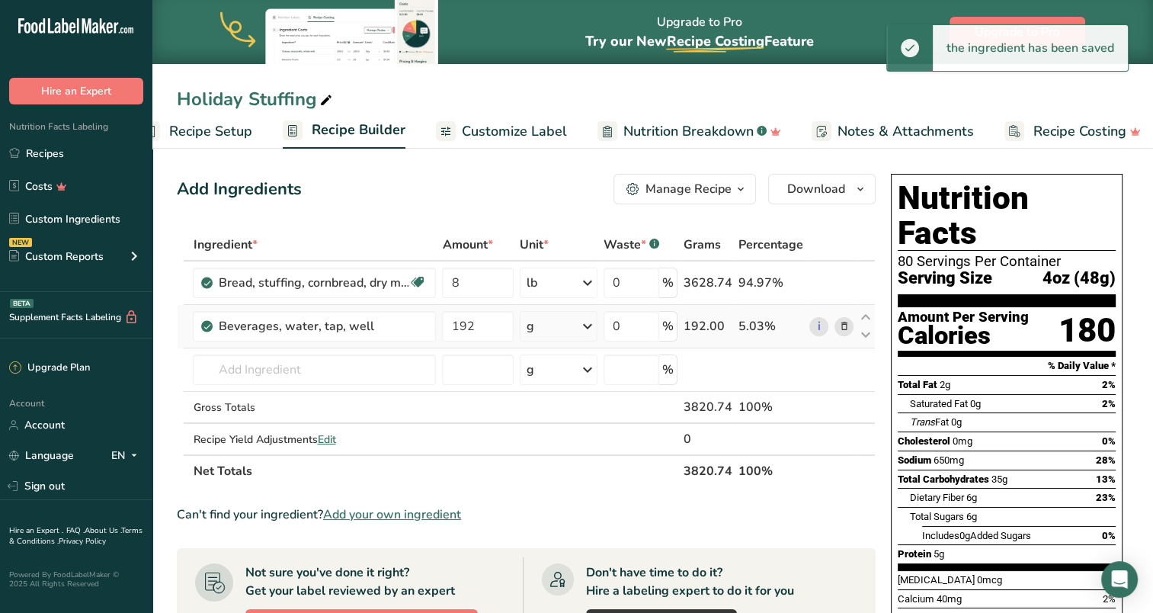
click at [594, 324] on icon at bounding box center [588, 326] width 18 height 27
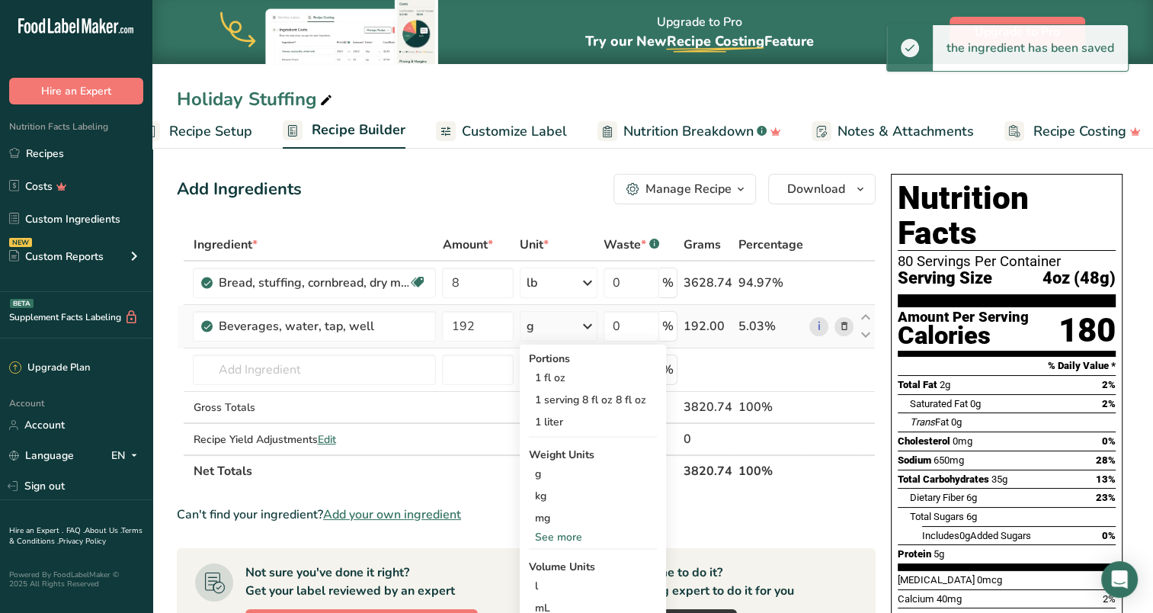
click at [565, 531] on div "See more" at bounding box center [593, 537] width 128 height 16
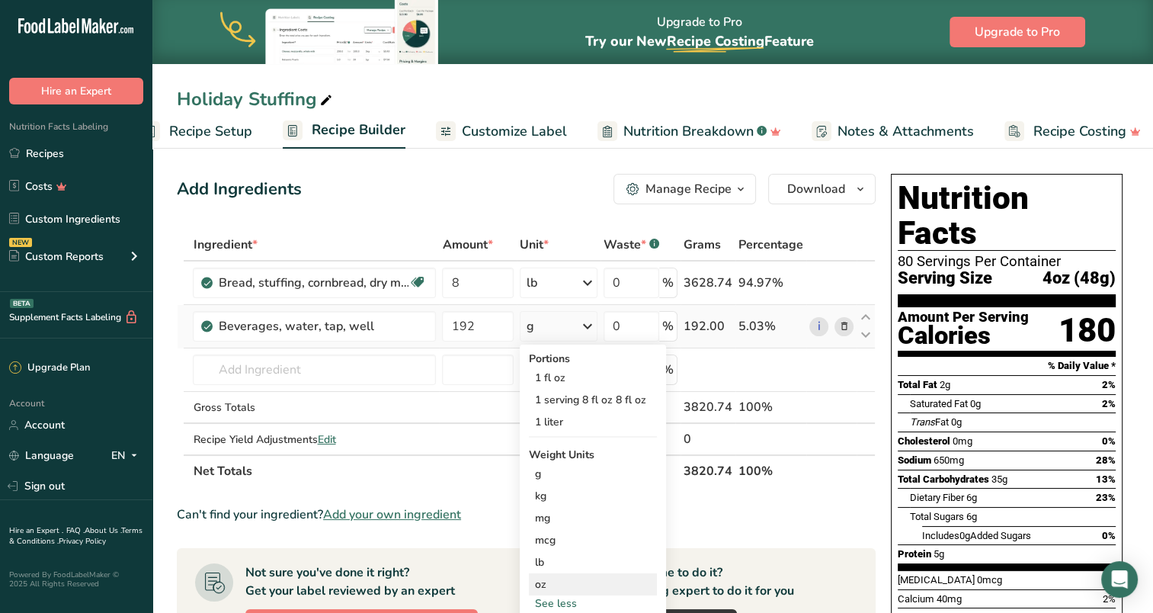
click at [553, 582] on div "oz" at bounding box center [593, 584] width 128 height 22
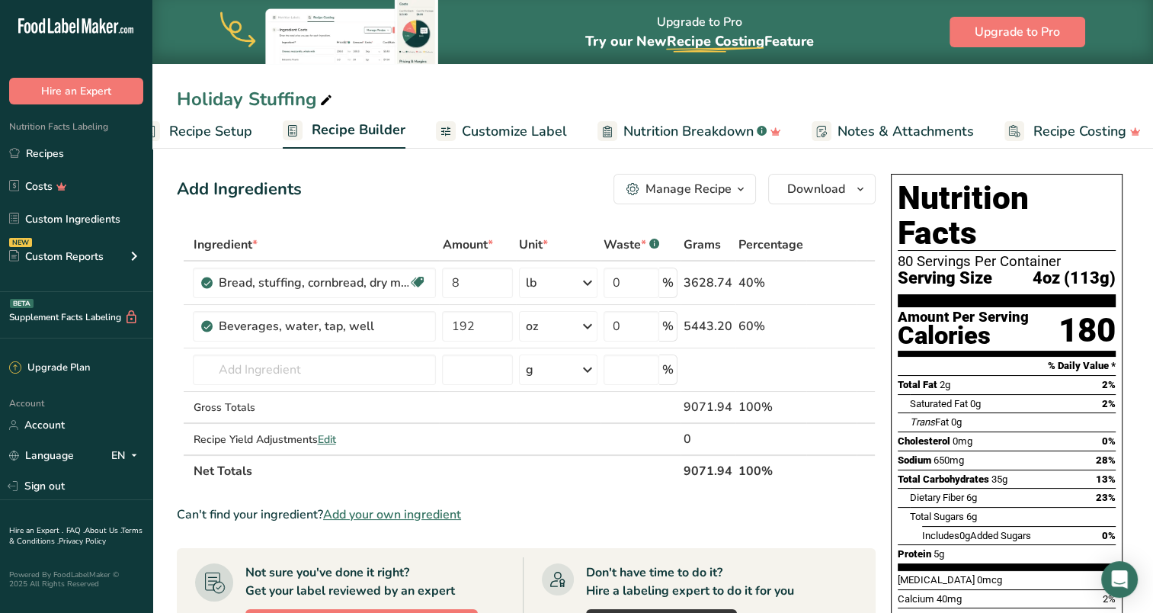
click at [542, 476] on th "Net Totals" at bounding box center [435, 470] width 491 height 32
click at [563, 466] on th "Net Totals" at bounding box center [435, 470] width 491 height 32
click at [489, 70] on div "Holiday Stuffing Recipe Setup Recipe Builder Customize Label Nutrition Breakdow…" at bounding box center [652, 74] width 1001 height 149
click at [832, 194] on span "Download" at bounding box center [816, 189] width 58 height 18
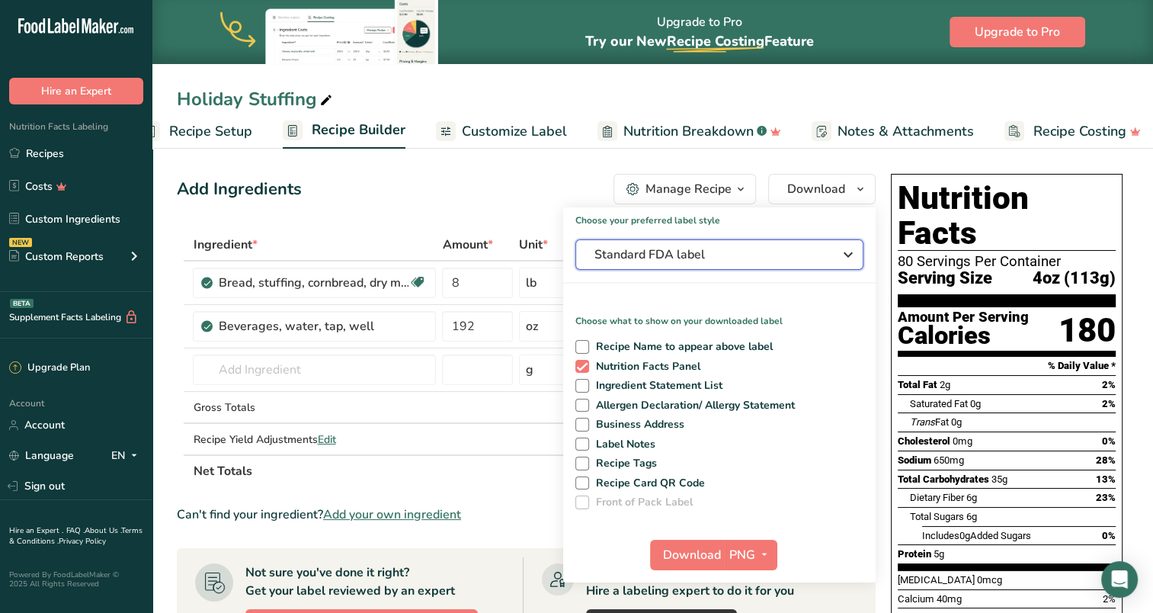
click at [678, 253] on span "Standard FDA label" at bounding box center [709, 254] width 229 height 18
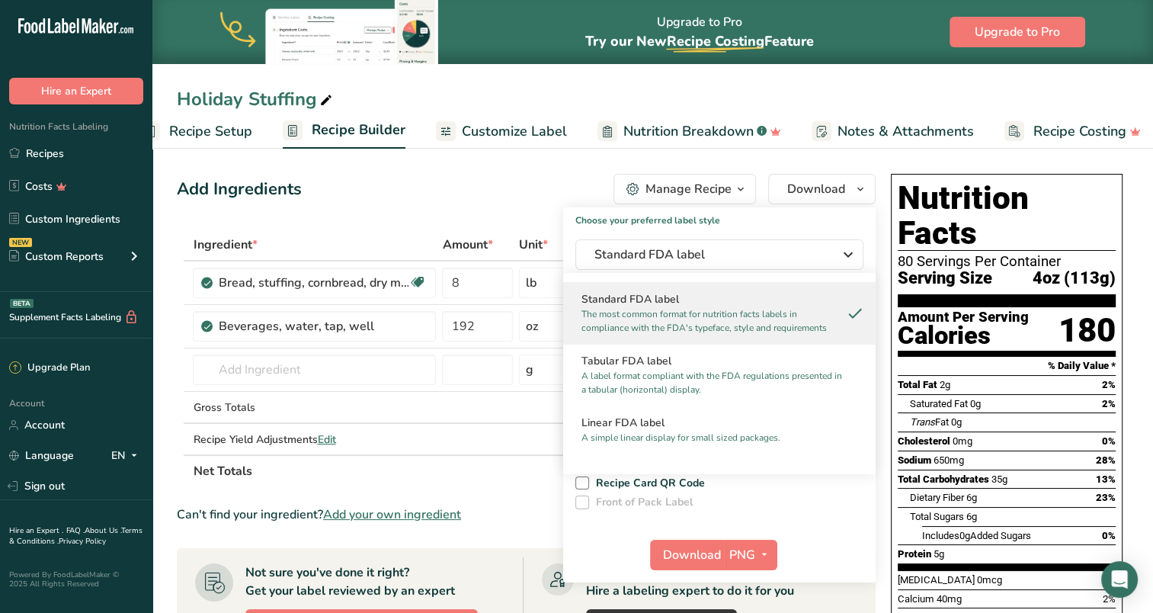
click at [494, 192] on div "Add Ingredients Manage Recipe Delete Recipe Duplicate Recipe Scale Recipe Save …" at bounding box center [526, 189] width 699 height 30
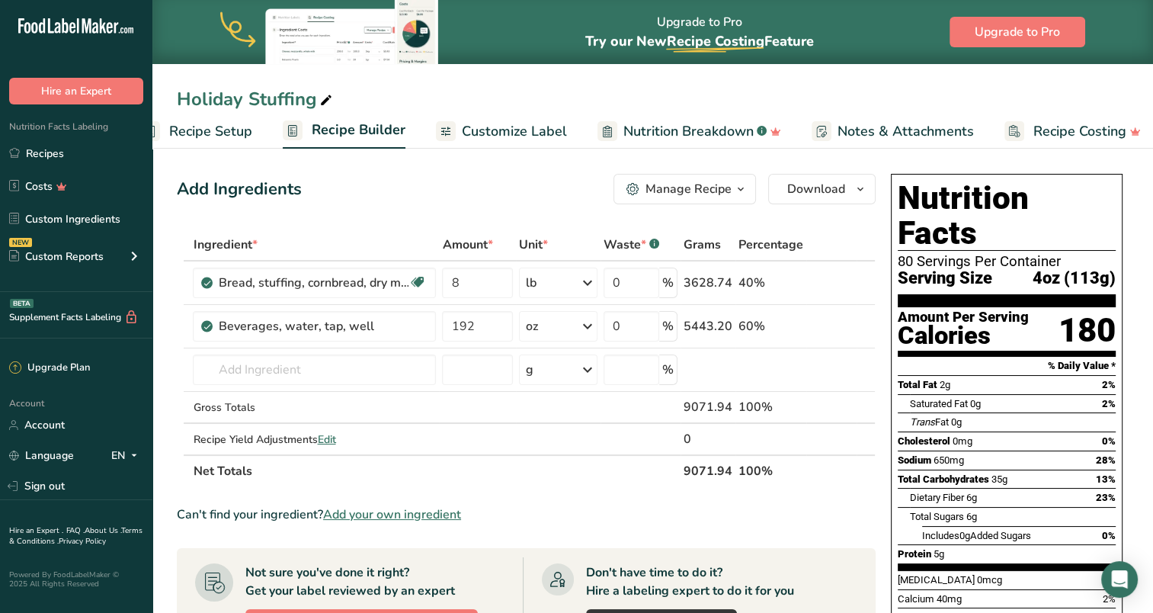
click at [657, 181] on div "Manage Recipe" at bounding box center [689, 189] width 86 height 18
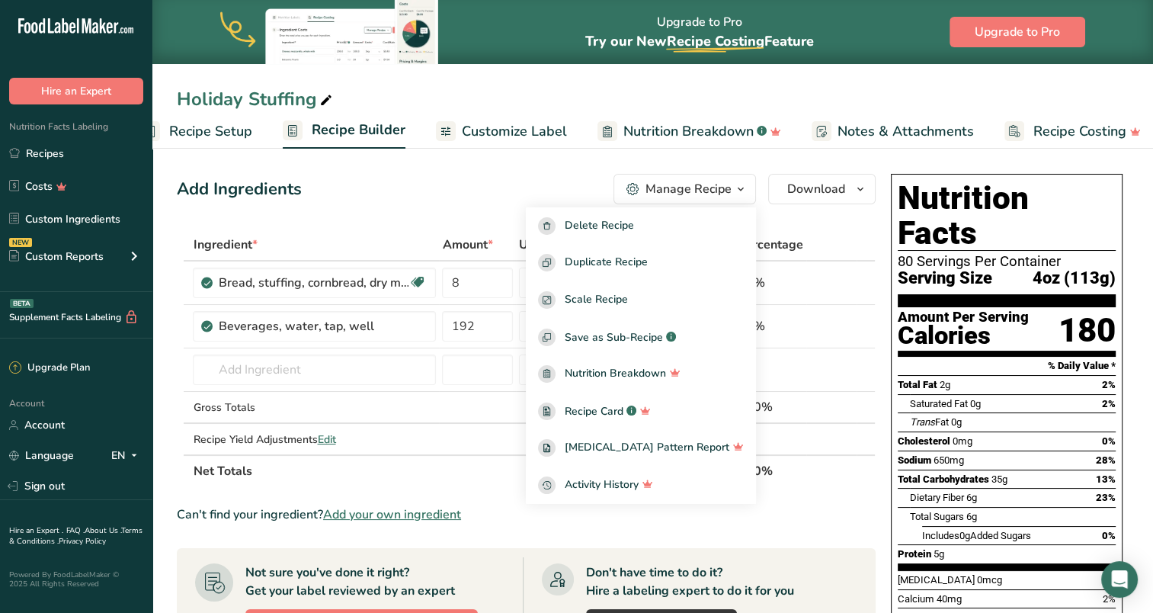
click at [435, 162] on section "Add Ingredients Manage Recipe Delete Recipe Duplicate Recipe Scale Recipe Save …" at bounding box center [652, 584] width 1001 height 883
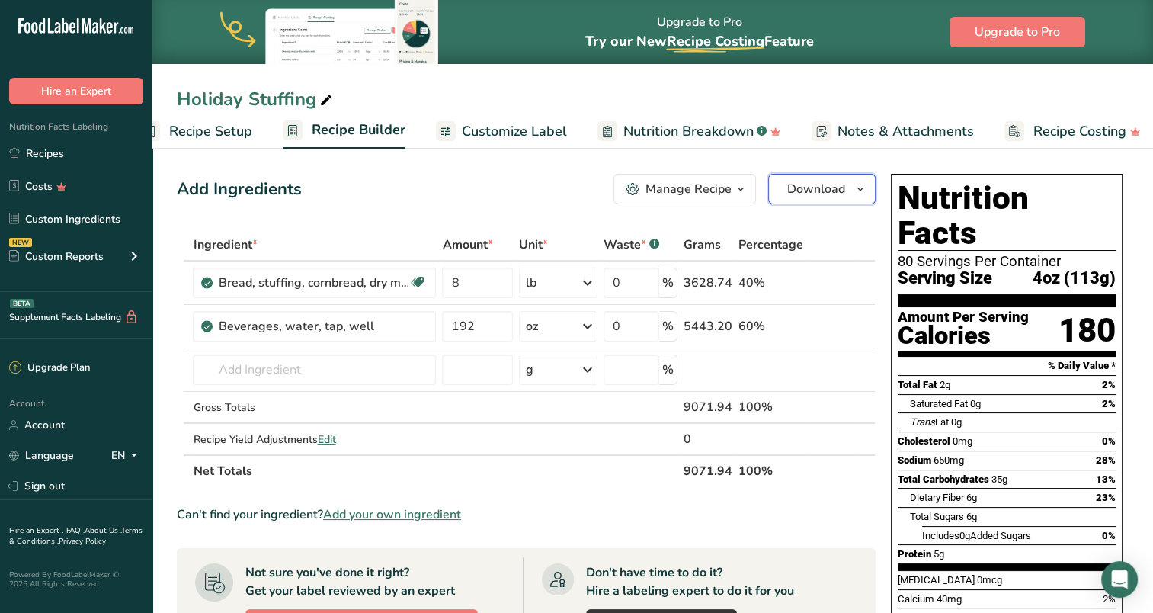
click at [803, 181] on span "Download" at bounding box center [816, 189] width 58 height 18
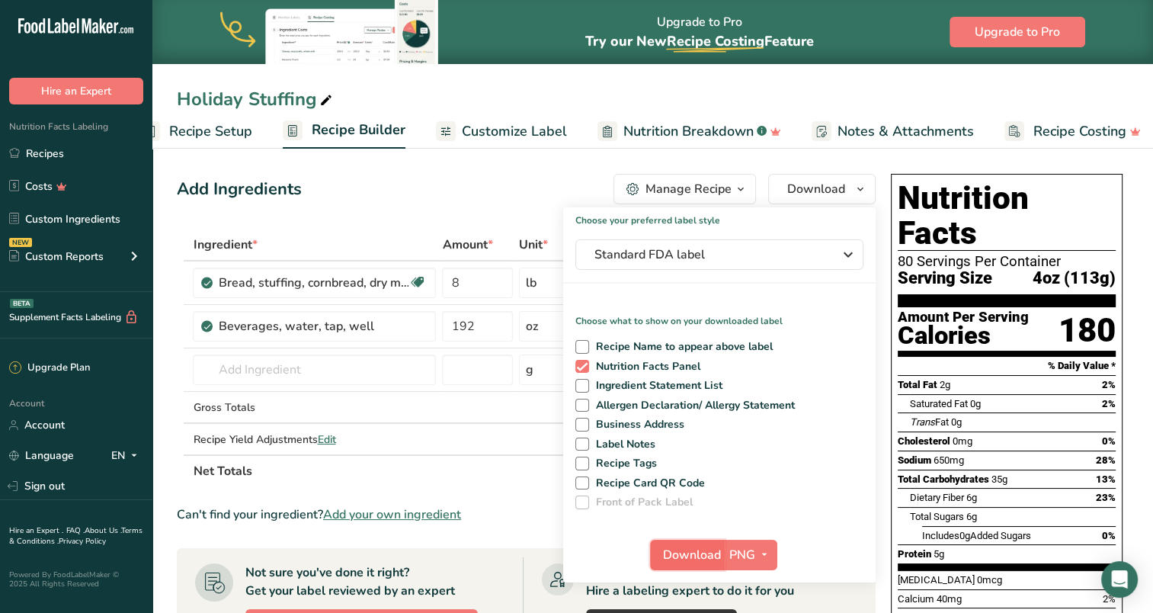
click at [714, 553] on span "Download" at bounding box center [692, 555] width 58 height 18
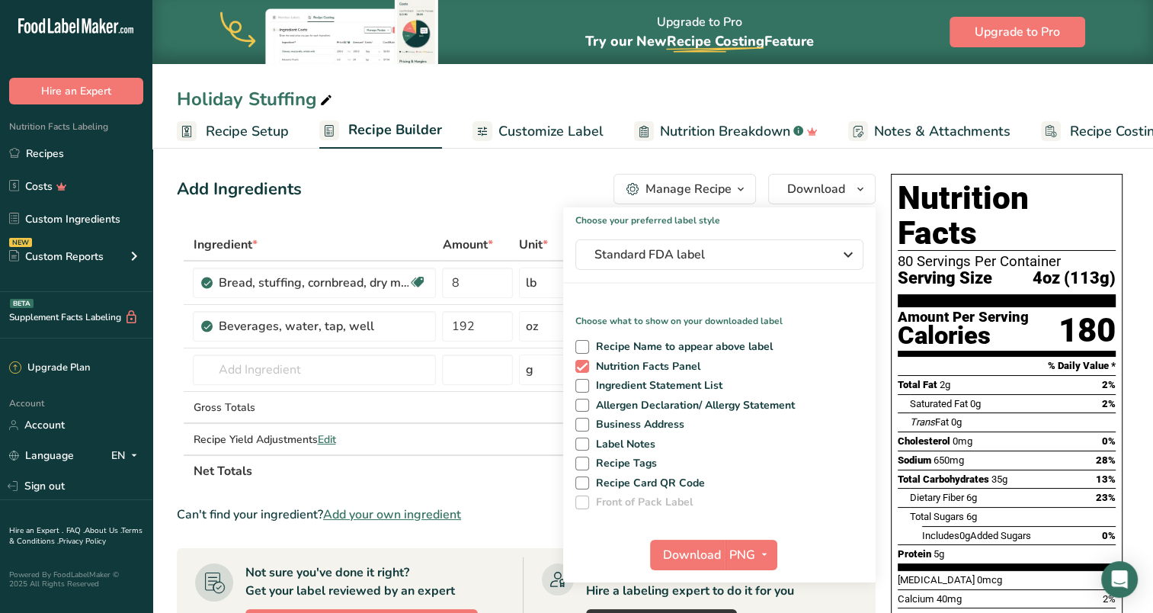
scroll to position [0, 37]
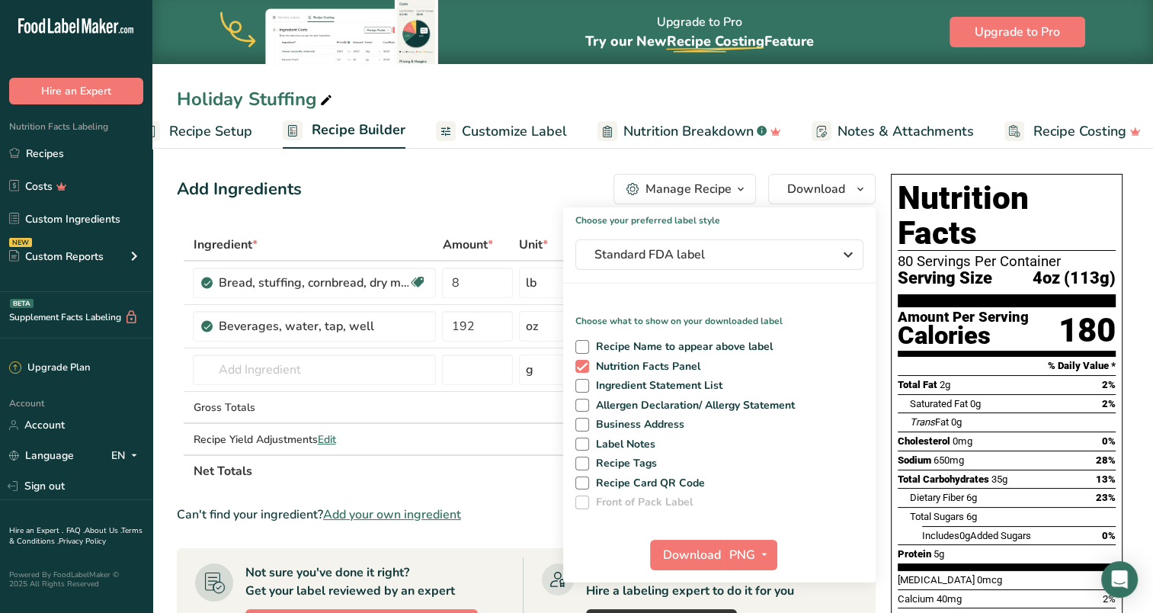
click at [526, 9] on div "Upgrade to Pro Try our New Recipe Costing .a-29{fill:none;stroke-linecap:round;…" at bounding box center [652, 32] width 1001 height 64
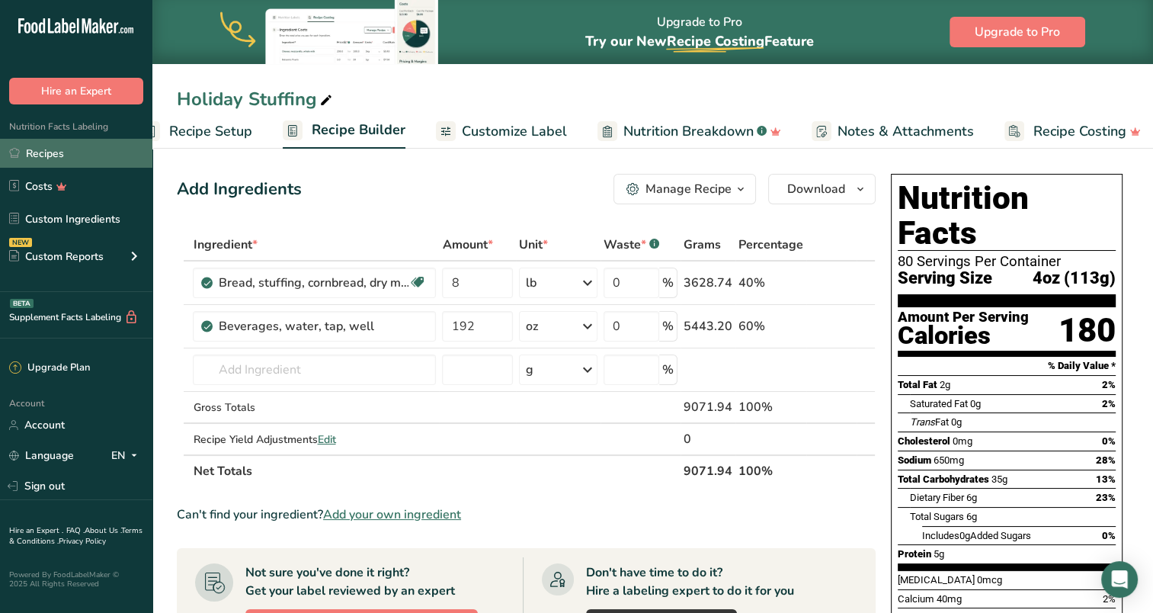
click at [55, 155] on link "Recipes" at bounding box center [76, 153] width 152 height 29
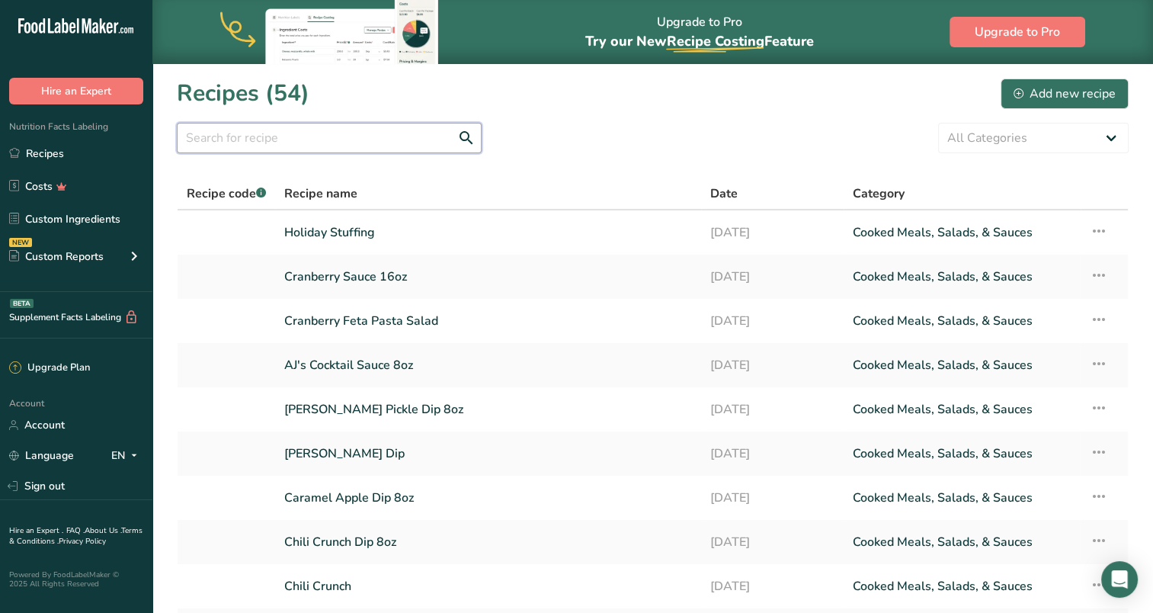
click at [312, 142] on input "text" at bounding box center [329, 138] width 305 height 30
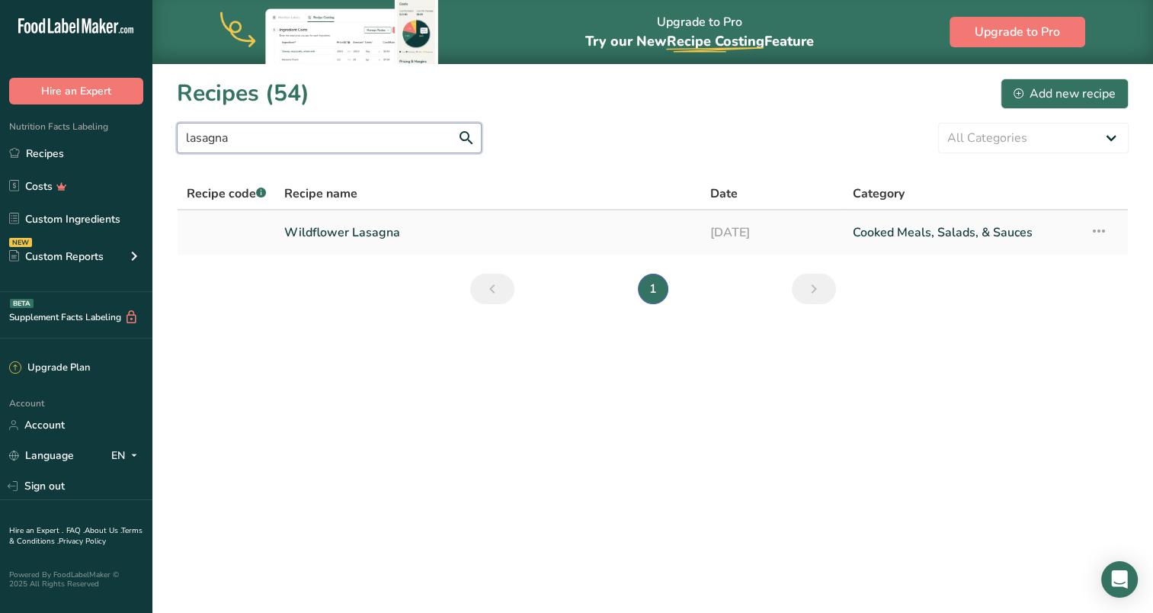
type input "lasagna"
click at [317, 229] on link "Wildflower Lasagna" at bounding box center [488, 232] width 408 height 32
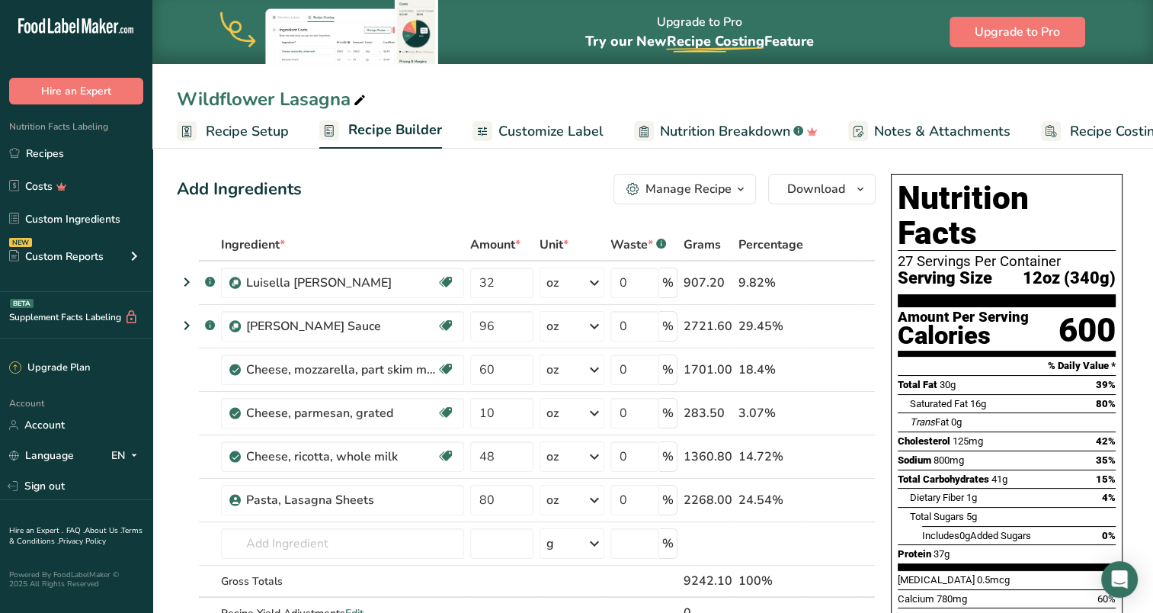
click at [242, 131] on span "Recipe Setup" at bounding box center [247, 131] width 83 height 21
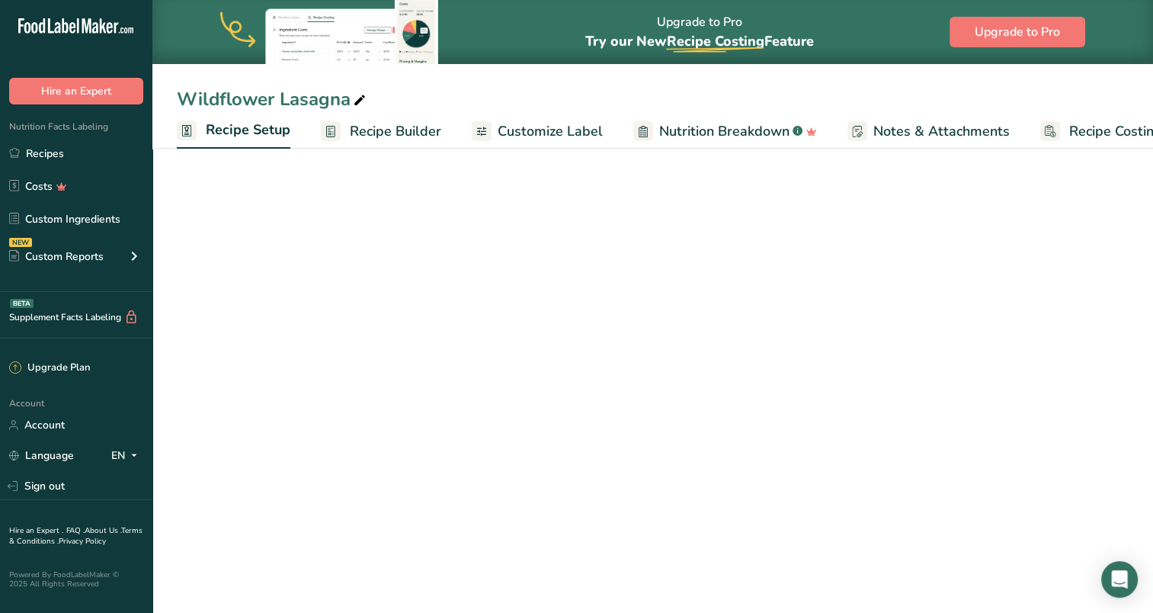
scroll to position [0, 5]
select select "5"
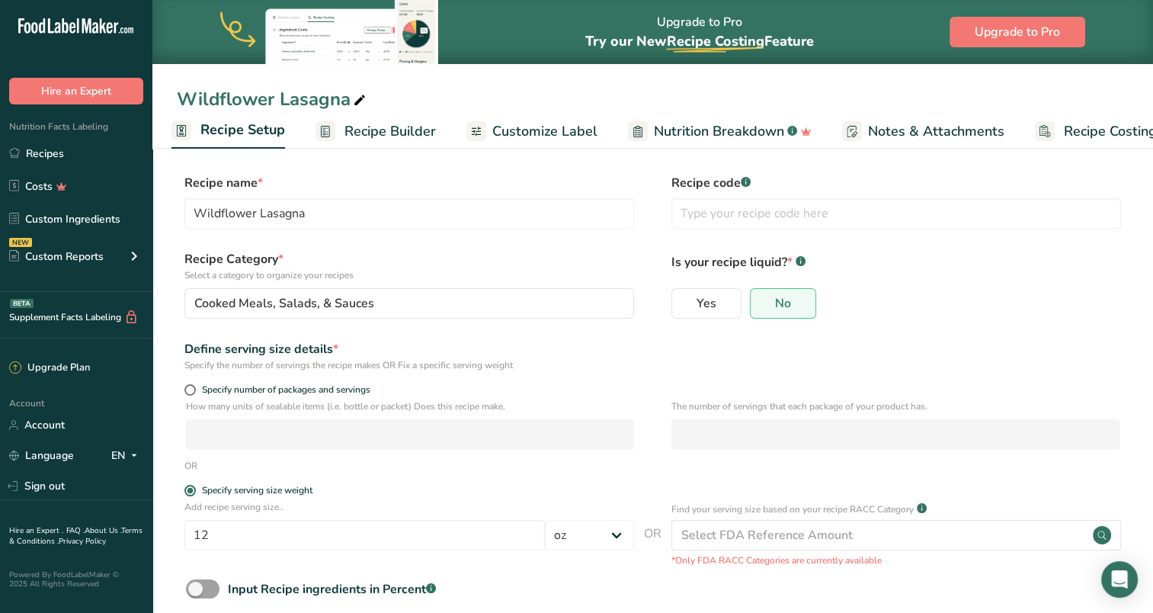
click at [402, 130] on span "Recipe Builder" at bounding box center [390, 131] width 91 height 21
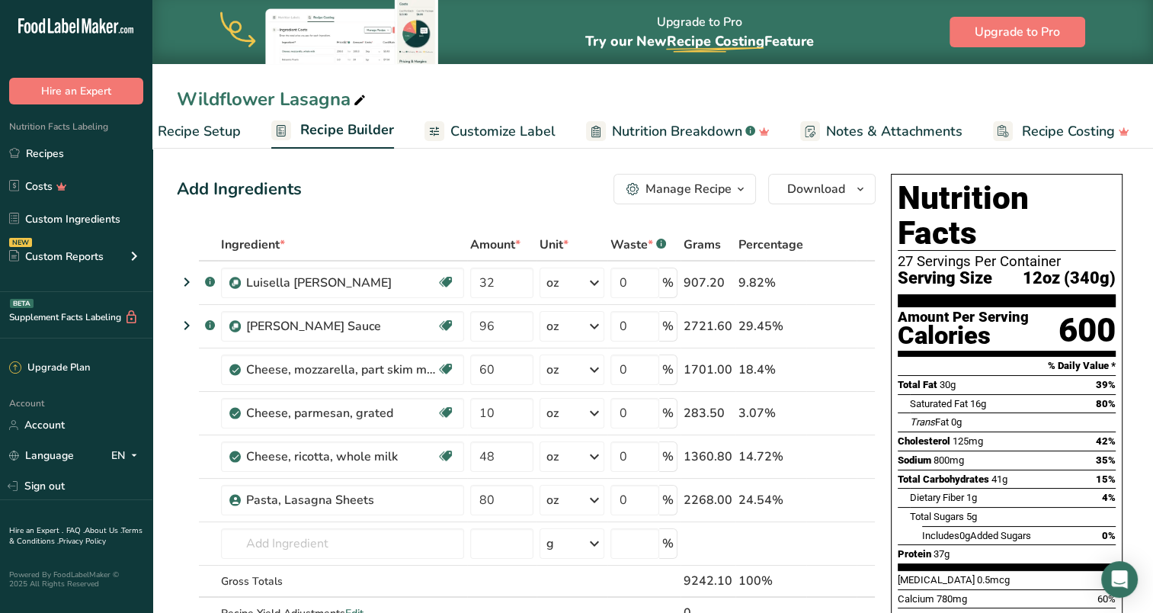
click at [499, 133] on span "Customize Label" at bounding box center [503, 131] width 105 height 21
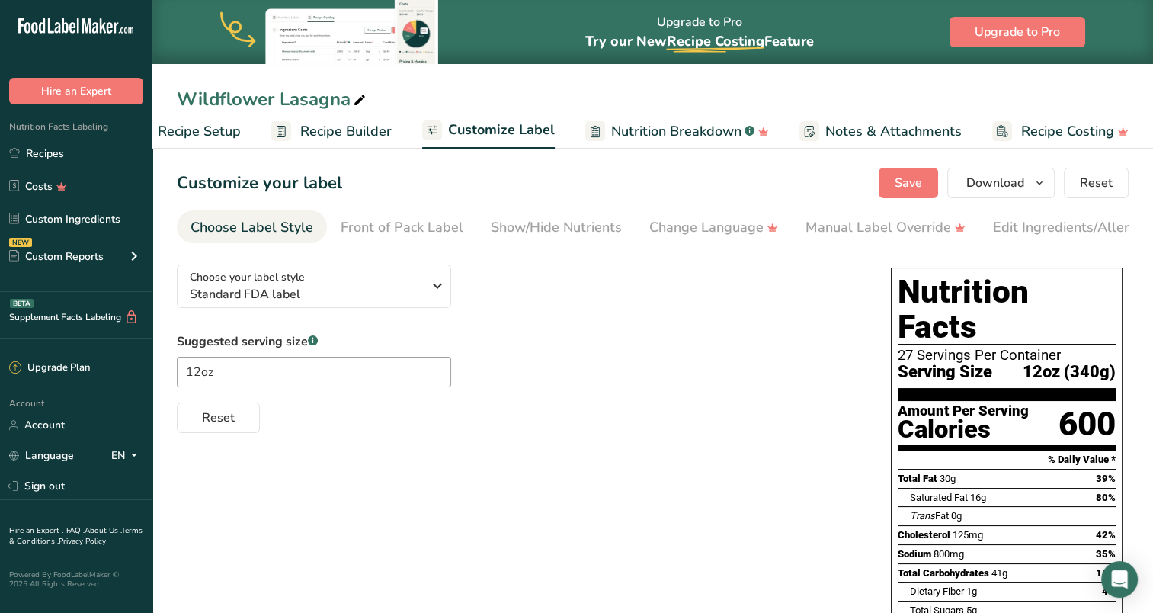
click at [360, 129] on span "Recipe Builder" at bounding box center [345, 131] width 91 height 21
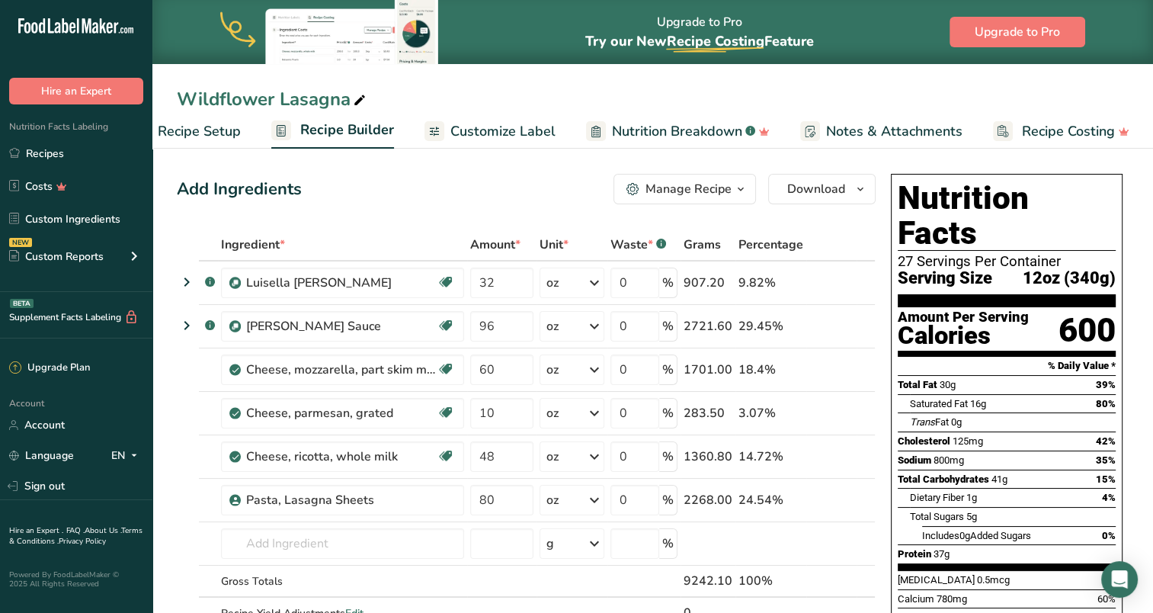
click at [201, 124] on span "Recipe Setup" at bounding box center [199, 131] width 83 height 21
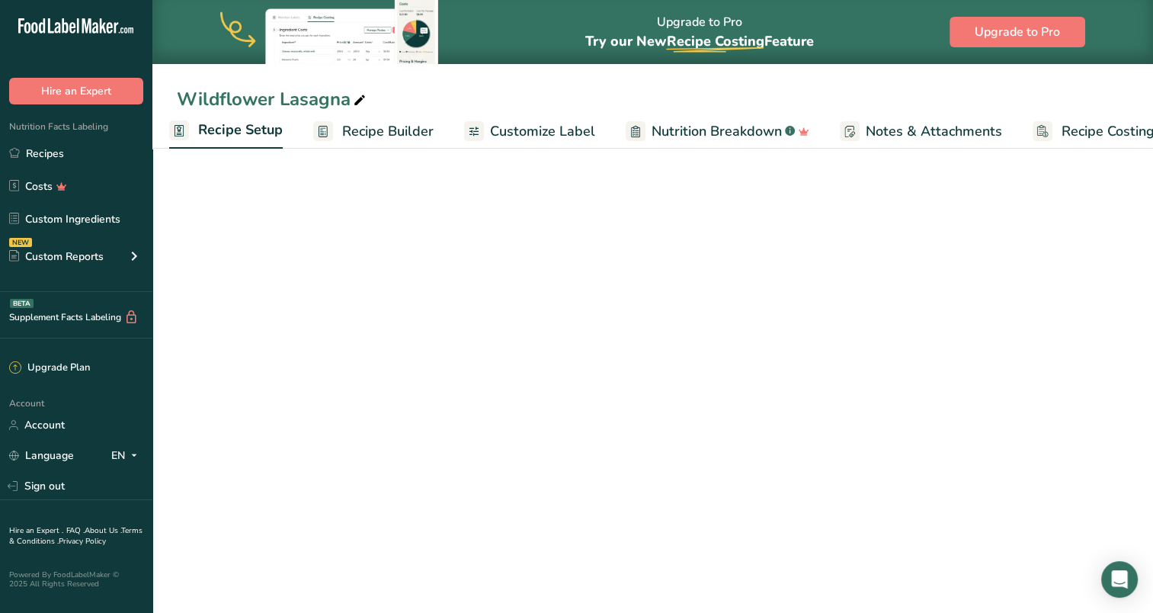
scroll to position [0, 5]
select select "5"
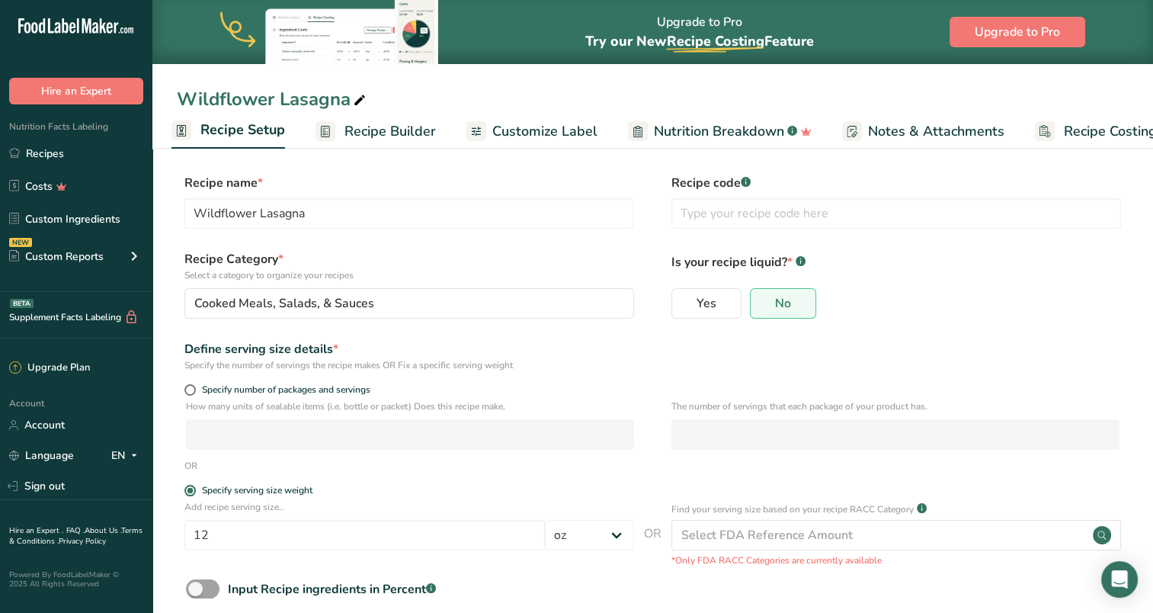
click at [369, 131] on span "Recipe Builder" at bounding box center [390, 131] width 91 height 21
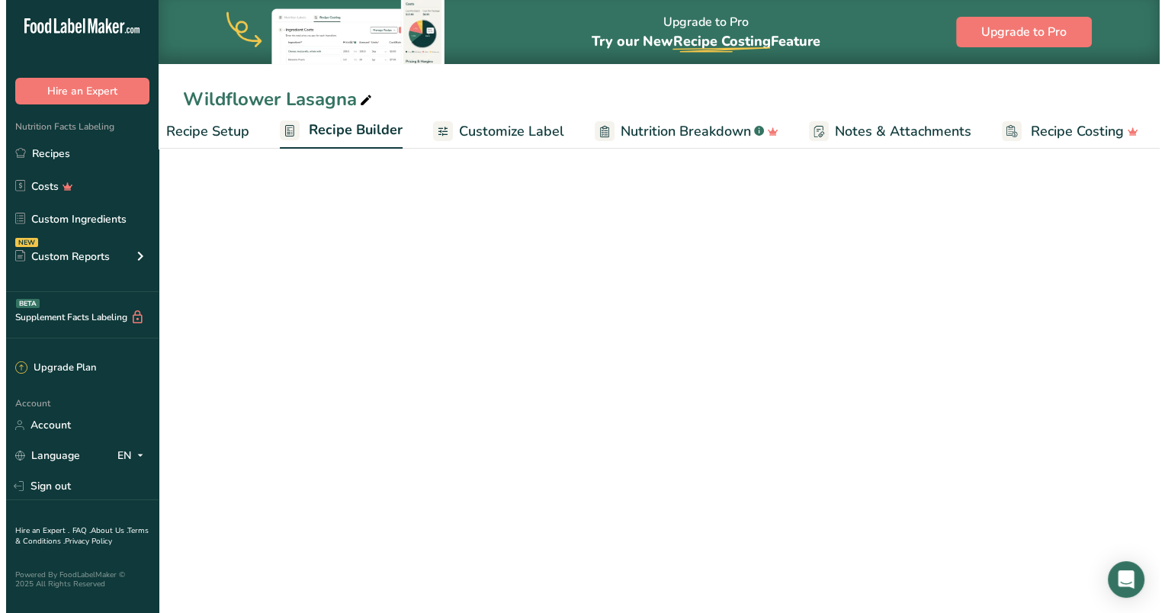
scroll to position [0, 48]
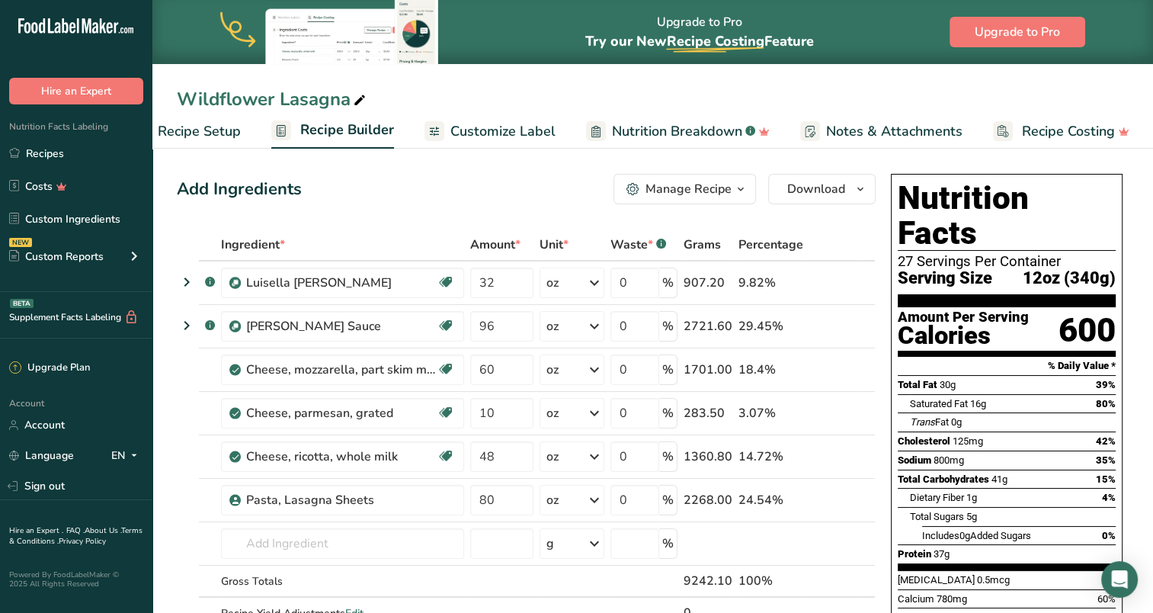
click at [730, 193] on div "Manage Recipe" at bounding box center [689, 189] width 86 height 18
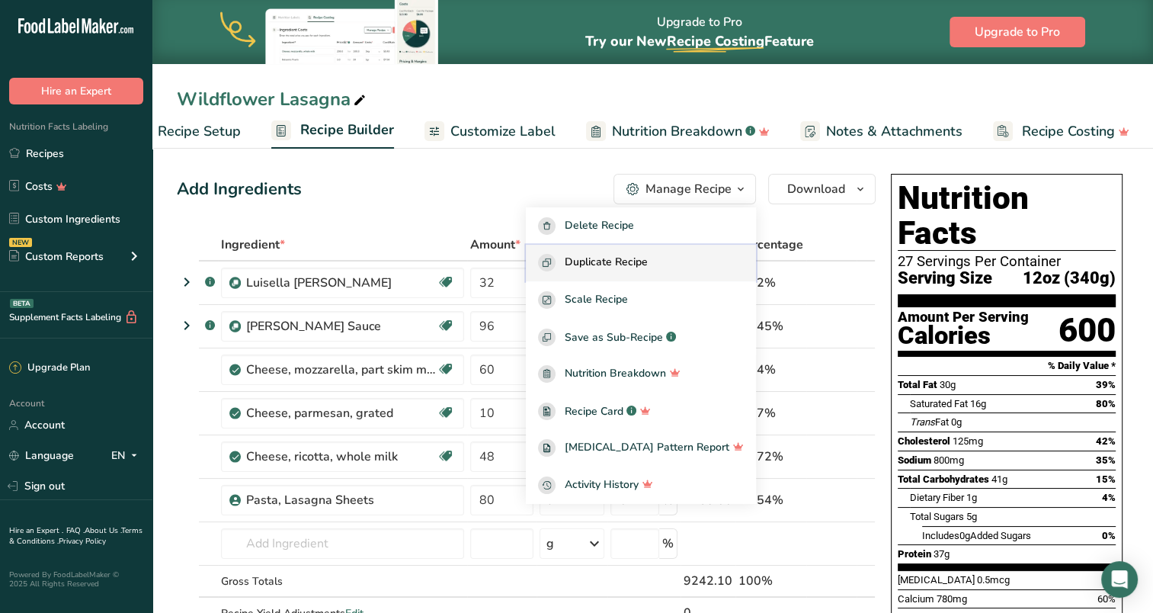
click at [679, 261] on div "Duplicate Recipe" at bounding box center [641, 263] width 206 height 18
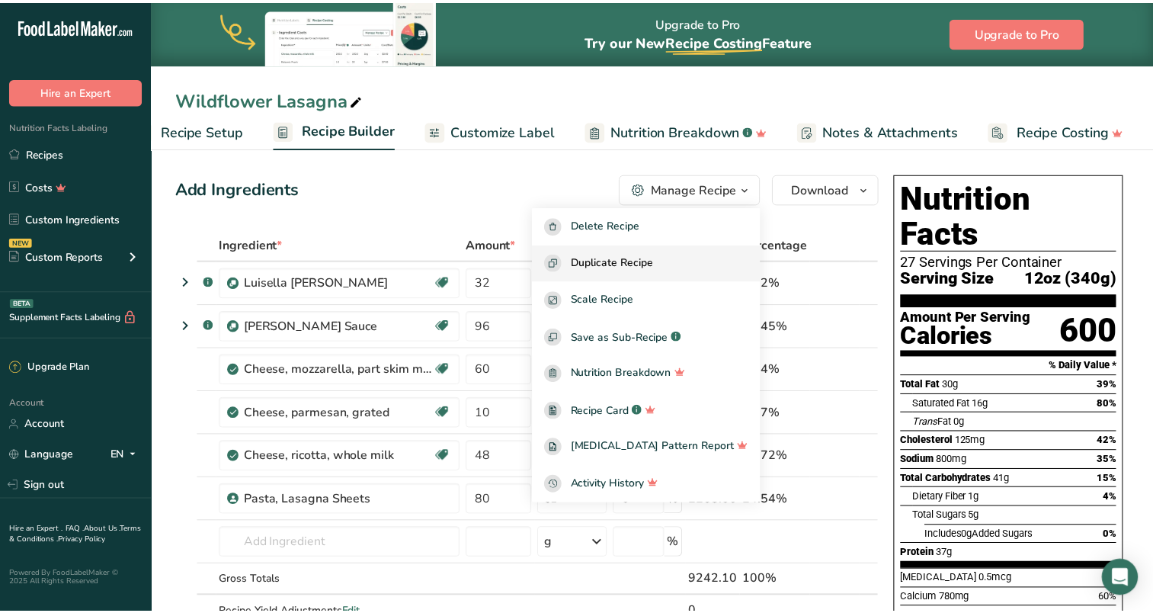
scroll to position [0, 37]
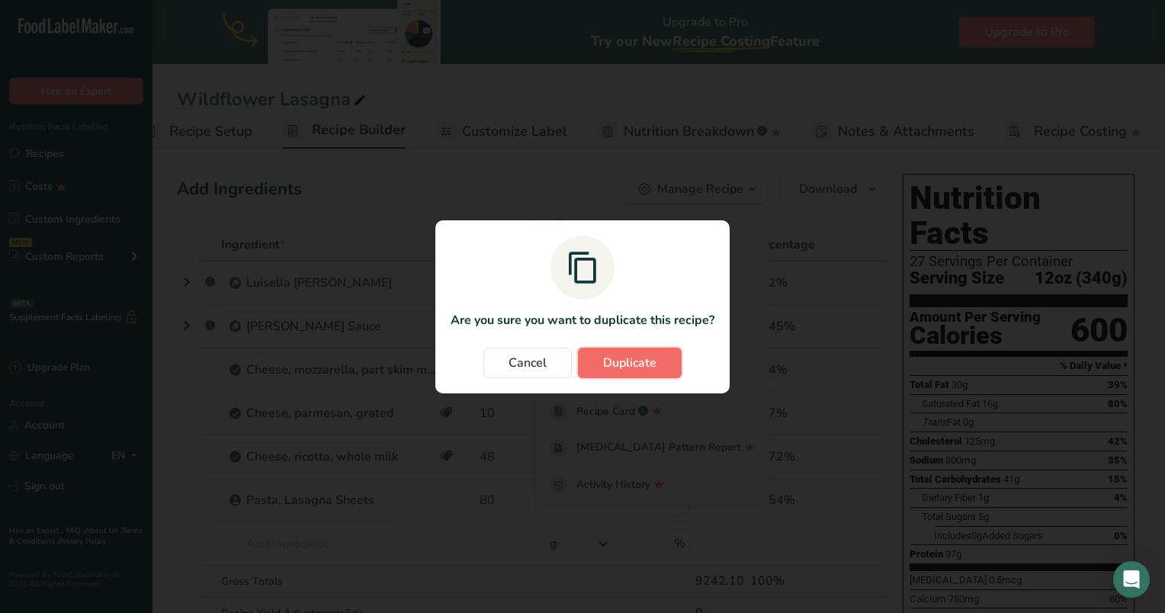
click at [643, 364] on span "Duplicate" at bounding box center [629, 363] width 53 height 18
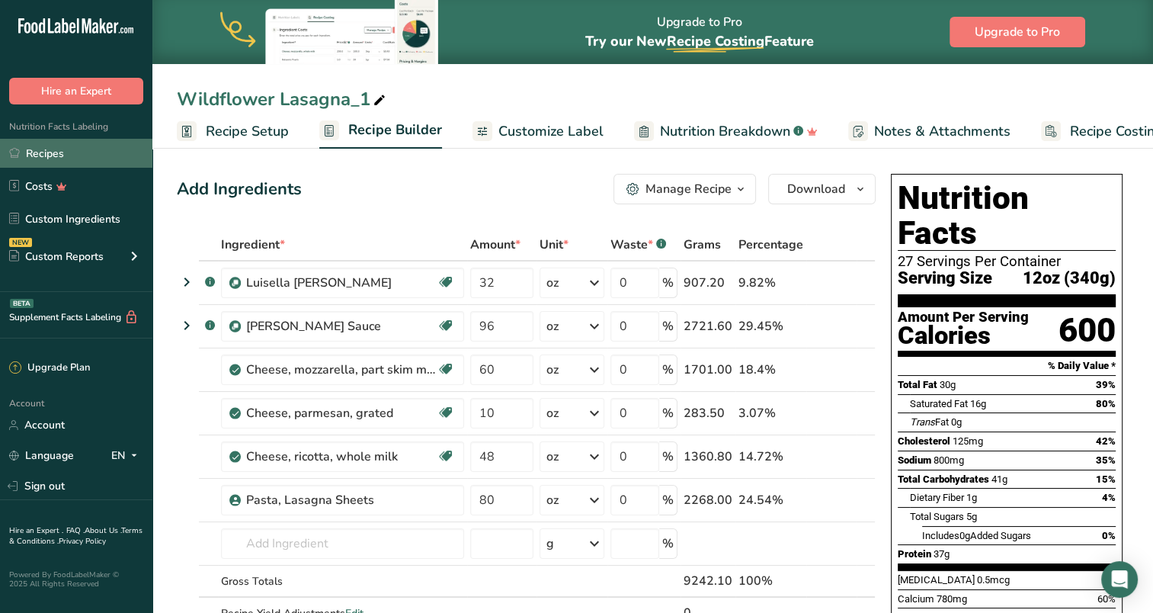
click at [73, 159] on link "Recipes" at bounding box center [76, 153] width 152 height 29
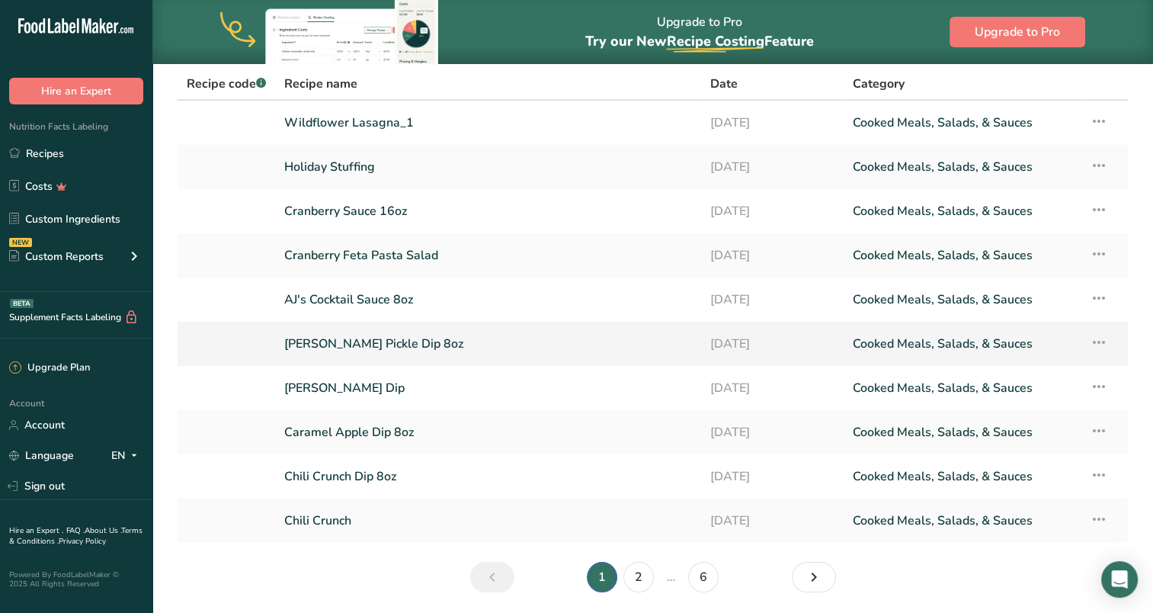
scroll to position [9, 0]
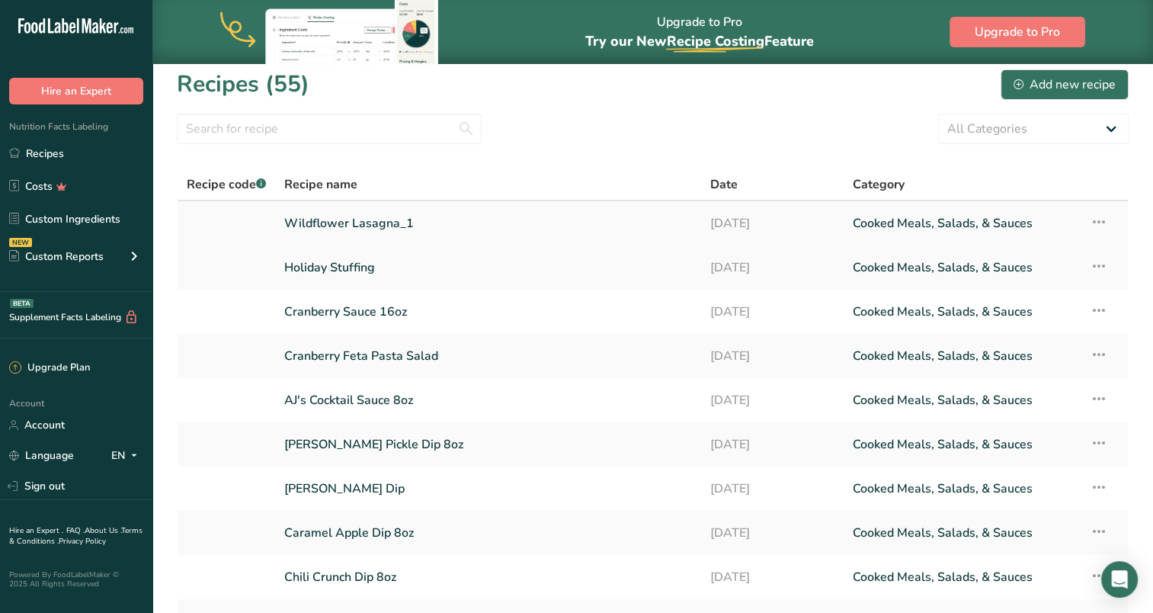
click at [353, 226] on link "Wildflower Lasagna_1" at bounding box center [488, 223] width 408 height 32
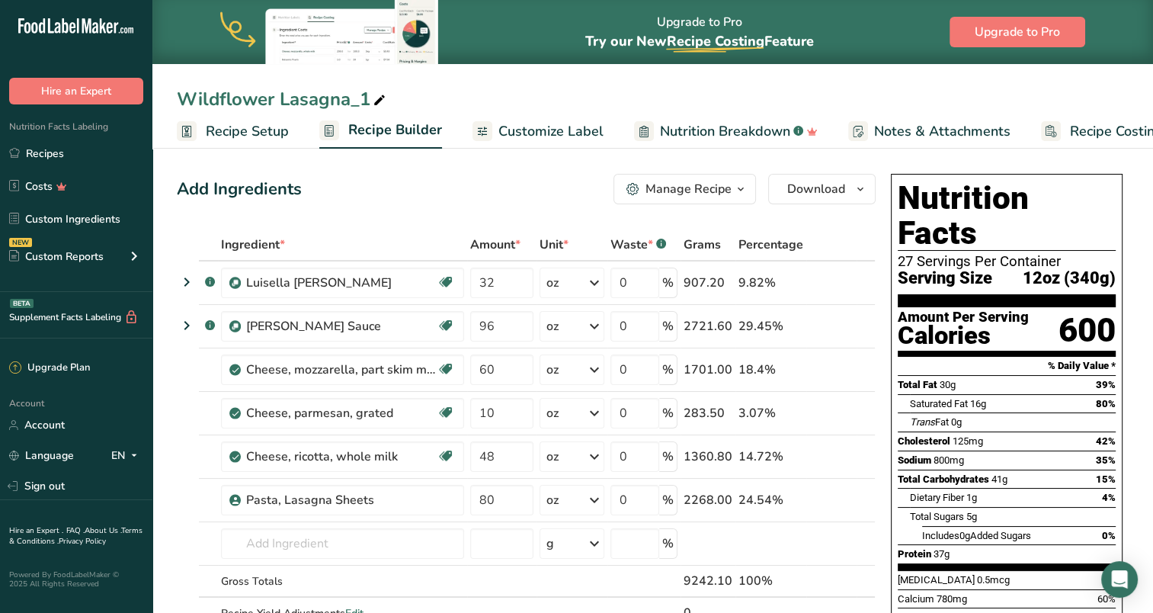
click at [369, 95] on div "Wildflower Lasagna_1" at bounding box center [283, 98] width 212 height 27
drag, startPoint x: 369, startPoint y: 95, endPoint x: 127, endPoint y: 91, distance: 241.7
click at [127, 91] on div ".a-20{fill:#fff;} Hire an Expert Nutrition Facts Labeling Recipes Costs Custom …" at bounding box center [576, 600] width 1153 height 1200
type input "Bashas Lasagna"
click at [46, 152] on link "Recipes" at bounding box center [76, 153] width 152 height 29
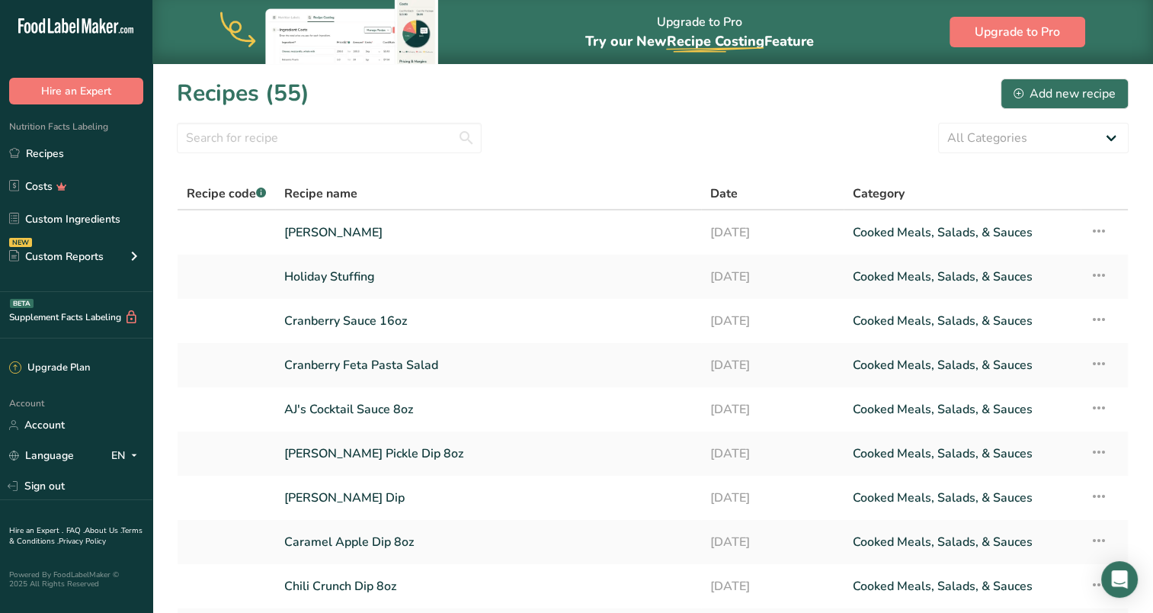
click at [579, 85] on div "Recipes (55) Add new recipe" at bounding box center [653, 93] width 952 height 34
click at [192, 245] on link at bounding box center [226, 232] width 79 height 32
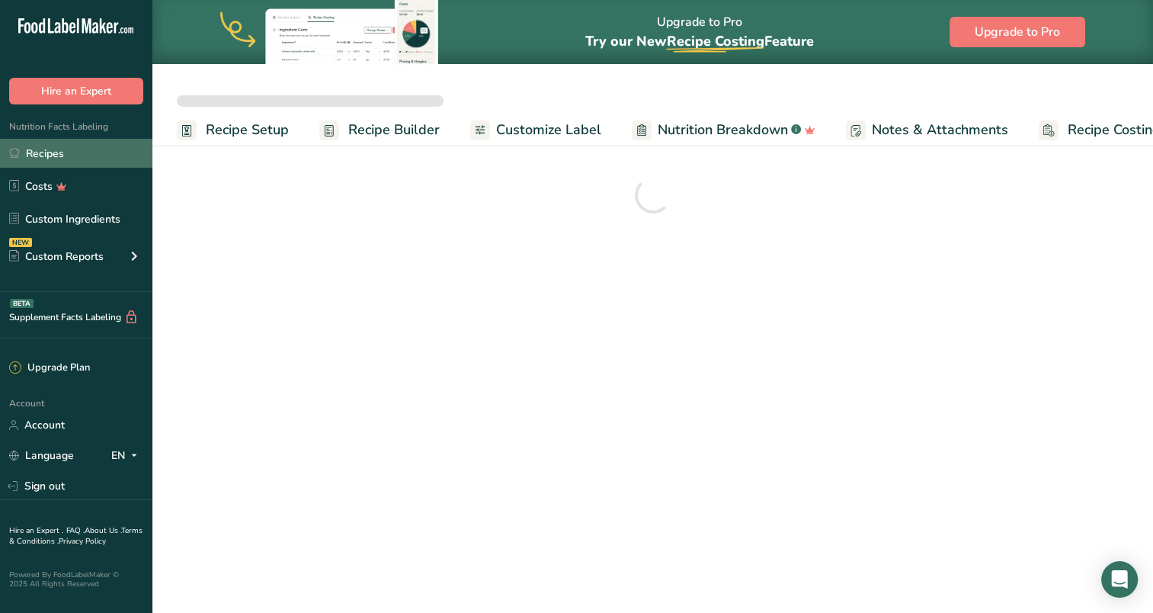
click at [34, 152] on link "Recipes" at bounding box center [76, 153] width 152 height 29
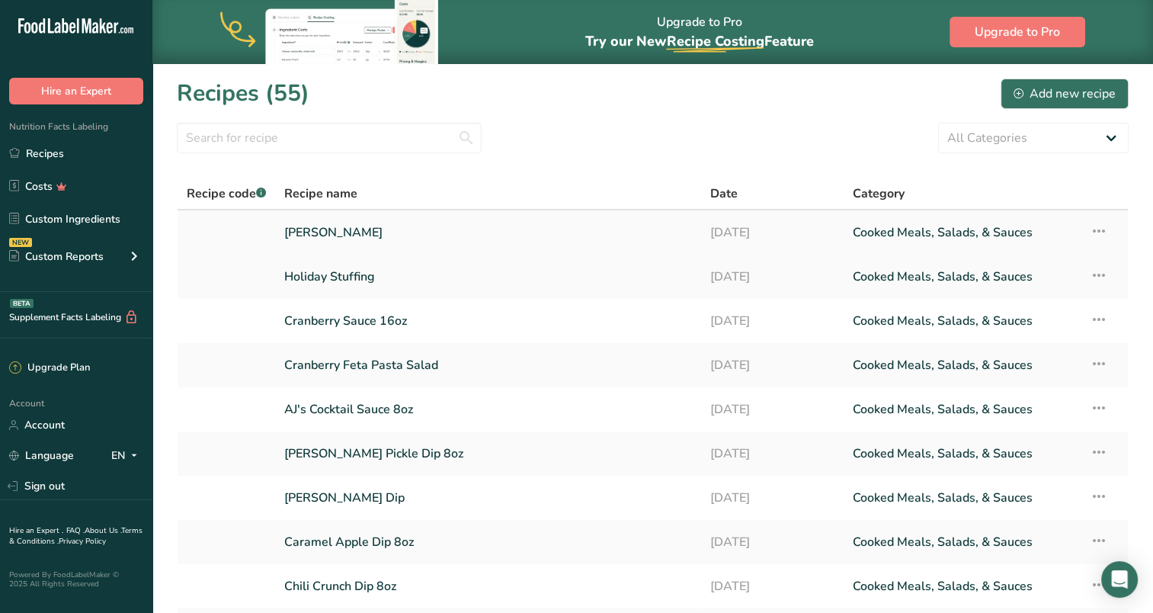
click at [1107, 232] on icon at bounding box center [1099, 230] width 18 height 27
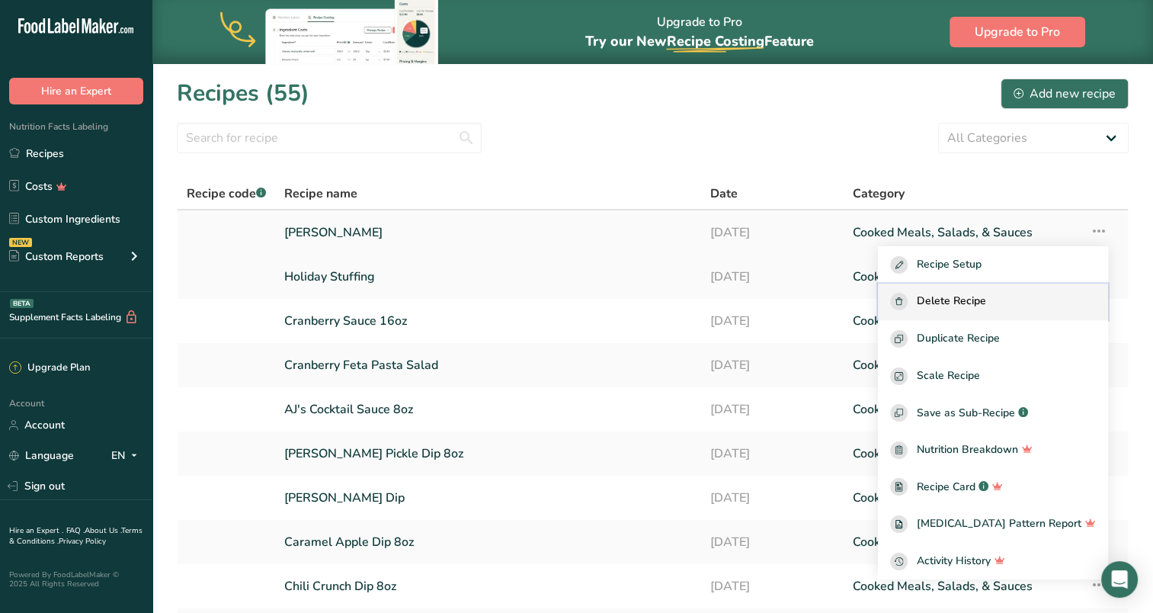
click at [985, 308] on span "Delete Recipe" at bounding box center [951, 302] width 69 height 18
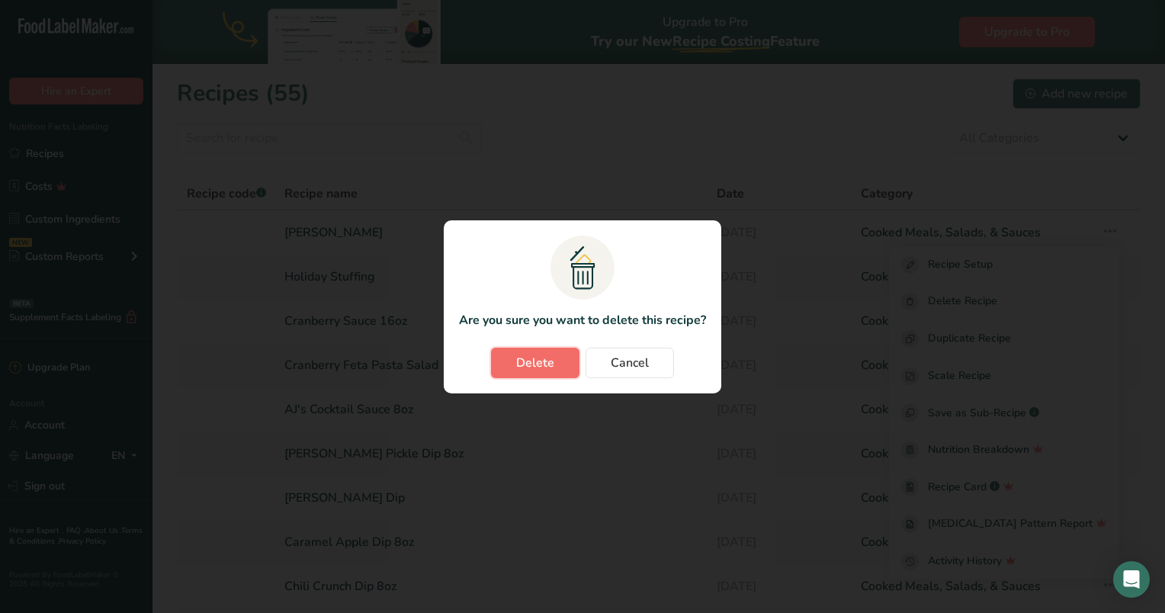
click at [509, 358] on button "Delete" at bounding box center [535, 363] width 88 height 30
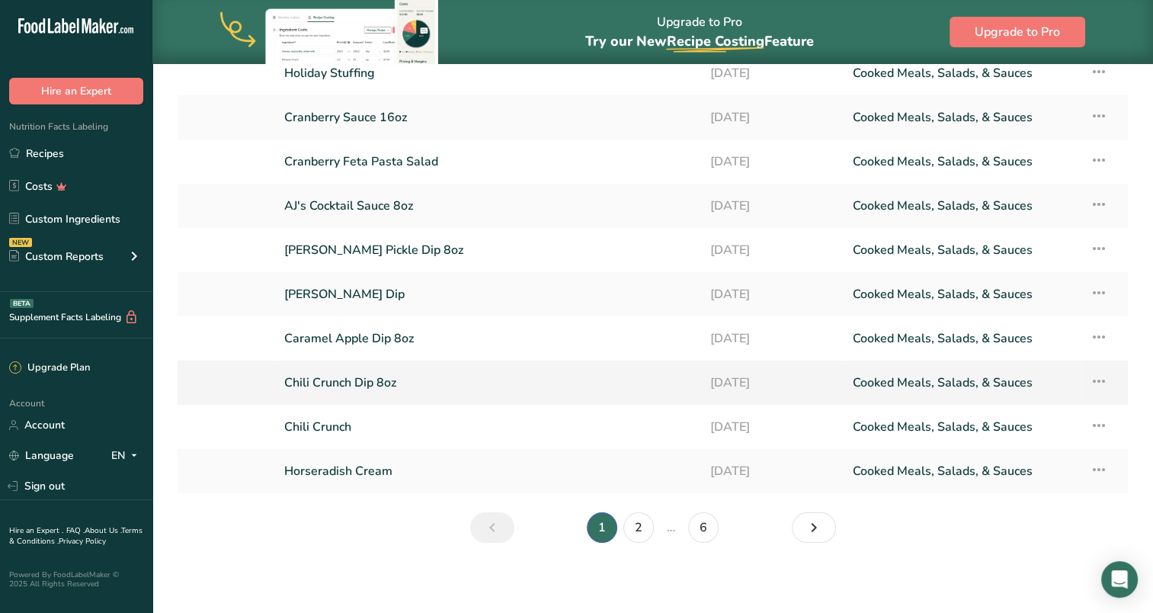
scroll to position [162, 0]
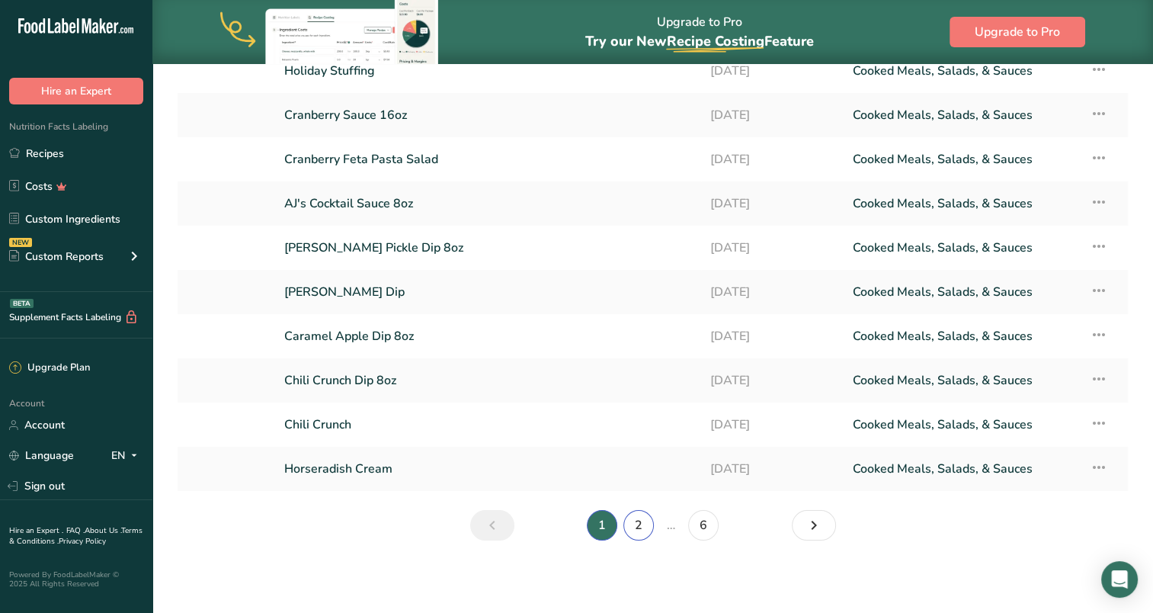
click at [641, 519] on link "2" at bounding box center [639, 525] width 30 height 30
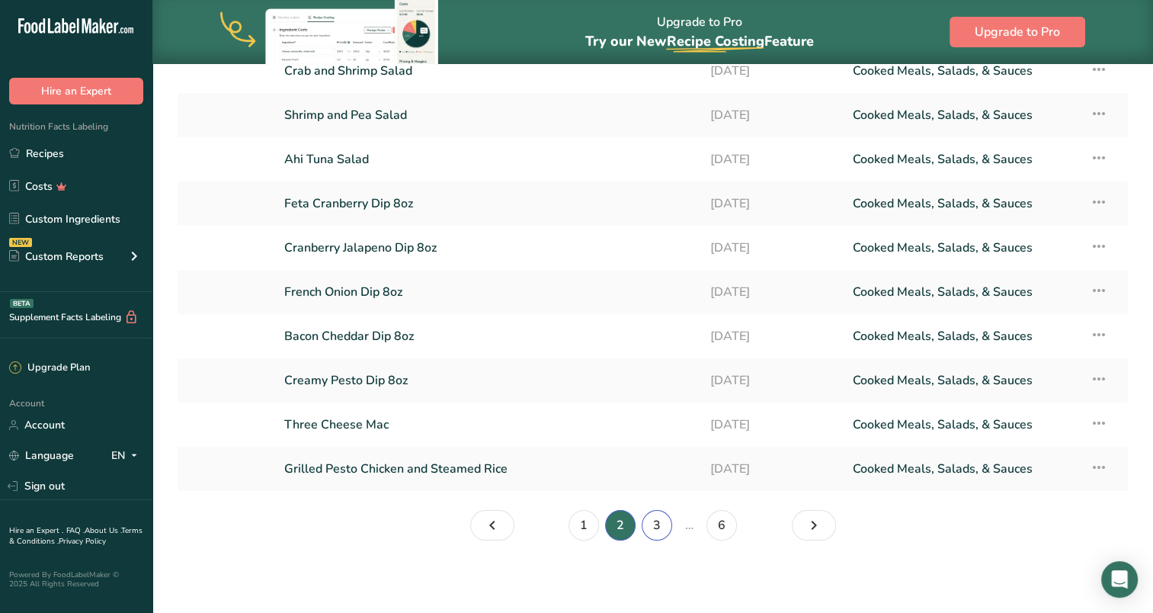
click at [647, 523] on link "3" at bounding box center [657, 525] width 30 height 30
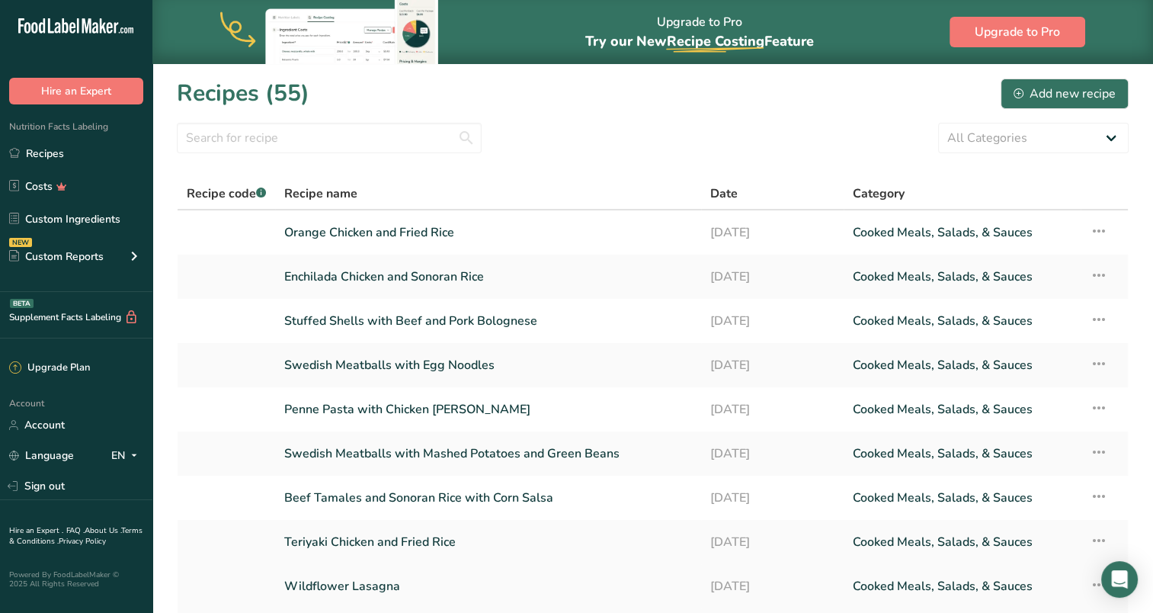
scroll to position [162, 0]
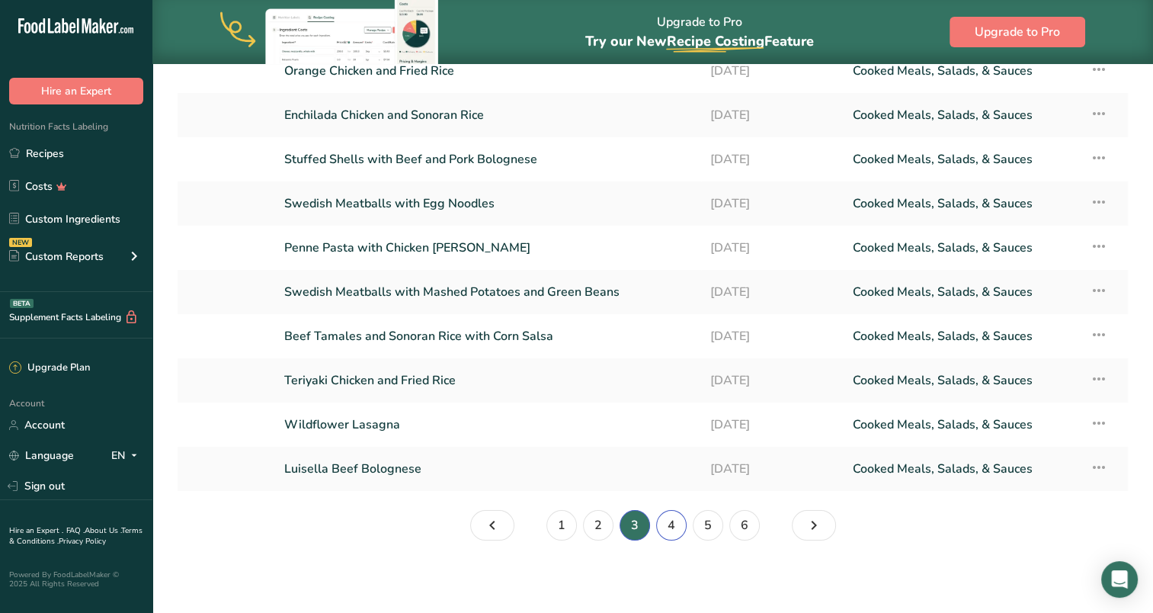
click at [672, 520] on link "4" at bounding box center [671, 525] width 30 height 30
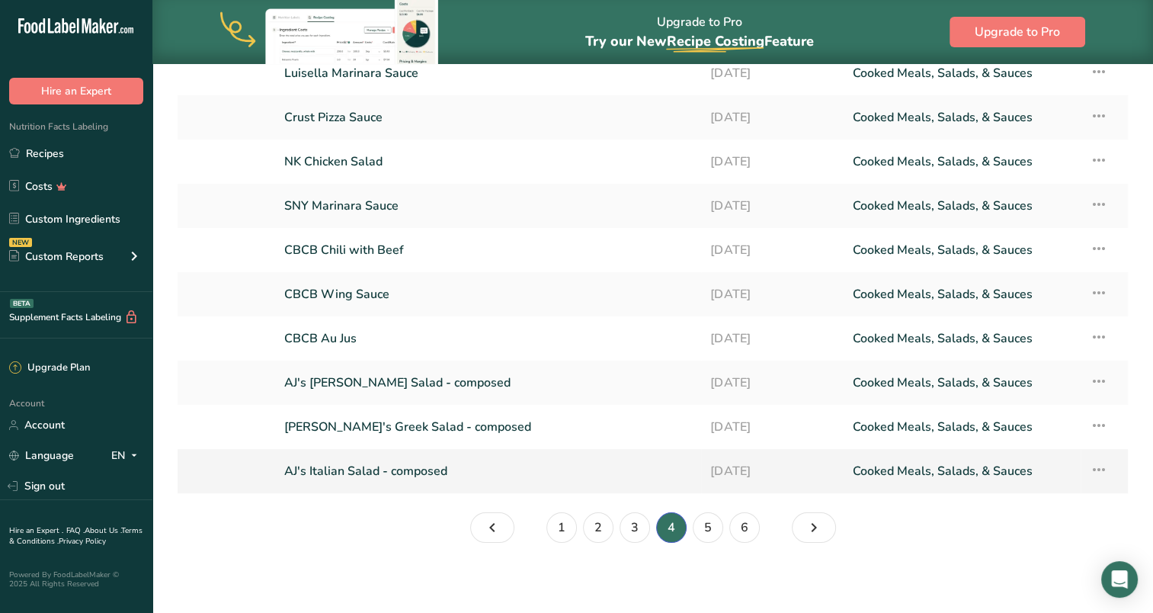
scroll to position [162, 0]
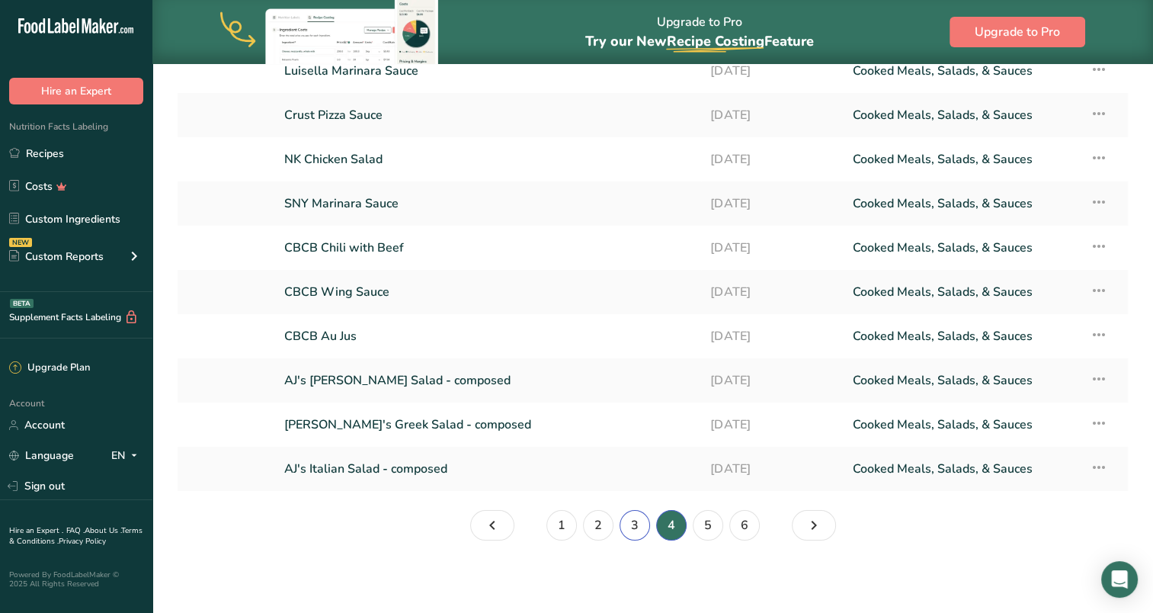
click at [631, 524] on link "3" at bounding box center [635, 525] width 30 height 30
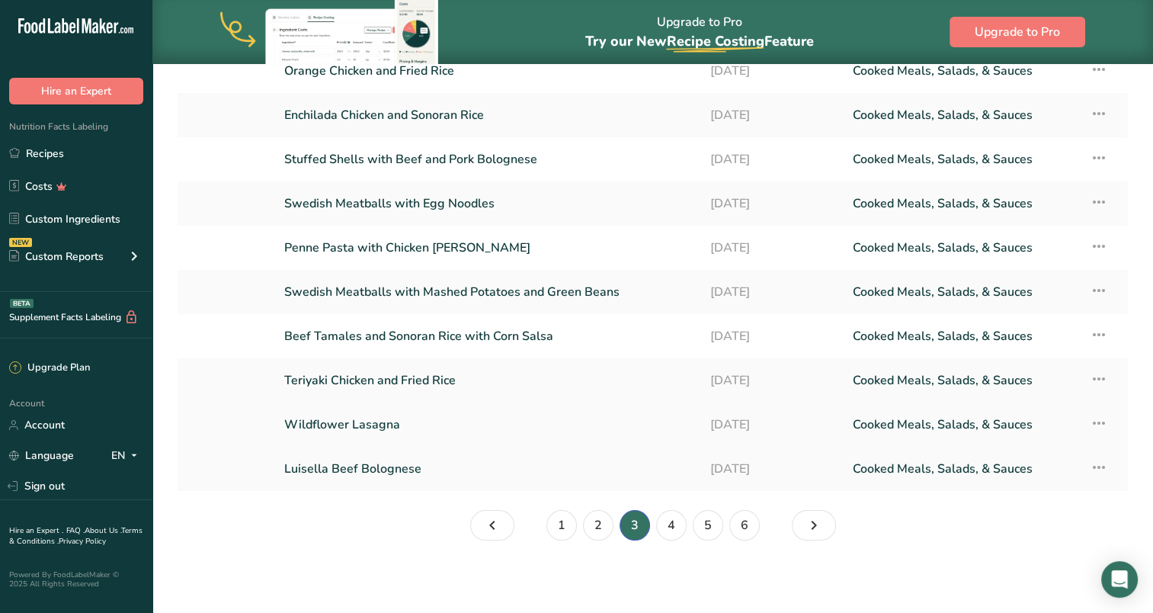
click at [345, 421] on link "Wildflower Lasagna" at bounding box center [488, 425] width 408 height 32
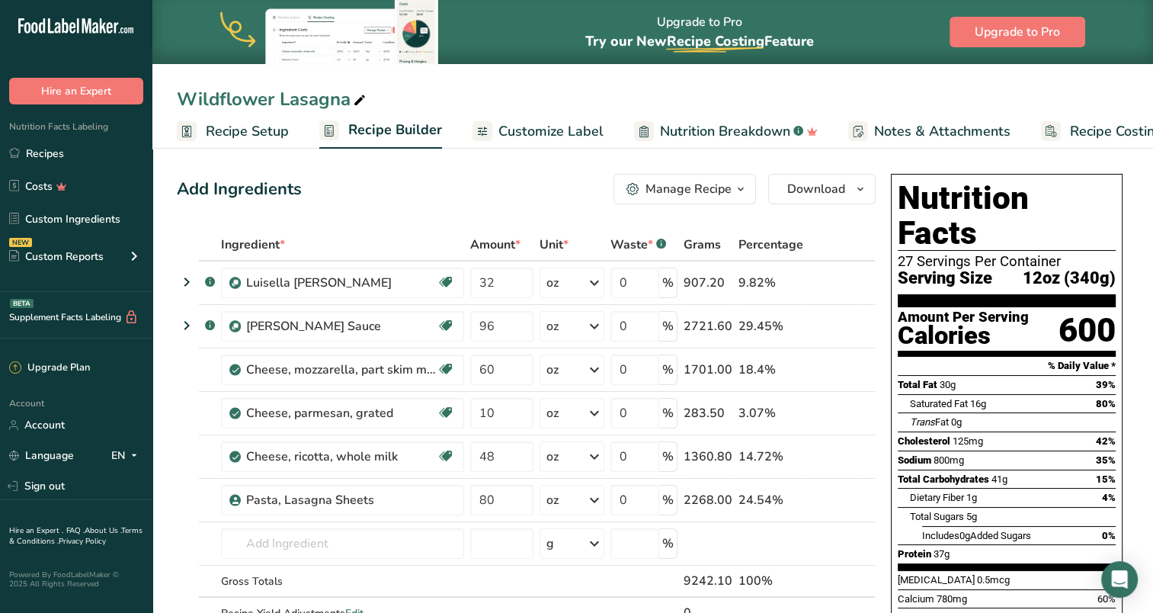
click at [685, 194] on div "Manage Recipe" at bounding box center [689, 189] width 86 height 18
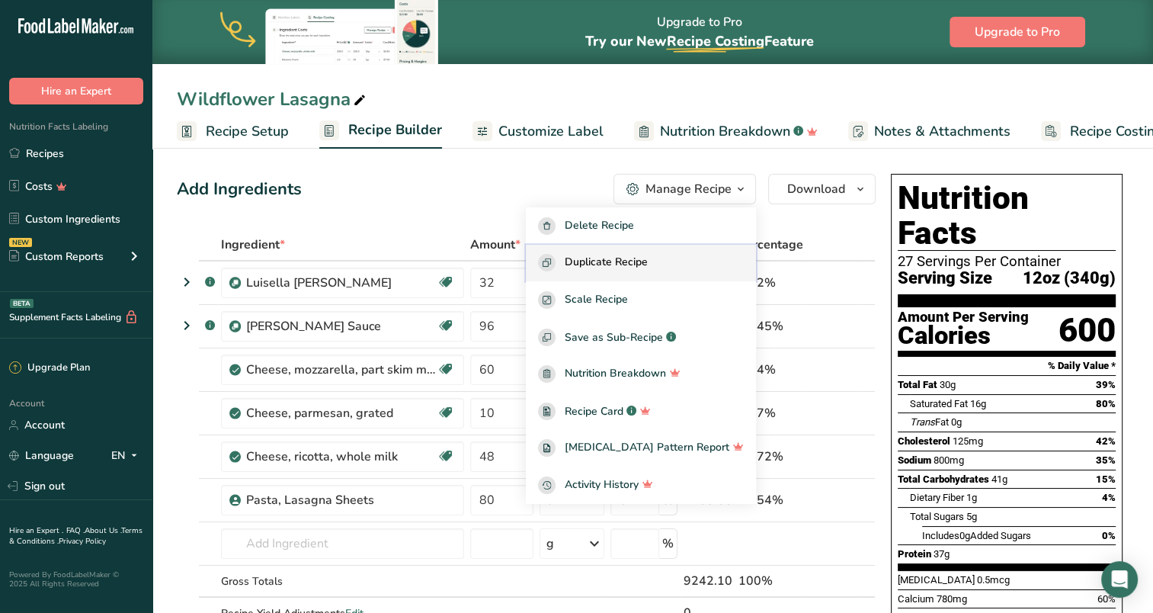
click at [640, 265] on span "Duplicate Recipe" at bounding box center [606, 263] width 83 height 18
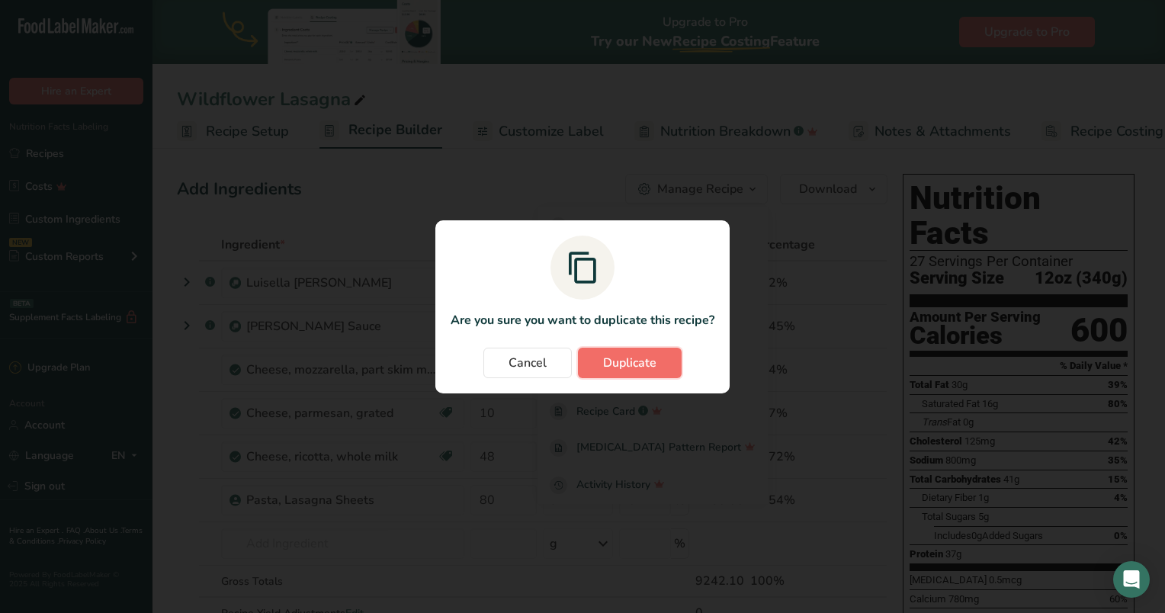
click at [638, 360] on span "Duplicate" at bounding box center [629, 363] width 53 height 18
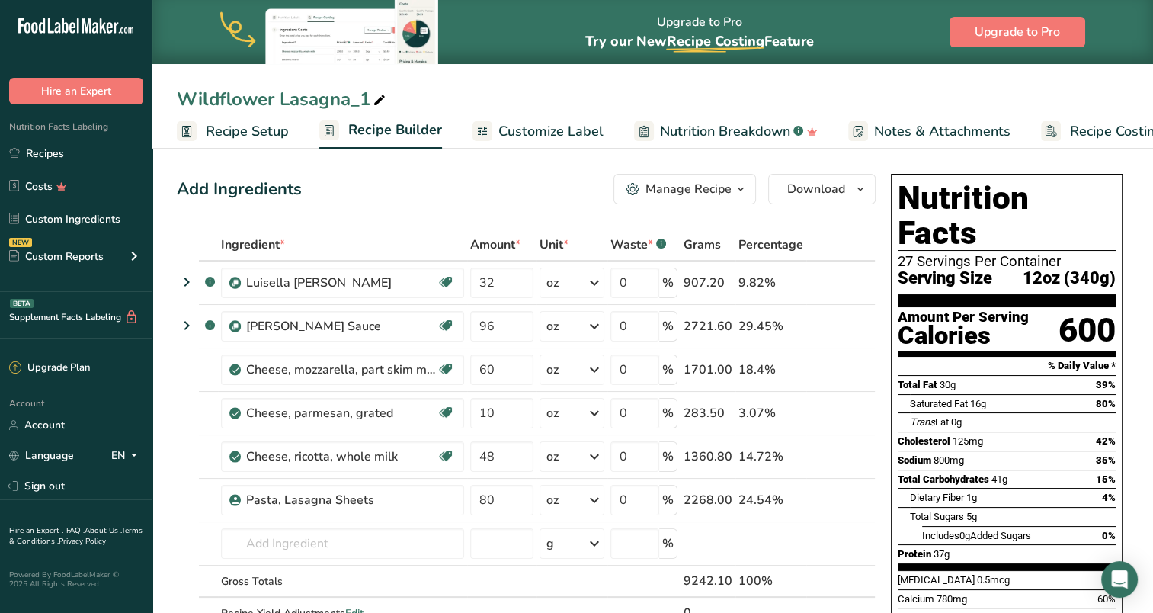
click at [373, 98] on icon at bounding box center [380, 100] width 14 height 21
drag, startPoint x: 369, startPoint y: 96, endPoint x: 183, endPoint y: 88, distance: 186.2
click at [183, 88] on input "Wildflower Lasagna_1" at bounding box center [653, 98] width 952 height 27
type input "Bashas Lasagna"
click at [414, 197] on div "Add Ingredients Manage Recipe Delete Recipe Duplicate Recipe Scale Recipe Save …" at bounding box center [526, 189] width 699 height 30
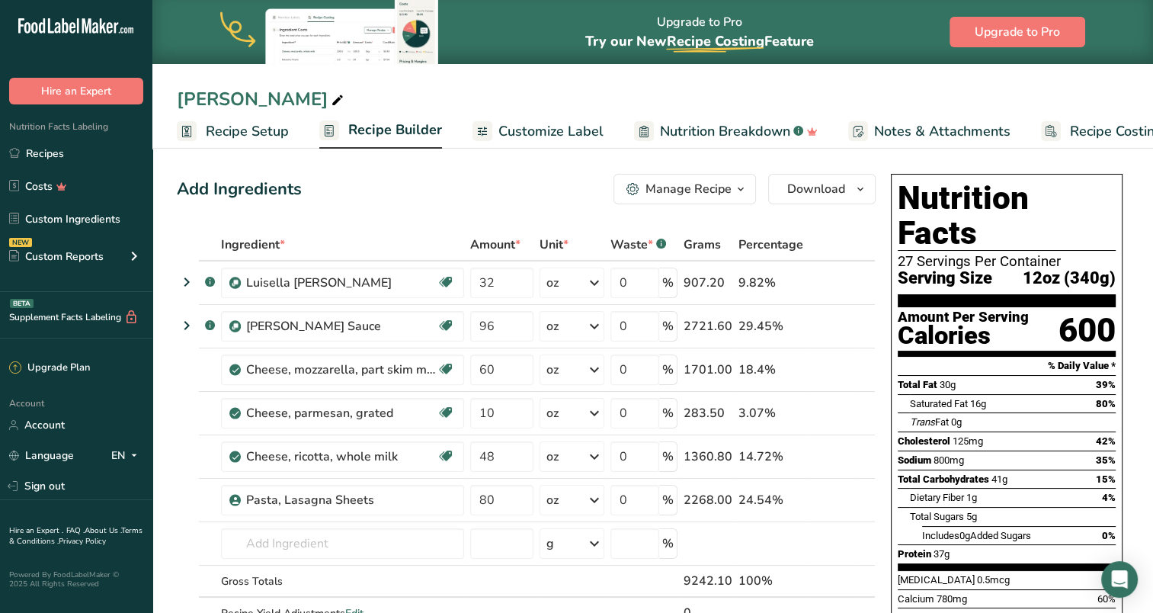
click at [368, 132] on span "Recipe Builder" at bounding box center [395, 130] width 94 height 21
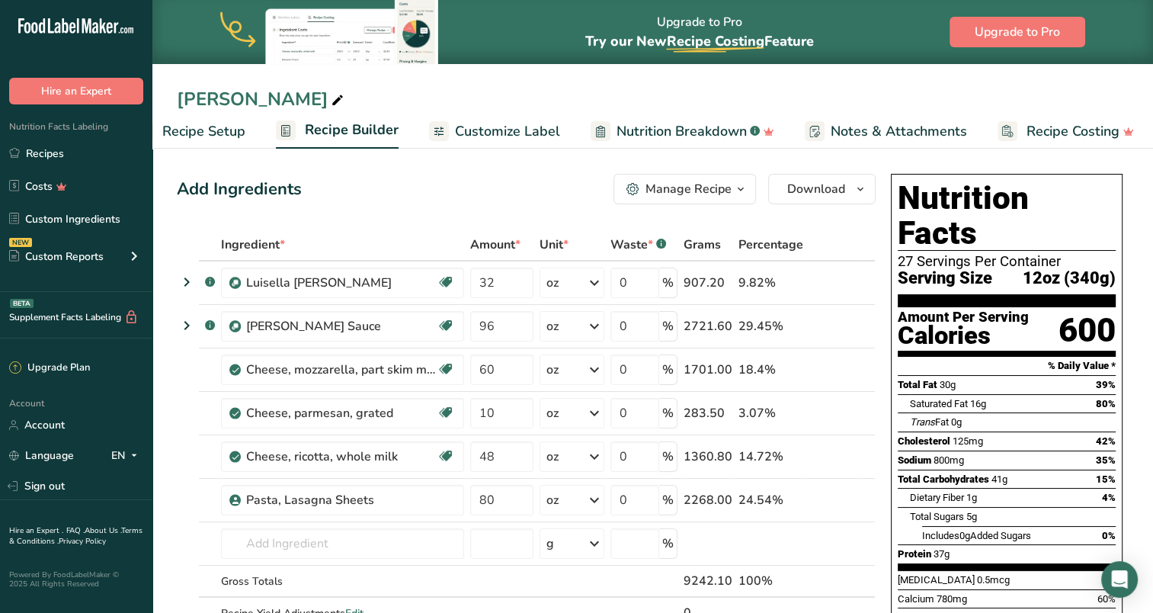
scroll to position [0, 48]
click at [216, 130] on span "Recipe Setup" at bounding box center [199, 131] width 83 height 21
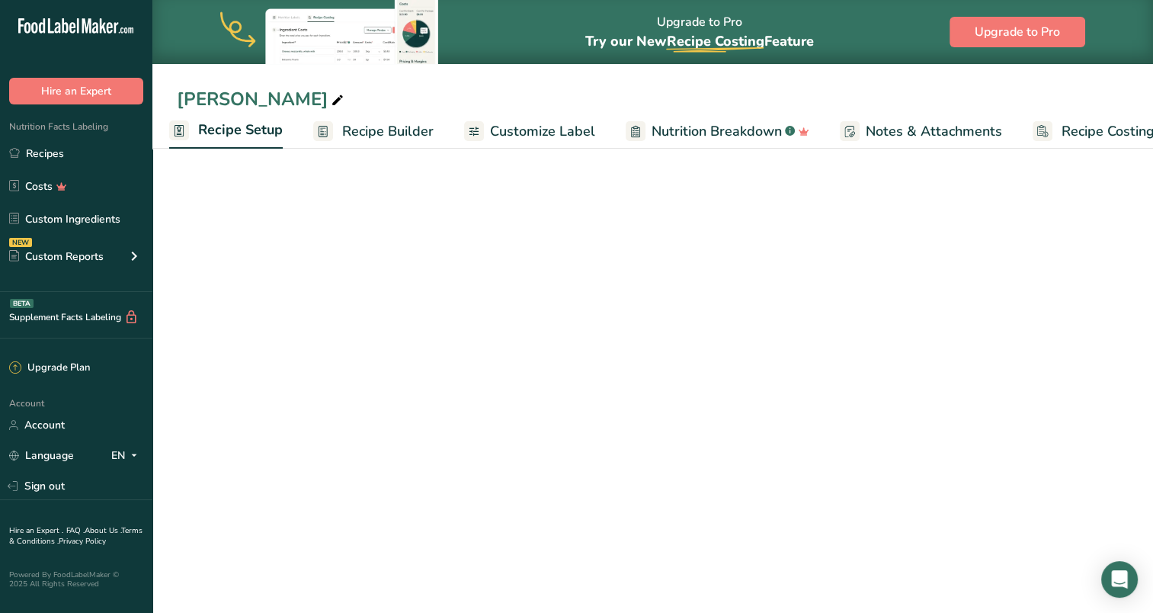
select select "5"
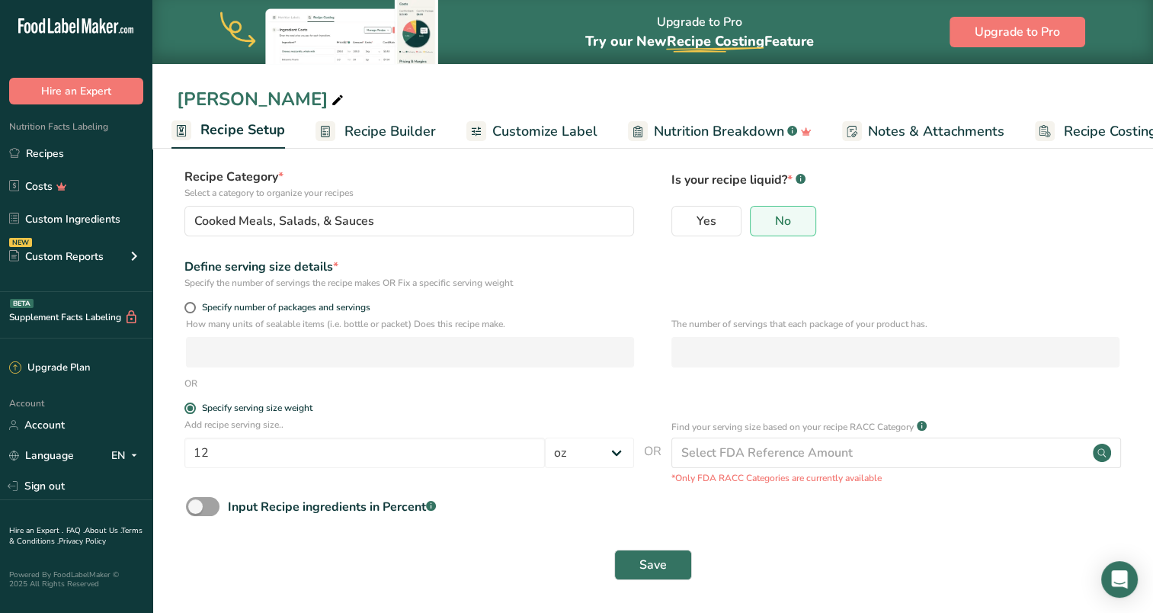
scroll to position [83, 0]
click at [190, 307] on span at bounding box center [189, 306] width 11 height 11
click at [190, 307] on input "Specify number of packages and servings" at bounding box center [189, 307] width 10 height 10
radio input "true"
radio input "false"
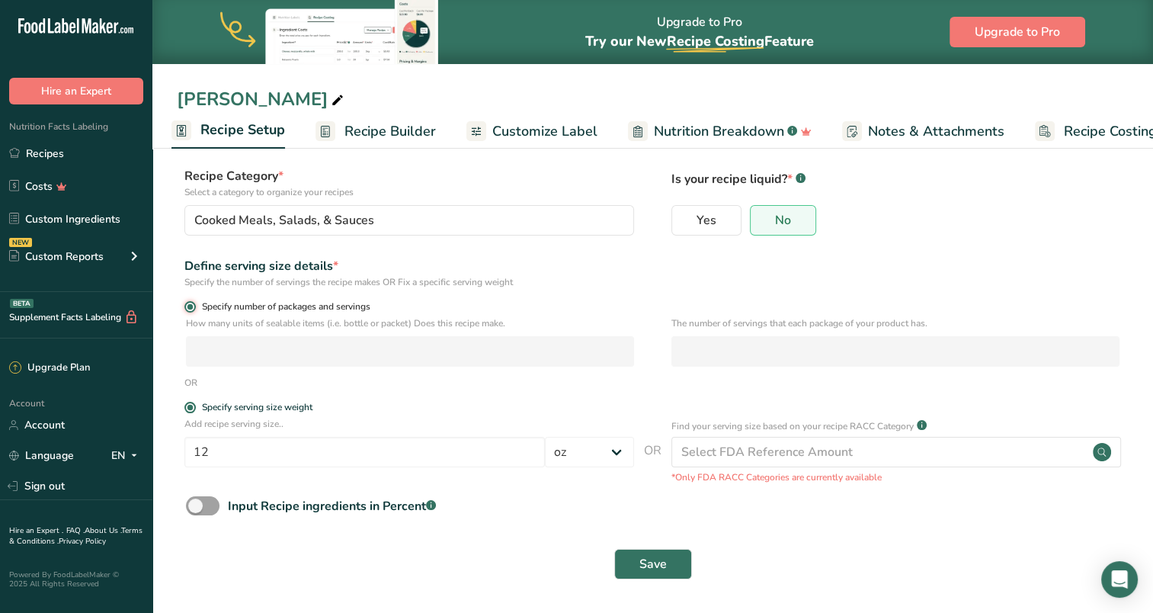
select select "0"
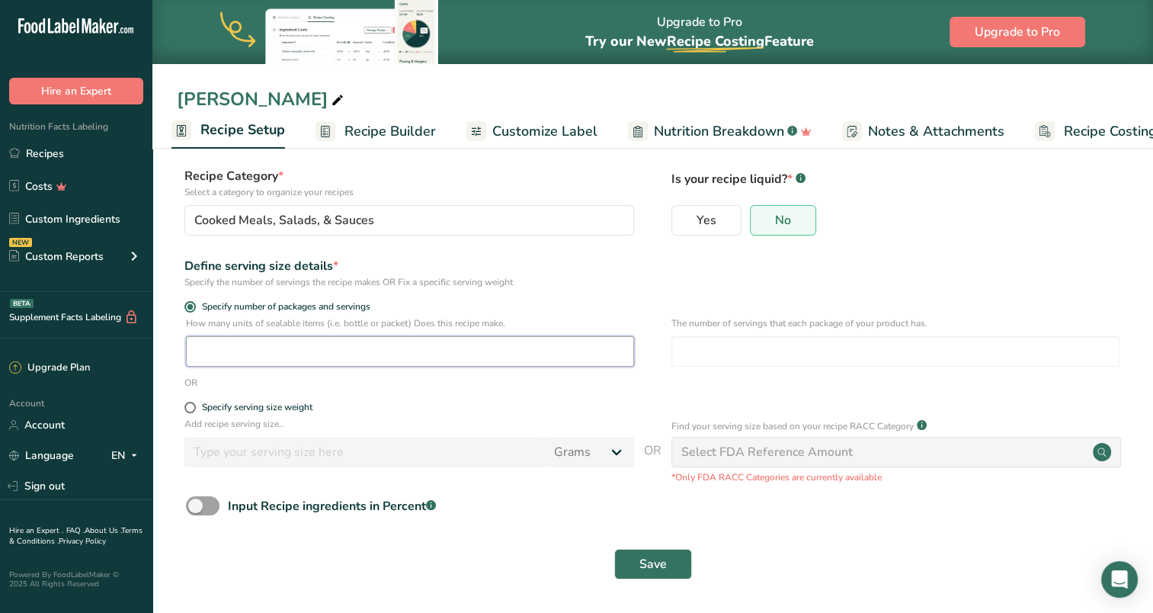
click at [223, 354] on input "number" at bounding box center [410, 351] width 448 height 30
type input "1"
click at [636, 266] on div "Define serving size details * Specify the number of servings the recipe makes O…" at bounding box center [653, 273] width 952 height 32
click at [656, 566] on span "Save" at bounding box center [653, 564] width 27 height 18
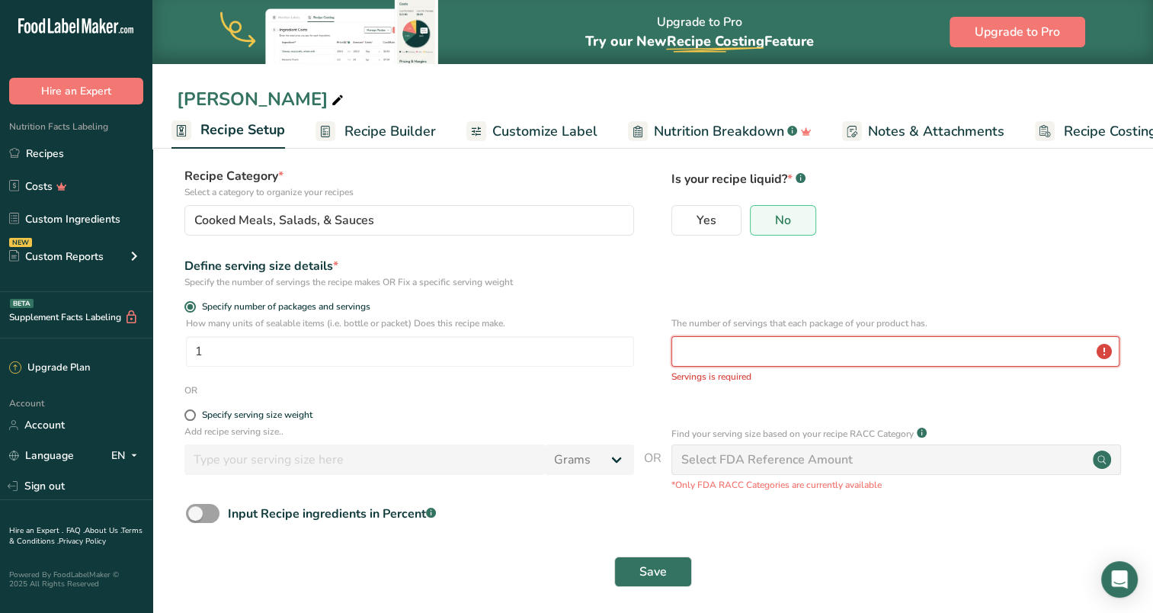
click at [714, 345] on input "number" at bounding box center [896, 351] width 448 height 30
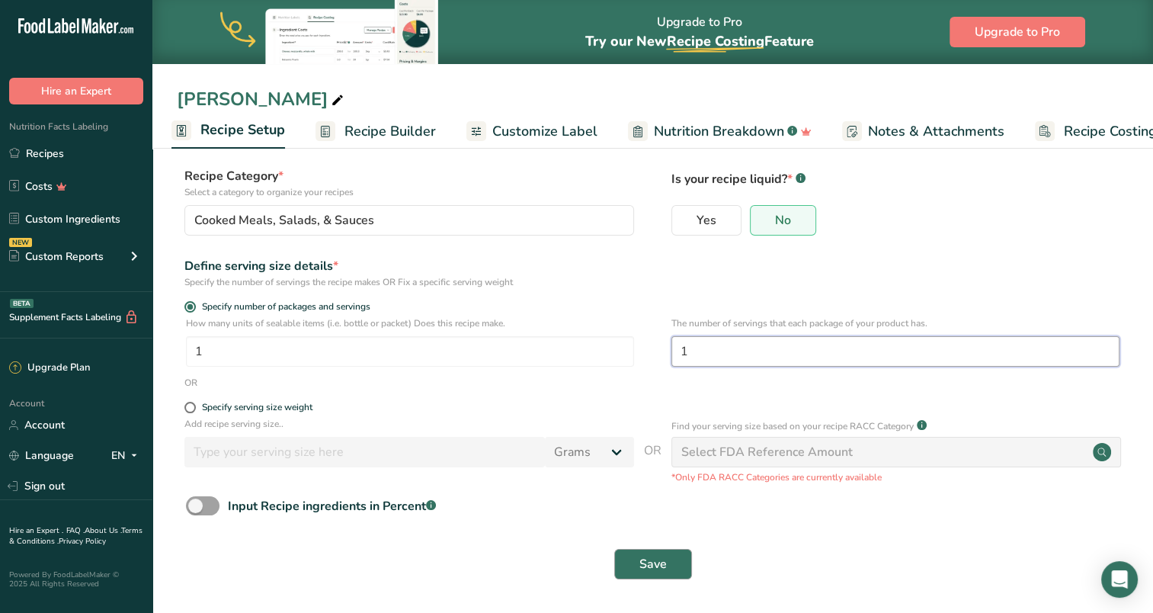
type input "1"
click at [665, 562] on span "Save" at bounding box center [653, 564] width 27 height 18
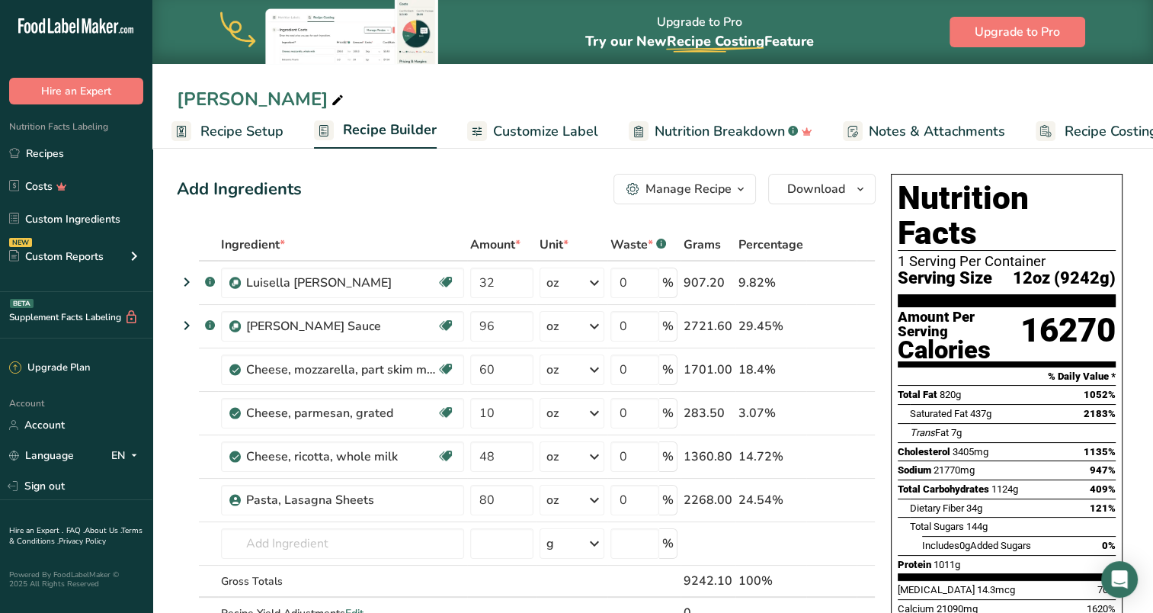
click at [256, 128] on span "Recipe Setup" at bounding box center [241, 131] width 83 height 21
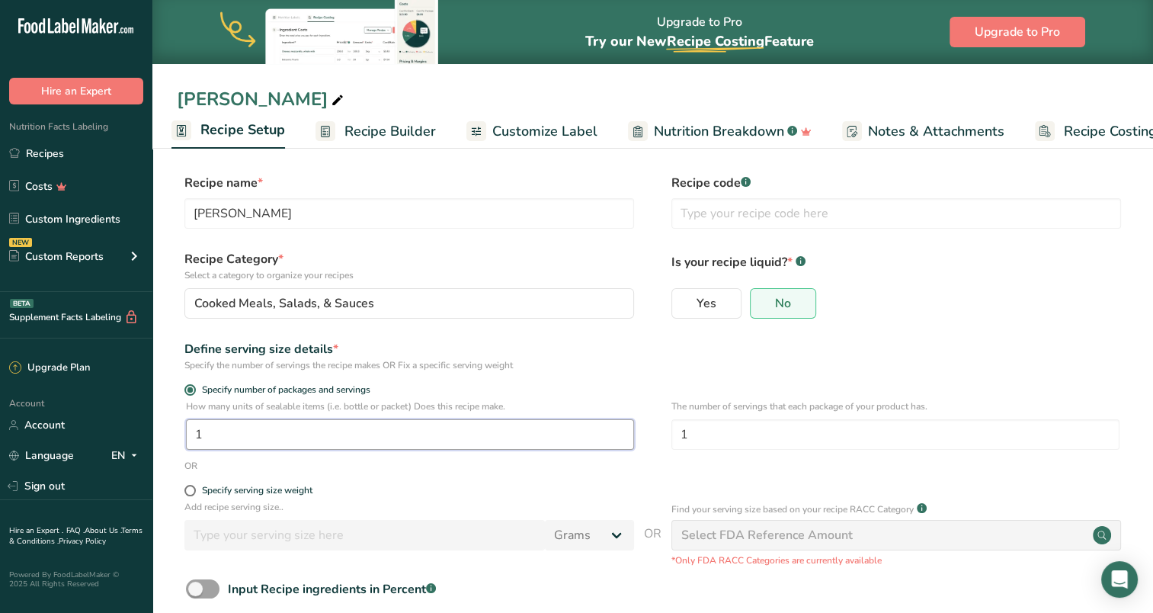
click at [299, 431] on input "1" at bounding box center [410, 434] width 448 height 30
drag, startPoint x: 299, startPoint y: 431, endPoint x: 134, endPoint y: 426, distance: 164.7
click at [134, 426] on div ".a-20{fill:#fff;} Hire an Expert Nutrition Facts Labeling Recipes Costs Custom …" at bounding box center [576, 348] width 1153 height 696
type input "4"
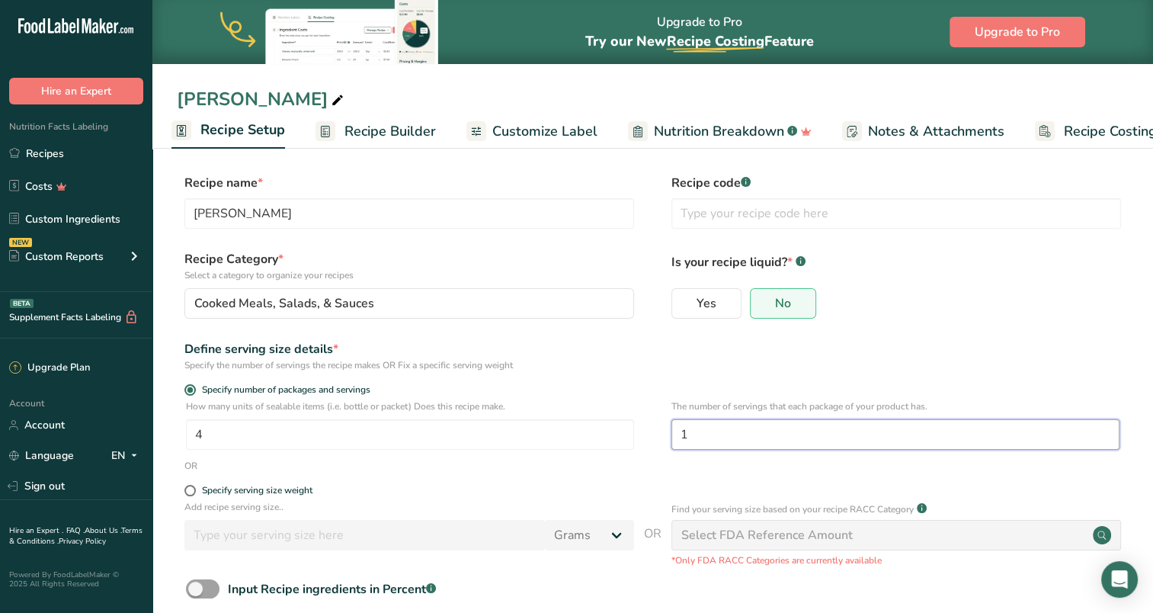
drag, startPoint x: 696, startPoint y: 433, endPoint x: 678, endPoint y: 435, distance: 17.6
click at [678, 435] on input "1" at bounding box center [896, 434] width 448 height 30
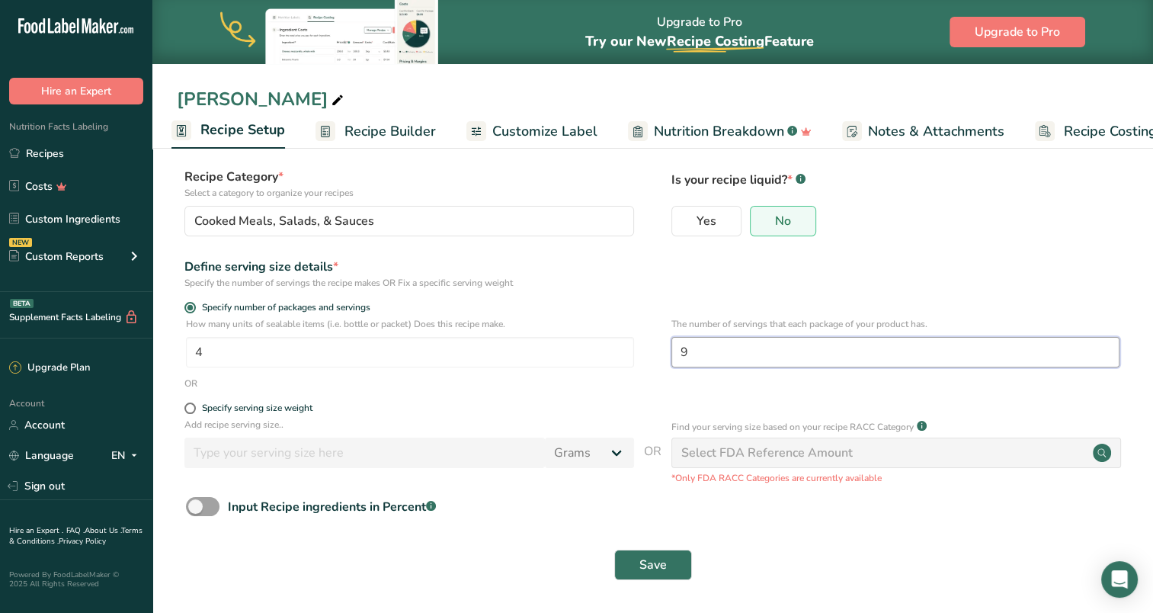
scroll to position [83, 0]
type input "9"
click at [672, 564] on button "Save" at bounding box center [653, 564] width 78 height 30
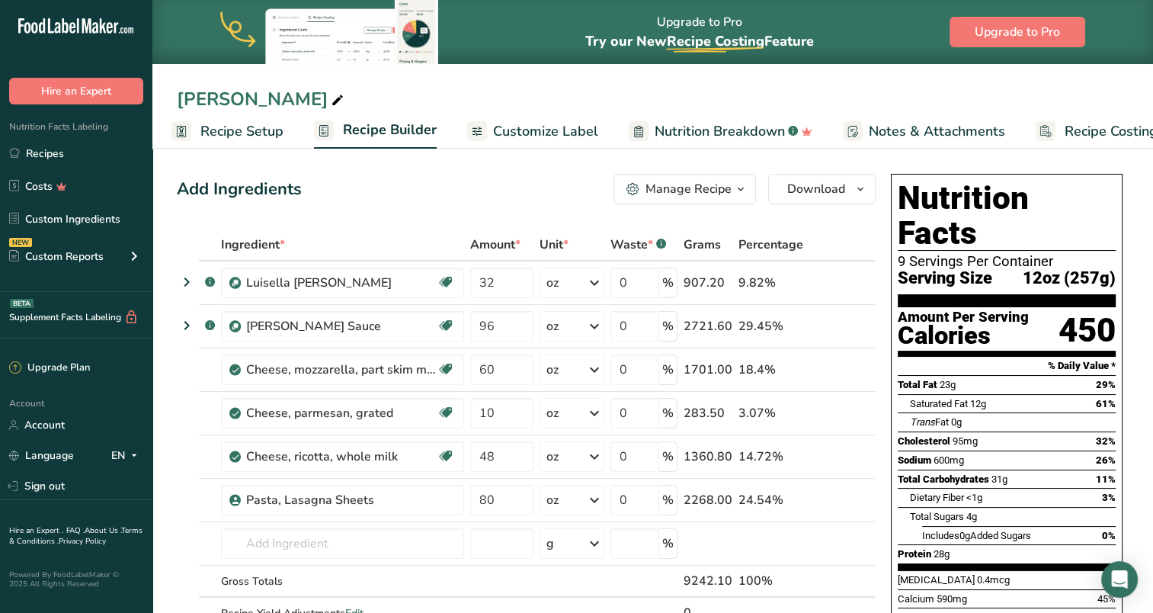
click at [561, 127] on span "Customize Label" at bounding box center [545, 131] width 105 height 21
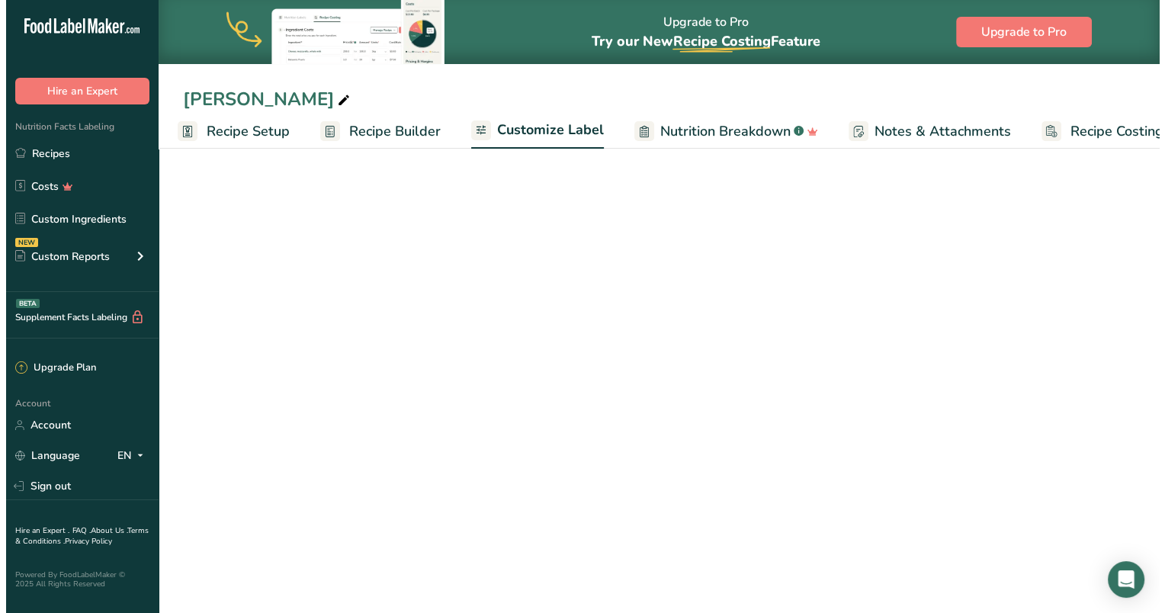
scroll to position [0, 48]
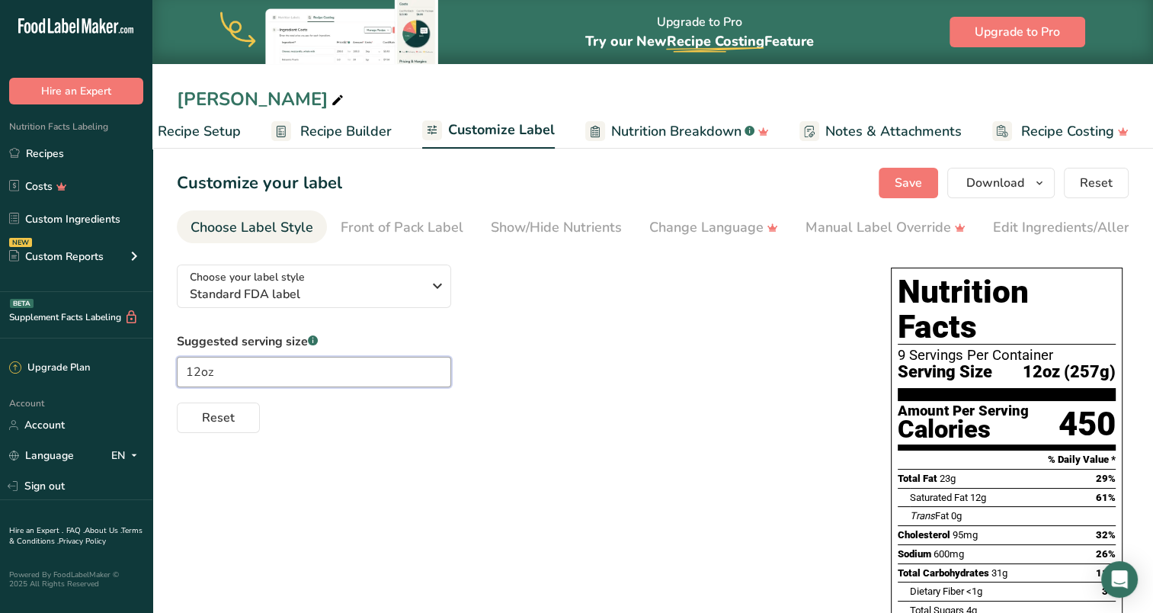
drag, startPoint x: 311, startPoint y: 368, endPoint x: 157, endPoint y: 358, distance: 154.4
click at [157, 358] on section "Customize your label Save Download Choose what to show on your downloaded label…" at bounding box center [652, 583] width 1001 height 881
click at [734, 287] on div "Choose your label style Standard FDA label USA (FDA) Standard FDA label Tabular…" at bounding box center [519, 342] width 684 height 181
click at [352, 127] on span "Recipe Builder" at bounding box center [345, 131] width 91 height 21
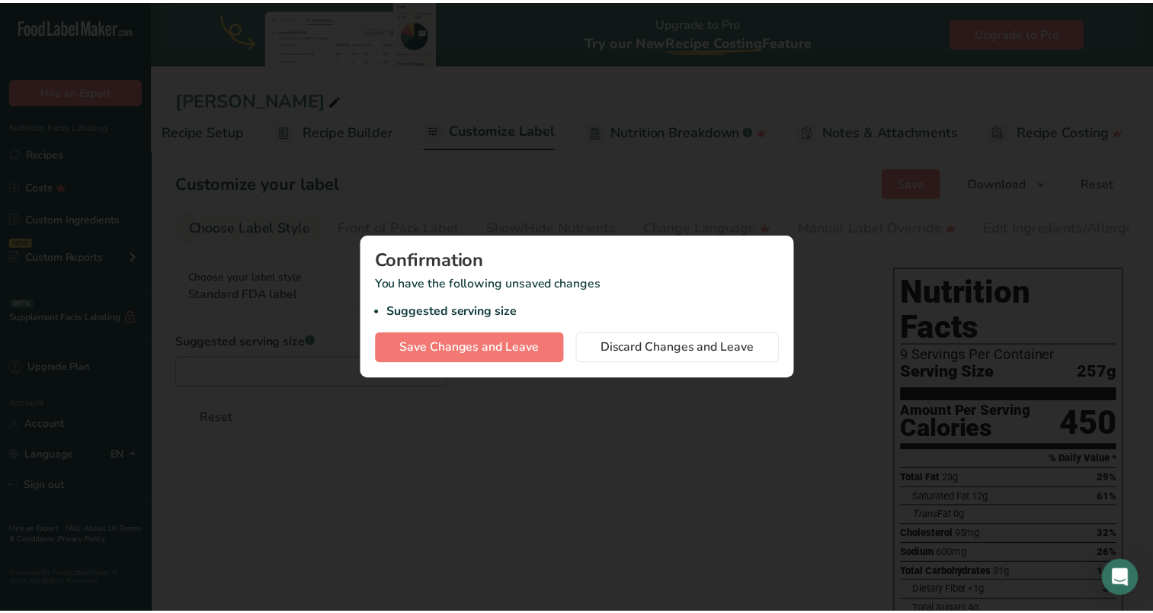
scroll to position [0, 37]
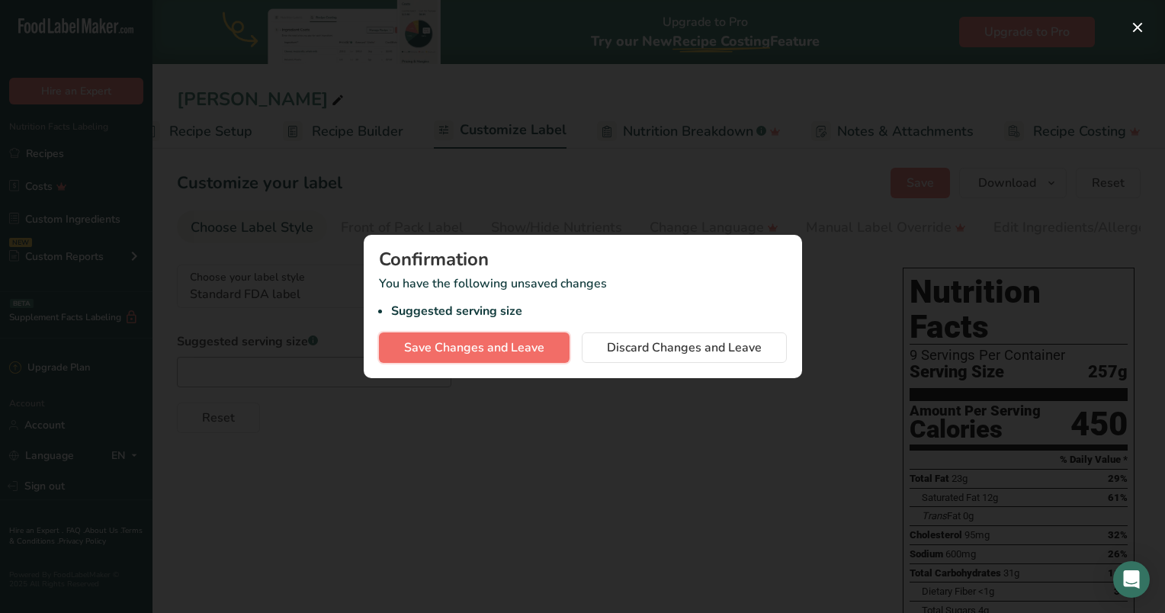
click at [518, 358] on button "Save Changes and Leave" at bounding box center [474, 347] width 191 height 30
click at [520, 348] on div "Save Changes and Leave Discard Changes and Leave" at bounding box center [583, 347] width 408 height 30
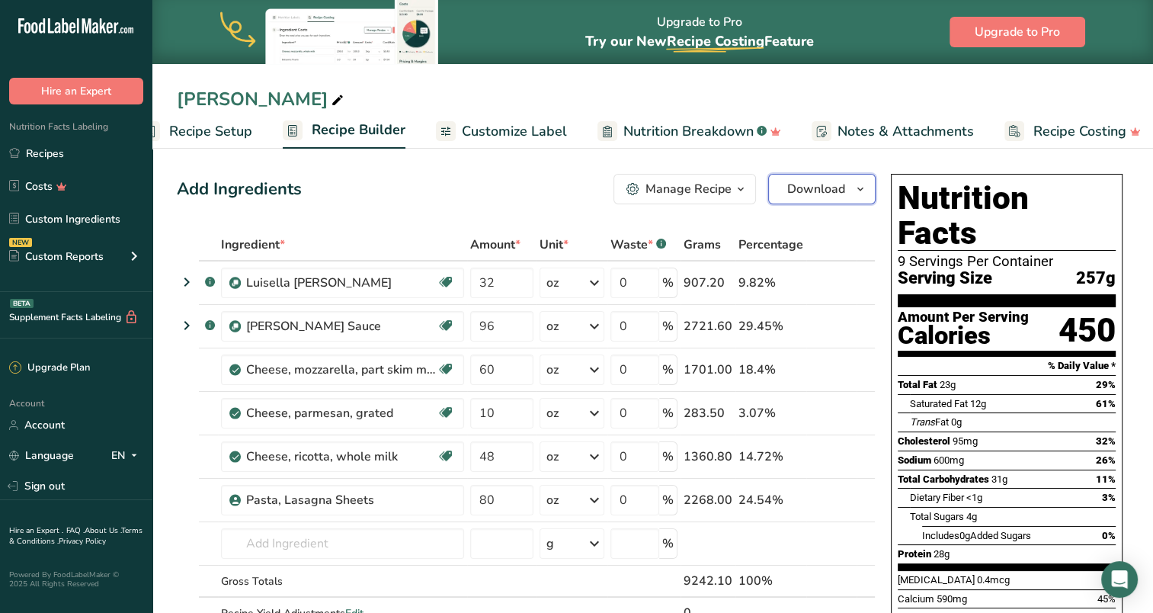
click at [820, 186] on span "Download" at bounding box center [816, 189] width 58 height 18
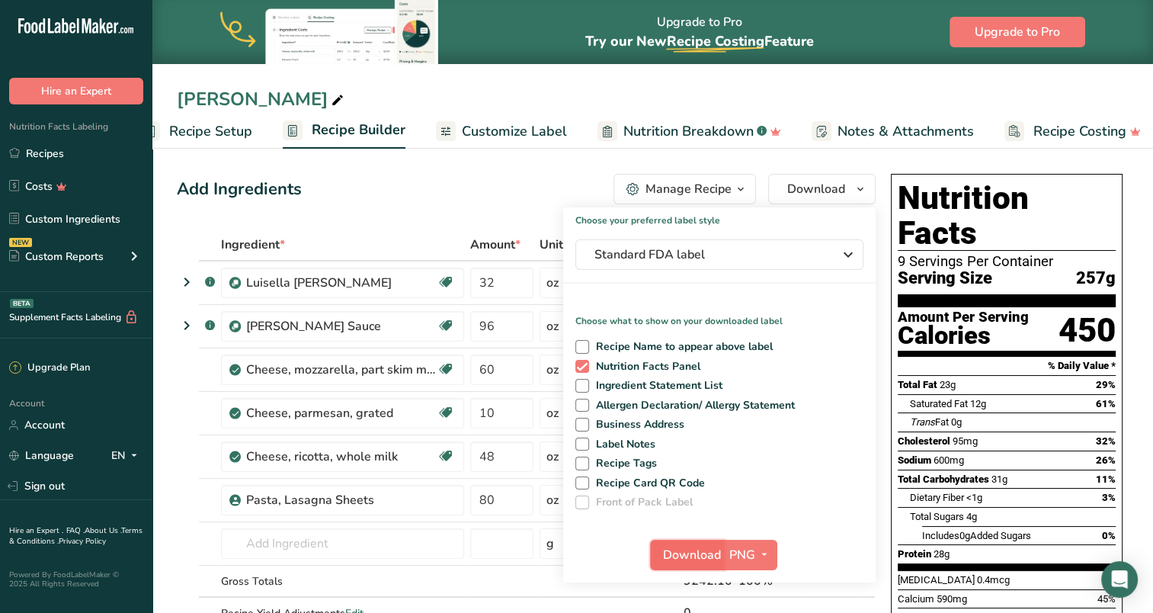
click at [707, 563] on span "Download" at bounding box center [692, 555] width 58 height 18
click at [507, 49] on div "Upgrade to Pro Try our New Recipe Costing .a-29{fill:none;stroke-linecap:round;…" at bounding box center [652, 32] width 1001 height 64
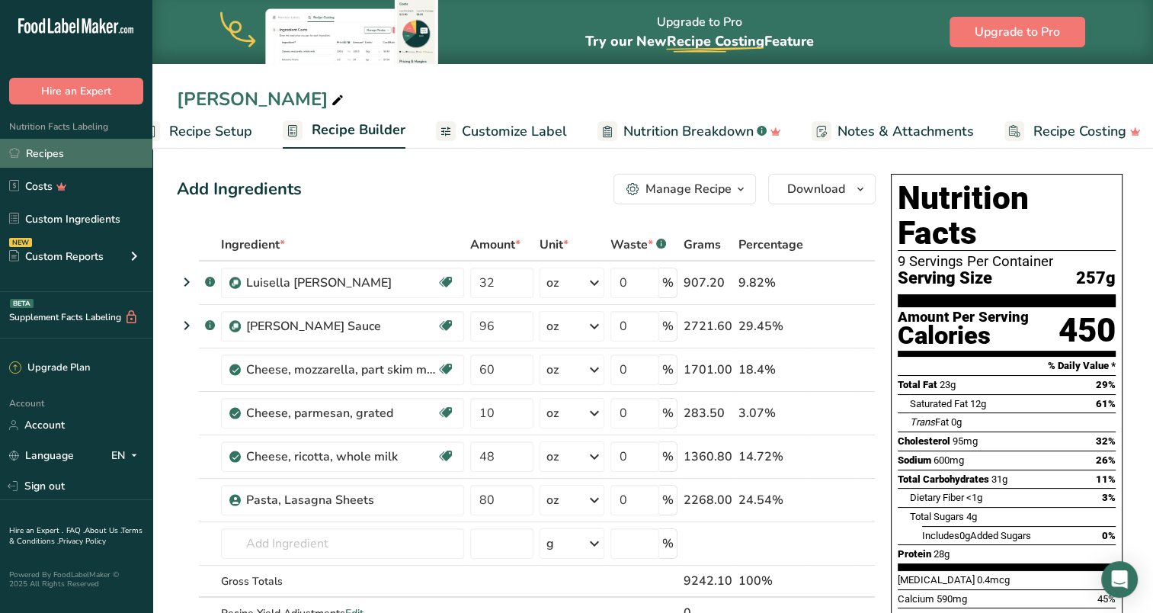
click at [49, 156] on link "Recipes" at bounding box center [76, 153] width 152 height 29
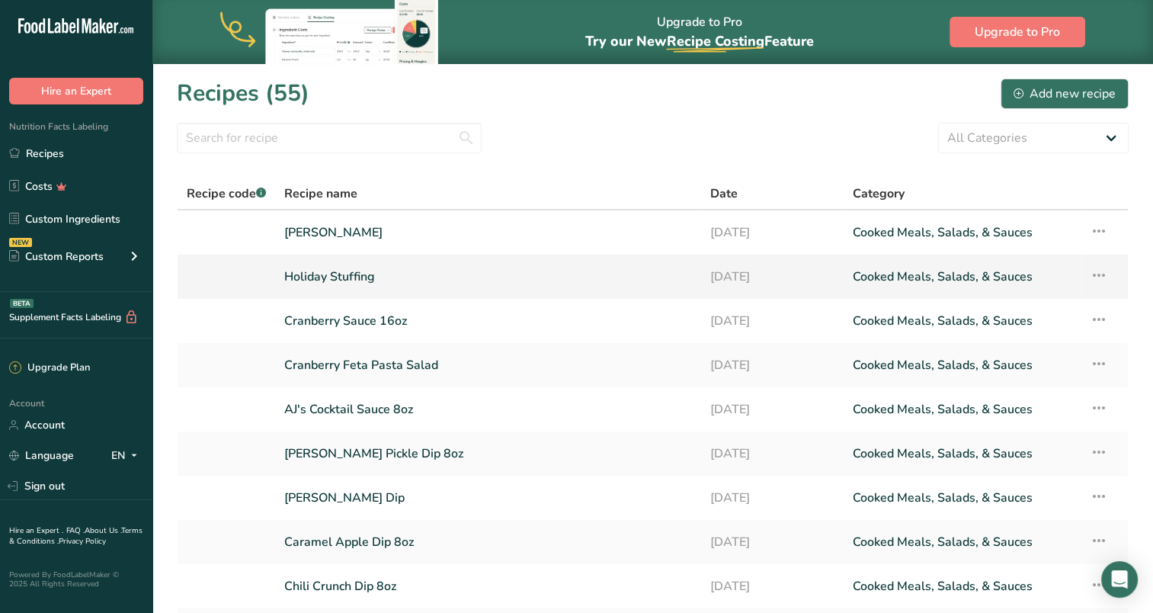
click at [328, 271] on link "Holiday Stuffing" at bounding box center [488, 277] width 408 height 32
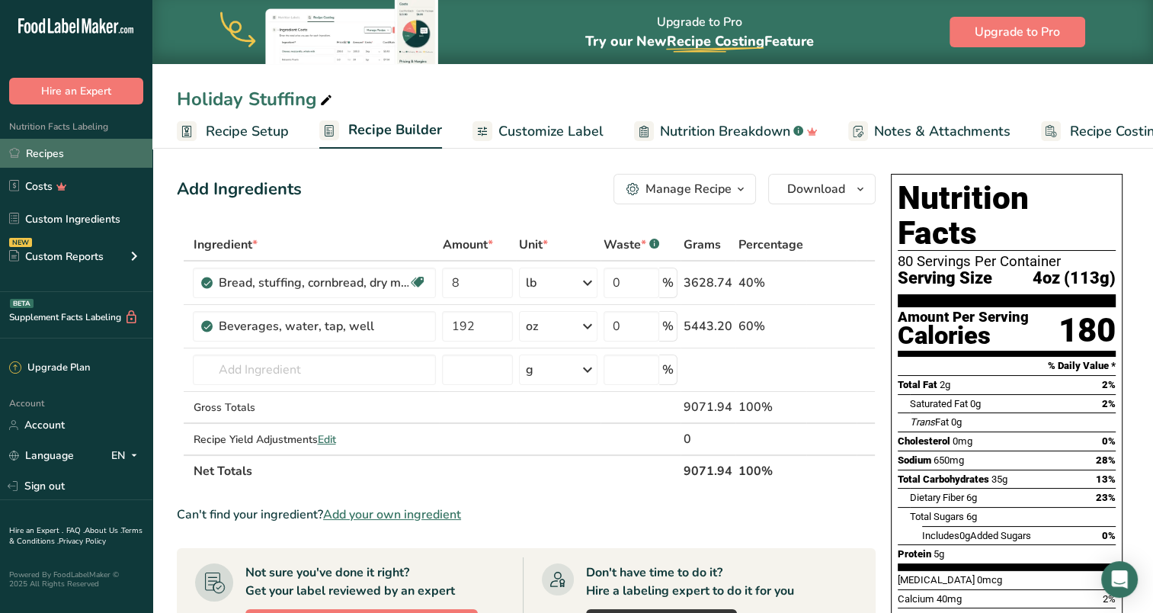
click at [43, 152] on link "Recipes" at bounding box center [76, 153] width 152 height 29
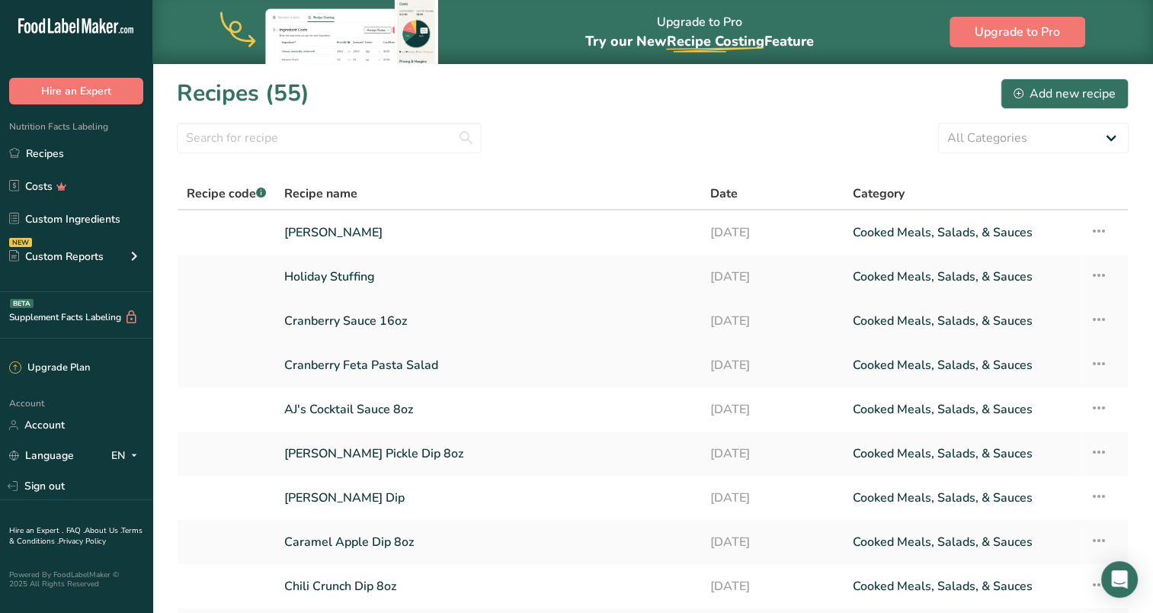
click at [358, 320] on link "Cranberry Sauce 16oz" at bounding box center [488, 321] width 408 height 32
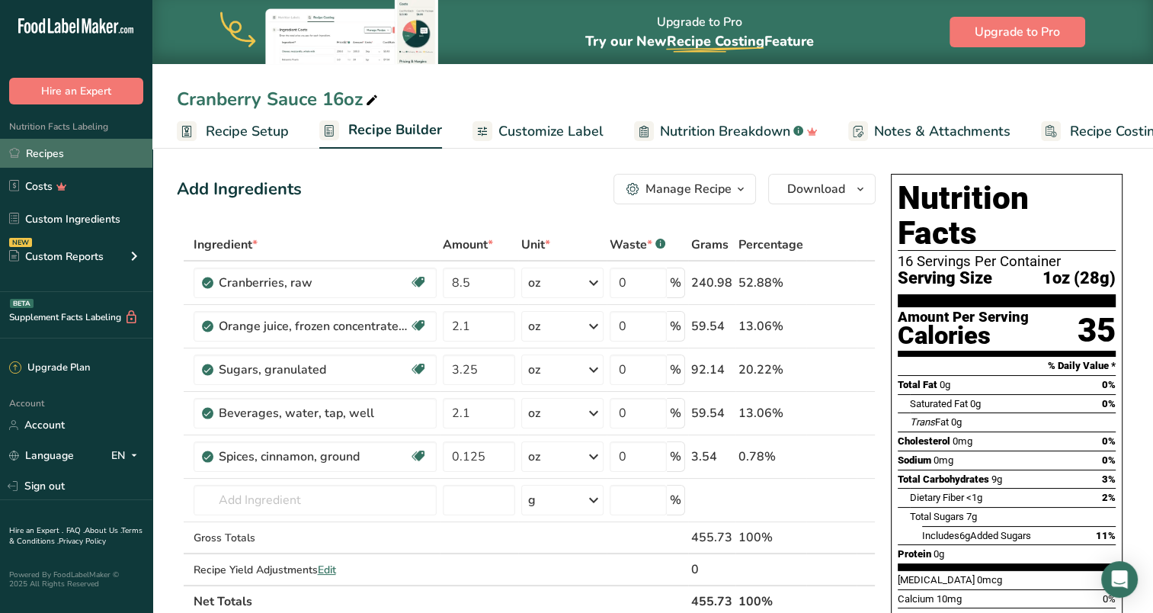
click at [43, 155] on link "Recipes" at bounding box center [76, 153] width 152 height 29
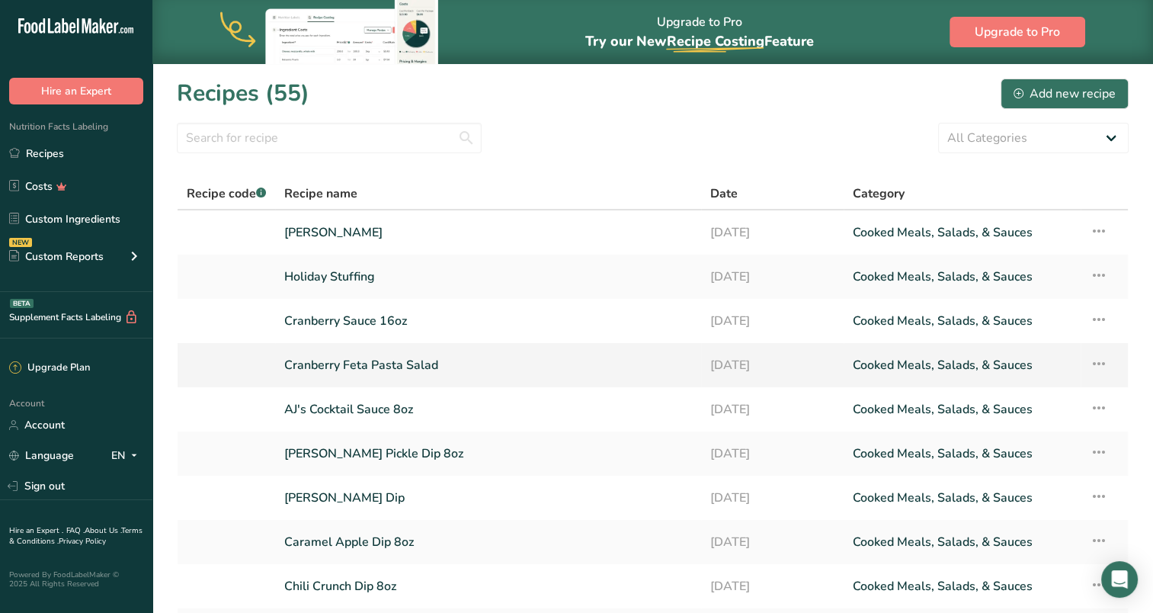
click at [326, 357] on link "Cranberry Feta Pasta Salad" at bounding box center [488, 365] width 408 height 32
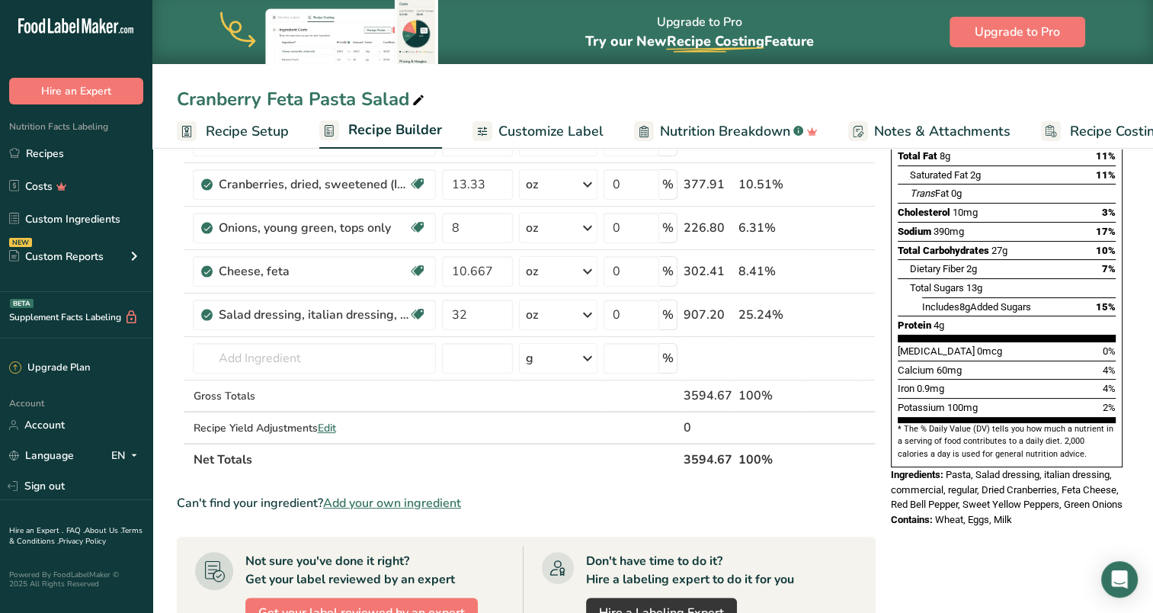
scroll to position [152, 0]
